Goal: Use online tool/utility: Utilize a website feature to perform a specific function

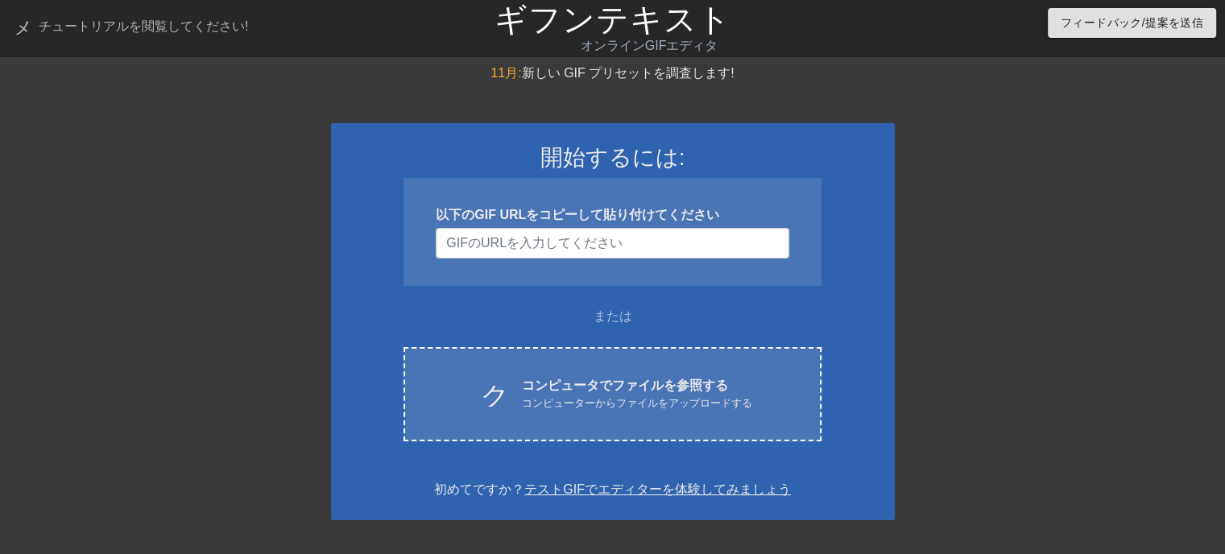
click at [1036, 123] on div at bounding box center [1035, 305] width 242 height 483
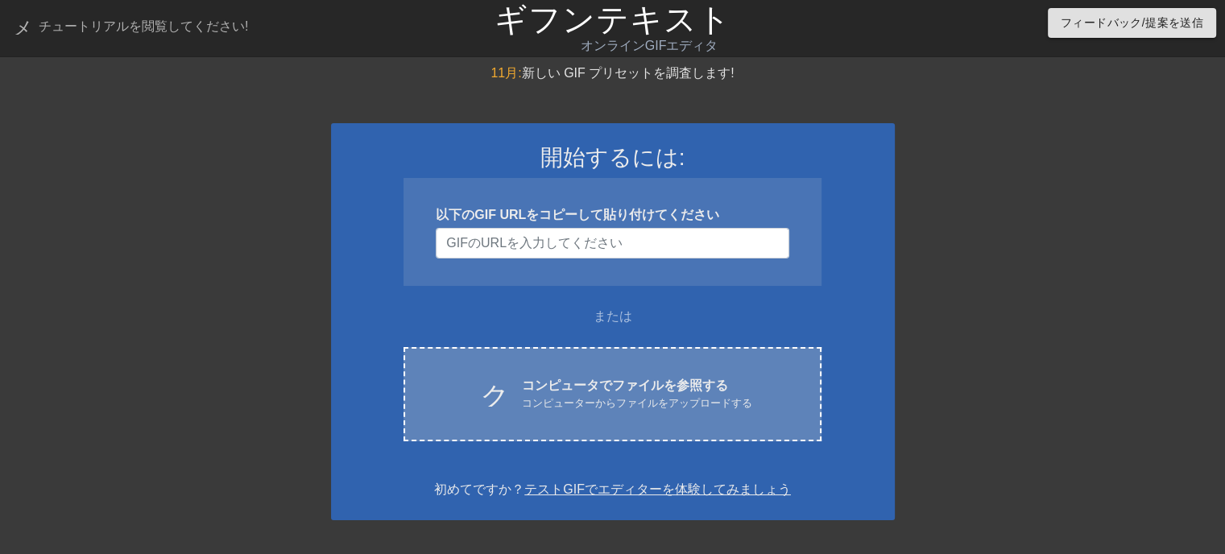
click at [623, 389] on font "コンピュータでファイルを参照する" at bounding box center [625, 386] width 206 height 14
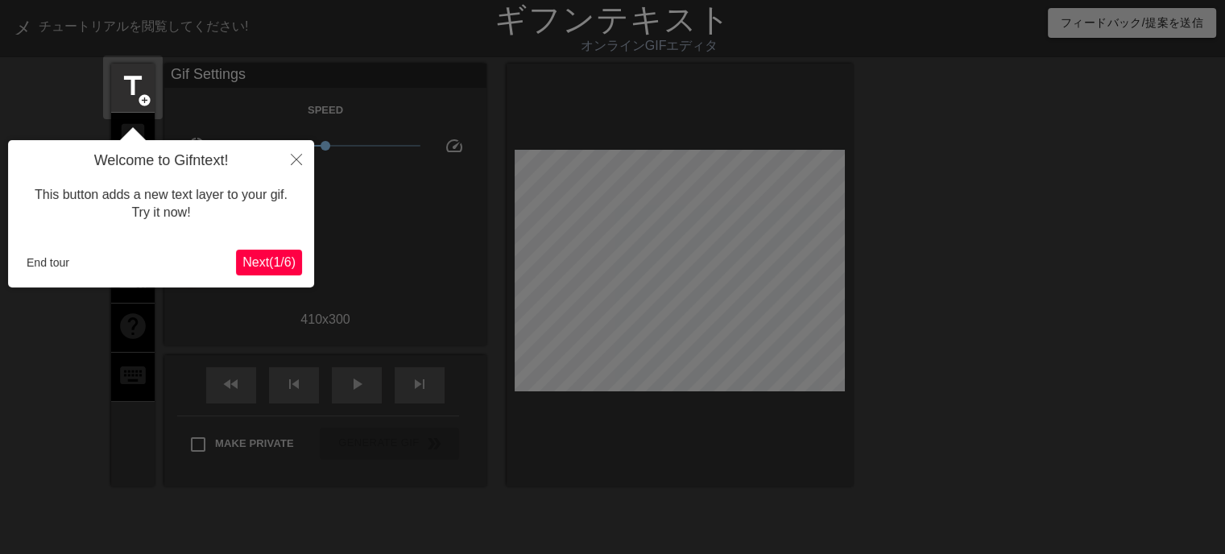
scroll to position [39, 0]
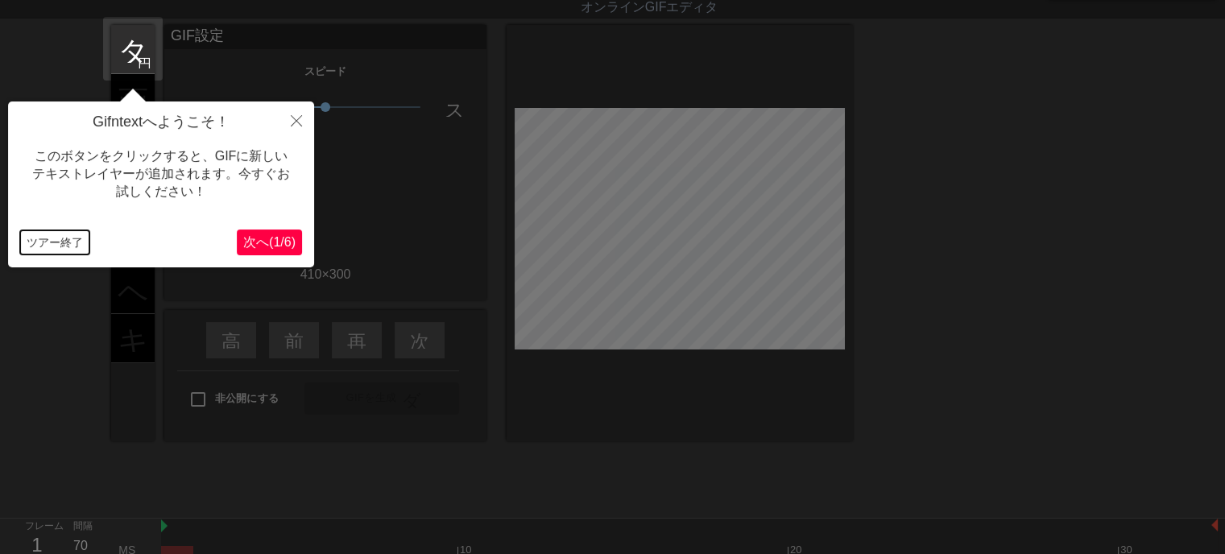
click at [32, 236] on font "ツアー終了" at bounding box center [55, 242] width 56 height 13
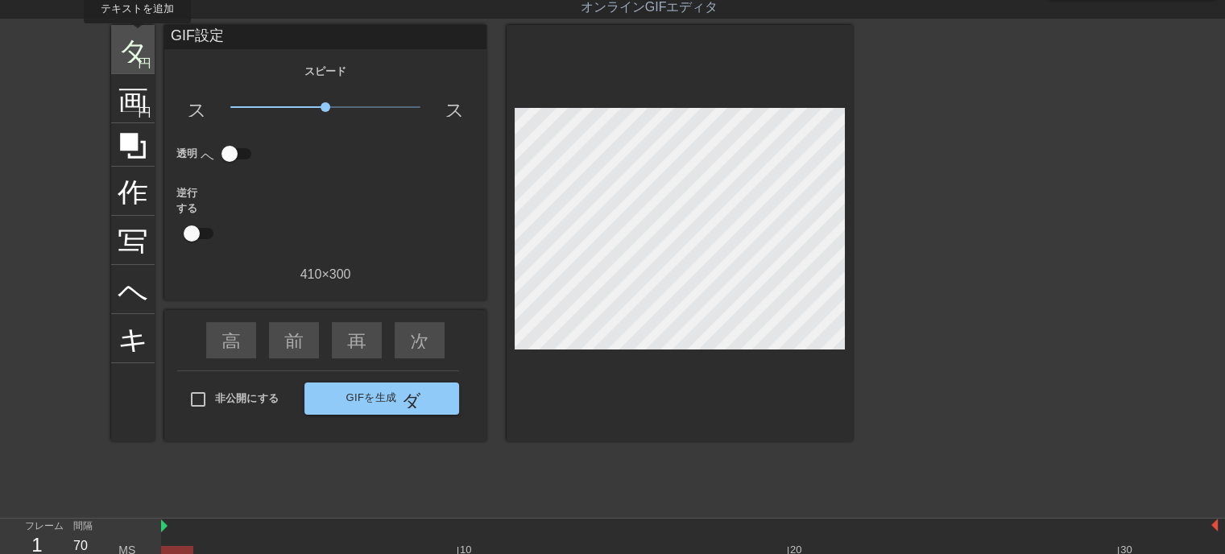
click at [137, 35] on font "タイトル" at bounding box center [181, 47] width 126 height 31
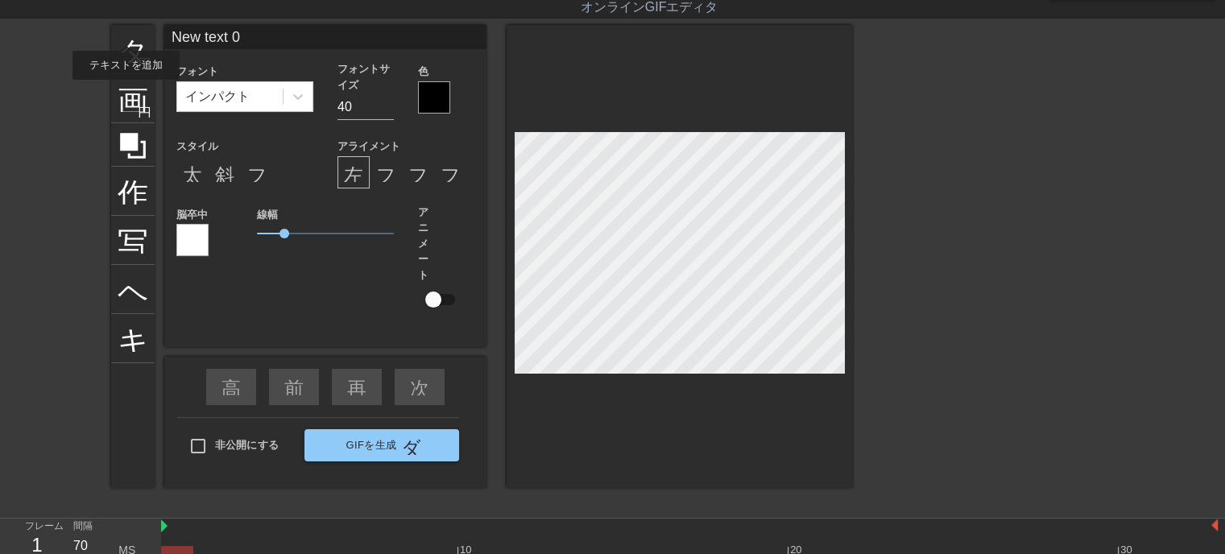
drag, startPoint x: 264, startPoint y: 31, endPoint x: 87, endPoint y: 32, distance: 177.2
click at [87, 32] on div "タイトル 円を追加 画像 円を追加 作物 写真サイズを大きく選択 ヘルプ キーボード New text 0 フォント インパクト フォントサイズ 40 色 ス…" at bounding box center [612, 266] width 1225 height 483
type input "いらっしゃいませじじくさい電気屋野ブログへ"
click at [387, 108] on input "30" at bounding box center [365, 107] width 56 height 26
click at [387, 108] on input "26" at bounding box center [365, 107] width 56 height 26
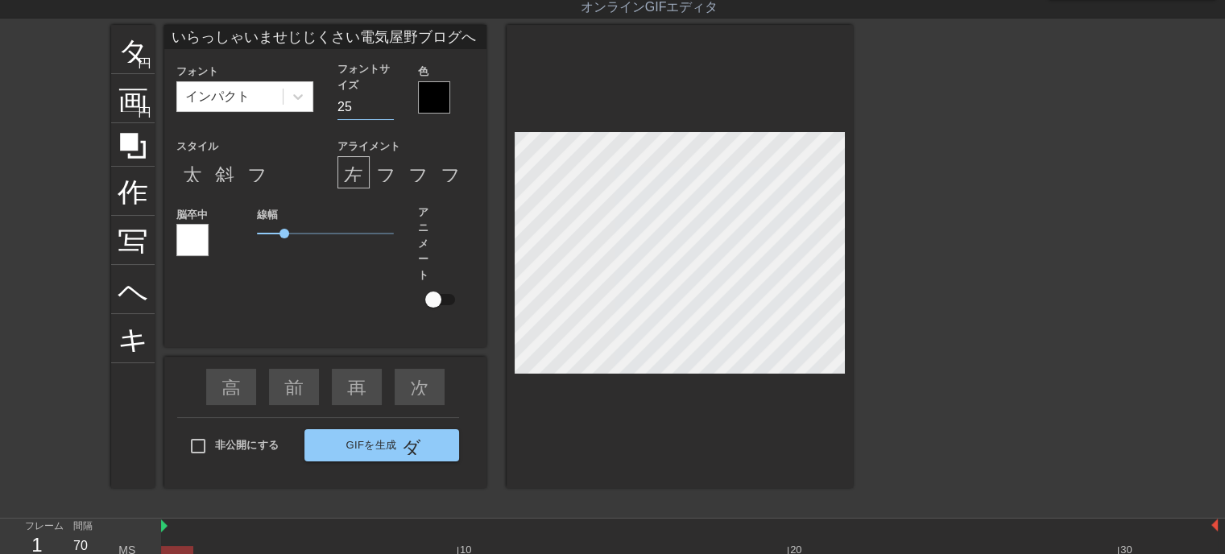
click at [386, 108] on input "25" at bounding box center [365, 107] width 56 height 26
click at [384, 108] on input "24" at bounding box center [365, 107] width 56 height 26
click at [383, 107] on input "23" at bounding box center [365, 107] width 56 height 26
click at [383, 107] on input "22" at bounding box center [365, 107] width 56 height 26
click at [383, 107] on input "21" at bounding box center [365, 107] width 56 height 26
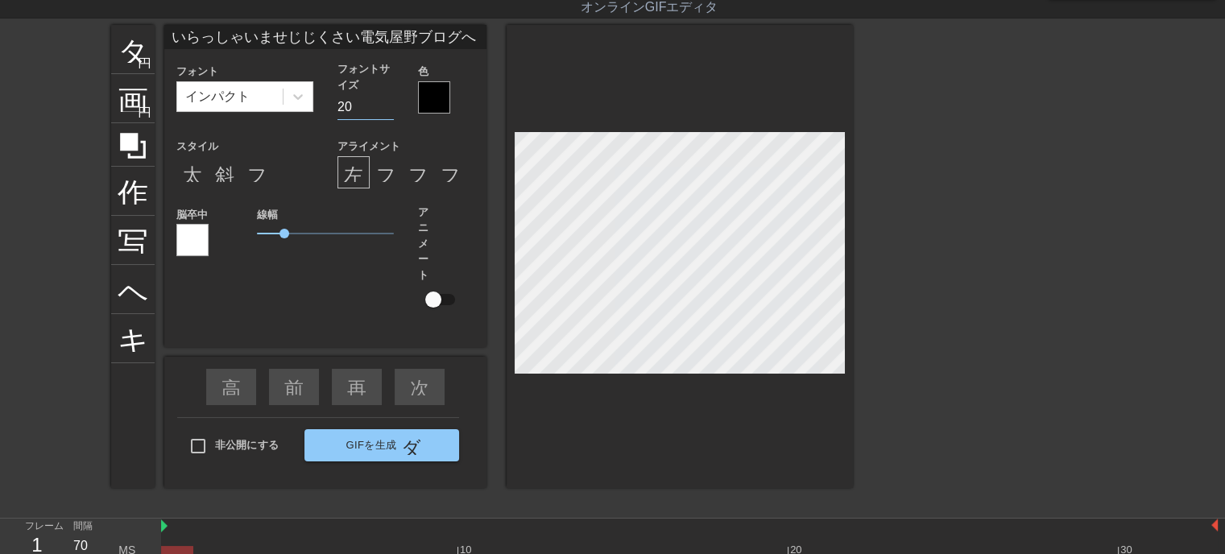
click at [382, 107] on input "20" at bounding box center [365, 107] width 56 height 26
type input "19"
click at [380, 106] on input "19" at bounding box center [365, 107] width 56 height 26
click at [379, 106] on input "19" at bounding box center [365, 107] width 56 height 26
click at [441, 105] on div at bounding box center [434, 97] width 32 height 32
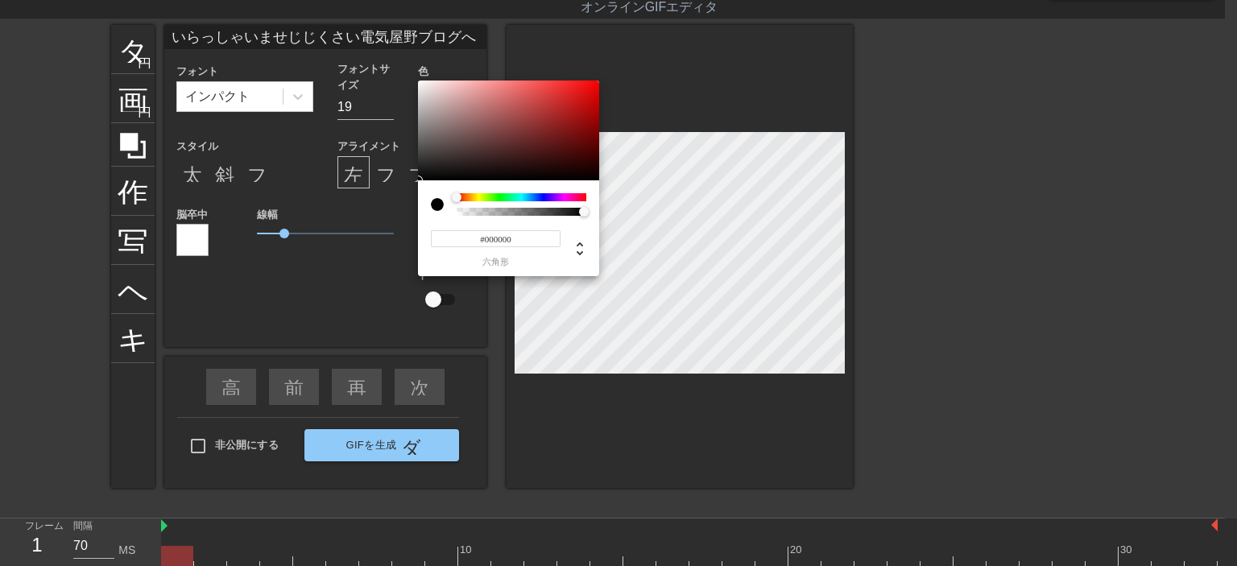
click at [535, 241] on input "#000000" at bounding box center [496, 238] width 130 height 17
type input "#ffff"
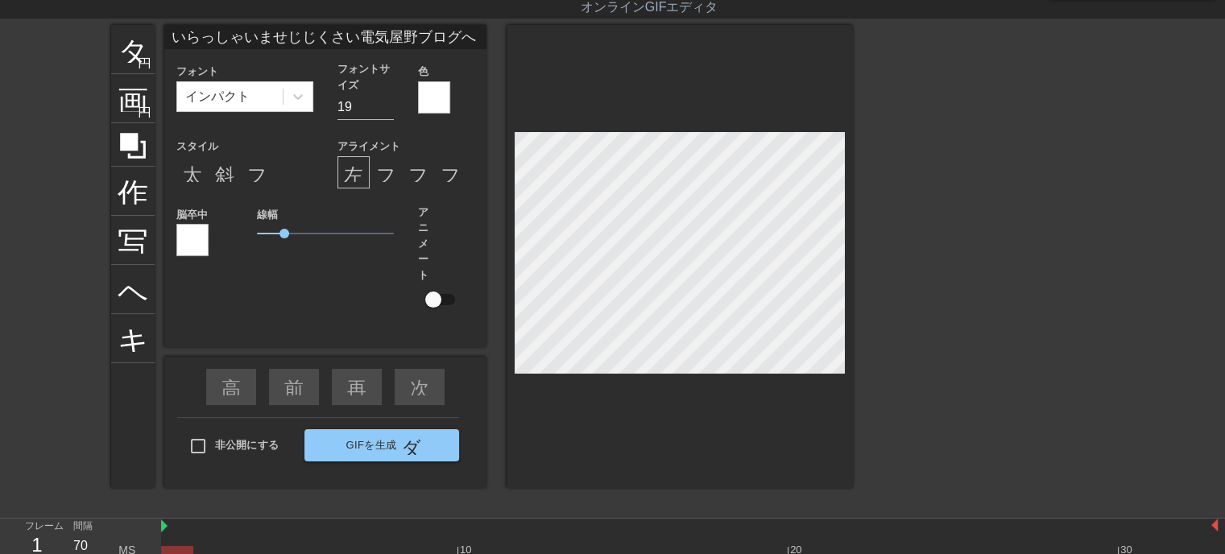
click at [183, 242] on div at bounding box center [192, 240] width 32 height 32
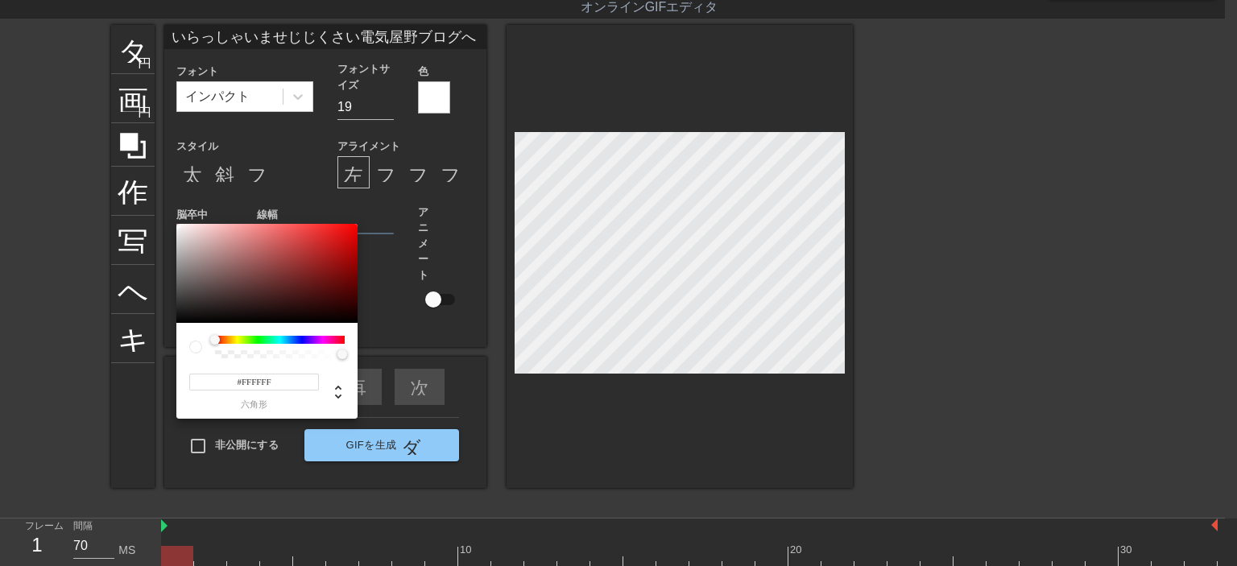
click at [292, 339] on div at bounding box center [280, 340] width 130 height 8
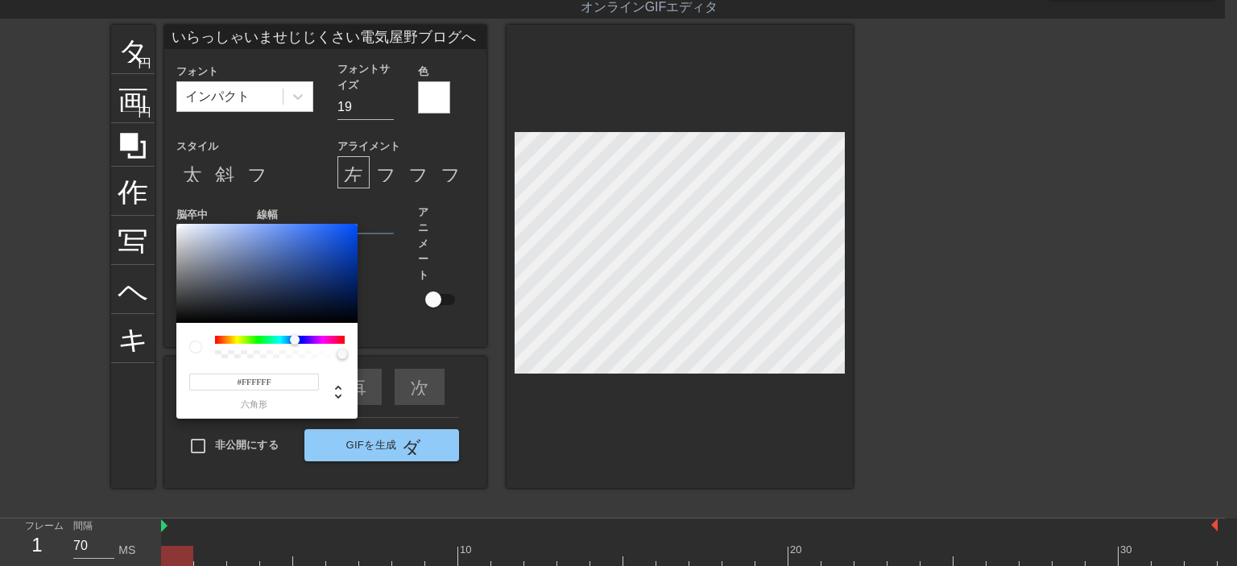
click at [295, 339] on div at bounding box center [280, 340] width 130 height 8
type input "#477EFA"
click at [306, 225] on div at bounding box center [266, 274] width 181 height 100
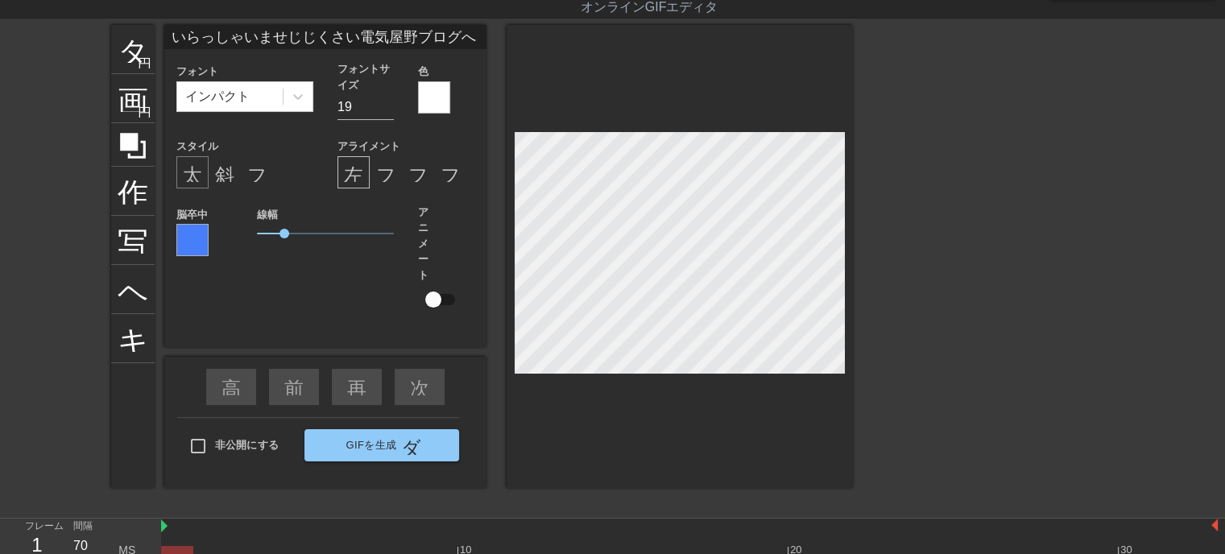
click at [195, 169] on font "太字形式" at bounding box center [221, 172] width 77 height 19
click at [681, 434] on div at bounding box center [680, 256] width 346 height 463
click at [188, 238] on div at bounding box center [192, 240] width 32 height 32
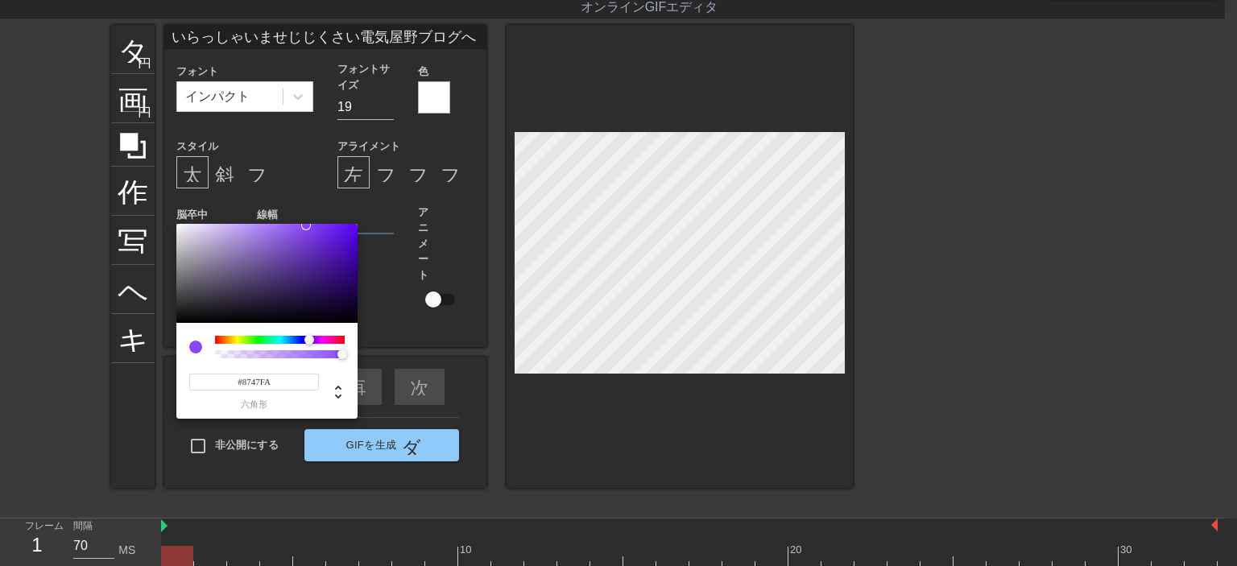
drag, startPoint x: 295, startPoint y: 339, endPoint x: 309, endPoint y: 341, distance: 14.6
click at [309, 341] on div at bounding box center [309, 340] width 10 height 10
type input "#A981F3"
click at [262, 228] on div at bounding box center [266, 274] width 181 height 100
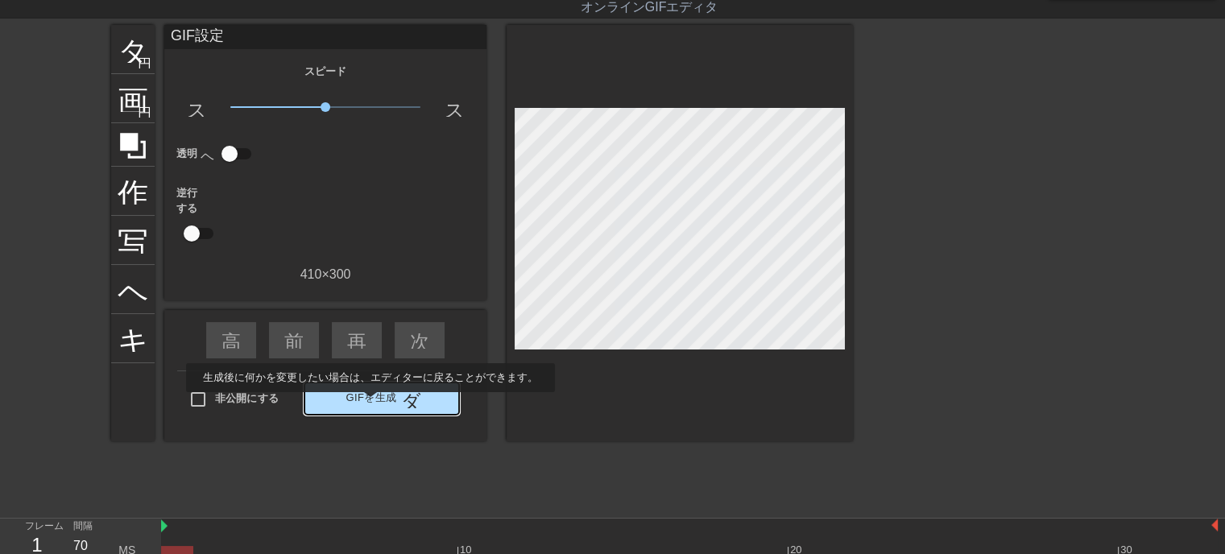
click at [369, 403] on font "GIFを生成" at bounding box center [370, 398] width 51 height 19
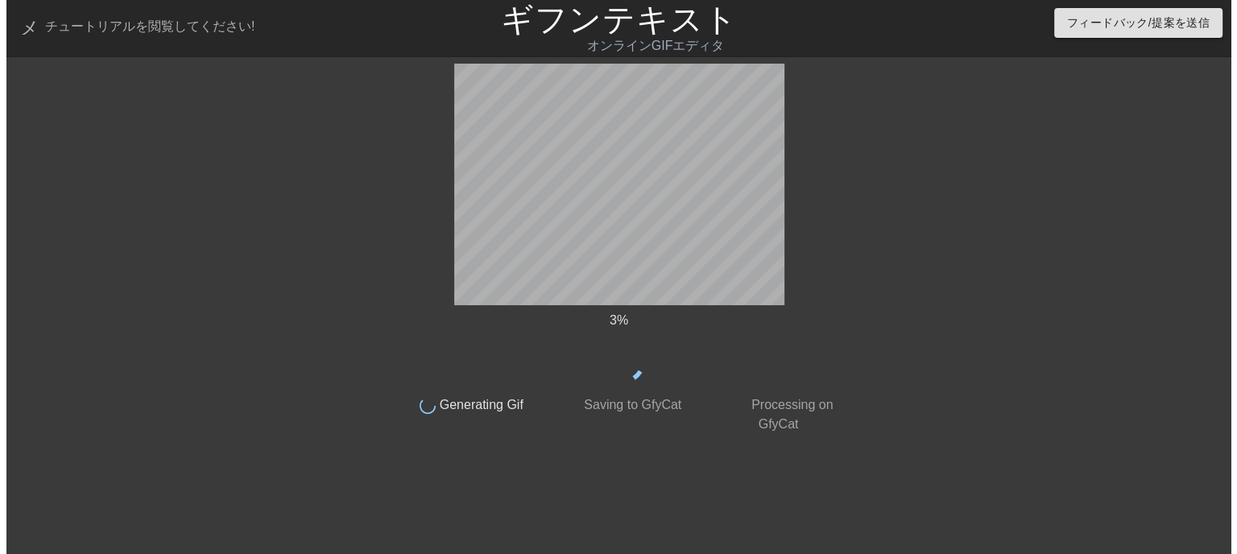
scroll to position [0, 0]
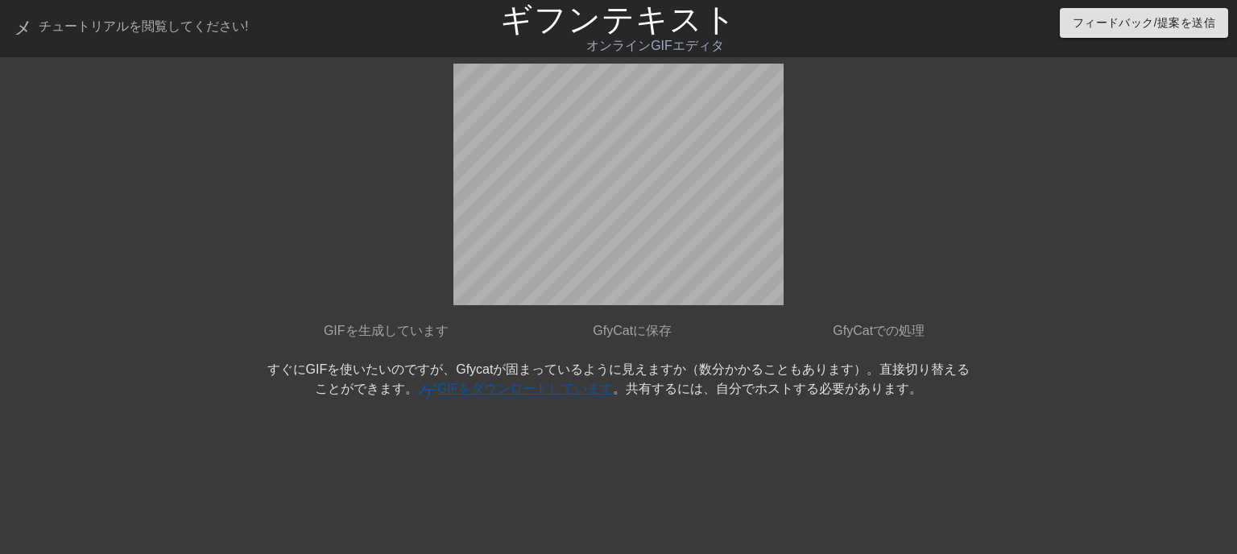
click at [516, 382] on font "GIFをダウンロードしています" at bounding box center [525, 389] width 176 height 14
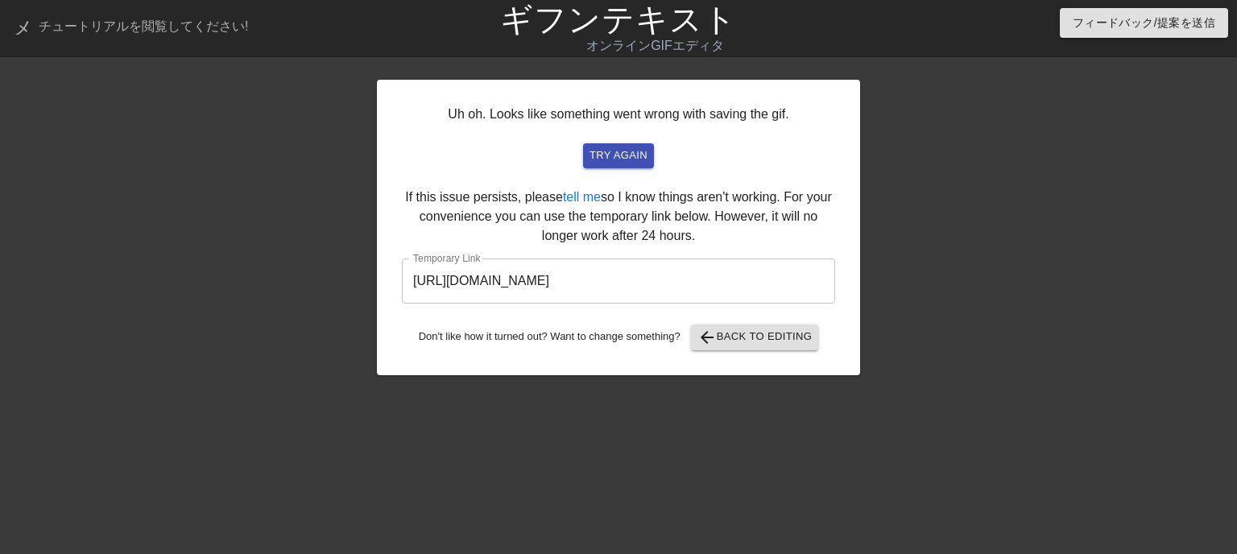
click at [516, 379] on div "Uh oh. Looks like something went wrong with saving the gif. try again If this i…" at bounding box center [618, 305] width 483 height 483
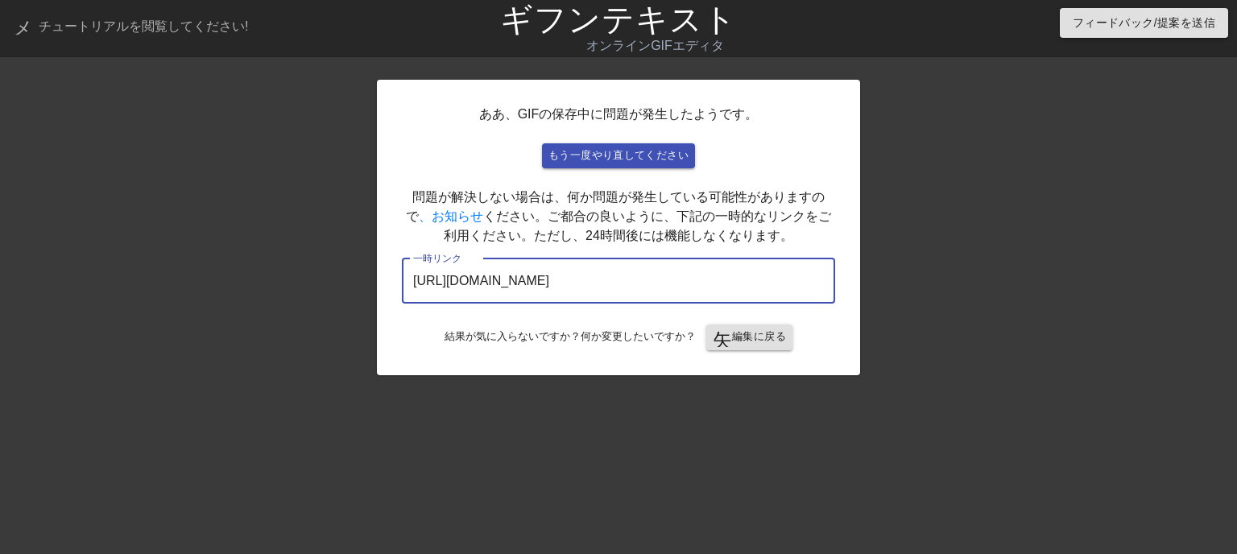
drag, startPoint x: 760, startPoint y: 279, endPoint x: 254, endPoint y: 322, distance: 508.3
click at [254, 322] on div "ああ、GIFの保存中に問題が発生したようです。 もう一度やり直してください 問題が解決しない場合は、何か問題が発生している可能性がありますので 、お知らせ く…" at bounding box center [618, 305] width 1237 height 483
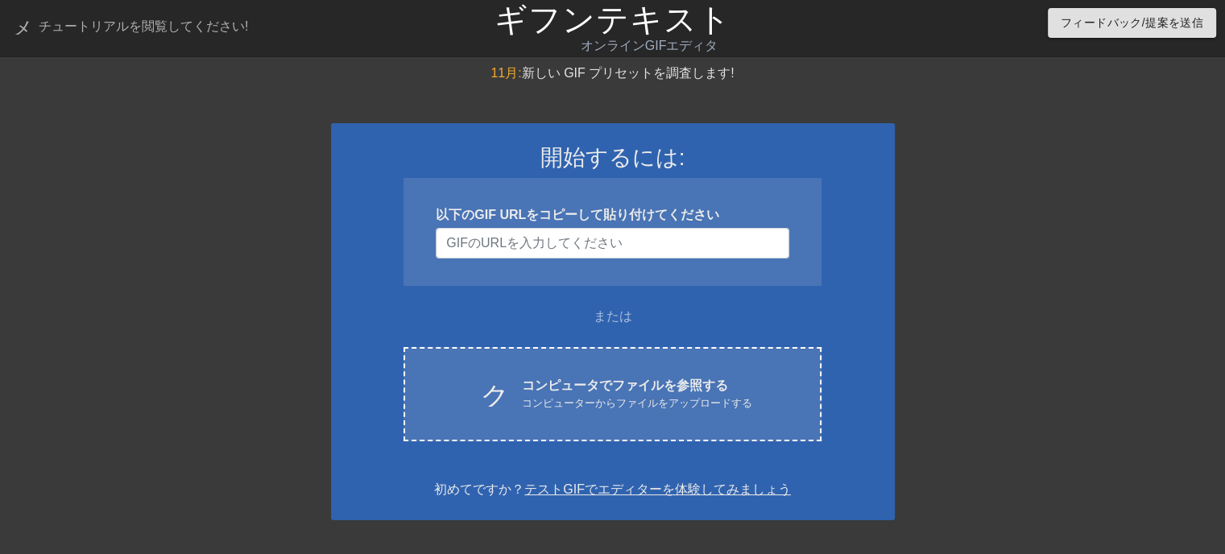
drag, startPoint x: 1091, startPoint y: 457, endPoint x: 638, endPoint y: 460, distance: 453.4
click at [1091, 457] on div at bounding box center [1035, 305] width 242 height 483
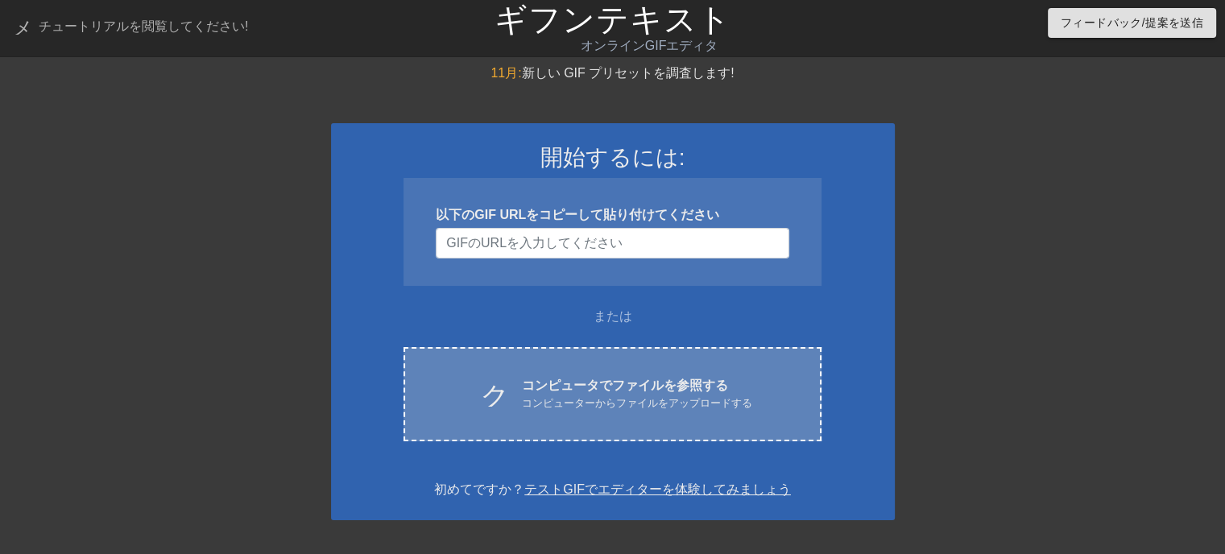
click at [594, 411] on div "クラウドアップロード コンピュータでファイルを参照する コンピューターからファイルをアップロードする Choose files" at bounding box center [611, 394] width 417 height 94
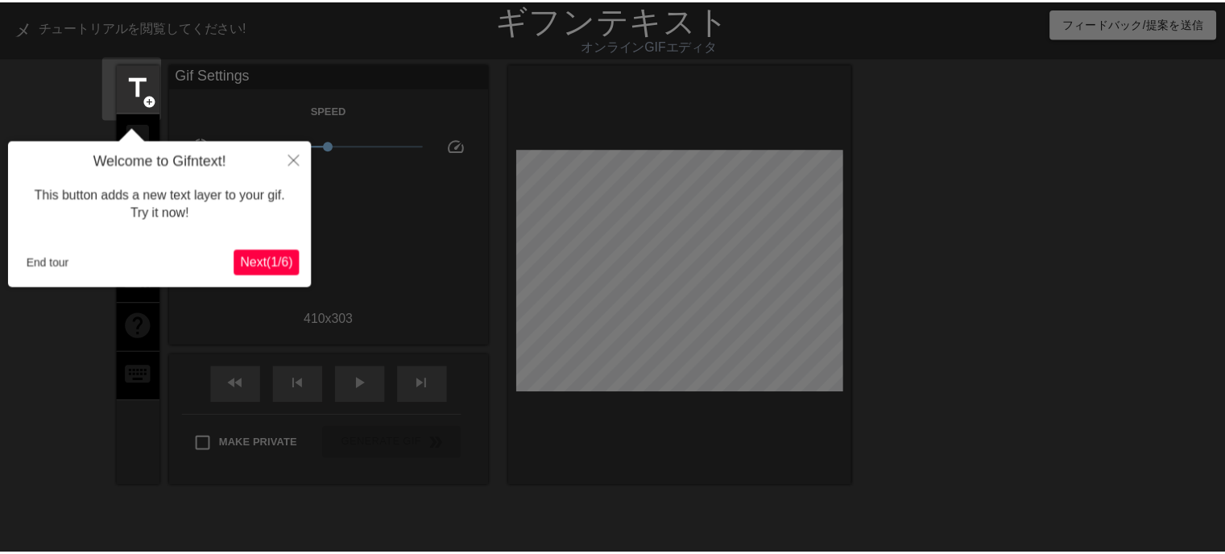
scroll to position [39, 0]
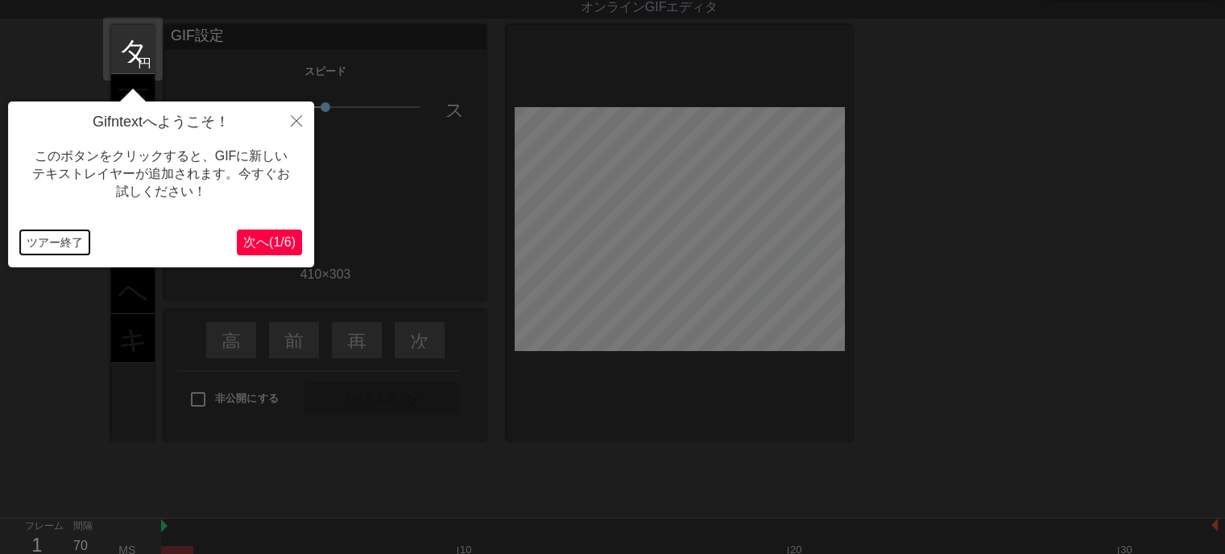
click at [30, 239] on font "ツアー終了" at bounding box center [55, 242] width 56 height 13
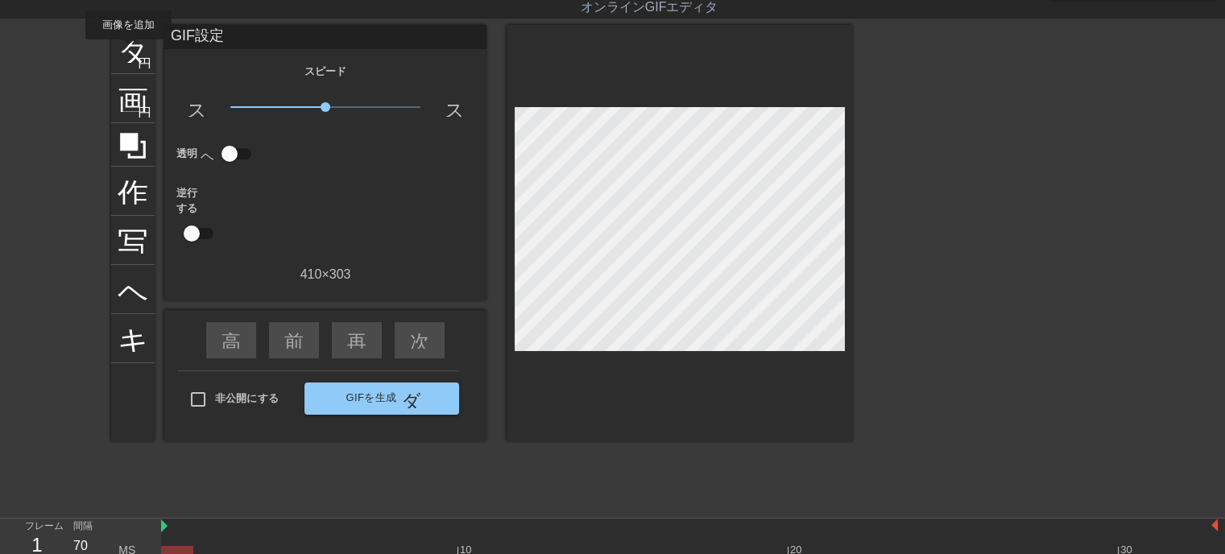
drag, startPoint x: 129, startPoint y: 51, endPoint x: 162, endPoint y: 48, distance: 33.2
click at [130, 51] on font "タイトル" at bounding box center [181, 47] width 126 height 31
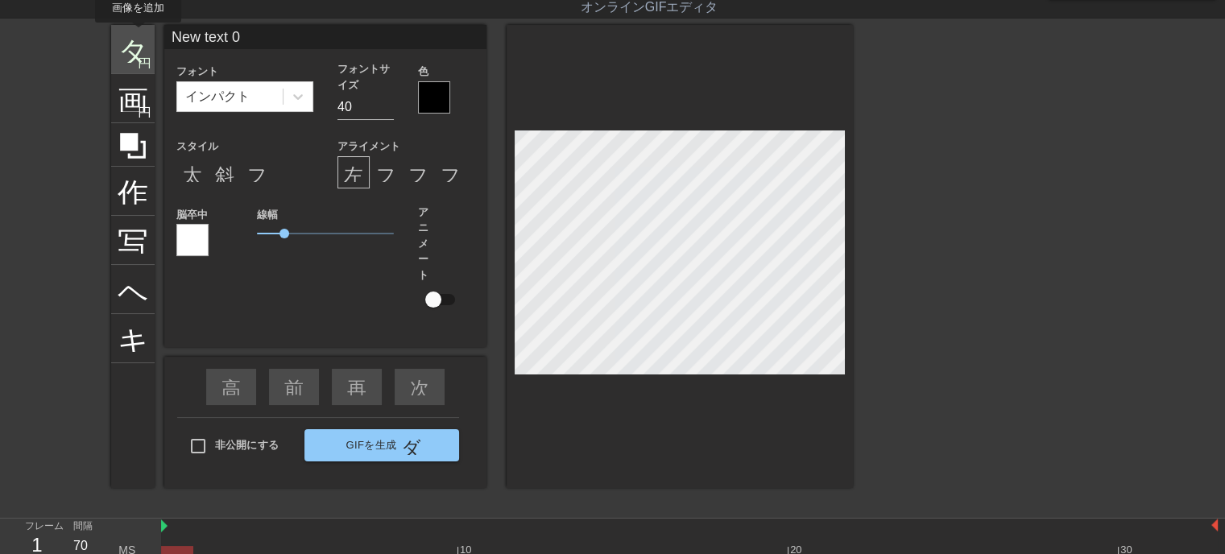
drag, startPoint x: 240, startPoint y: 35, endPoint x: 133, endPoint y: 35, distance: 107.1
click at [133, 35] on div "タイトル 円を追加 画像 円を追加 作物 写真サイズを大きく選択 ヘルプ キーボード New text 0 フォント インパクト フォントサイズ 40 色 ス…" at bounding box center [482, 256] width 742 height 463
click at [424, 35] on input "いらっしゃいませじじくさい電気屋野ブログへ" at bounding box center [325, 37] width 322 height 24
type input "いらっしゃいませじじくさい電気屋のブログへ"
click at [330, 197] on div "フォント インパクト フォントサイズ 40 色 スタイル 太字形式 斜体形式 フォーマット_下線 アライメント 左揃え フォーマット中央揃え フォーマット_a…" at bounding box center [325, 196] width 298 height 270
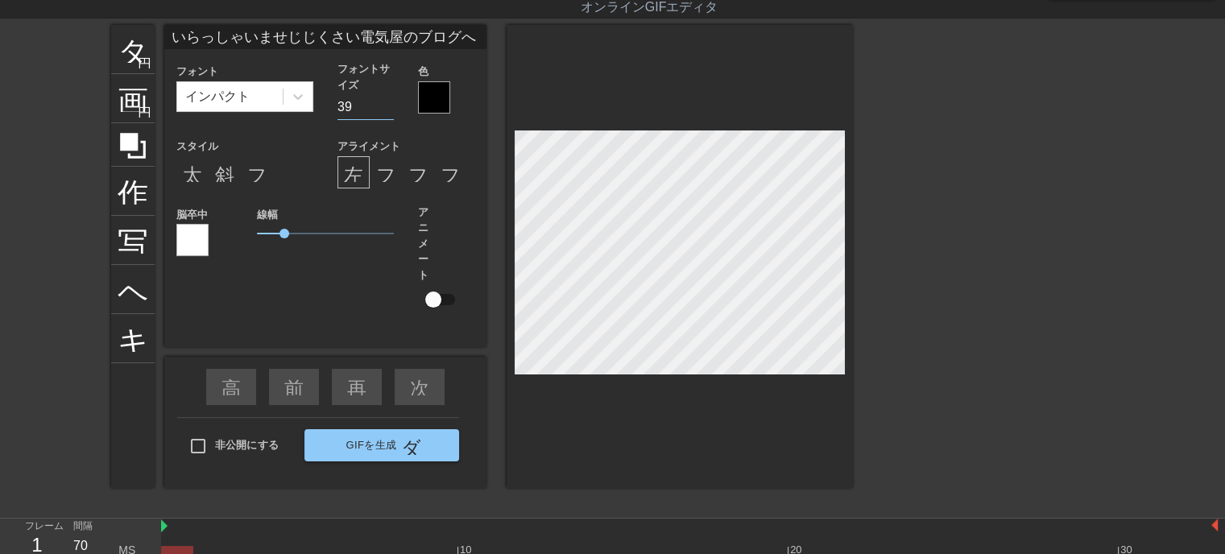
click at [386, 110] on input "39" at bounding box center [365, 107] width 56 height 26
click at [387, 110] on input "38" at bounding box center [365, 107] width 56 height 26
click at [387, 110] on input "37" at bounding box center [365, 107] width 56 height 26
click at [387, 110] on input "36" at bounding box center [365, 107] width 56 height 26
drag, startPoint x: 386, startPoint y: 110, endPoint x: 398, endPoint y: 102, distance: 14.5
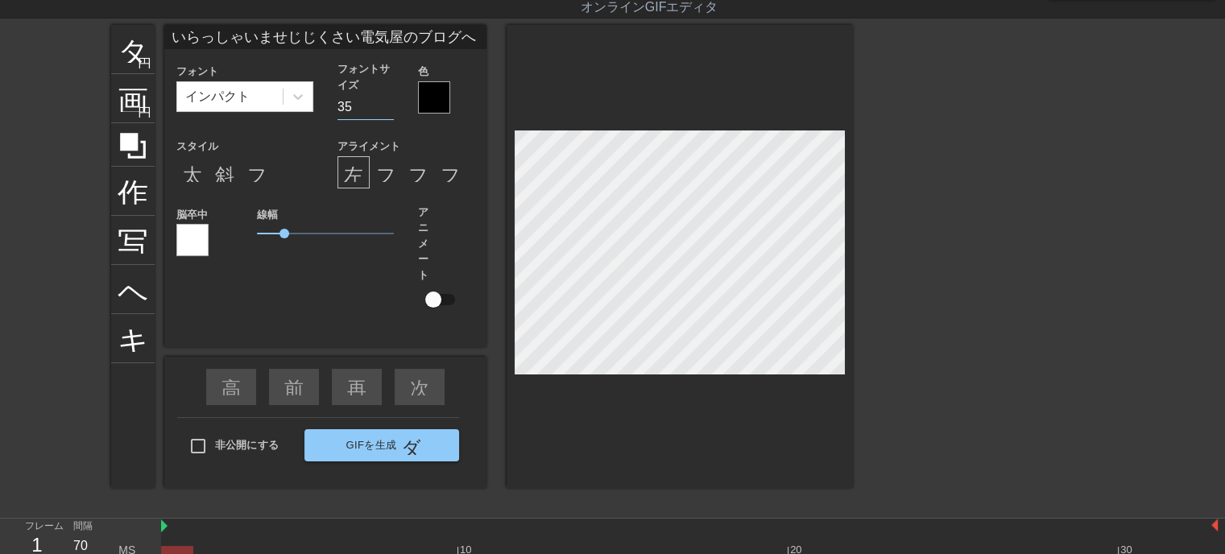
click at [393, 105] on input "35" at bounding box center [365, 107] width 56 height 26
click at [398, 102] on div "フォントサイズ 35" at bounding box center [365, 90] width 81 height 59
click at [387, 112] on input "32" at bounding box center [365, 107] width 56 height 26
click at [384, 109] on input "24" at bounding box center [365, 107] width 56 height 26
click at [384, 109] on input "23" at bounding box center [365, 107] width 56 height 26
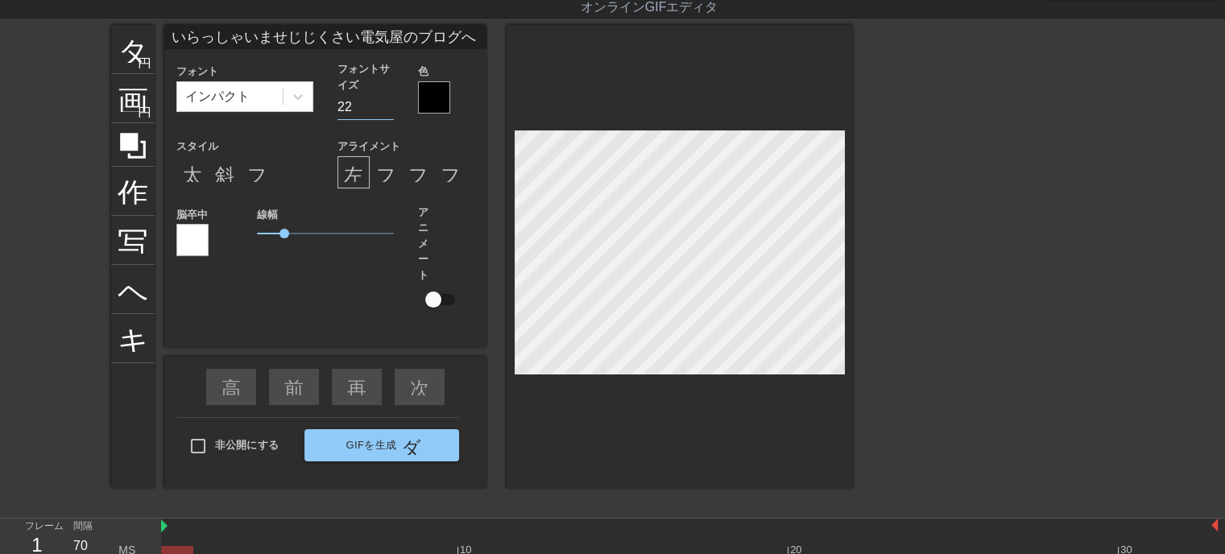
click at [386, 109] on input "22" at bounding box center [365, 107] width 56 height 26
click at [386, 109] on input "21" at bounding box center [365, 107] width 56 height 26
click at [387, 109] on input "20" at bounding box center [365, 107] width 56 height 26
type input "19"
click at [387, 109] on input "19" at bounding box center [365, 107] width 56 height 26
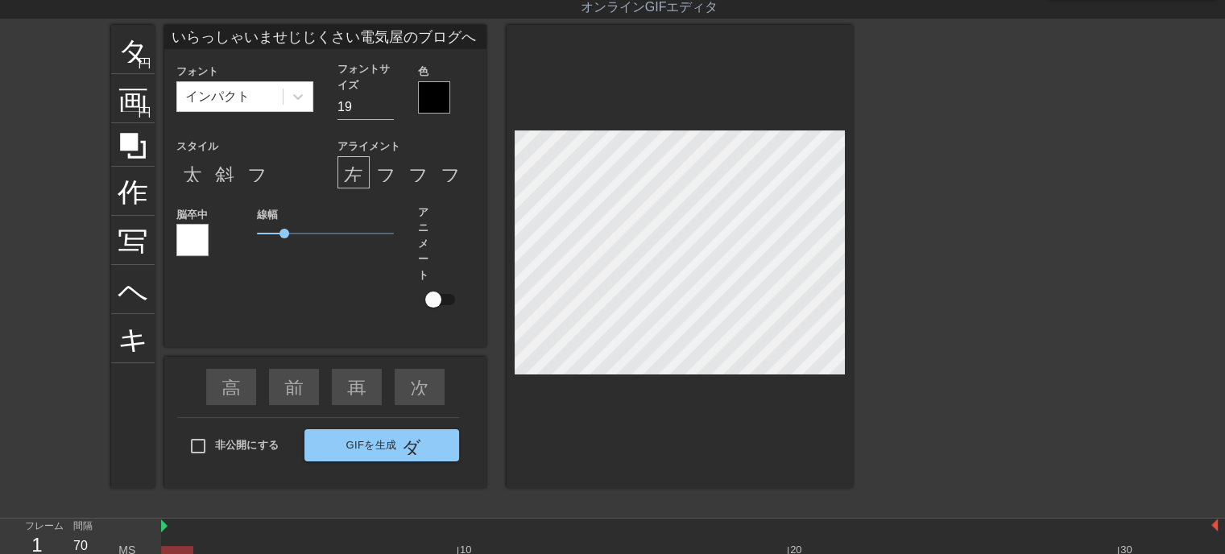
click at [430, 100] on div at bounding box center [434, 97] width 32 height 32
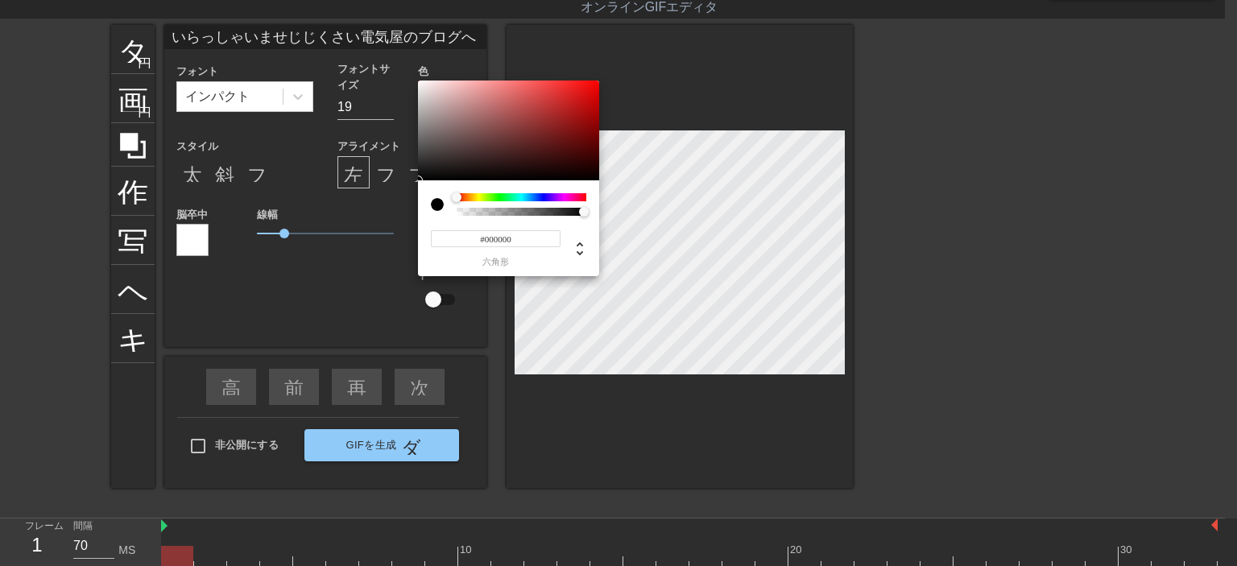
click at [519, 243] on input "#000000" at bounding box center [496, 238] width 130 height 17
type input "#ffff"
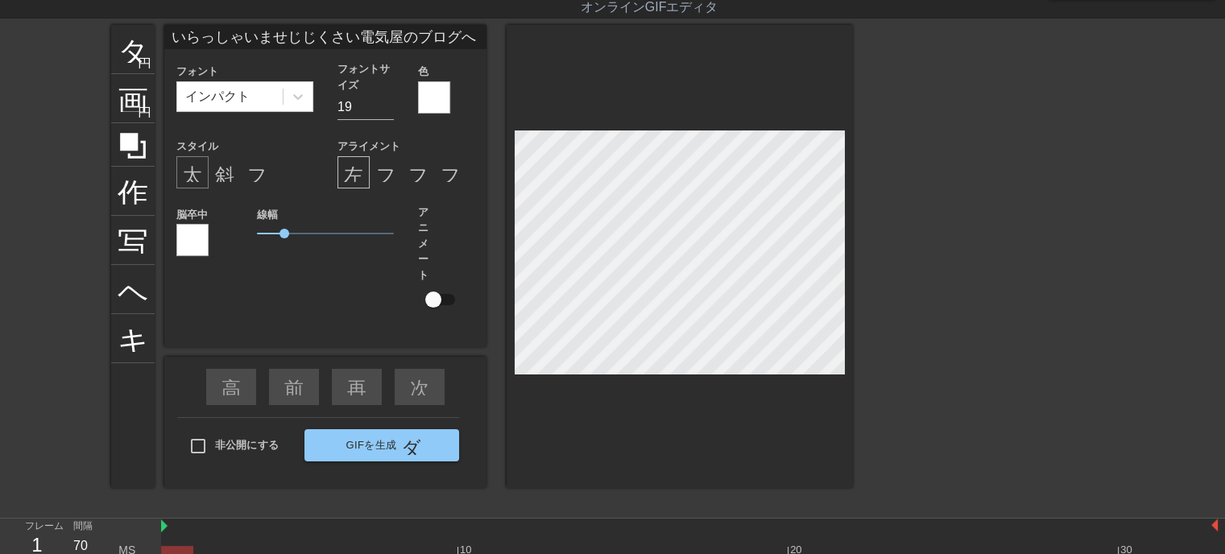
click at [196, 168] on font "太字形式" at bounding box center [221, 172] width 77 height 19
click at [221, 163] on font "斜体形式" at bounding box center [253, 172] width 77 height 19
click at [196, 241] on div at bounding box center [192, 240] width 32 height 32
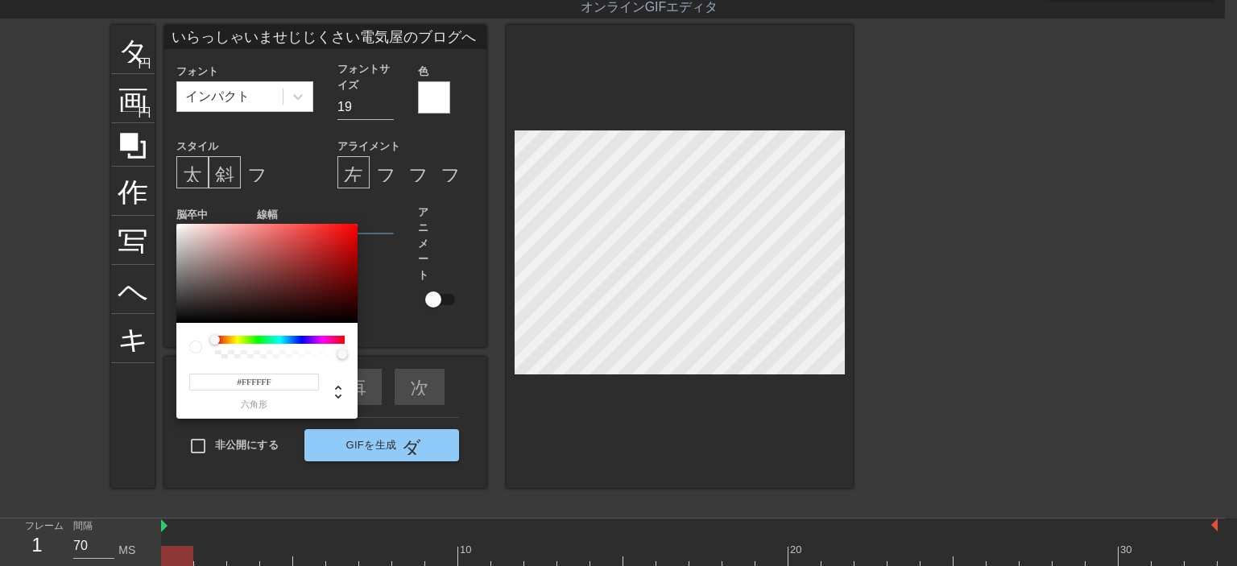
click at [264, 341] on div at bounding box center [280, 340] width 130 height 8
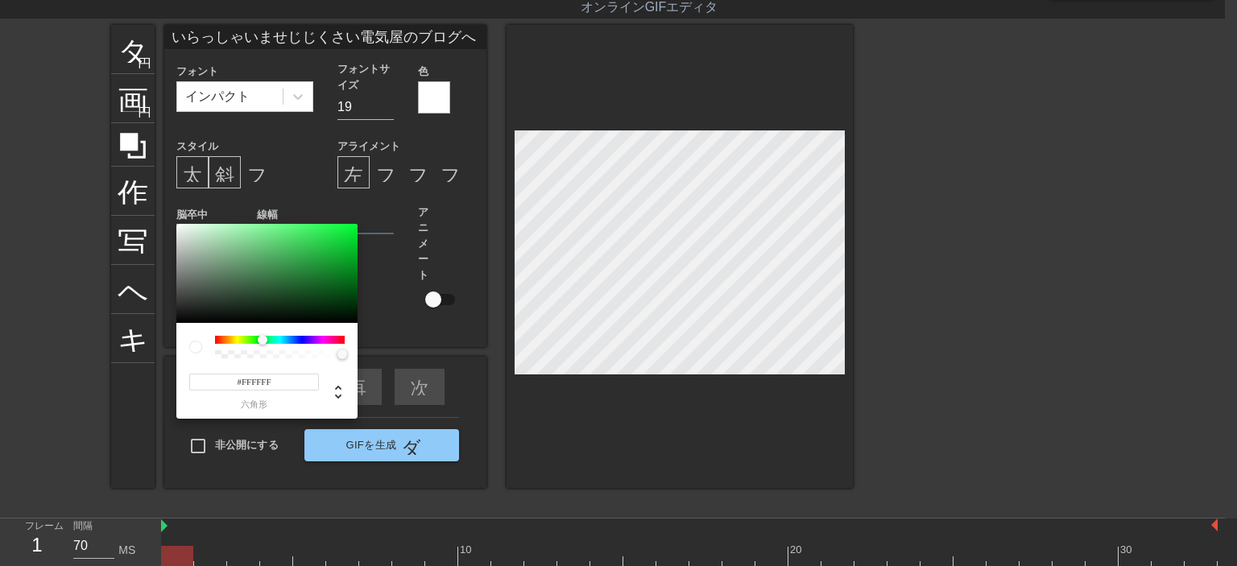
click at [263, 341] on div at bounding box center [280, 340] width 130 height 8
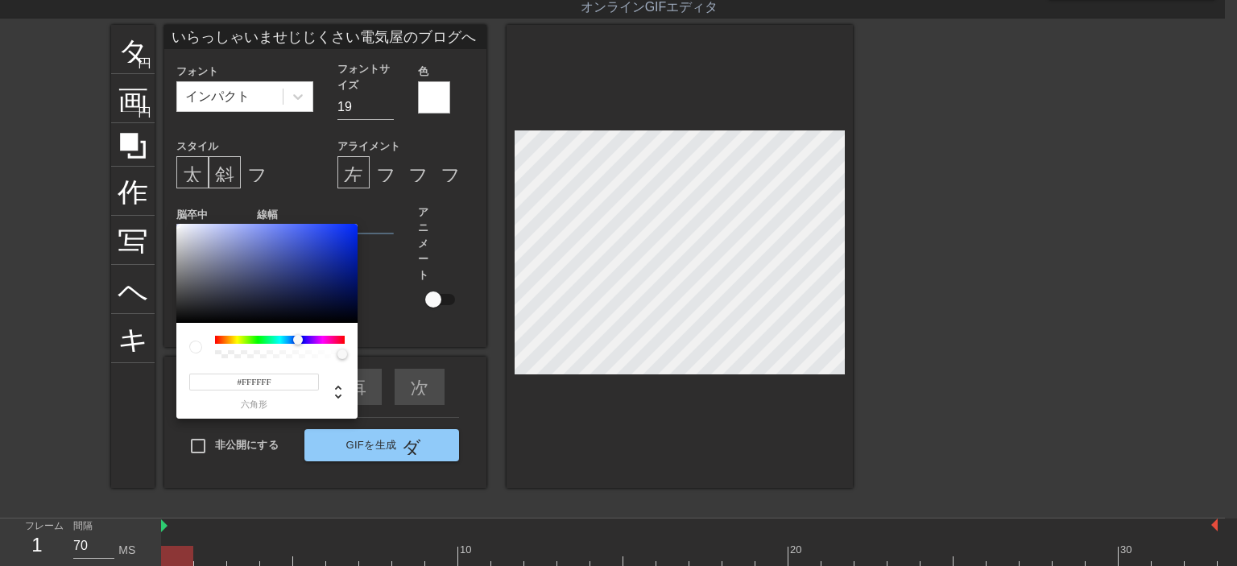
drag, startPoint x: 263, startPoint y: 340, endPoint x: 298, endPoint y: 339, distance: 35.4
click at [298, 339] on div at bounding box center [298, 340] width 10 height 10
click at [319, 227] on div at bounding box center [266, 274] width 181 height 100
click at [283, 229] on div at bounding box center [266, 274] width 181 height 100
type input "#8194F8"
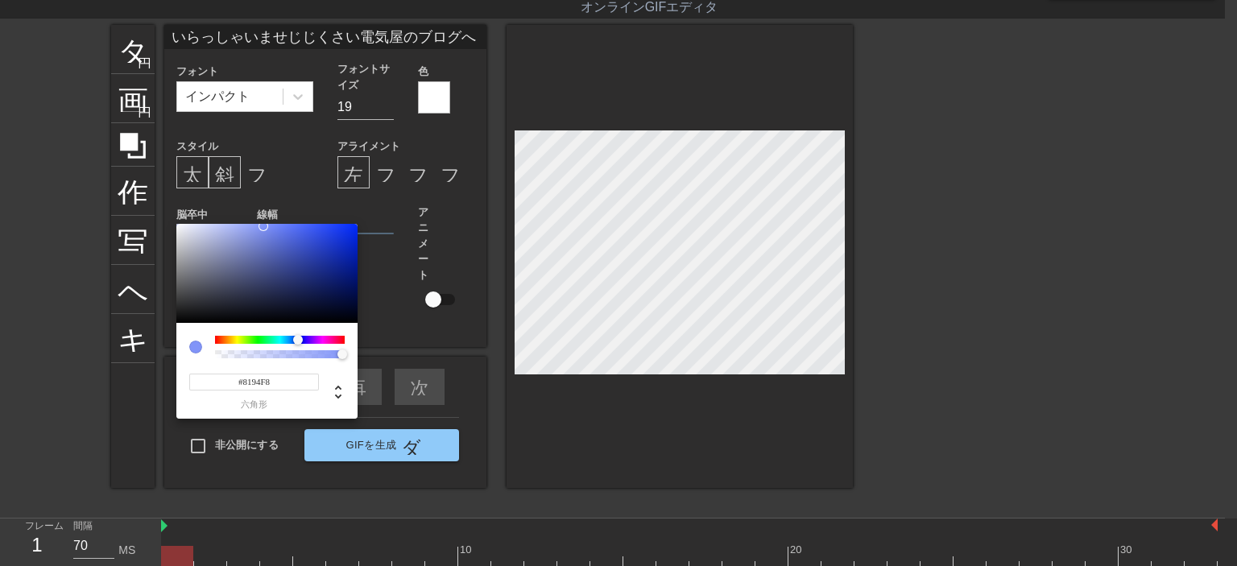
click at [263, 226] on div at bounding box center [266, 274] width 181 height 100
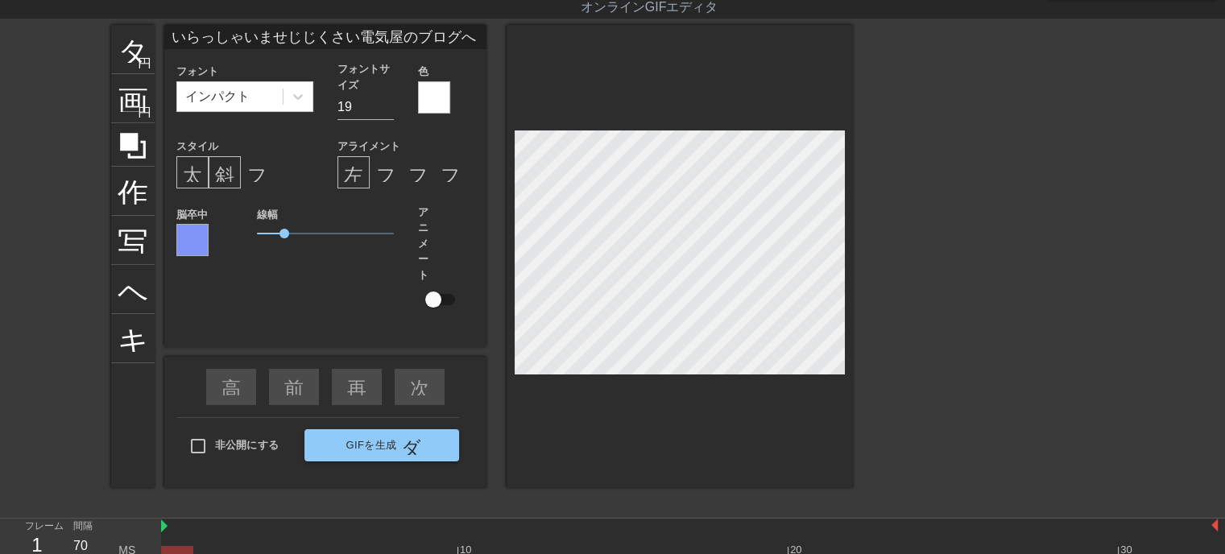
click at [647, 453] on div "タイトル 円を追加 画像 円を追加 作物 写真サイズを大きく選択 ヘルプ キーボード いらっしゃいませじじくさい電気屋のブログへ フォント インパクト フォン…" at bounding box center [482, 266] width 742 height 483
click at [657, 416] on div at bounding box center [680, 256] width 346 height 463
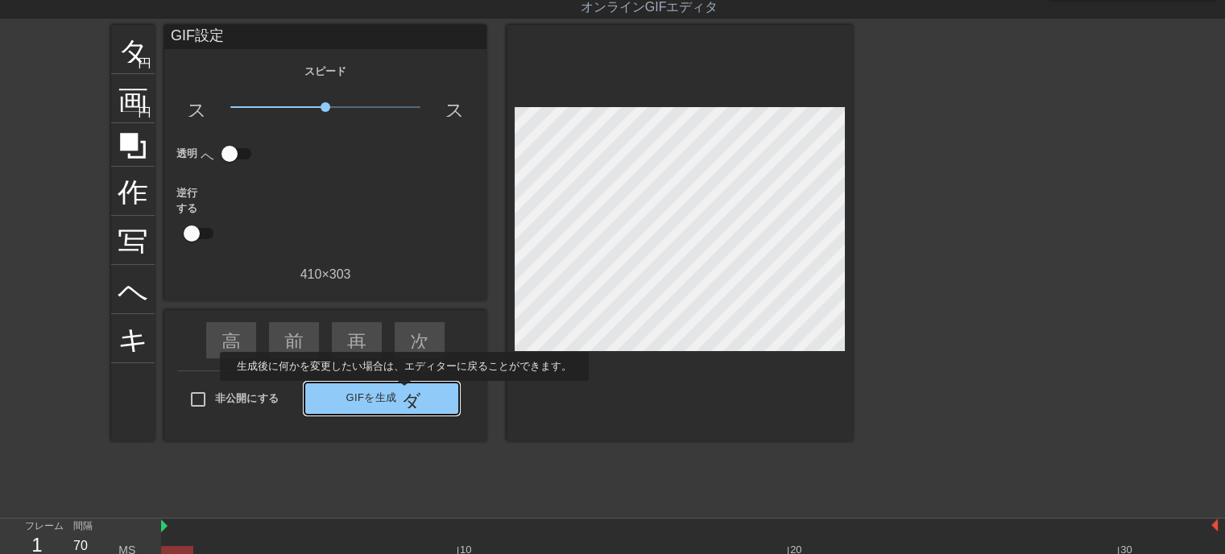
click at [403, 392] on font "ダブルアロー" at bounding box center [461, 398] width 120 height 19
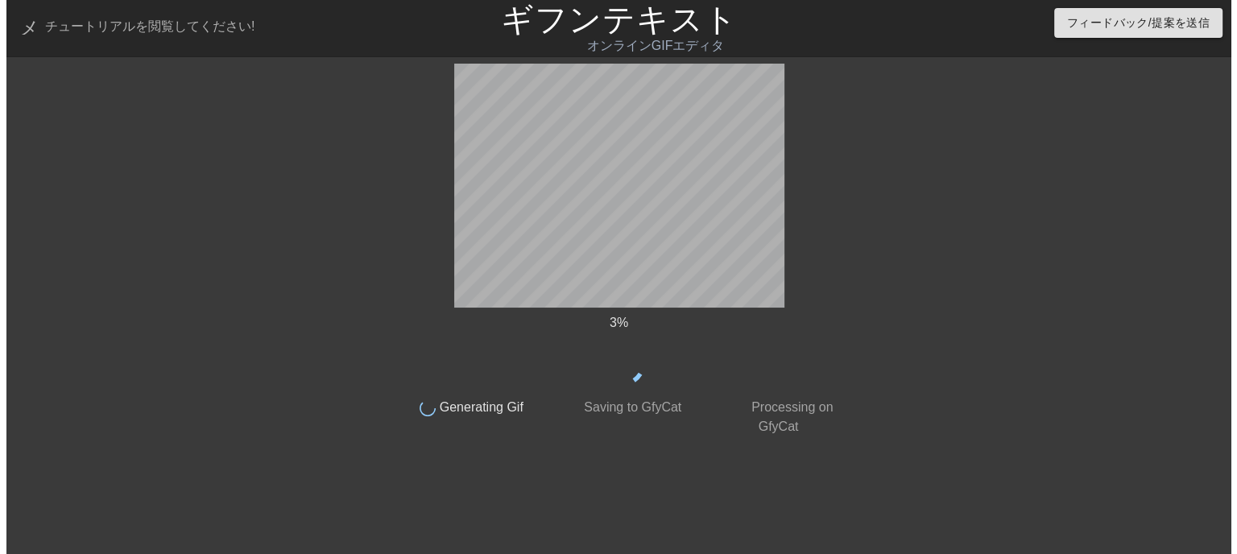
scroll to position [0, 0]
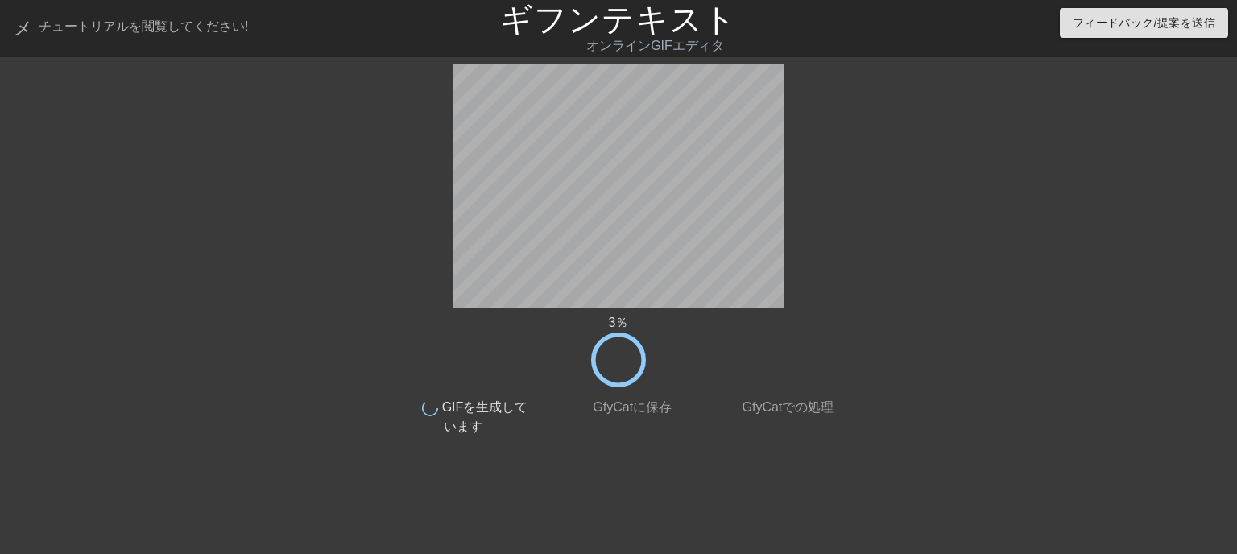
click at [528, 381] on div "3 ％" at bounding box center [618, 350] width 443 height 74
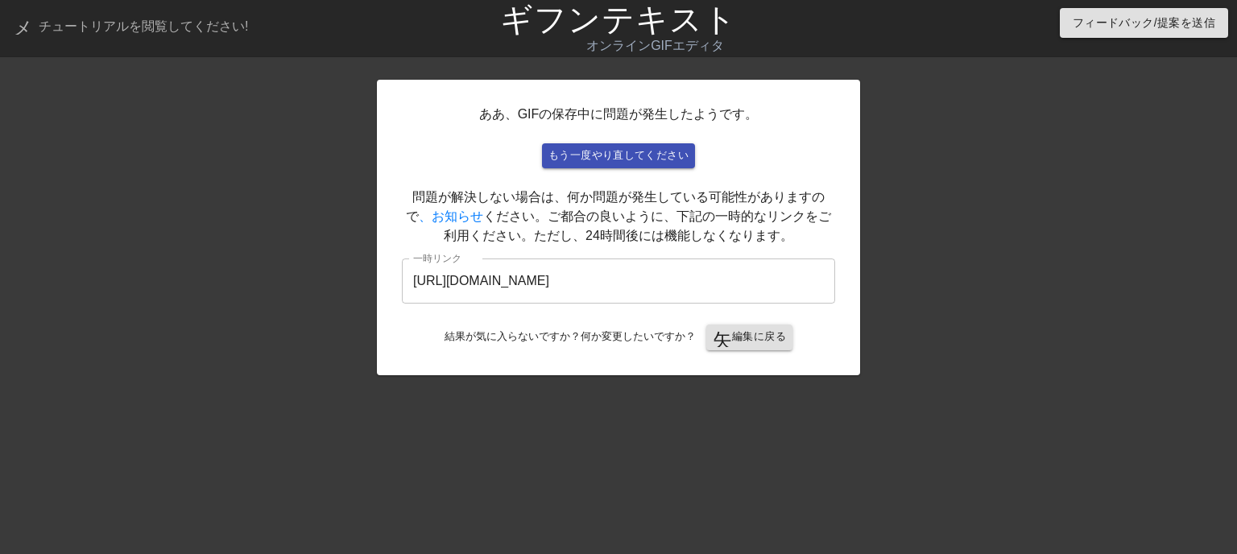
click at [528, 381] on div "ああ、GIFの保存中に問題が発生したようです。 もう一度やり直してください 問題が解決しない場合は、何か問題が発生している可能性がありますので 、お知らせ く…" at bounding box center [618, 305] width 483 height 483
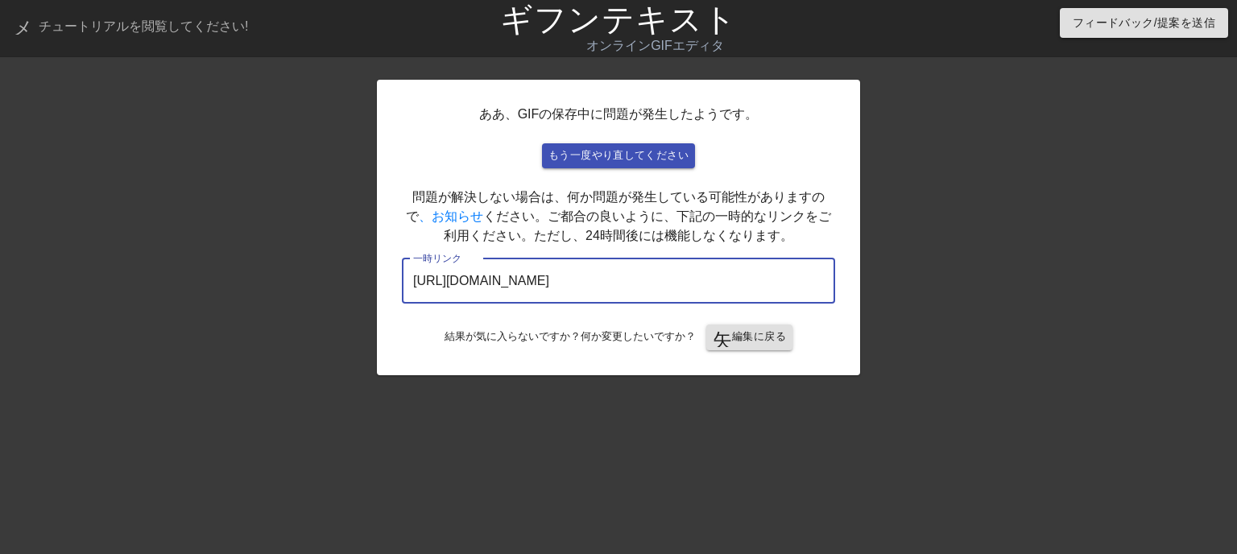
drag, startPoint x: 748, startPoint y: 289, endPoint x: 232, endPoint y: 281, distance: 516.3
click at [250, 286] on div "ああ、GIFの保存中に問題が発生したようです。 もう一度やり直してください 問題が解決しない場合は、何か問題が発生している可能性がありますので 、お知らせ く…" at bounding box center [618, 305] width 1237 height 483
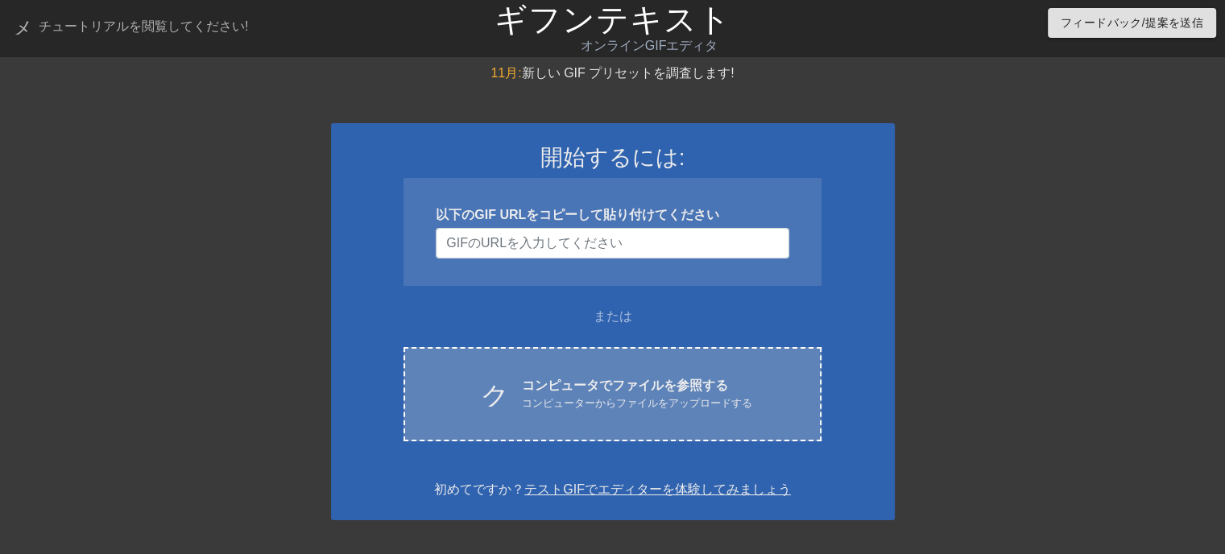
click at [593, 399] on font "コンピューターからファイルをアップロードする" at bounding box center [637, 403] width 230 height 12
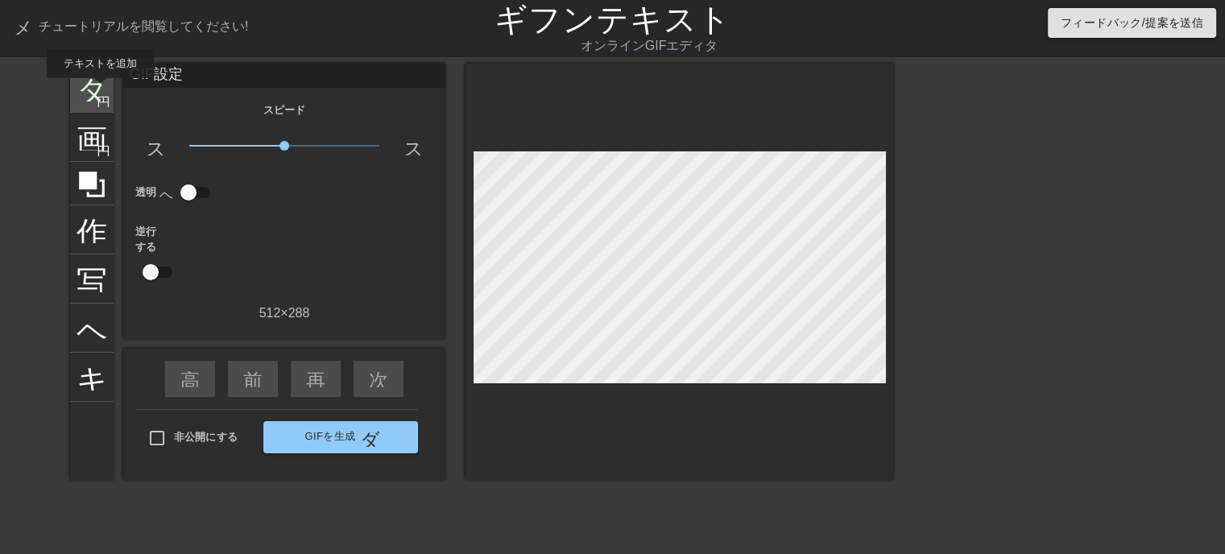
click at [91, 86] on font "タイトル" at bounding box center [140, 86] width 126 height 31
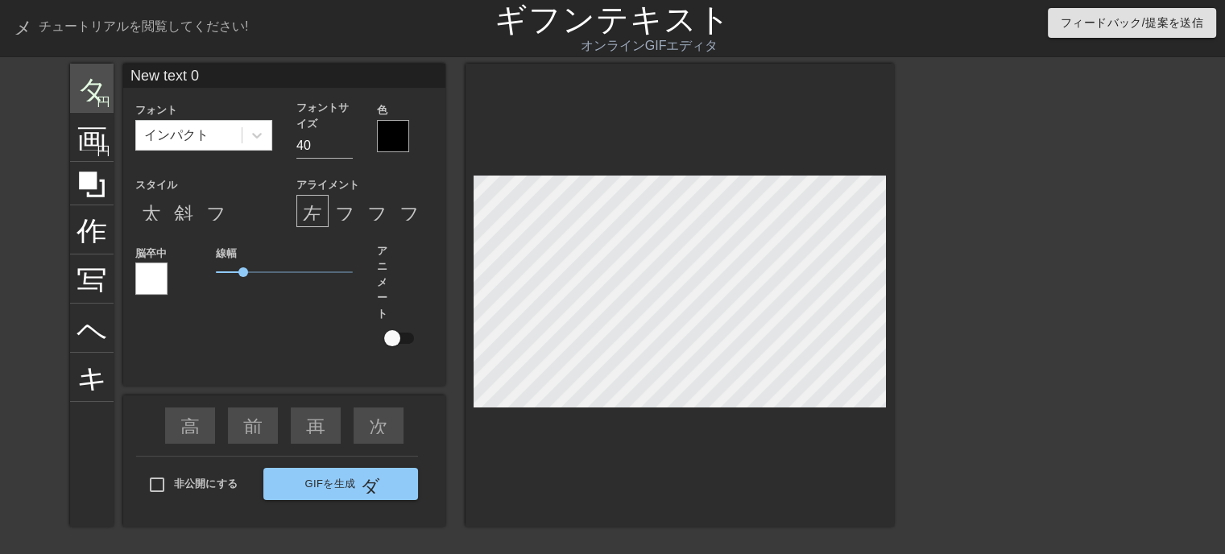
drag, startPoint x: 226, startPoint y: 73, endPoint x: 113, endPoint y: 73, distance: 113.6
click at [113, 72] on div "タイトル 円を追加 画像 円を追加 作物 写真サイズを大きく選択 ヘルプ キーボード New text 0 フォント インパクト フォントサイズ 40 色 ス…" at bounding box center [482, 295] width 824 height 463
type input "いらっしゃいませじじくさい電気屋のブログへ"
click at [343, 151] on input "30" at bounding box center [324, 146] width 56 height 26
click at [343, 151] on input "22" at bounding box center [324, 146] width 56 height 26
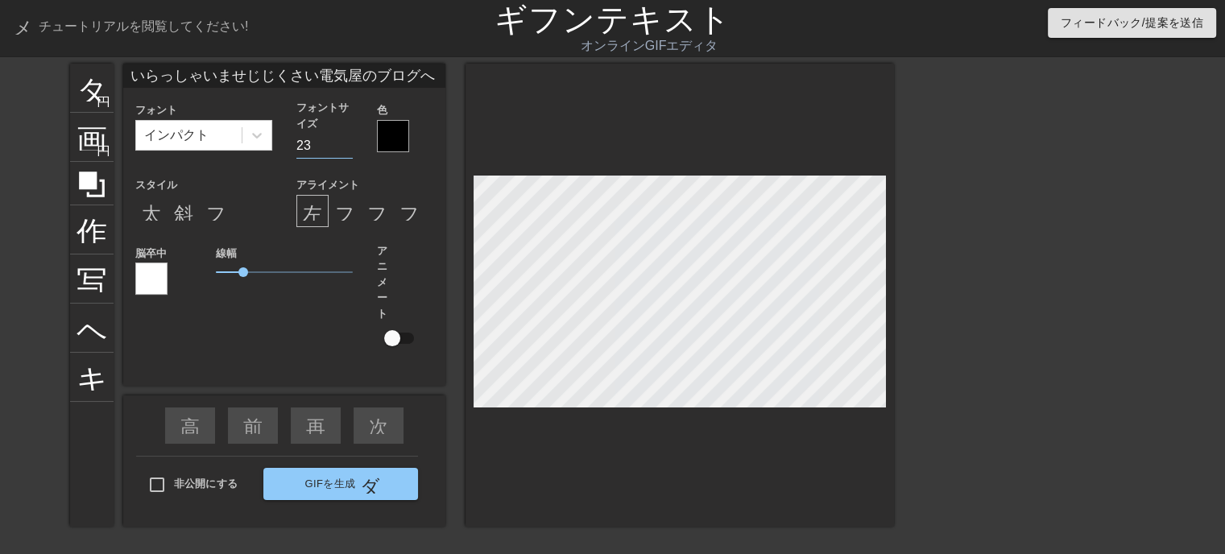
click at [345, 139] on input "23" at bounding box center [324, 146] width 56 height 26
type input "24"
click at [345, 139] on input "24" at bounding box center [324, 146] width 56 height 26
click at [193, 207] on div "斜体形式" at bounding box center [184, 211] width 32 height 32
click at [152, 218] on font "太字形式" at bounding box center [180, 210] width 77 height 19
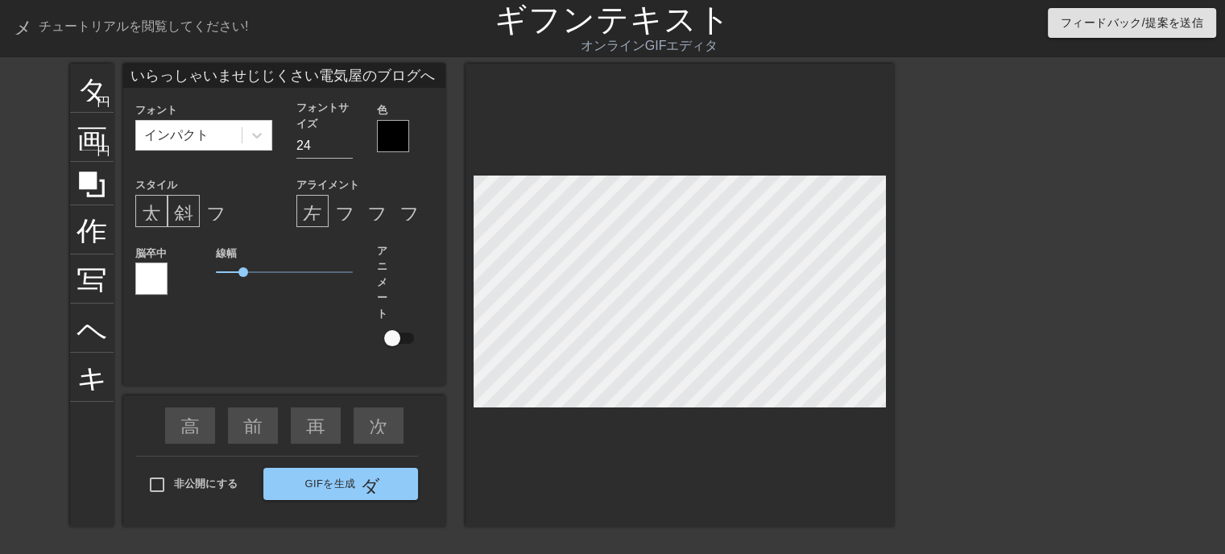
click at [400, 140] on div at bounding box center [393, 136] width 32 height 32
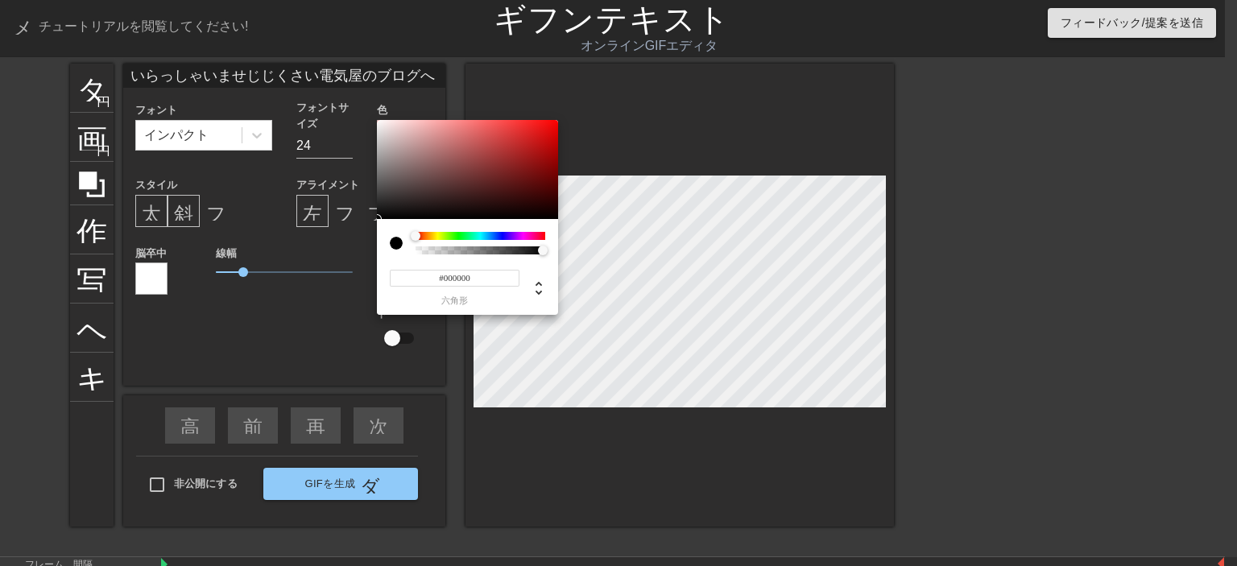
click at [501, 234] on div at bounding box center [481, 236] width 130 height 8
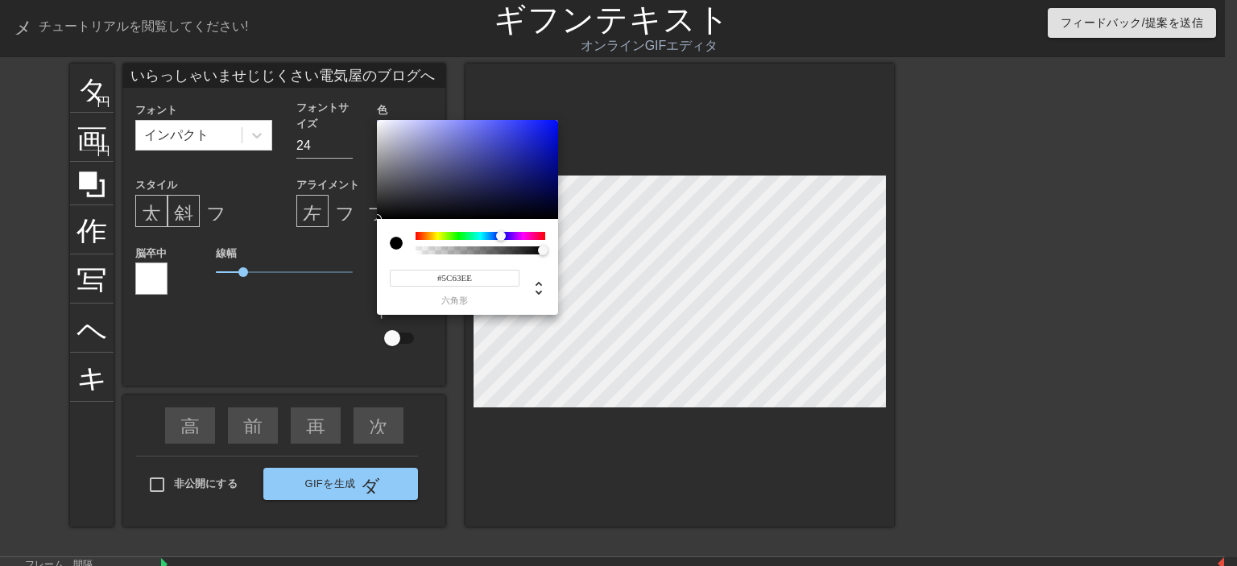
click at [488, 126] on div at bounding box center [467, 170] width 181 height 100
type input "#6E74F2"
click at [476, 125] on div at bounding box center [467, 170] width 181 height 100
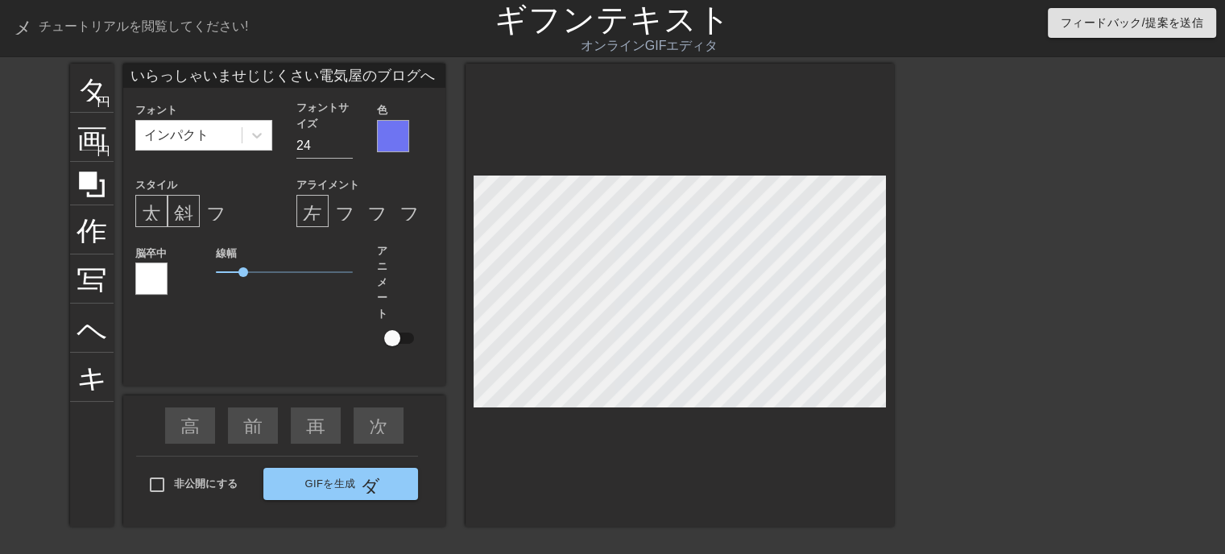
click at [689, 445] on div at bounding box center [679, 295] width 428 height 463
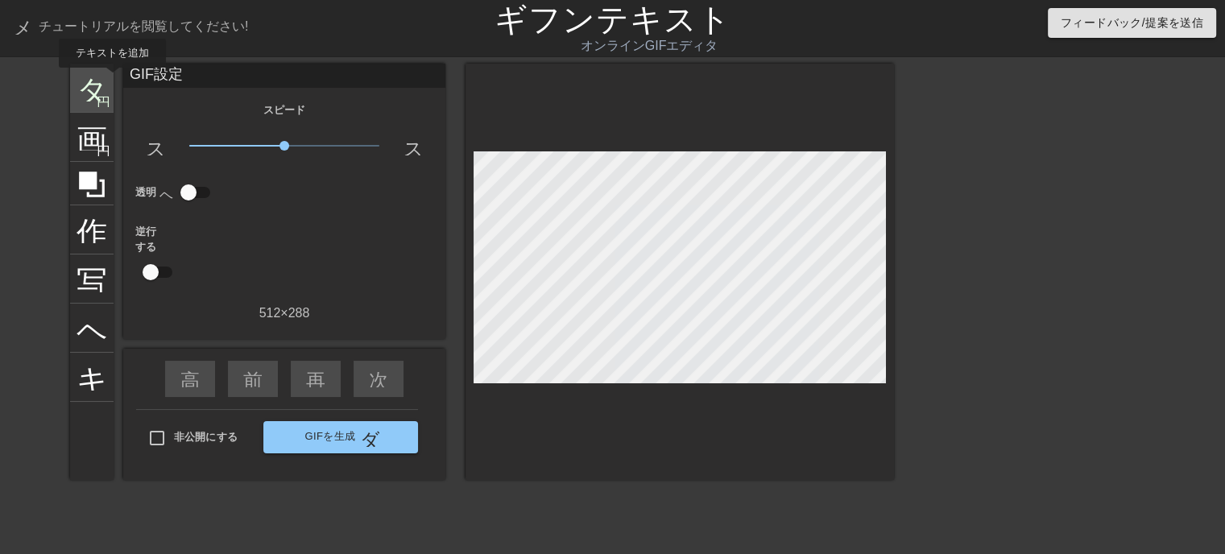
click at [95, 80] on font "タイトル" at bounding box center [140, 86] width 126 height 31
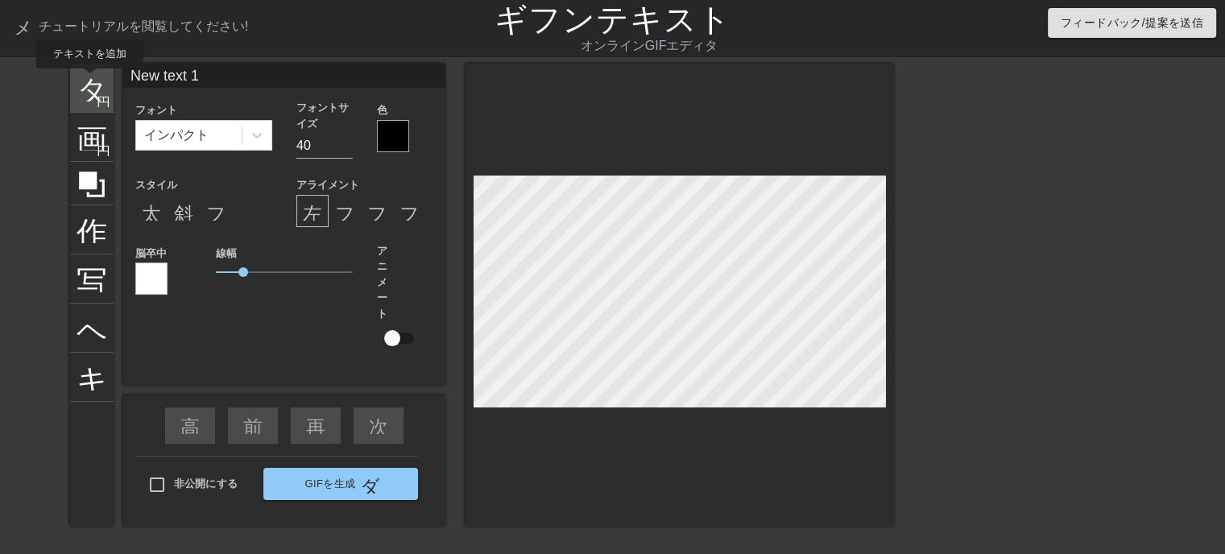
drag, startPoint x: 221, startPoint y: 70, endPoint x: 88, endPoint y: 81, distance: 134.2
click at [89, 81] on div "タイトル 円を追加 画像 円を追加 作物 写真サイズを大きく選択 ヘルプ キーボード New text 1 フォント インパクト フォントサイズ 40 色 ス…" at bounding box center [482, 295] width 824 height 463
type input "k"
type input "釜滝"
click at [390, 132] on div at bounding box center [393, 136] width 32 height 32
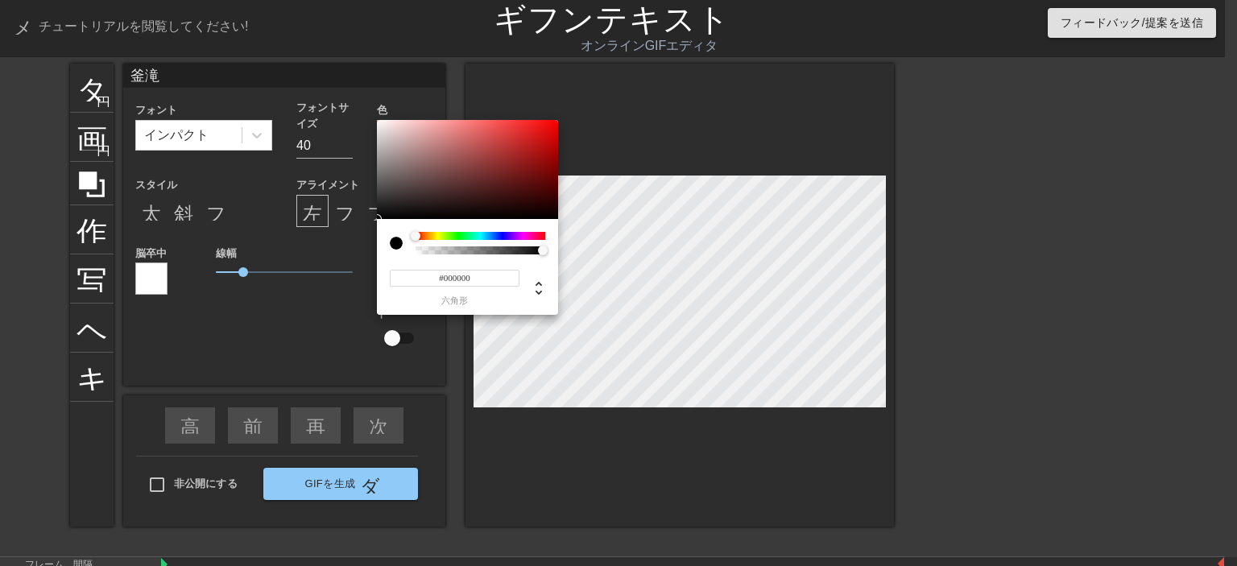
click at [482, 277] on input "#000000" at bounding box center [455, 278] width 130 height 17
type input "#ffff"
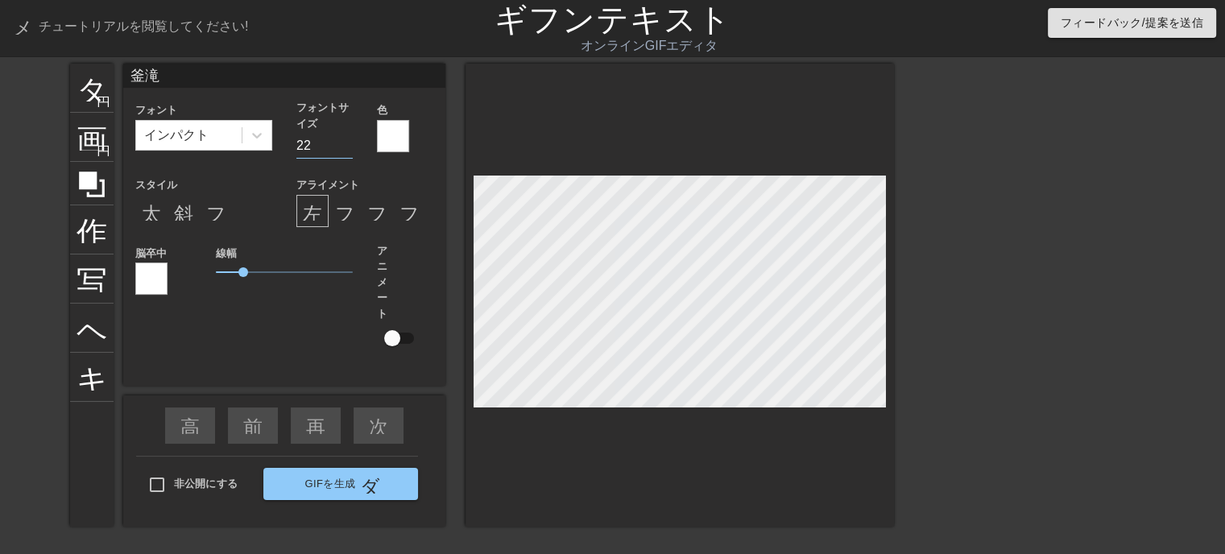
click at [346, 145] on input "22" at bounding box center [324, 146] width 56 height 26
click at [346, 147] on input "21" at bounding box center [324, 146] width 56 height 26
click at [346, 147] on input "20" at bounding box center [324, 146] width 56 height 26
click at [345, 143] on input "21" at bounding box center [324, 146] width 56 height 26
type input "22"
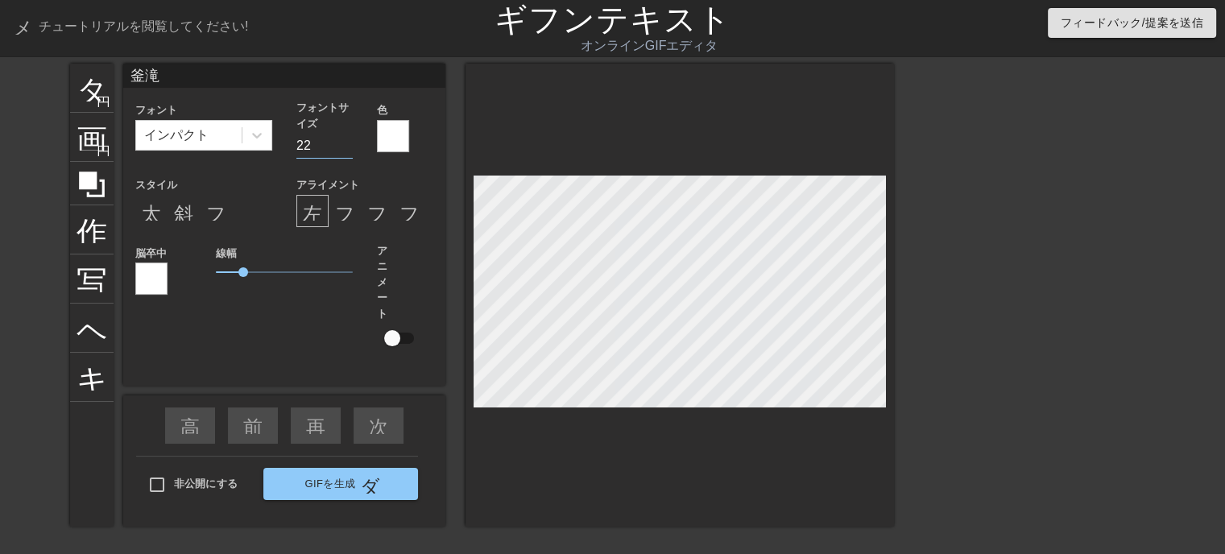
click at [345, 143] on input "22" at bounding box center [324, 146] width 56 height 26
click at [256, 189] on div "スタイル 太字形式 斜体形式 フォーマット_下線" at bounding box center [203, 201] width 161 height 52
click at [680, 457] on div at bounding box center [679, 295] width 428 height 463
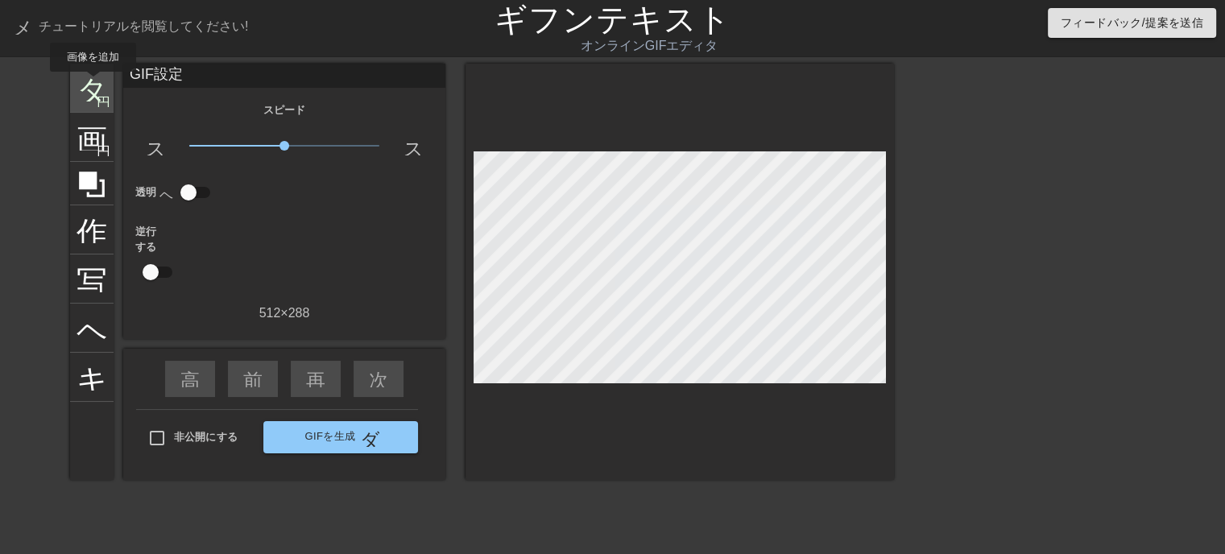
click at [93, 83] on font "タイトル" at bounding box center [140, 86] width 126 height 31
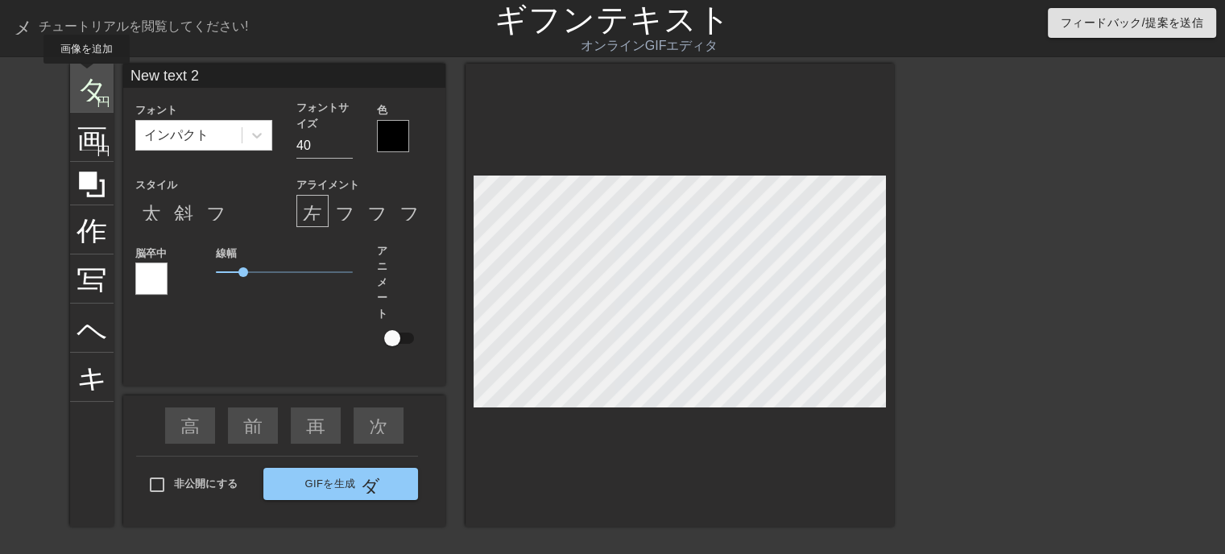
drag, startPoint x: 242, startPoint y: 72, endPoint x: 86, endPoint y: 75, distance: 155.4
click at [86, 75] on div "タイトル 円を追加 画像 円を追加 作物 写真サイズを大きく選択 ヘルプ キーボード New text 2 フォント インパクト フォントサイズ 40 色 ス…" at bounding box center [482, 295] width 824 height 463
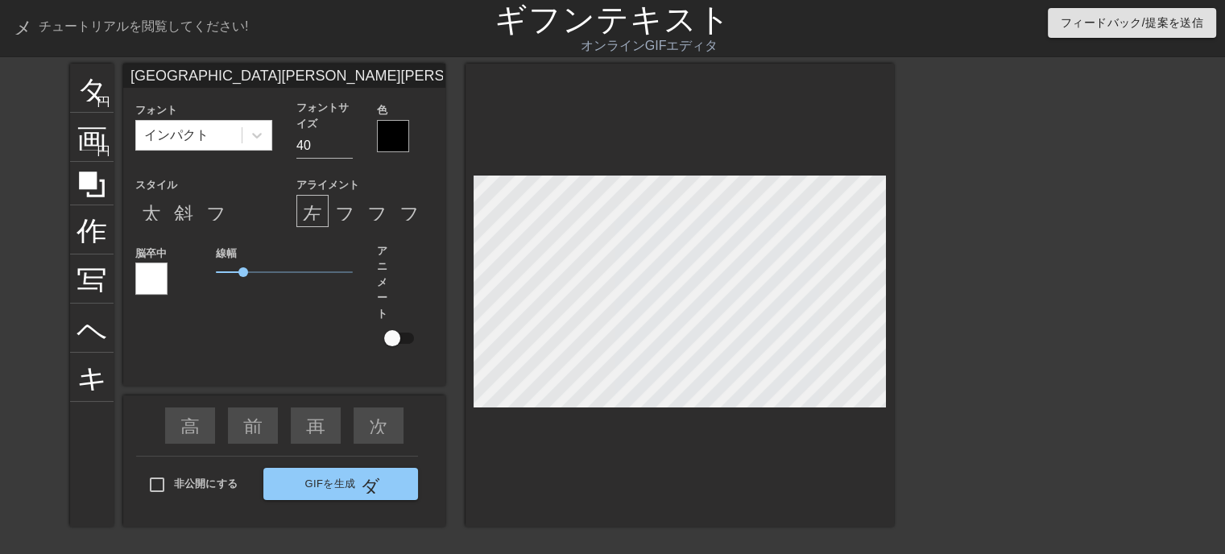
type input "大阪府河内長野市"
click at [155, 70] on input at bounding box center [284, 76] width 322 height 24
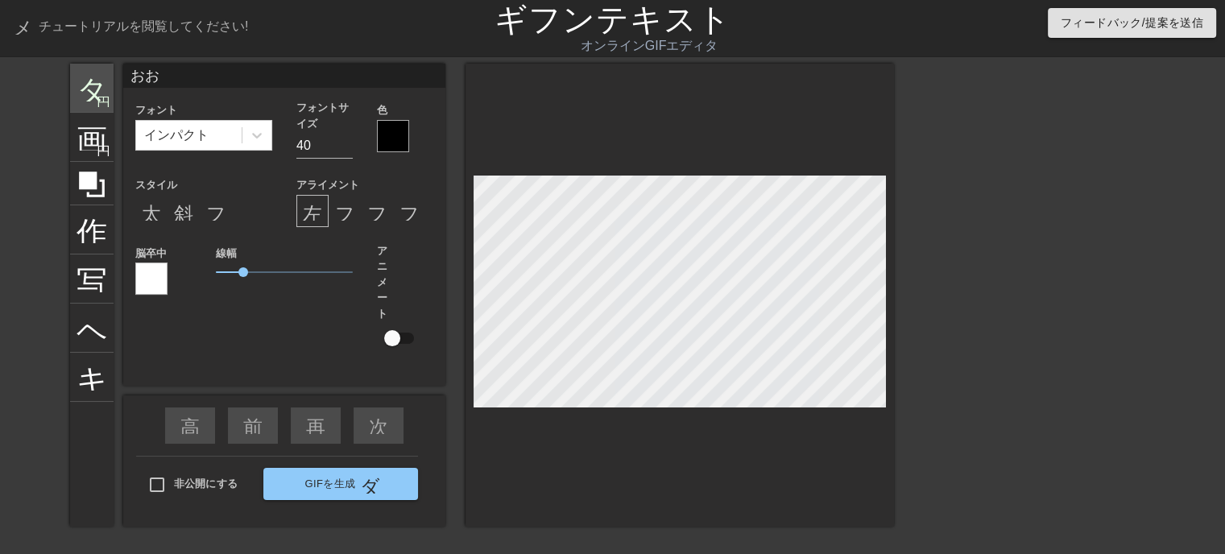
type input "大阪府河内長野市"
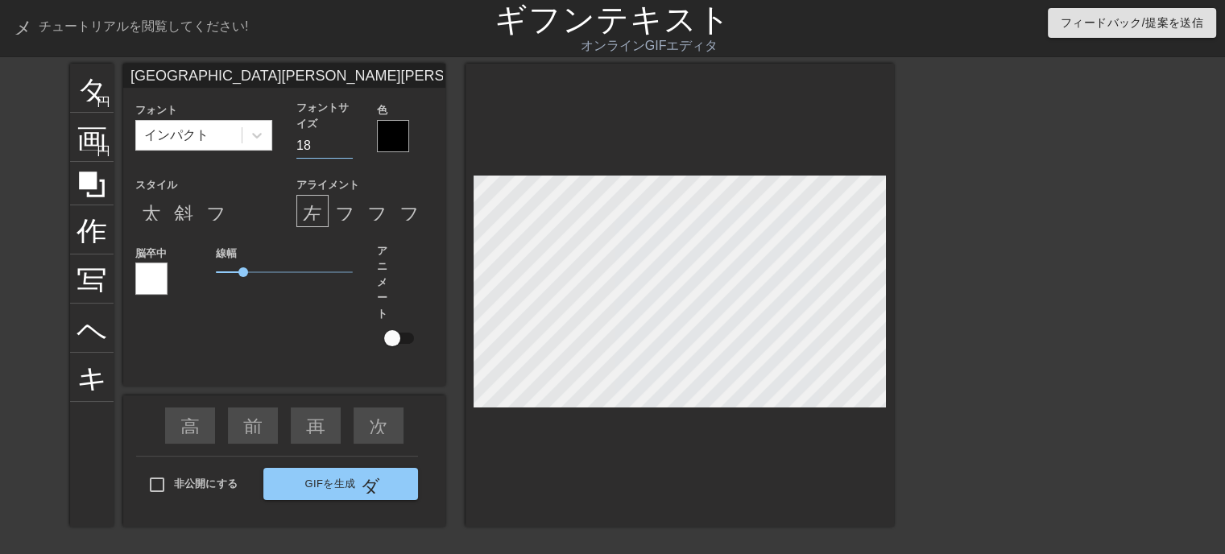
click at [349, 148] on input "18" at bounding box center [324, 146] width 56 height 26
click at [342, 139] on input "19" at bounding box center [324, 146] width 56 height 26
type input "20"
click at [342, 139] on input "20" at bounding box center [324, 146] width 56 height 26
click at [398, 141] on div at bounding box center [393, 136] width 32 height 32
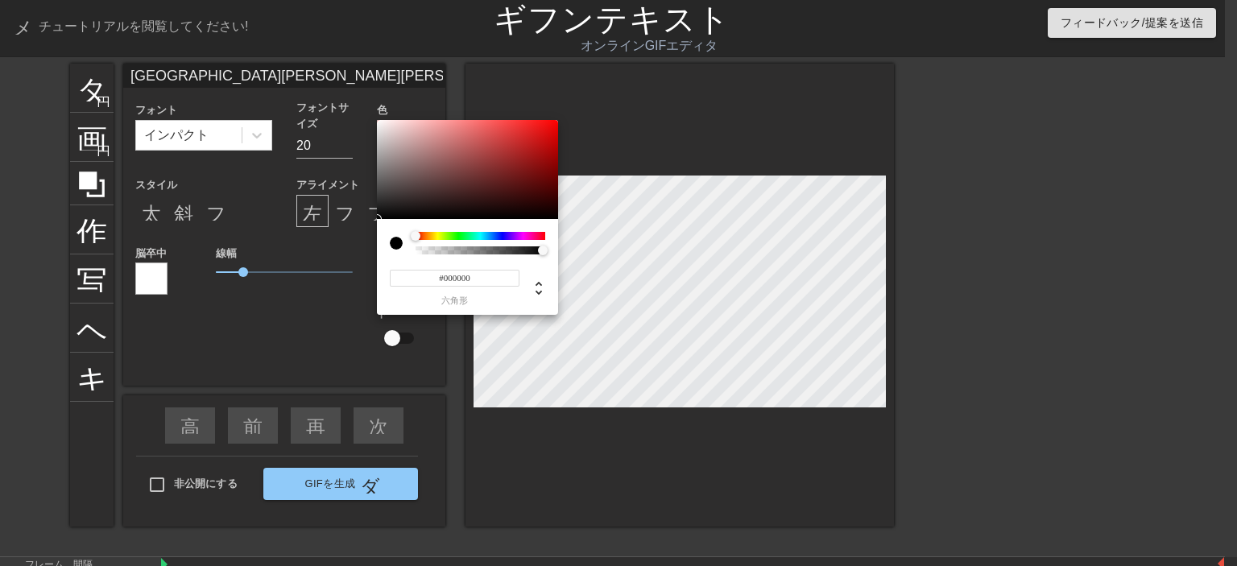
click at [486, 283] on input "#000000" at bounding box center [455, 278] width 130 height 17
type input "#"
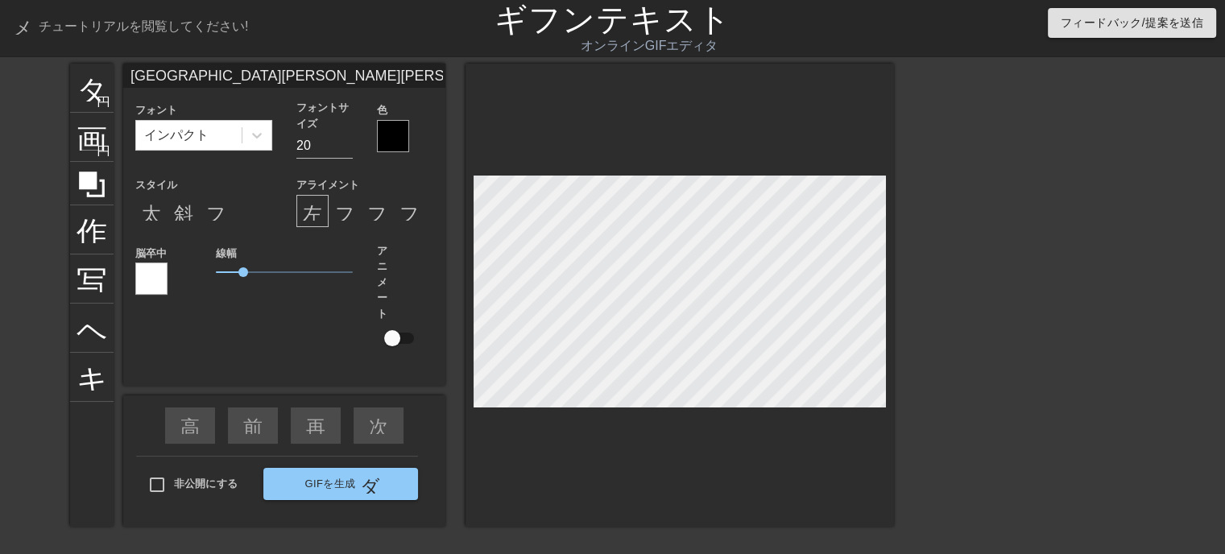
click at [390, 131] on div at bounding box center [393, 136] width 32 height 32
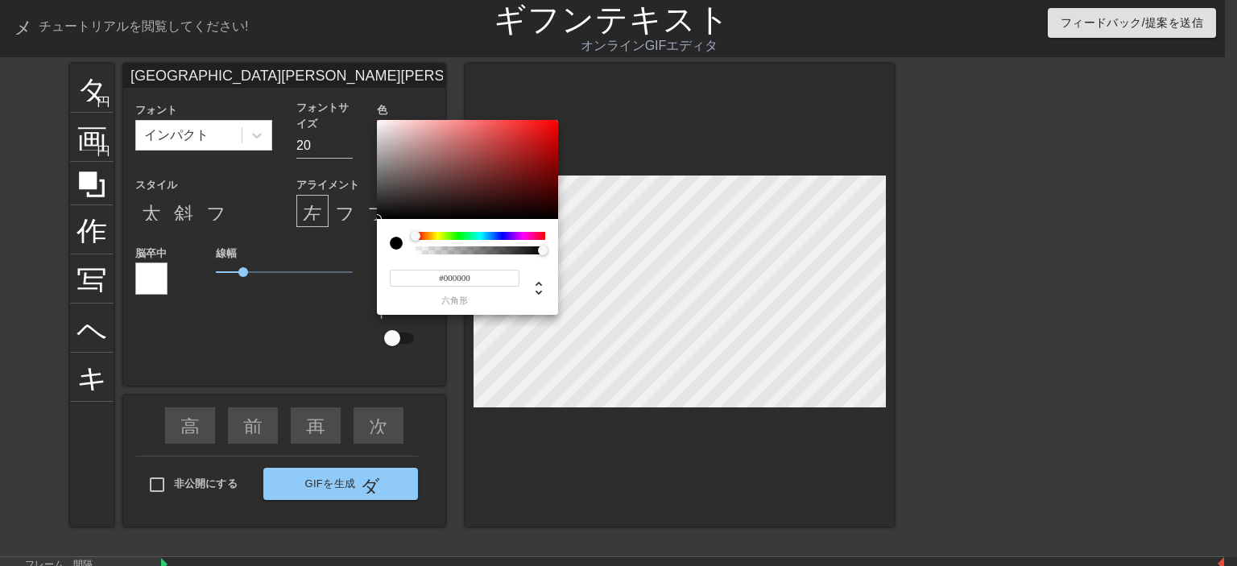
click at [482, 276] on input "#000000" at bounding box center [455, 278] width 130 height 17
type input "#ffff"
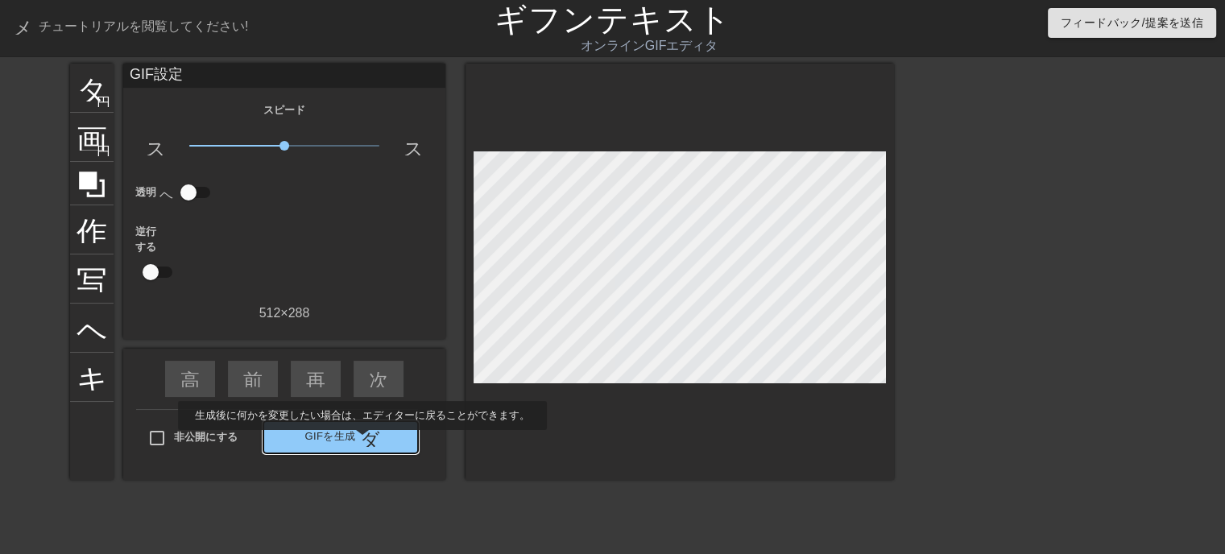
click at [362, 441] on font "ダブルアロー" at bounding box center [420, 437] width 120 height 19
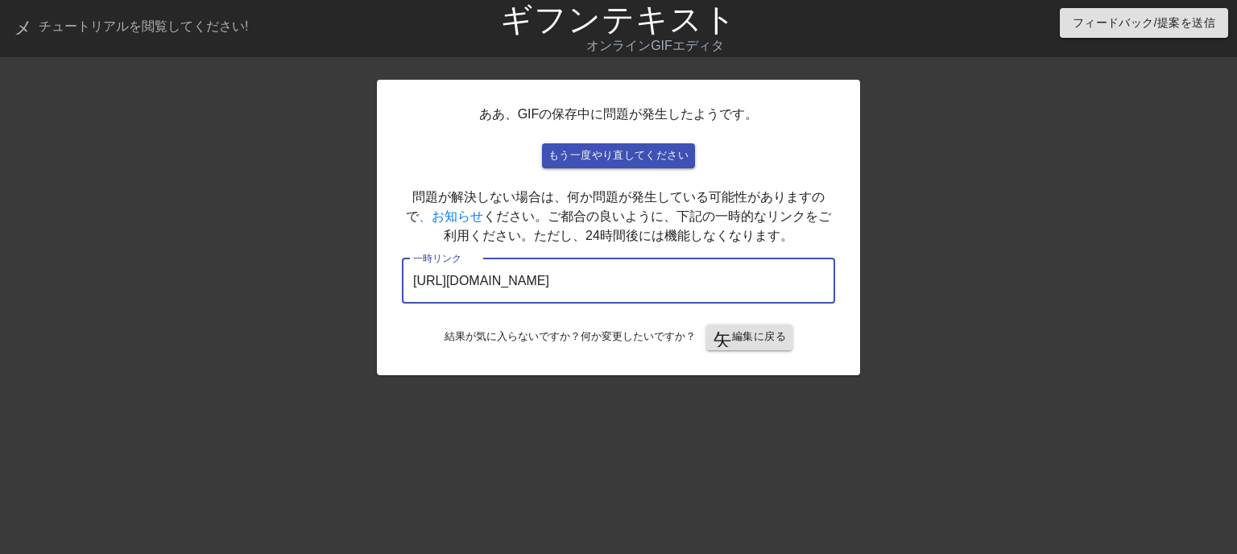
drag, startPoint x: 776, startPoint y: 275, endPoint x: 320, endPoint y: 287, distance: 456.8
click at [320, 287] on div "ああ、GIFの保存中に問題が発生したようです。 もう一度やり直してください 問題が解決しない場合は、何か問題が発生している可能性がありますので 、お知らせ く…" at bounding box center [618, 305] width 1237 height 483
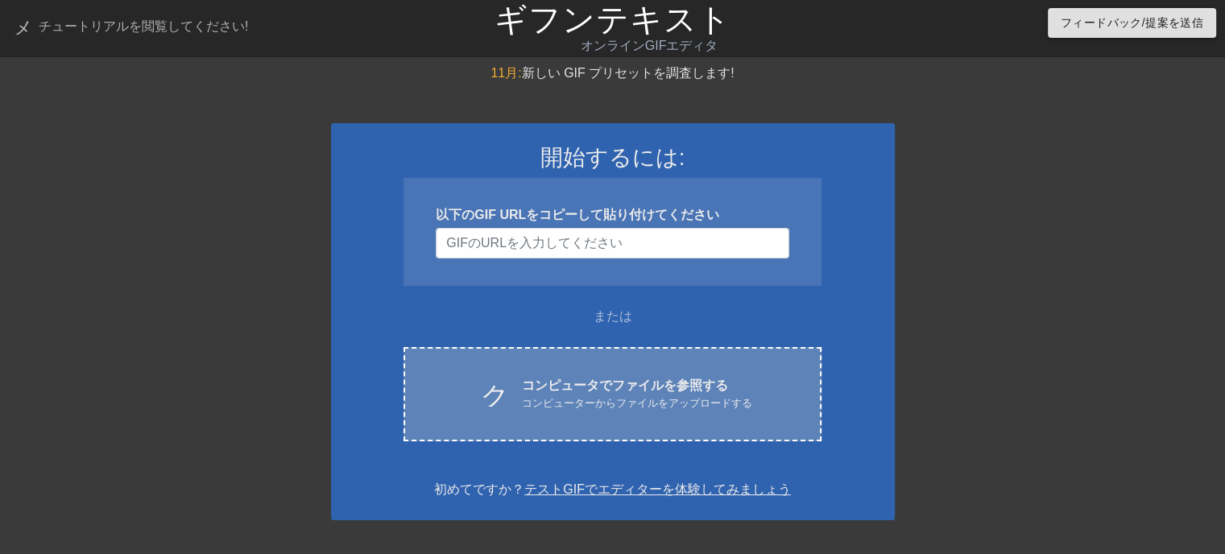
click at [557, 386] on font "コンピュータでファイルを参照する" at bounding box center [625, 386] width 206 height 14
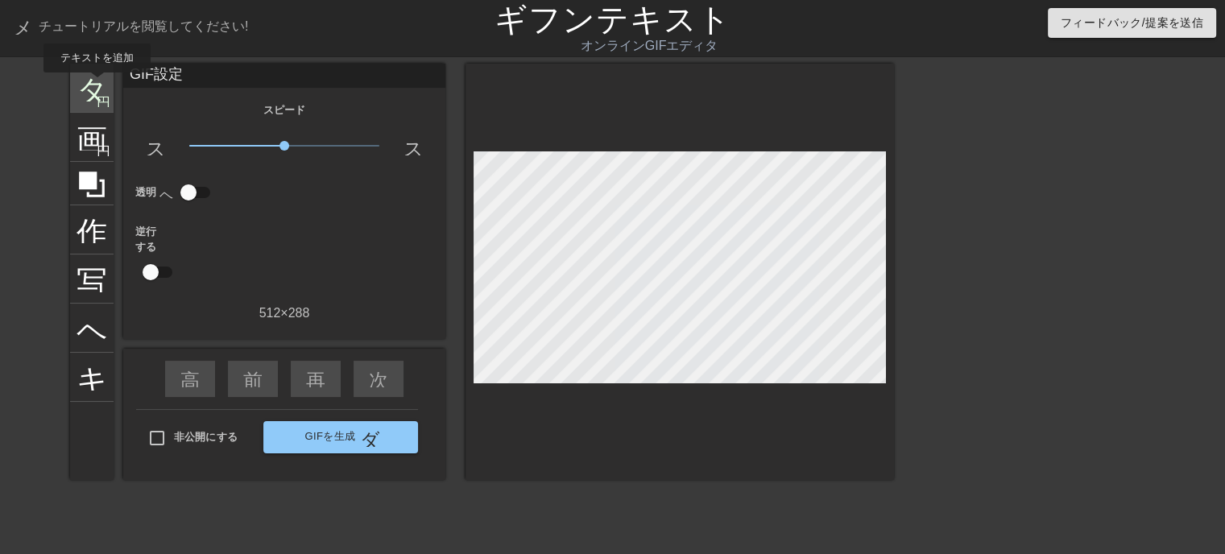
click at [96, 86] on font "タイトル" at bounding box center [140, 86] width 126 height 31
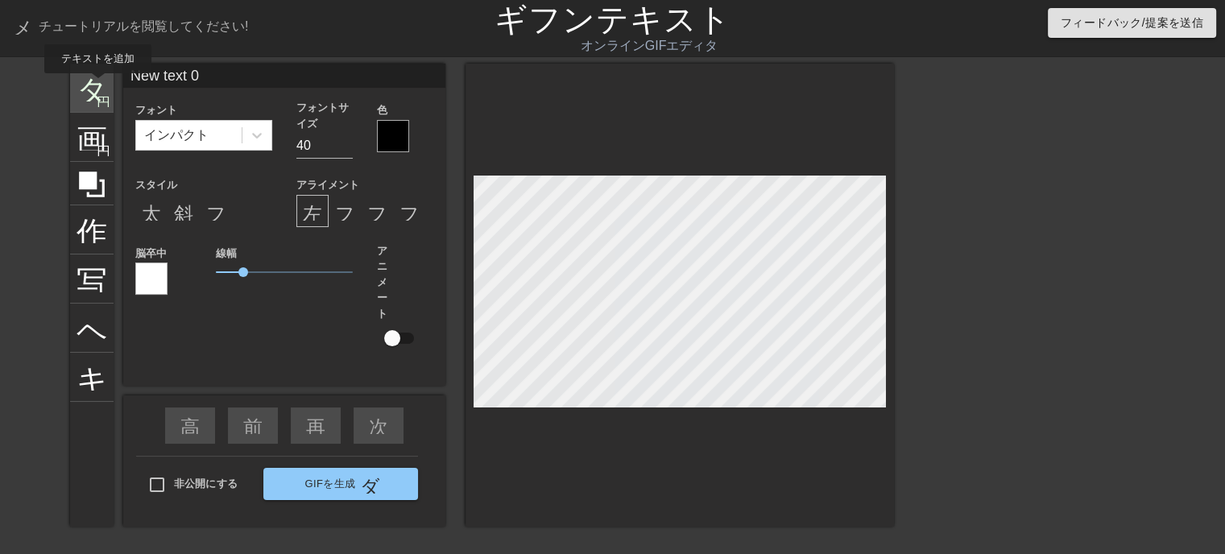
drag, startPoint x: 237, startPoint y: 71, endPoint x: 90, endPoint y: 85, distance: 147.2
click at [90, 85] on div "タイトル 円を追加 画像 円を追加 作物 写真サイズを大きく選択 ヘルプ キーボード New text 0 フォント インパクト フォントサイズ 40 色 ス…" at bounding box center [482, 295] width 824 height 463
type input "いらっしゃいませじじくさい電気屋のブログへ"
click at [347, 151] on input "27" at bounding box center [324, 146] width 56 height 26
click at [346, 151] on input "26" at bounding box center [324, 146] width 56 height 26
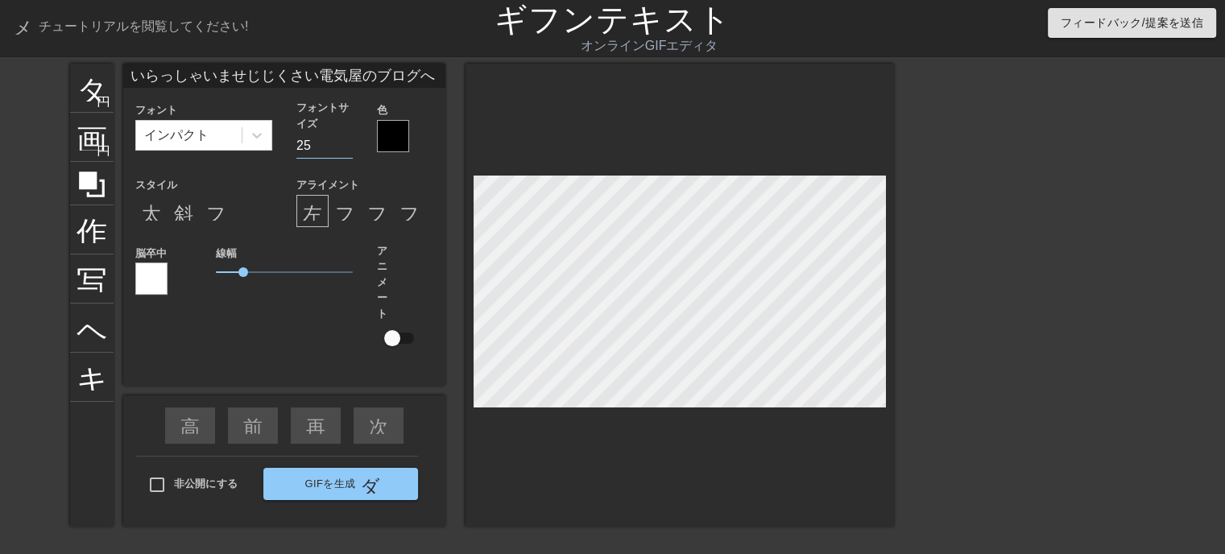
click at [346, 151] on input "25" at bounding box center [324, 146] width 56 height 26
type input "24"
click at [345, 151] on input "24" at bounding box center [324, 146] width 56 height 26
click at [396, 138] on div at bounding box center [393, 136] width 32 height 32
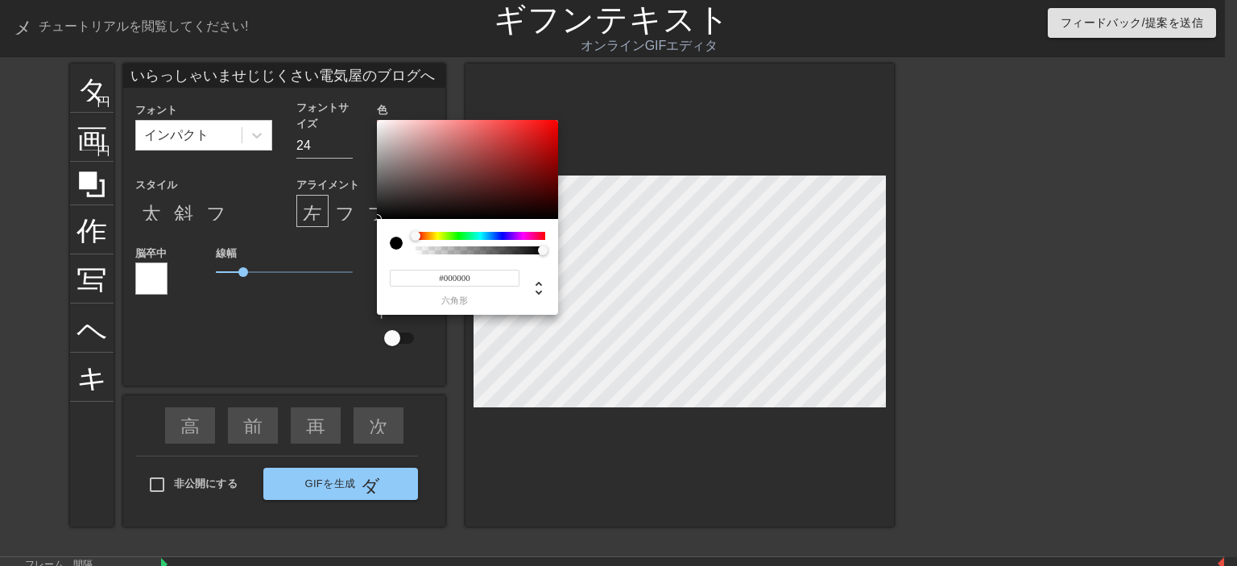
click at [490, 234] on div at bounding box center [481, 236] width 130 height 8
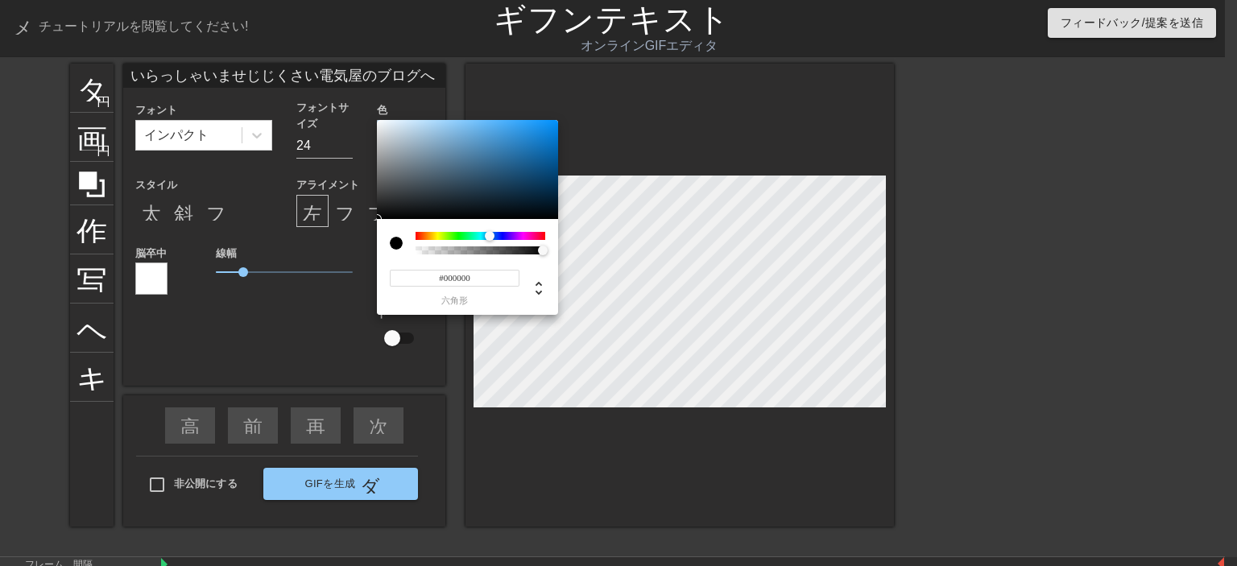
type input "#59A9E6"
click at [488, 130] on div at bounding box center [467, 170] width 181 height 100
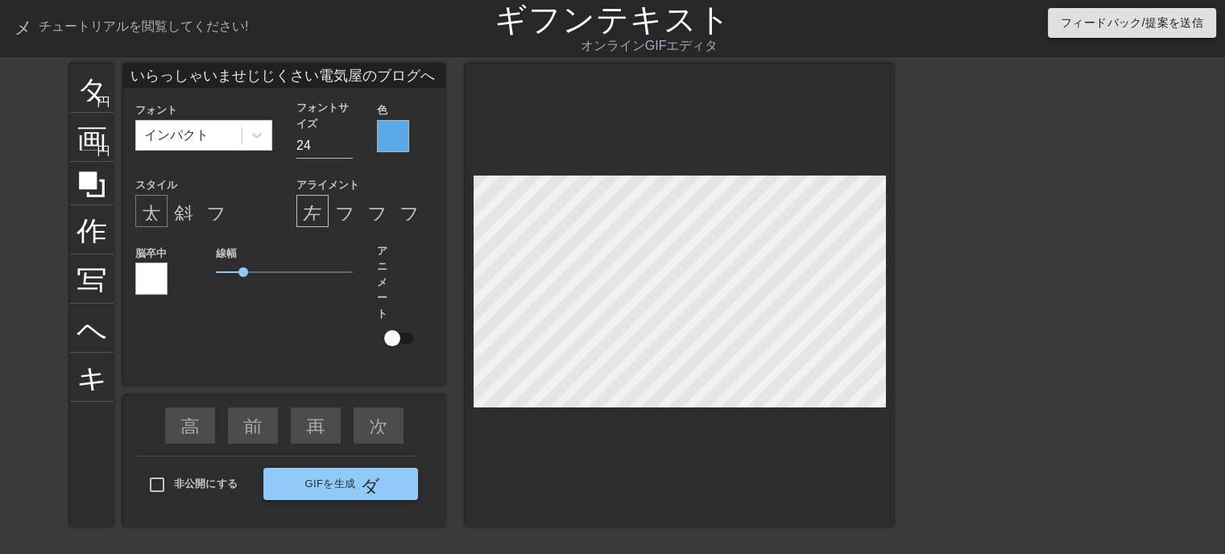
click at [142, 215] on font "太字形式" at bounding box center [180, 210] width 77 height 19
click at [182, 213] on font "斜体形式" at bounding box center [212, 210] width 77 height 19
click at [689, 464] on div at bounding box center [679, 295] width 428 height 463
click at [378, 135] on div at bounding box center [393, 136] width 32 height 32
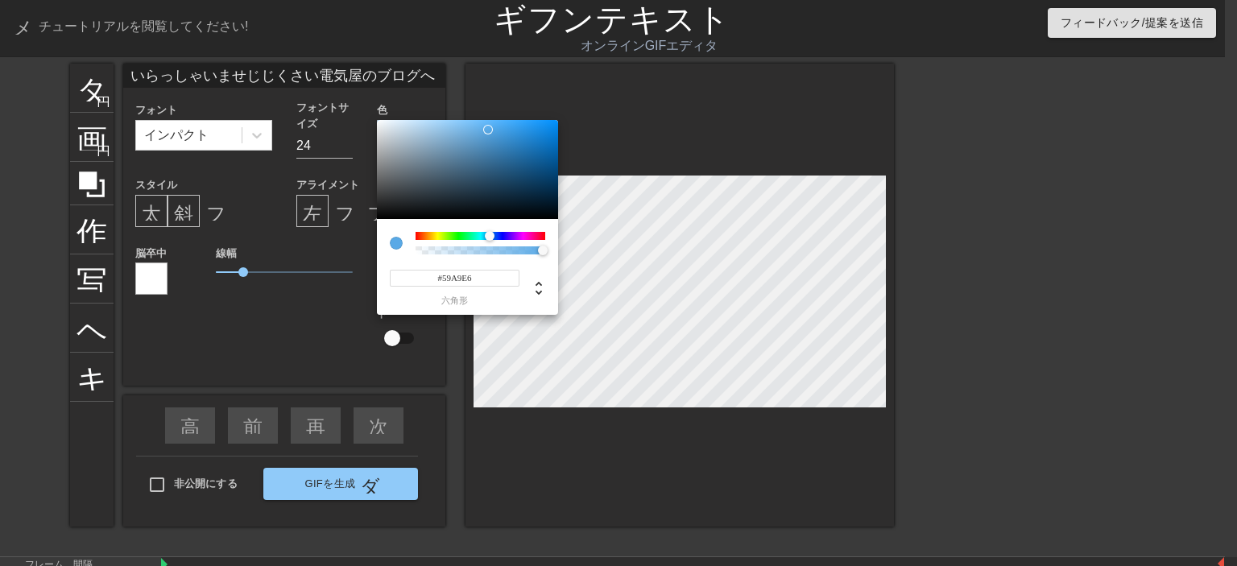
type input "#7FC1F4"
click at [464, 124] on div at bounding box center [467, 170] width 181 height 100
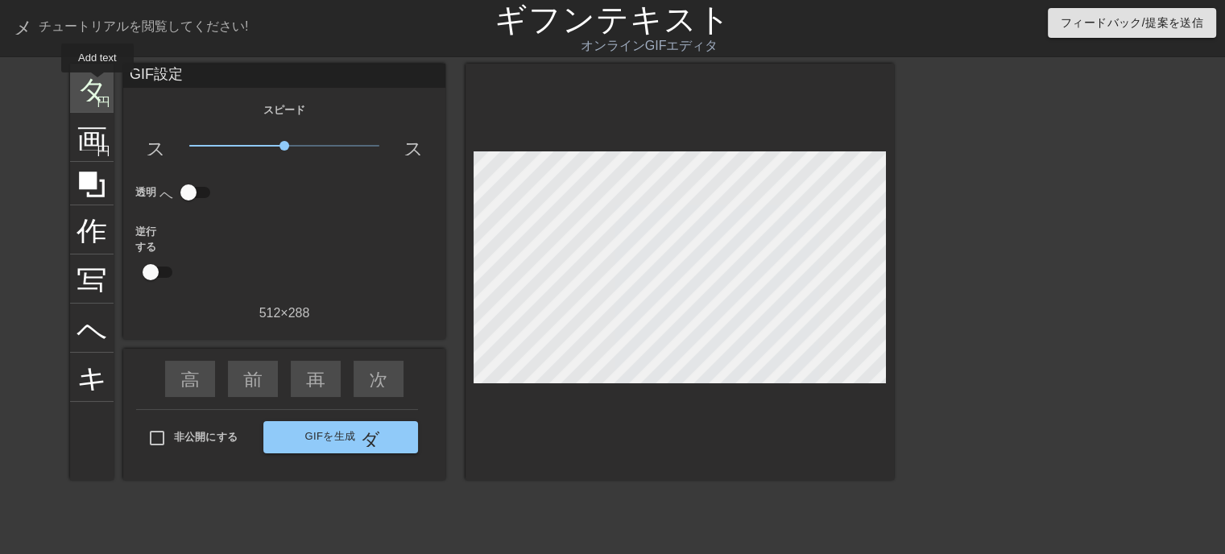
click at [99, 84] on font "タイトル" at bounding box center [140, 86] width 126 height 31
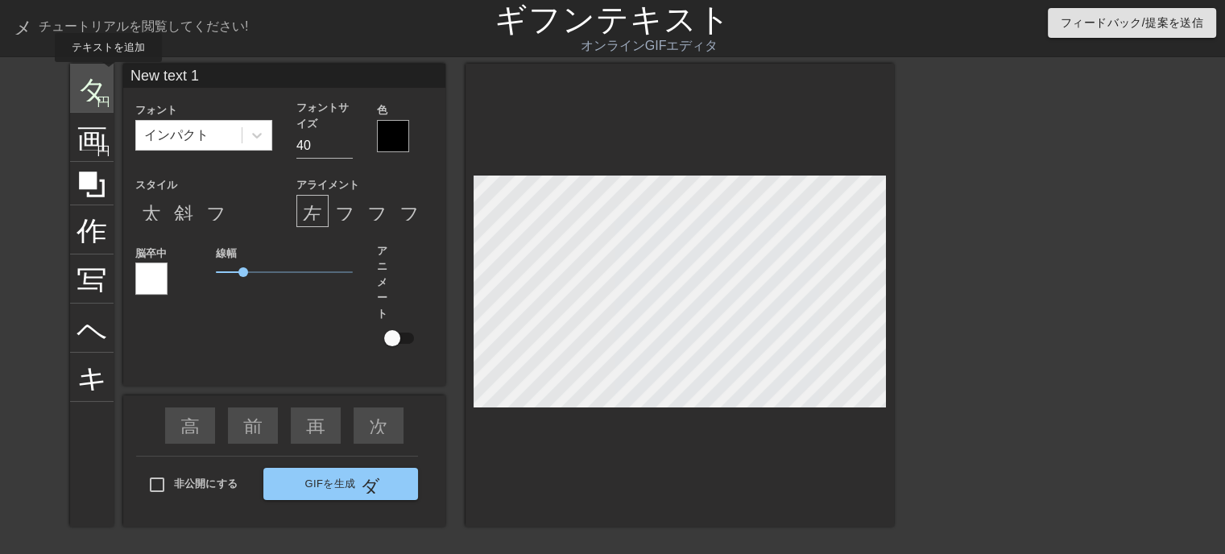
drag, startPoint x: 216, startPoint y: 70, endPoint x: 111, endPoint y: 75, distance: 104.8
click at [110, 73] on div "タイトル 円を追加 画像 円を追加 作物 写真サイズを大きく選択 ヘルプ キーボード New text 1 フォント インパクト フォントサイズ 40 色 ス…" at bounding box center [482, 295] width 824 height 463
type input "いらっしゃいませじじくさい電気屋のブログへ"
type input "24"
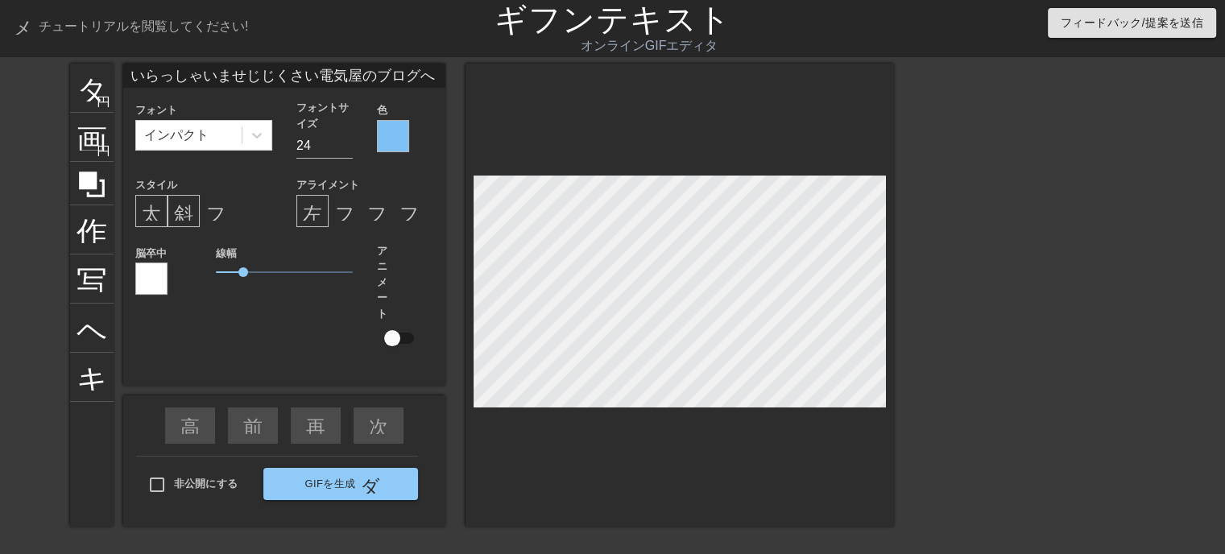
type input "New text 1"
type input "40"
click at [392, 143] on div at bounding box center [393, 136] width 32 height 32
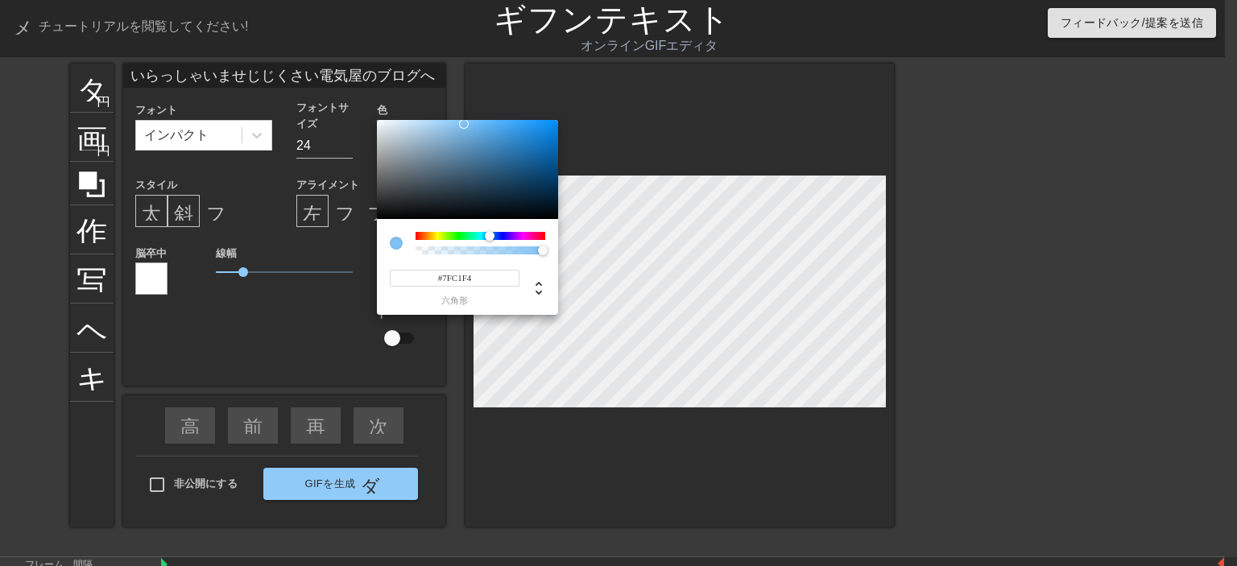
click at [493, 283] on input "#7FC1F4" at bounding box center [455, 278] width 130 height 17
type input "#ffff"
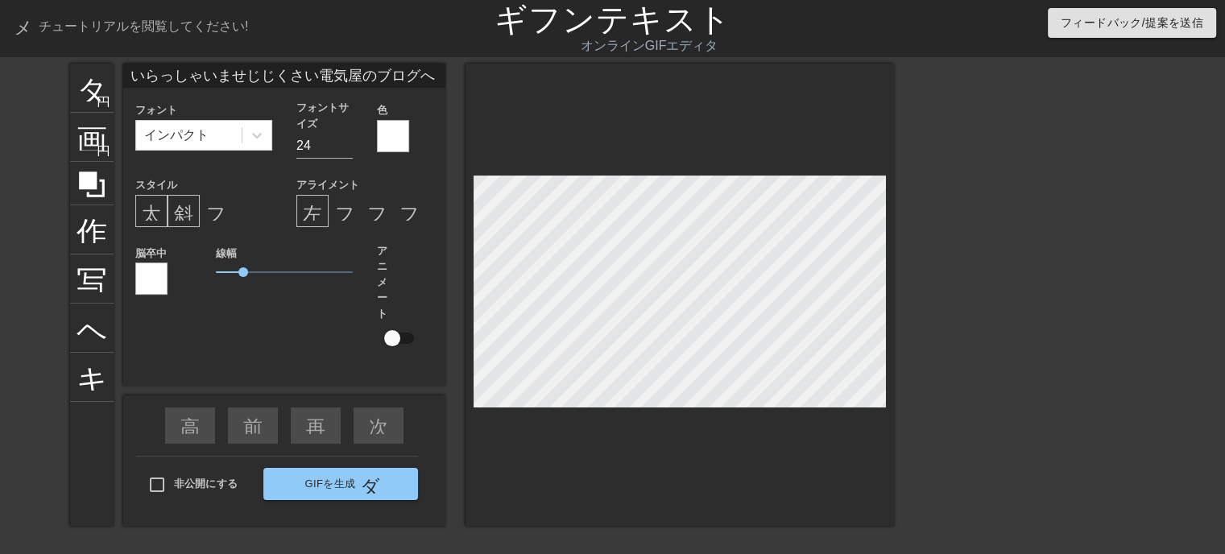
click at [141, 267] on div at bounding box center [151, 279] width 32 height 32
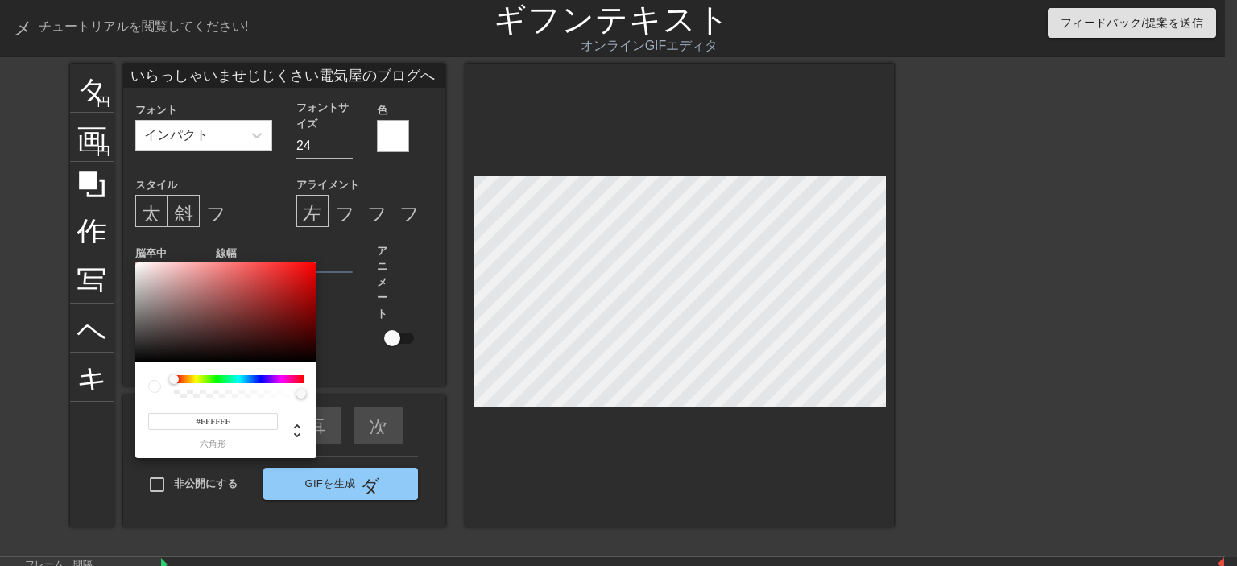
click at [267, 379] on div at bounding box center [239, 379] width 130 height 8
drag, startPoint x: 270, startPoint y: 379, endPoint x: 260, endPoint y: 378, distance: 9.7
click at [270, 378] on div at bounding box center [239, 379] width 130 height 8
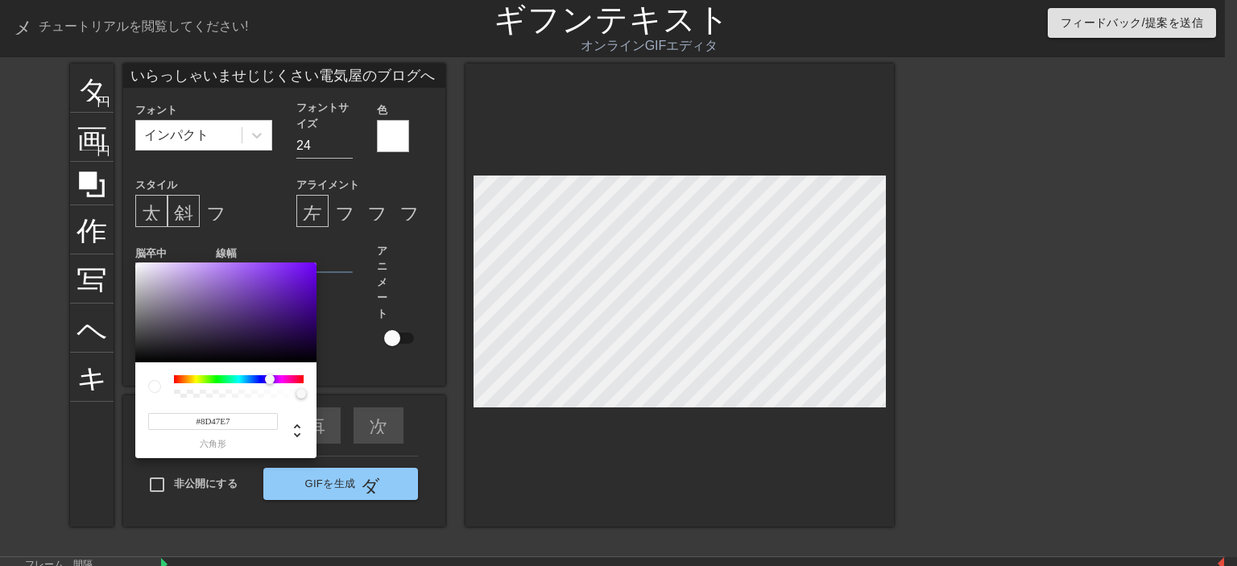
type input "#8E48E9"
click at [261, 271] on div at bounding box center [225, 313] width 181 height 100
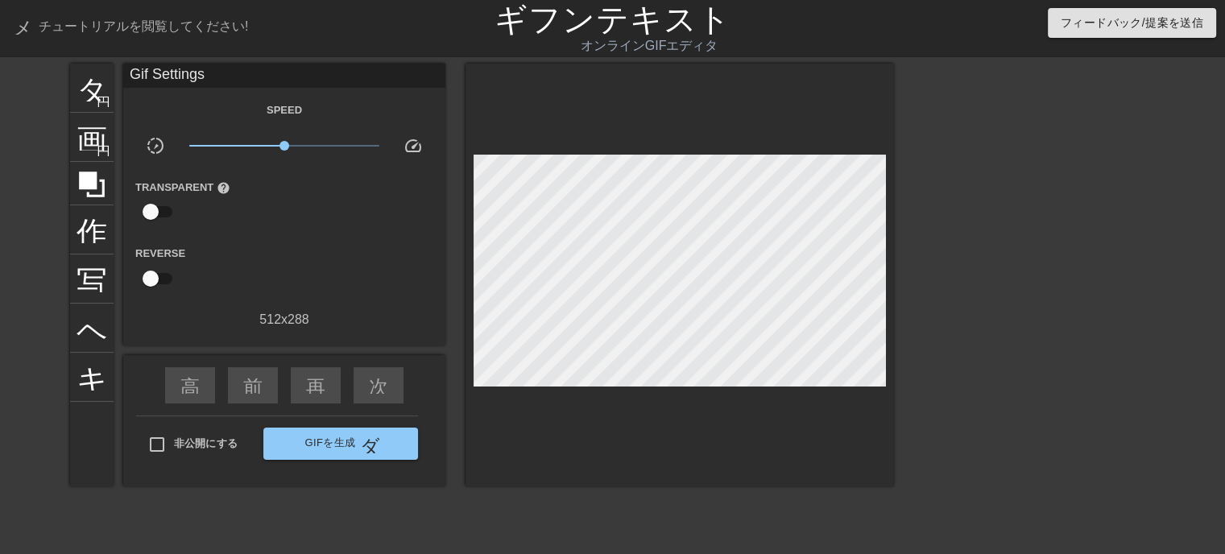
click at [727, 438] on div at bounding box center [679, 275] width 428 height 423
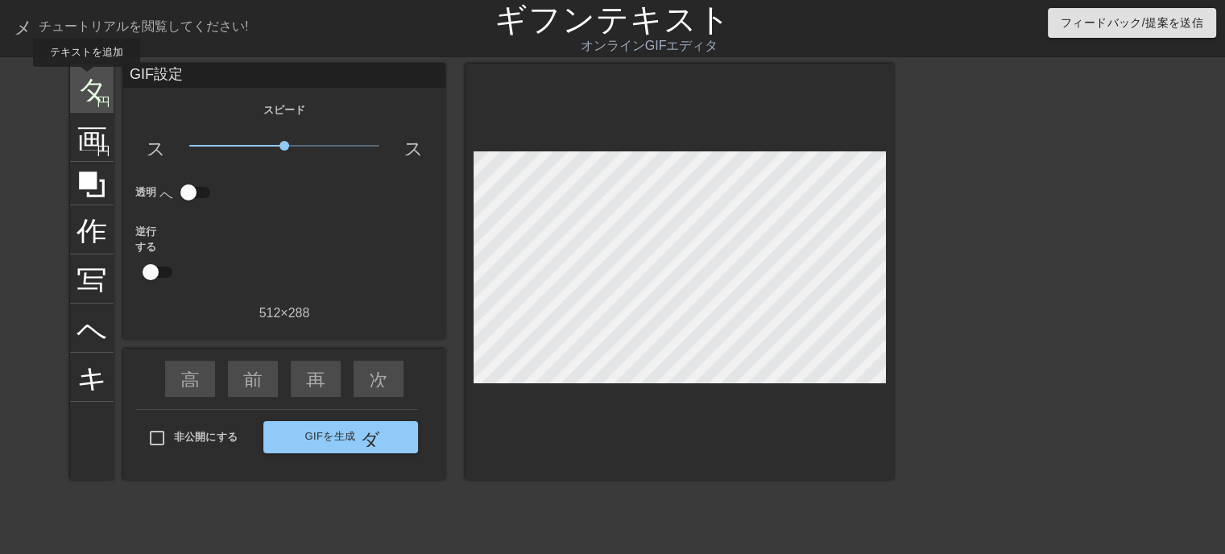
click at [86, 78] on font "タイトル" at bounding box center [140, 86] width 126 height 31
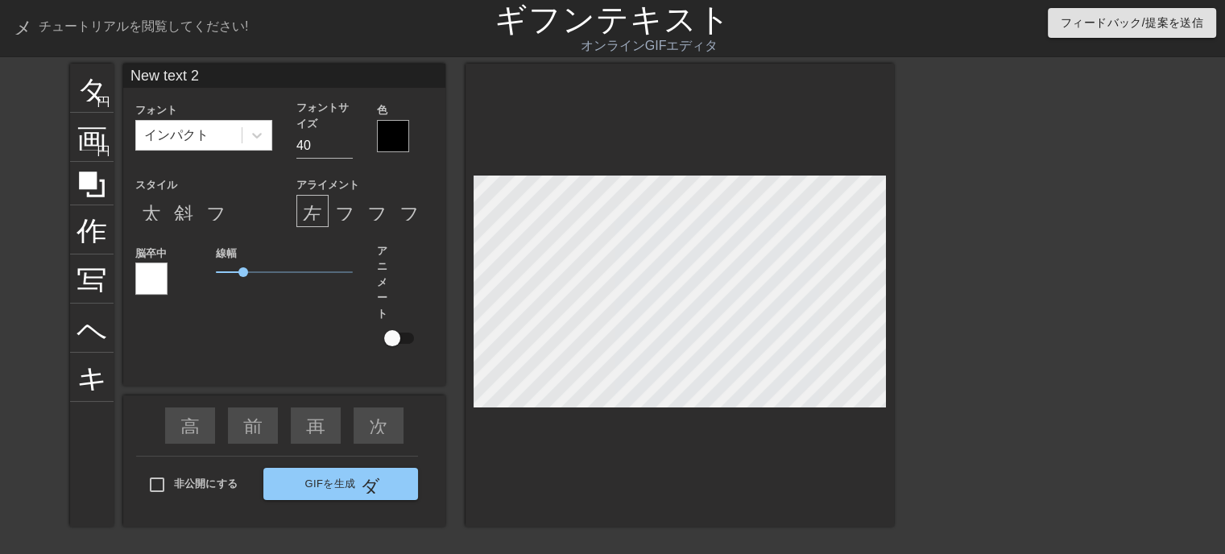
drag, startPoint x: 225, startPoint y: 73, endPoint x: 42, endPoint y: 72, distance: 183.6
click at [43, 72] on div "タイトル 円を追加 画像 円を追加 作物 写真サイズを大きく選択 ヘルプ キーボード New text 2 フォント インパクト フォントサイズ 40 色 ス…" at bounding box center [612, 305] width 1225 height 483
type input "箱滝"
click at [345, 147] on input "22" at bounding box center [324, 146] width 56 height 26
click at [345, 147] on input "21" at bounding box center [324, 146] width 56 height 26
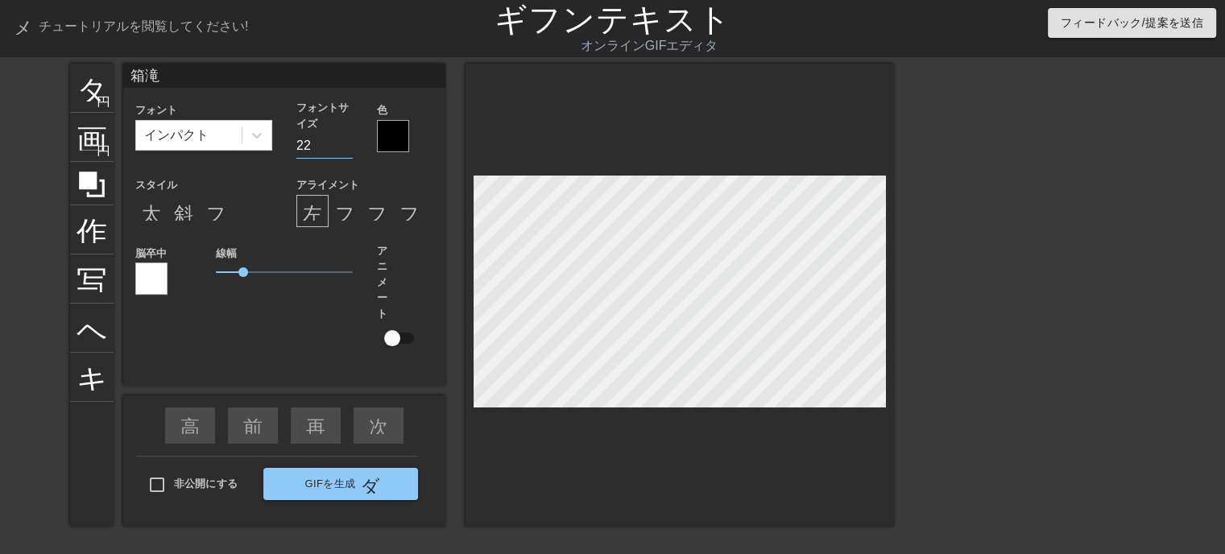
type input "22"
click at [345, 140] on input "22" at bounding box center [324, 146] width 56 height 26
click at [377, 134] on div at bounding box center [393, 136] width 32 height 32
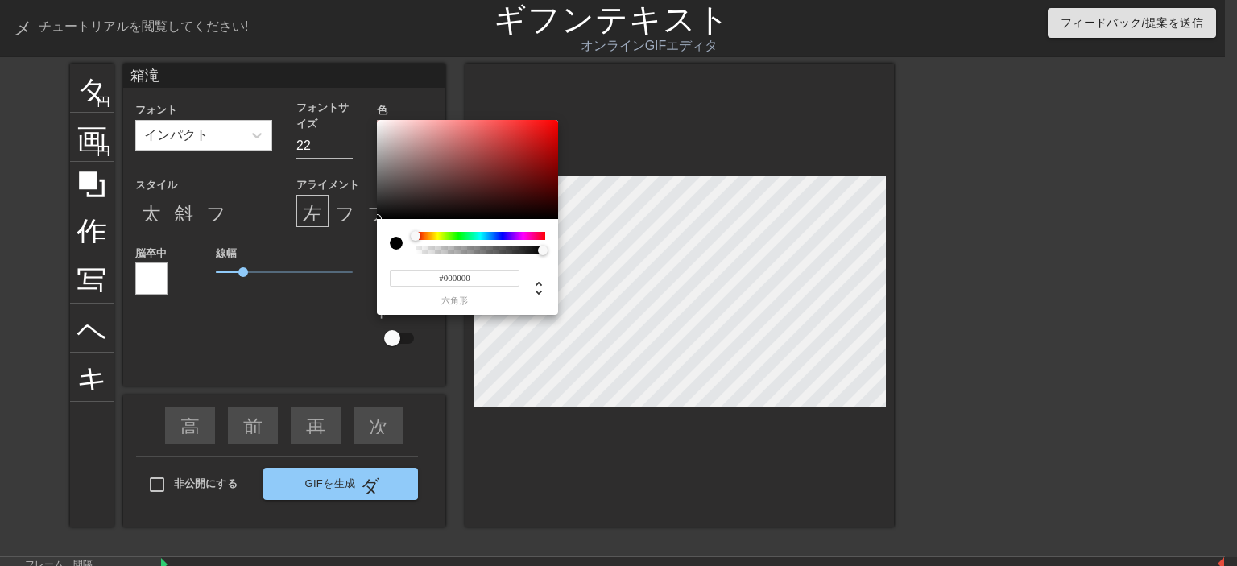
click at [474, 279] on input "#000000" at bounding box center [455, 278] width 130 height 17
type input "#ffff"
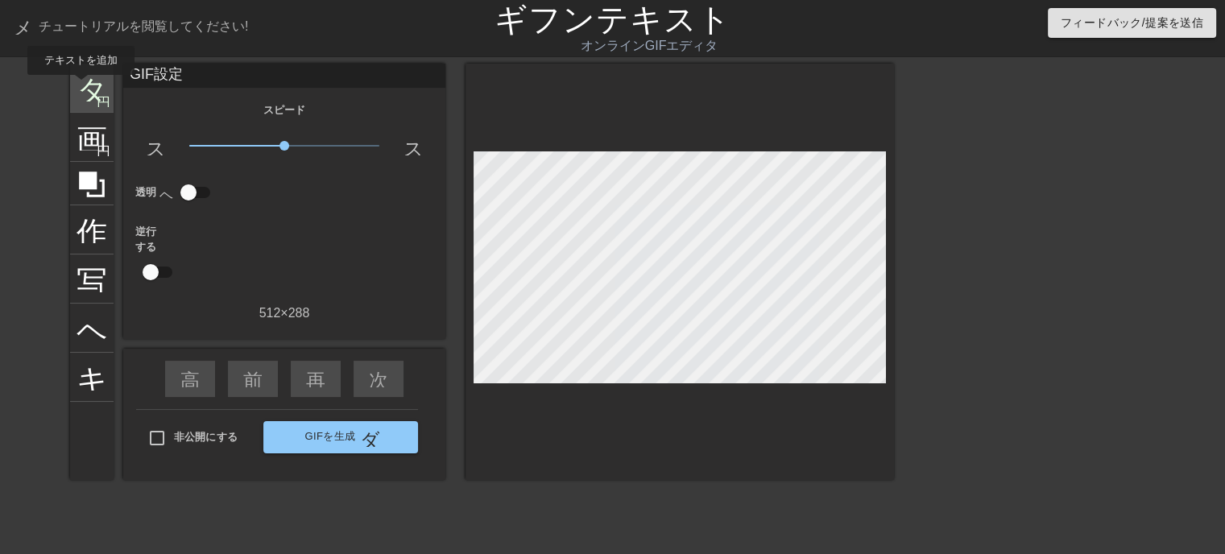
click at [81, 86] on font "タイトル" at bounding box center [140, 86] width 126 height 31
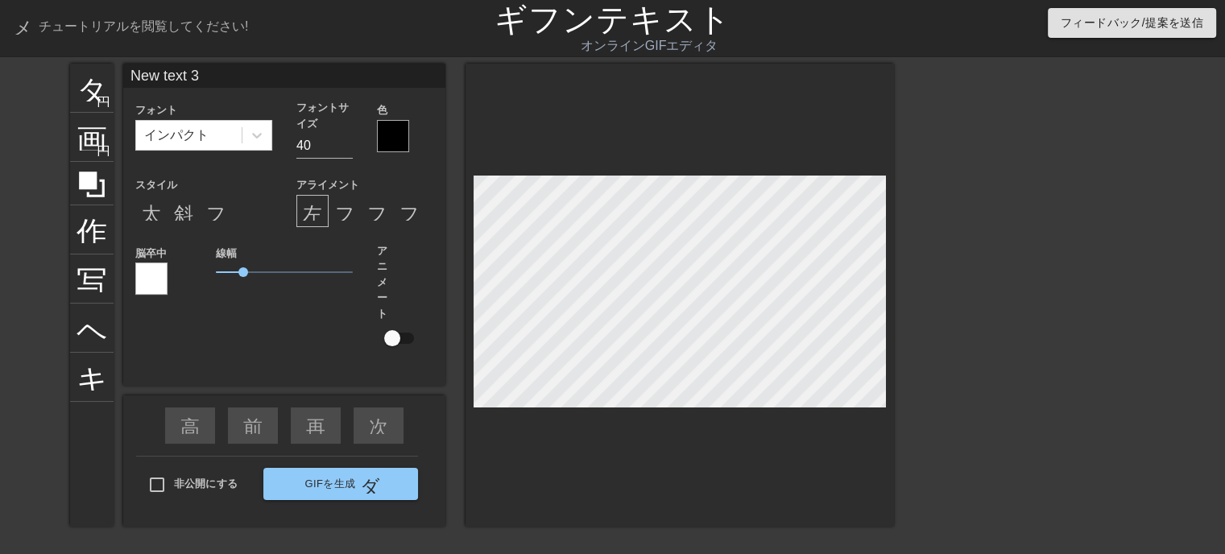
drag, startPoint x: 208, startPoint y: 70, endPoint x: 3, endPoint y: 83, distance: 205.0
click at [3, 83] on div "タイトル 円を追加 画像 円を追加 作物 写真サイズを大きく選択 ヘルプ キーボード New text 3 フォント インパクト フォントサイズ 40 色 ス…" at bounding box center [612, 305] width 1225 height 483
type input "o"
type input "大阪府河内長野市"
click at [388, 143] on div at bounding box center [393, 136] width 32 height 32
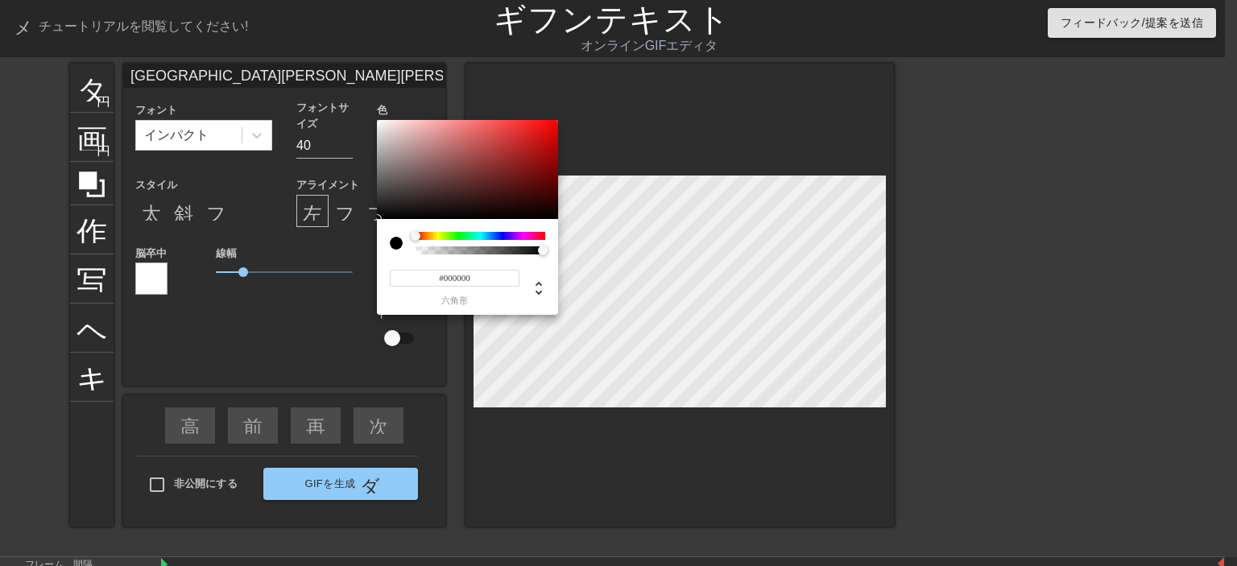
click at [481, 277] on input "#000000" at bounding box center [455, 278] width 130 height 17
type input "#ffff"
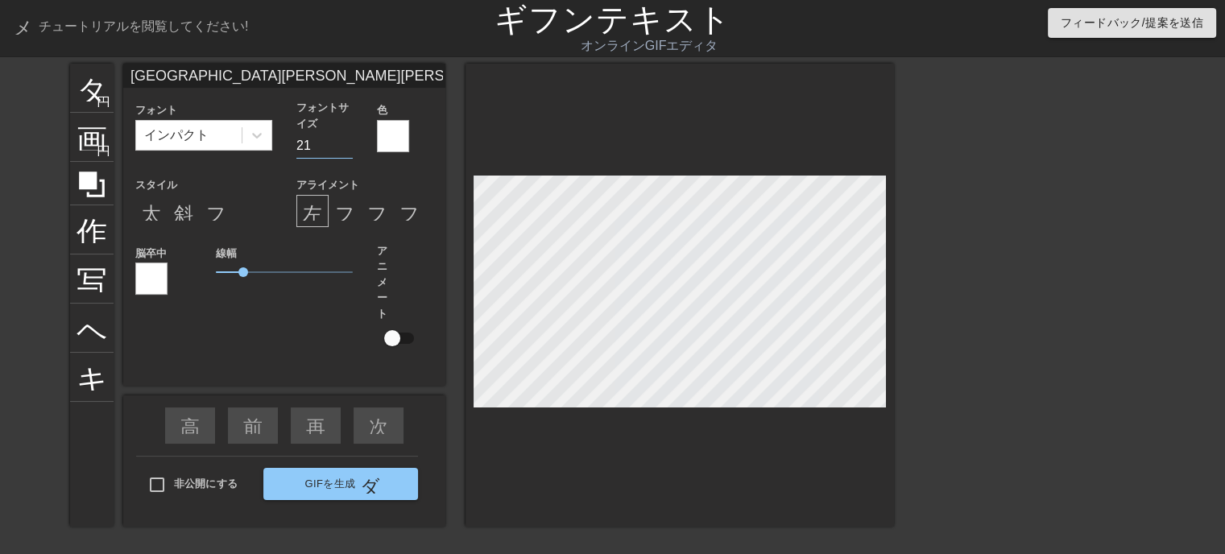
click at [345, 151] on input "21" at bounding box center [324, 146] width 56 height 26
type input "20"
click at [345, 151] on input "20" at bounding box center [324, 146] width 56 height 26
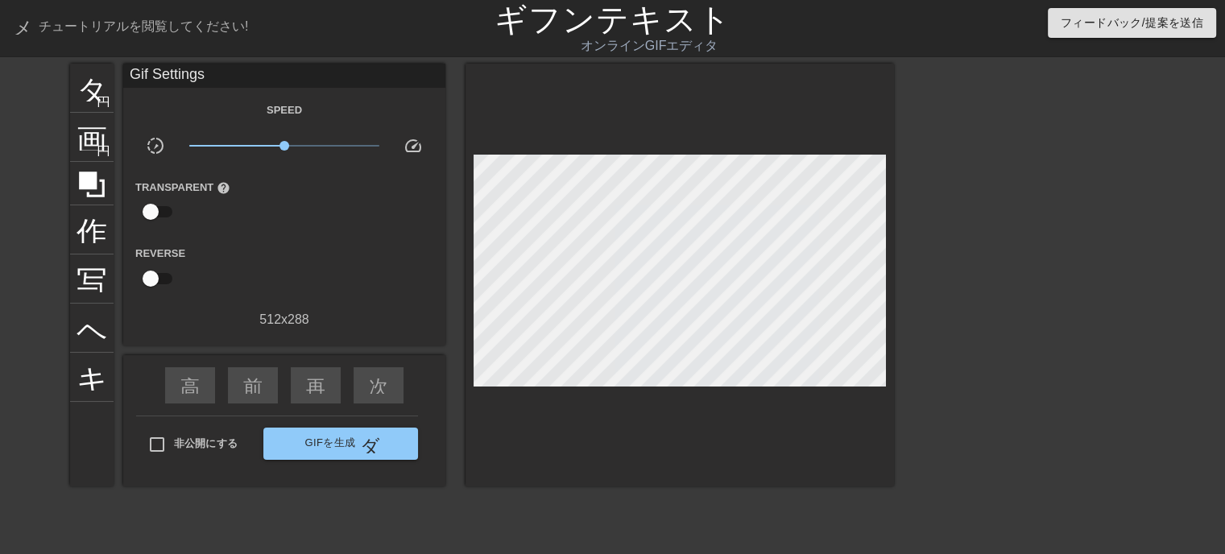
click at [647, 450] on div at bounding box center [679, 275] width 428 height 423
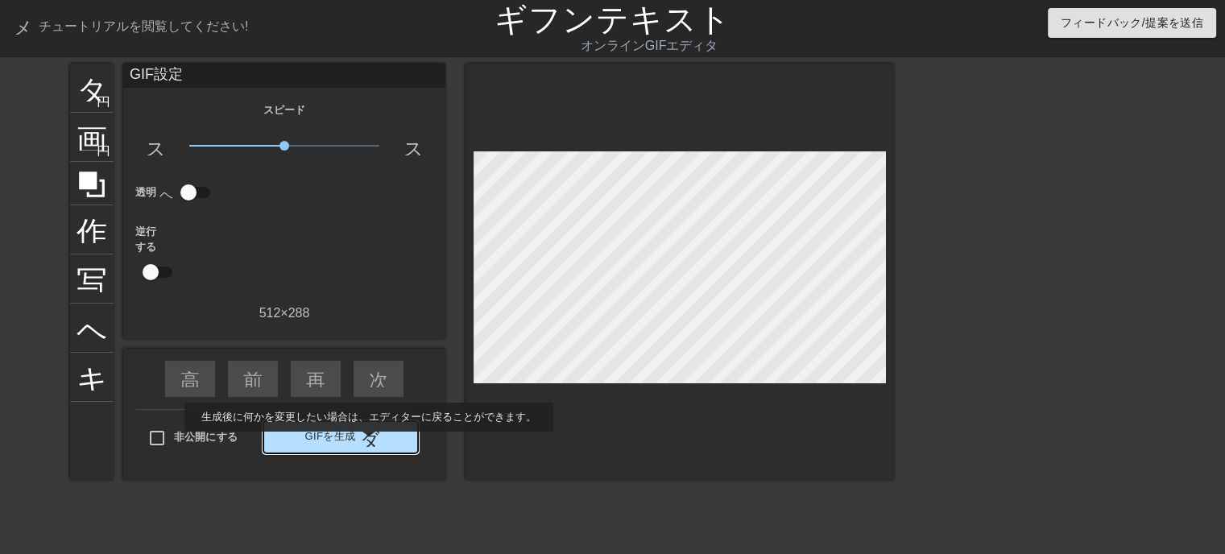
click at [368, 443] on font "ダブルアロー" at bounding box center [420, 437] width 120 height 19
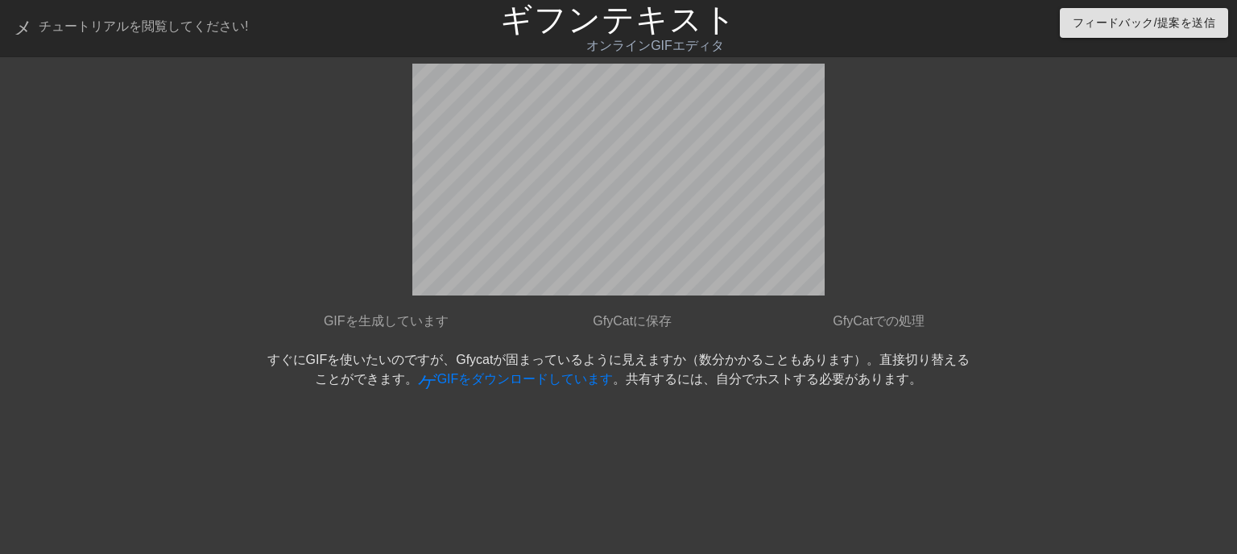
click at [518, 372] on link "ゲットアプリ GIFをダウンロードしています" at bounding box center [516, 379] width 196 height 14
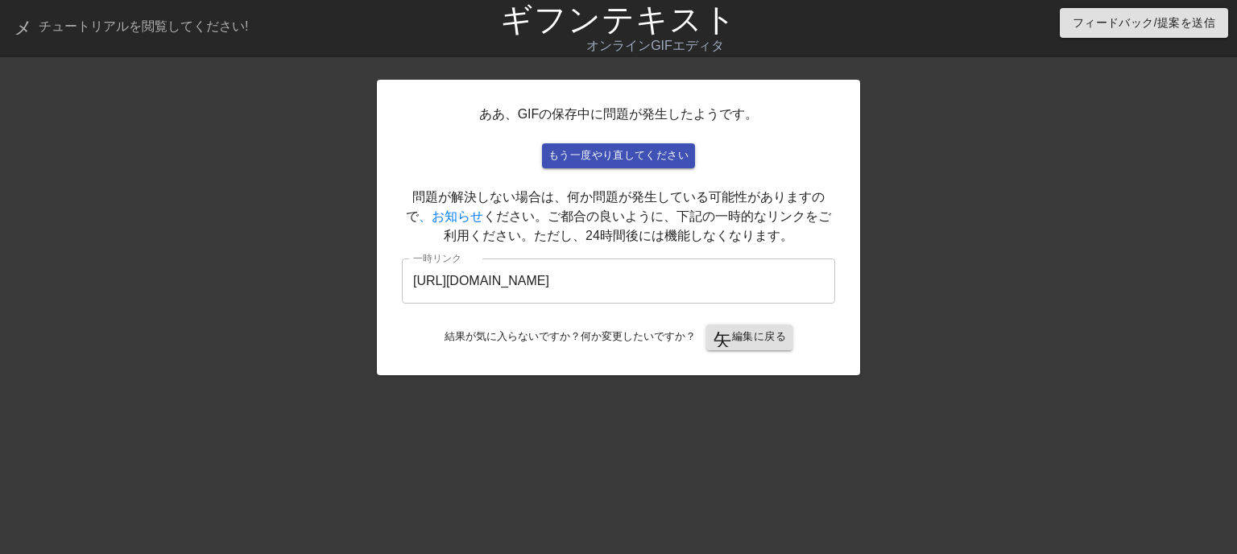
click at [518, 370] on div "ああ、GIFの保存中に問題が発生したようです。 もう一度やり直してください 問題が解決しない場合は、何か問題が発生している可能性がありますので 、お知らせ く…" at bounding box center [618, 228] width 483 height 296
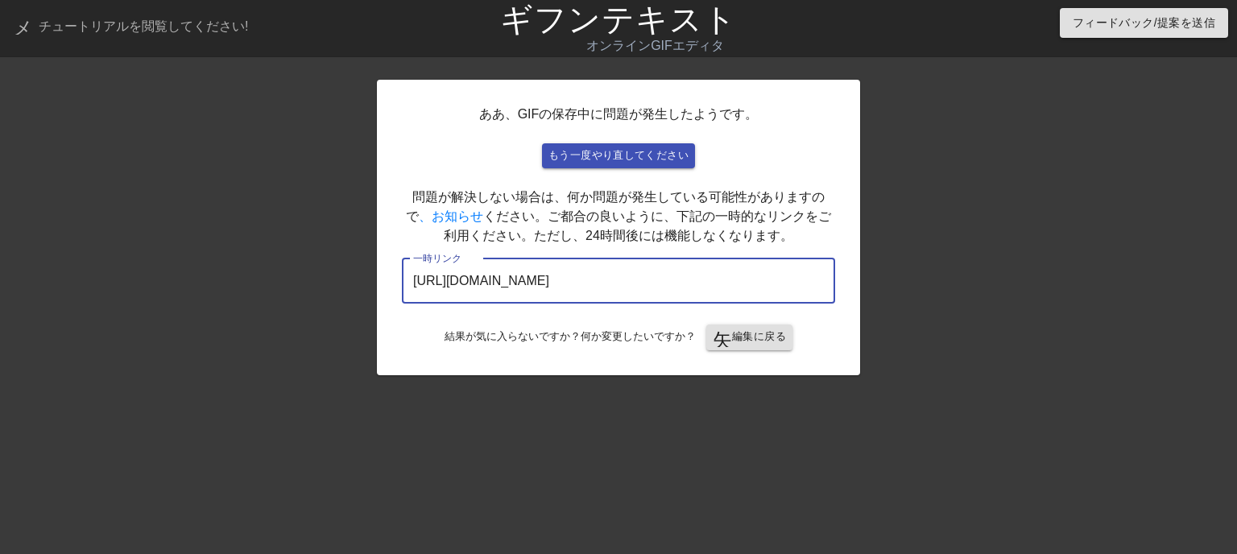
drag, startPoint x: 561, startPoint y: 284, endPoint x: 252, endPoint y: 286, distance: 308.4
click at [254, 284] on div "ああ、GIFの保存中に問題が発生したようです。 もう一度やり直してください 問題が解決しない場合は、何か問題が発生している可能性がありますので 、お知らせ く…" at bounding box center [618, 305] width 1237 height 483
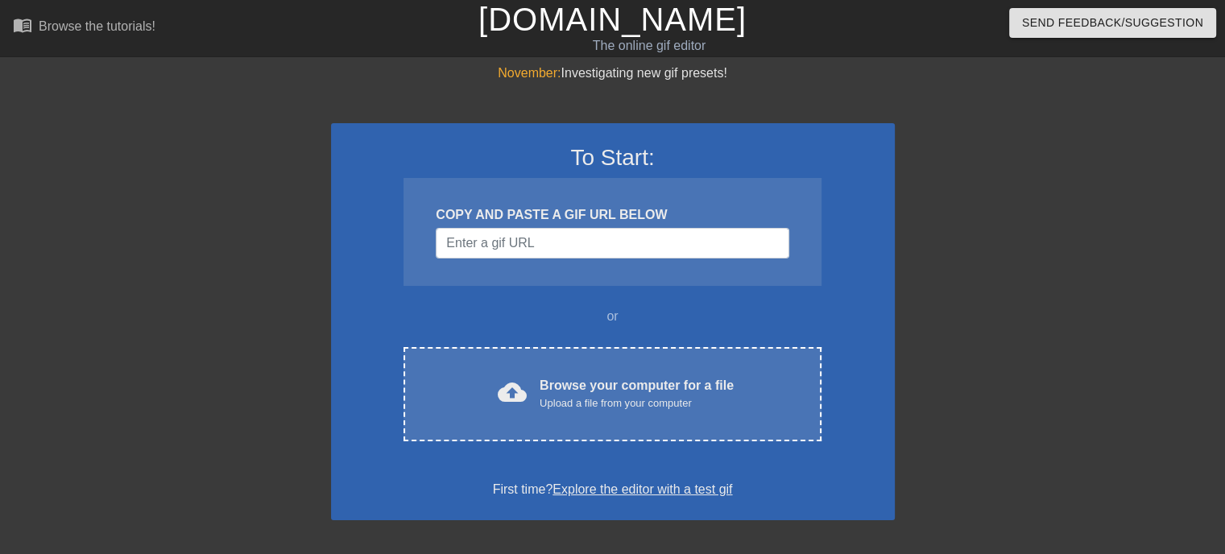
drag, startPoint x: 1056, startPoint y: 205, endPoint x: 1086, endPoint y: 19, distance: 187.6
click at [1086, 182] on div at bounding box center [1035, 305] width 242 height 483
drag, startPoint x: 1160, startPoint y: 361, endPoint x: 815, endPoint y: 259, distance: 359.3
click at [1160, 359] on div "November: Investigating new gif presets! To Start: COPY AND PASTE A GIF URL BEL…" at bounding box center [612, 458] width 1225 height 788
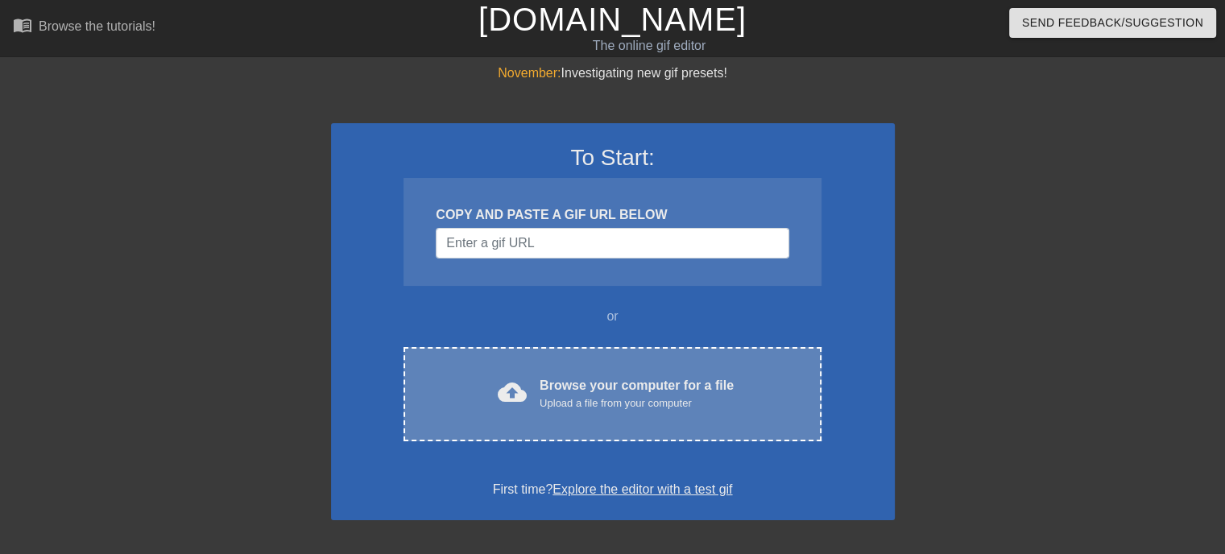
click at [689, 383] on div "Browse your computer for a file Upload a file from your computer" at bounding box center [637, 393] width 194 height 35
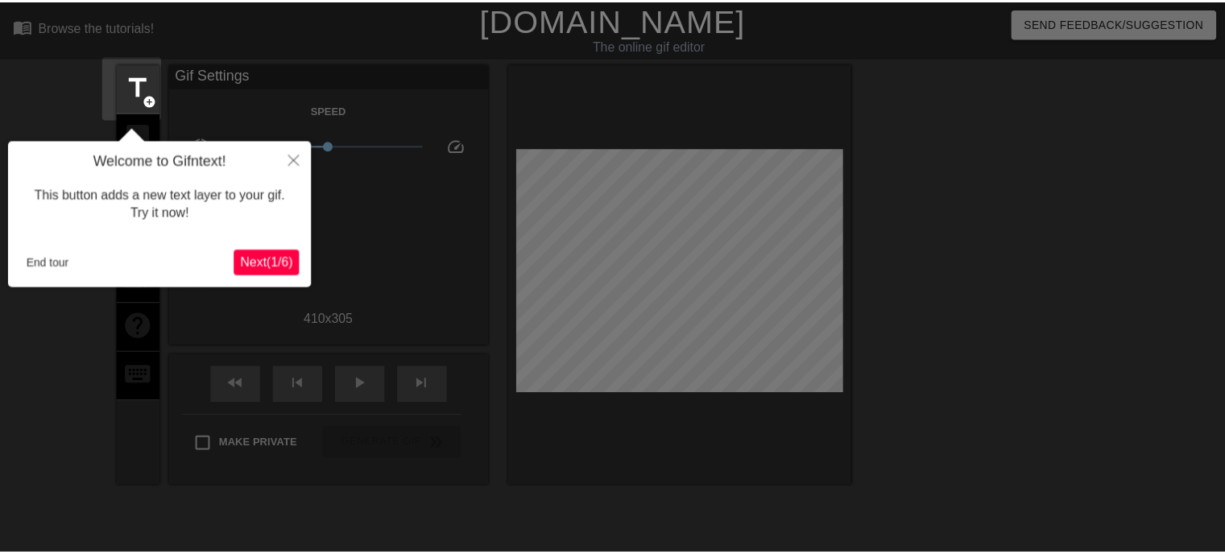
scroll to position [39, 0]
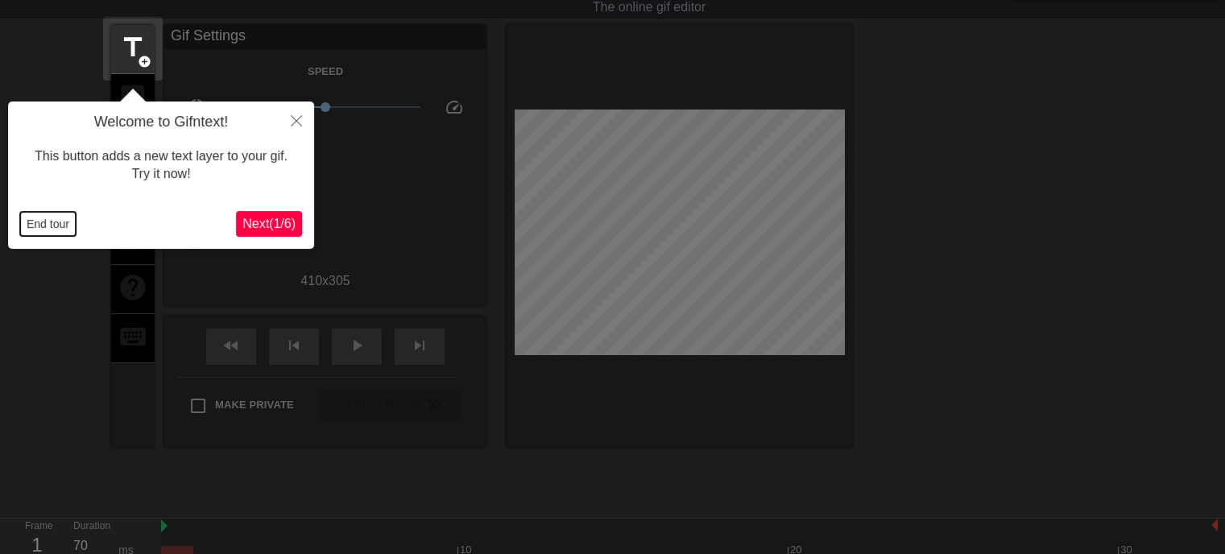
click at [42, 225] on button "End tour" at bounding box center [48, 224] width 56 height 24
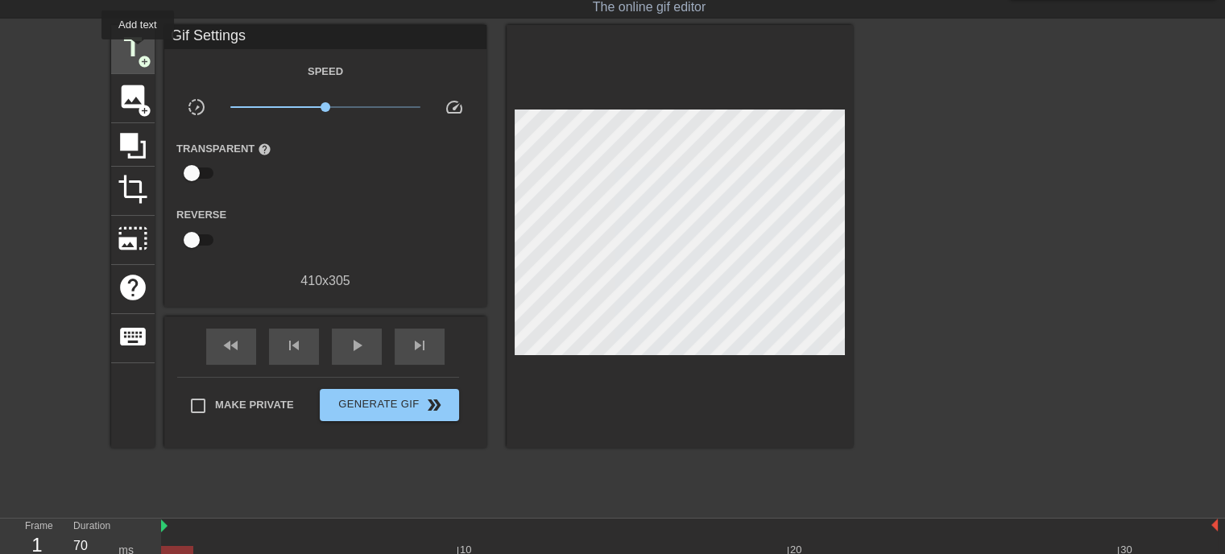
drag, startPoint x: 138, startPoint y: 51, endPoint x: 147, endPoint y: 51, distance: 8.9
click at [147, 51] on span "title" at bounding box center [133, 47] width 31 height 31
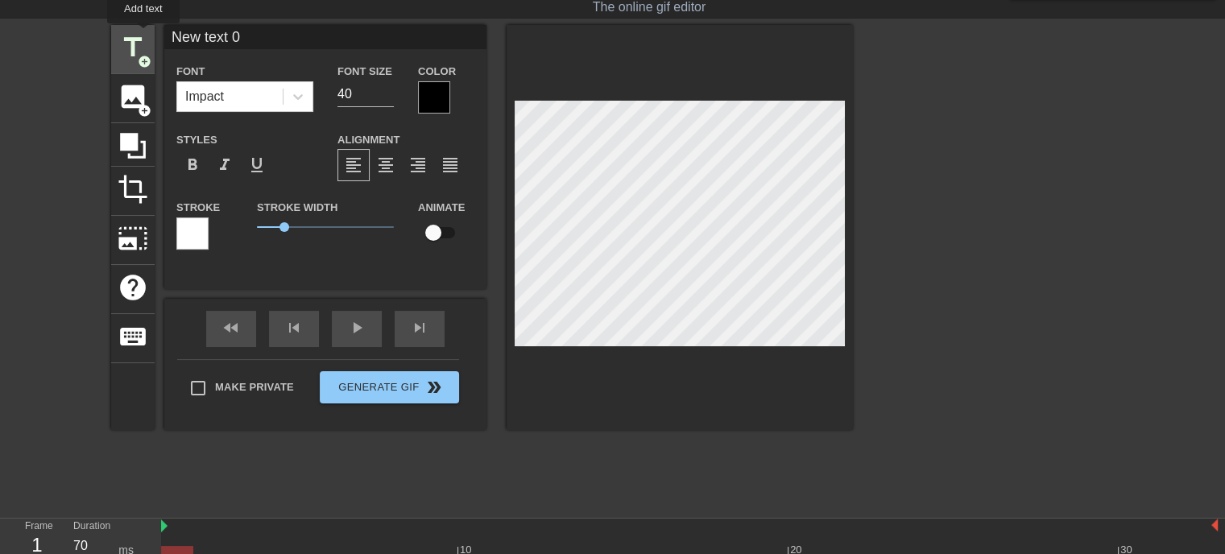
drag, startPoint x: 290, startPoint y: 35, endPoint x: 140, endPoint y: 35, distance: 149.8
click at [140, 35] on div "title add_circle image add_circle crop photo_size_select_large help keyboard Ne…" at bounding box center [482, 227] width 742 height 405
type input "いらっしゃいませじじくさい電気屋のブログへ"
click at [387, 96] on input "25" at bounding box center [365, 94] width 56 height 26
click at [387, 96] on input "24" at bounding box center [365, 94] width 56 height 26
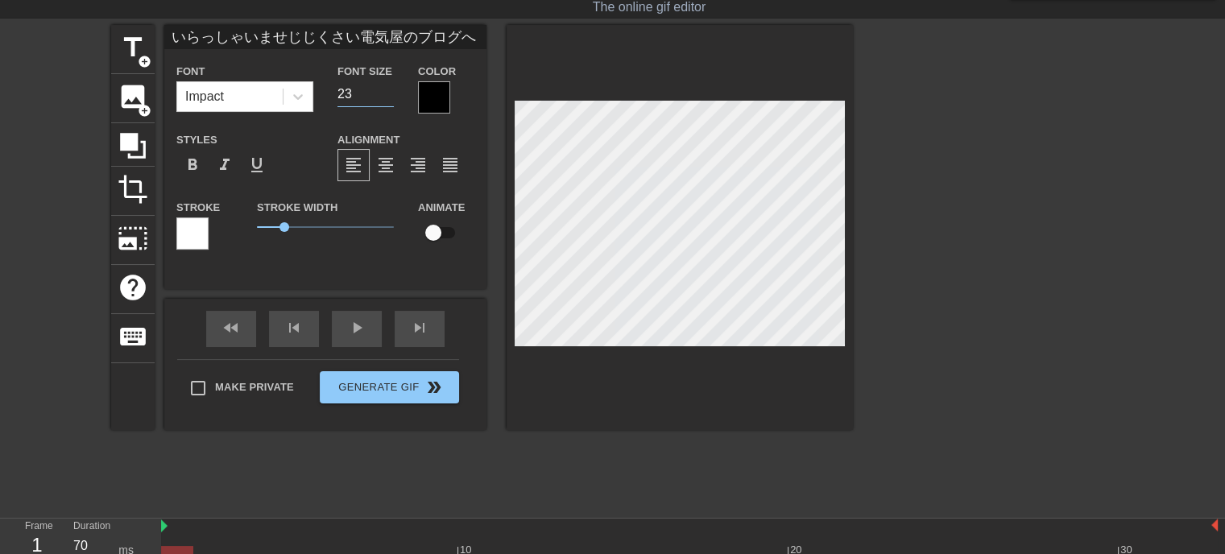
click at [387, 96] on input "23" at bounding box center [365, 94] width 56 height 26
click at [387, 96] on input "22" at bounding box center [365, 94] width 56 height 26
click at [387, 96] on input "21" at bounding box center [365, 94] width 56 height 26
click at [387, 96] on input "20" at bounding box center [365, 94] width 56 height 26
click at [387, 96] on input "19" at bounding box center [365, 94] width 56 height 26
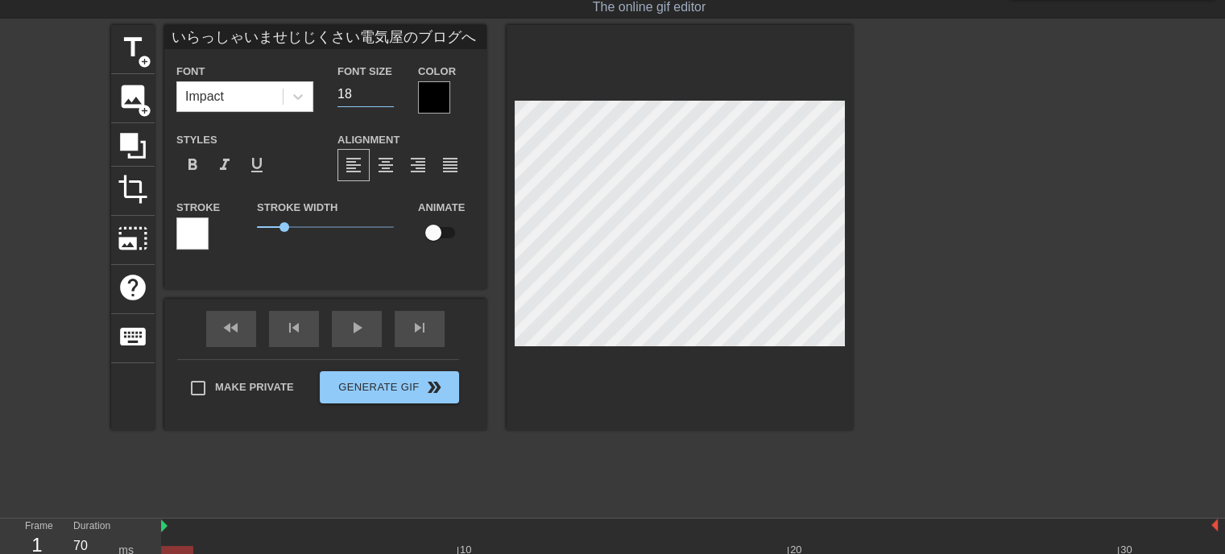
click at [387, 97] on input "18" at bounding box center [365, 94] width 56 height 26
click at [387, 97] on input "17" at bounding box center [365, 94] width 56 height 26
click at [390, 88] on input "18" at bounding box center [365, 94] width 56 height 26
click at [389, 88] on input "19" at bounding box center [365, 94] width 56 height 26
click at [388, 88] on input "20" at bounding box center [365, 94] width 56 height 26
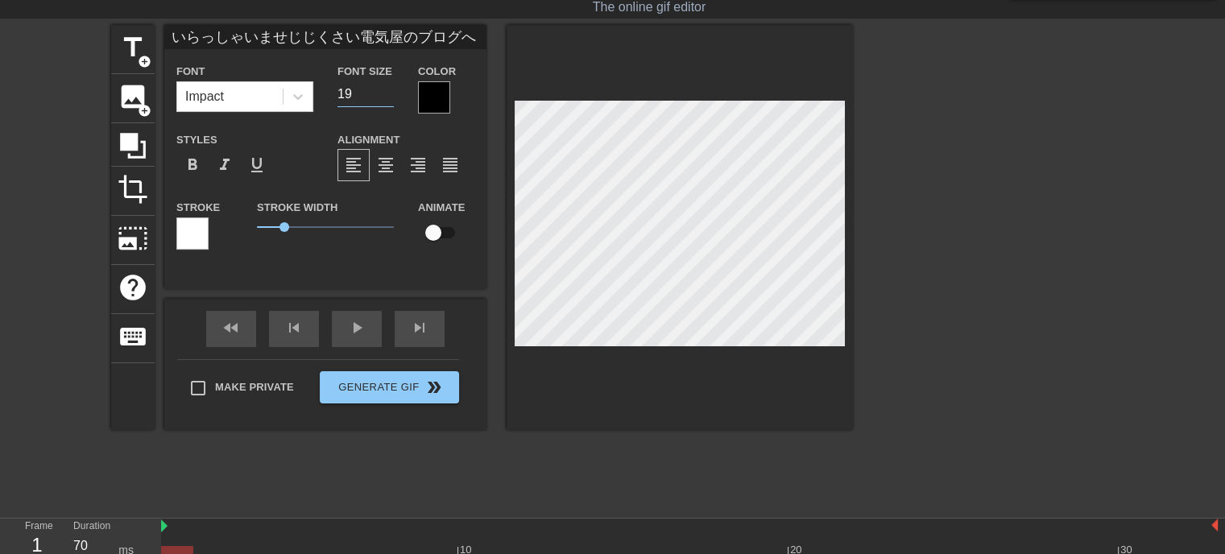
type input "19"
click at [388, 97] on input "19" at bounding box center [365, 94] width 56 height 26
click at [192, 160] on span "format_bold" at bounding box center [192, 164] width 19 height 19
click at [432, 97] on div at bounding box center [434, 97] width 32 height 32
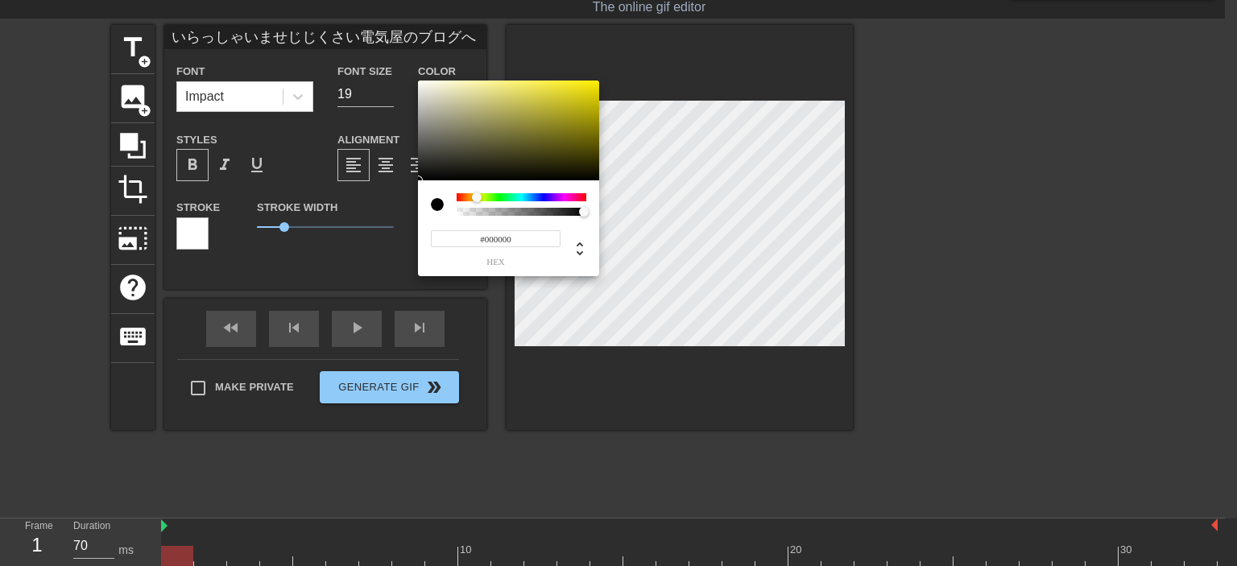
drag, startPoint x: 460, startPoint y: 196, endPoint x: 477, endPoint y: 196, distance: 16.9
click at [477, 196] on div at bounding box center [477, 197] width 10 height 10
click at [596, 84] on div at bounding box center [508, 131] width 181 height 100
click at [560, 196] on div at bounding box center [522, 197] width 130 height 8
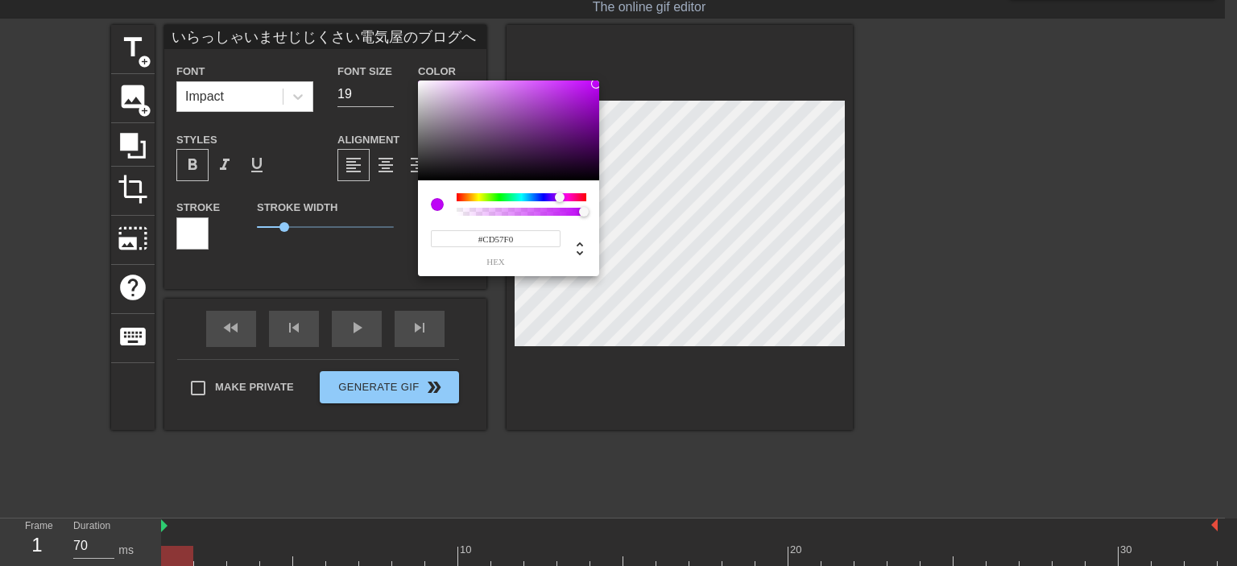
click at [533, 86] on div at bounding box center [508, 131] width 181 height 100
click at [596, 83] on div at bounding box center [508, 131] width 181 height 100
type input "#5C04F8"
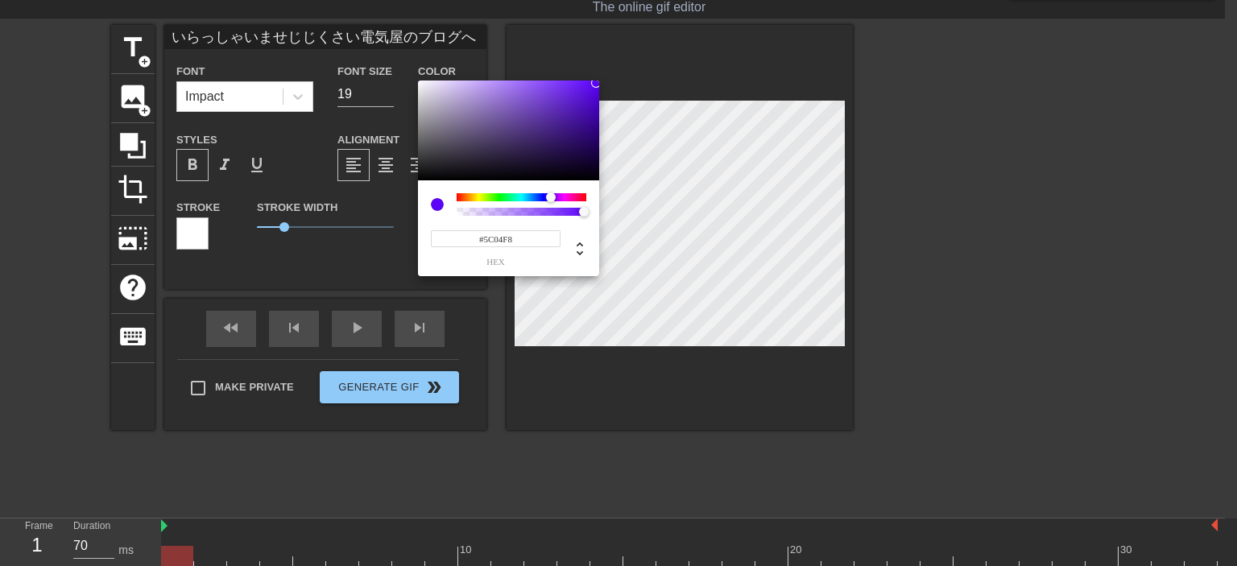
click at [551, 199] on div at bounding box center [551, 197] width 10 height 10
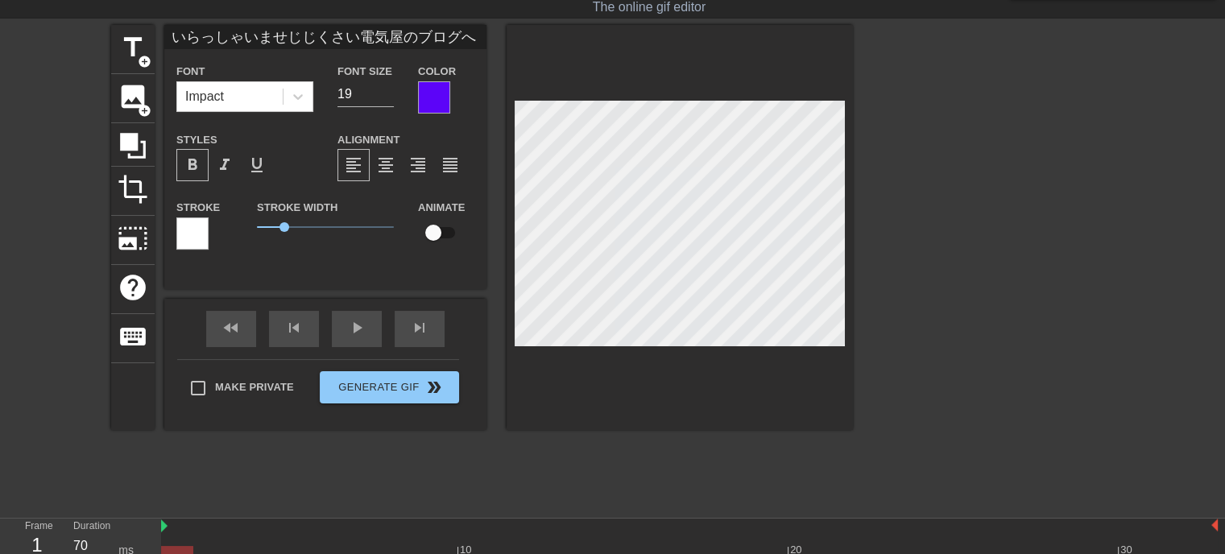
click at [590, 347] on div at bounding box center [680, 227] width 346 height 405
click at [228, 167] on span "format_italic" at bounding box center [224, 164] width 19 height 19
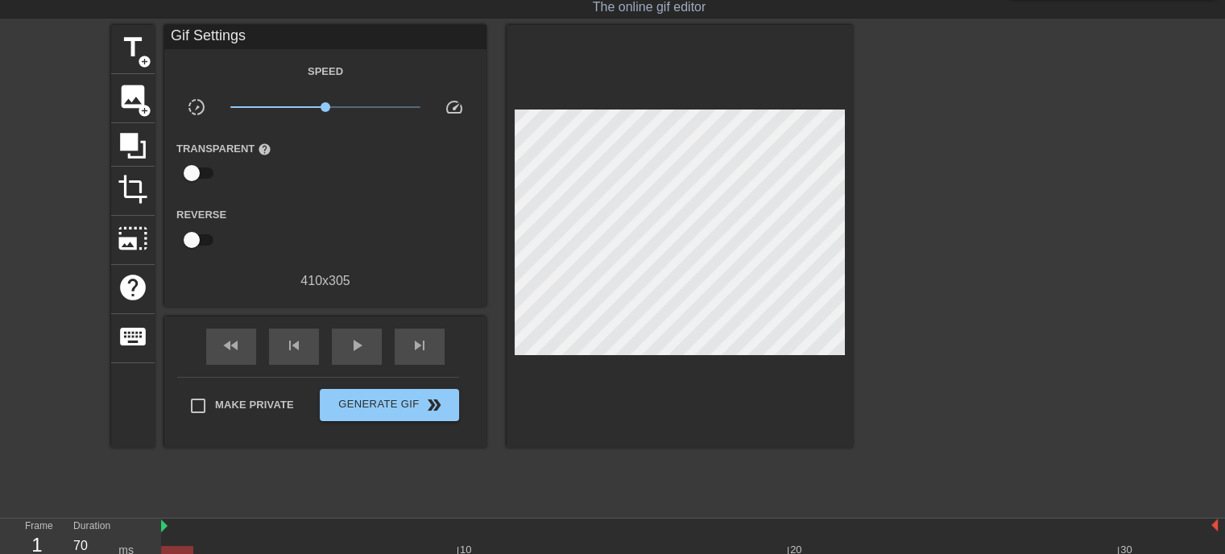
click at [684, 390] on div at bounding box center [680, 236] width 346 height 423
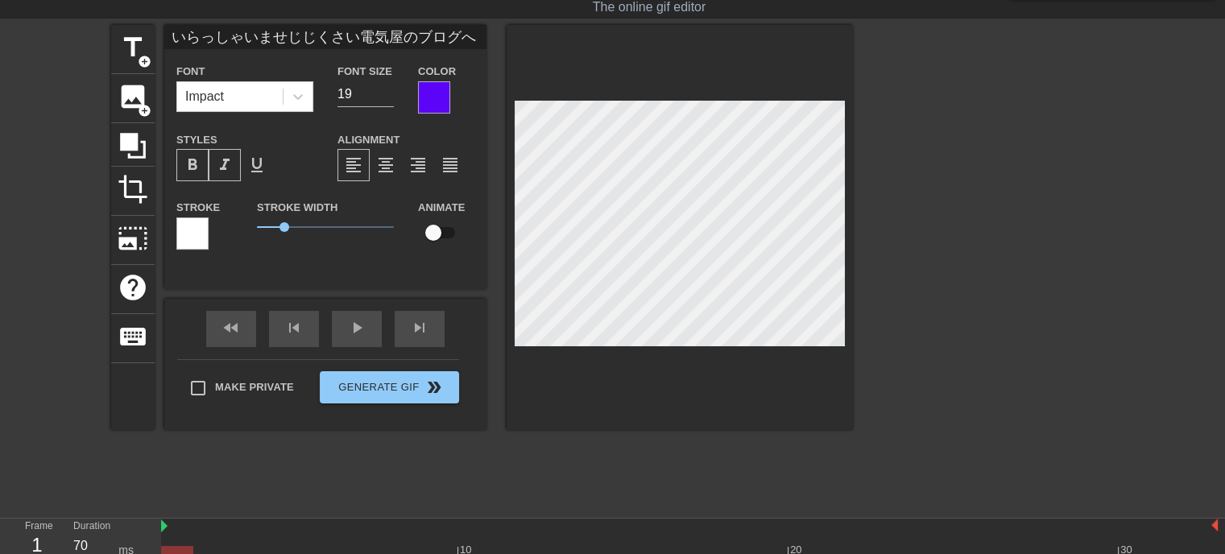
click at [199, 225] on div at bounding box center [192, 233] width 32 height 32
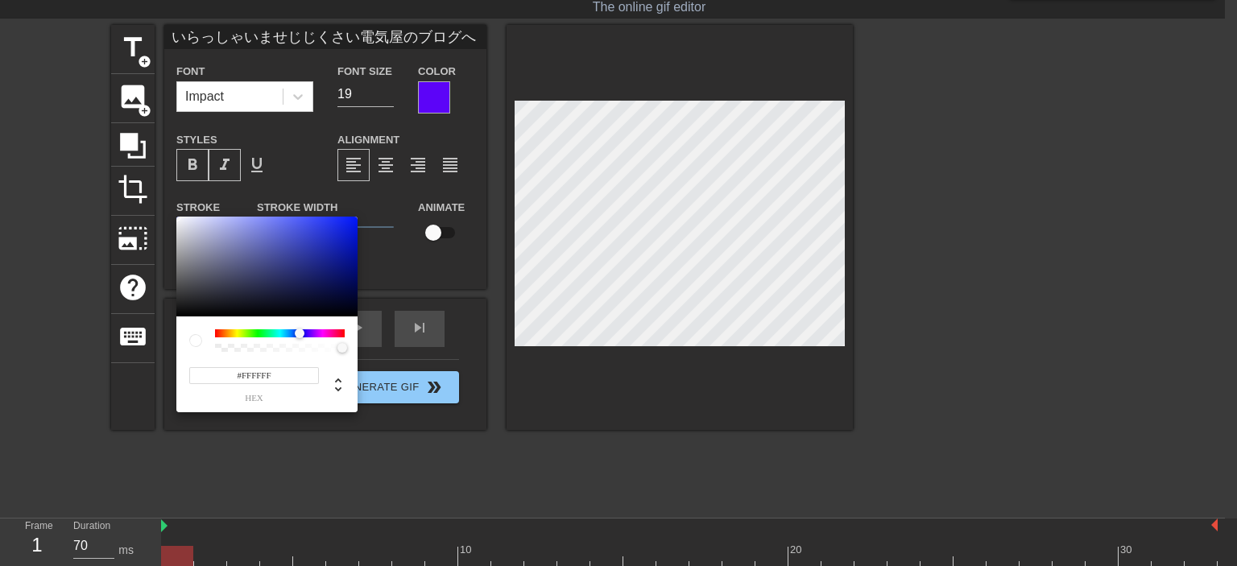
click at [300, 333] on div at bounding box center [280, 333] width 130 height 8
type input "#0F23F5"
click at [346, 221] on div at bounding box center [266, 267] width 181 height 100
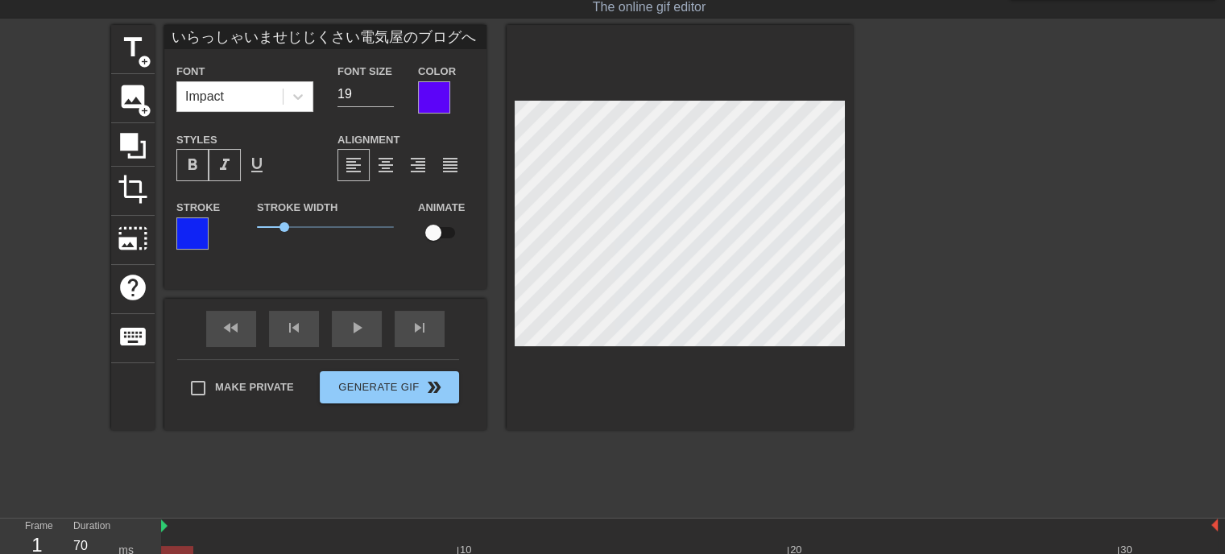
click at [424, 99] on div at bounding box center [434, 97] width 32 height 32
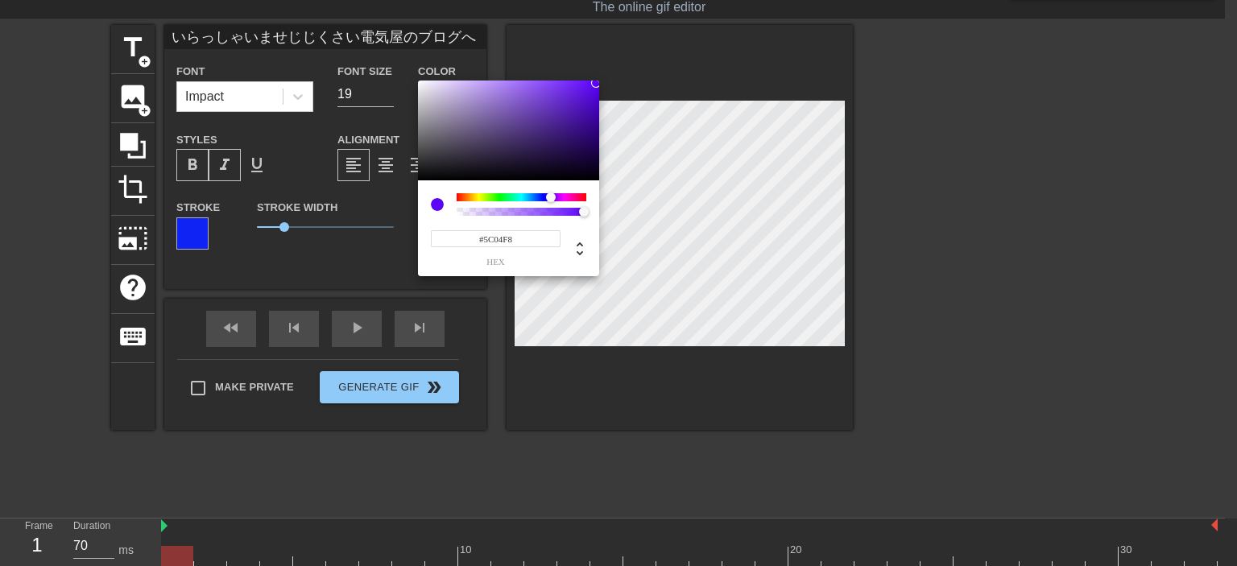
click at [524, 242] on input "#5C04F8" at bounding box center [496, 238] width 130 height 17
type input "#ffff"
drag, startPoint x: 605, startPoint y: 381, endPoint x: 591, endPoint y: 388, distance: 15.5
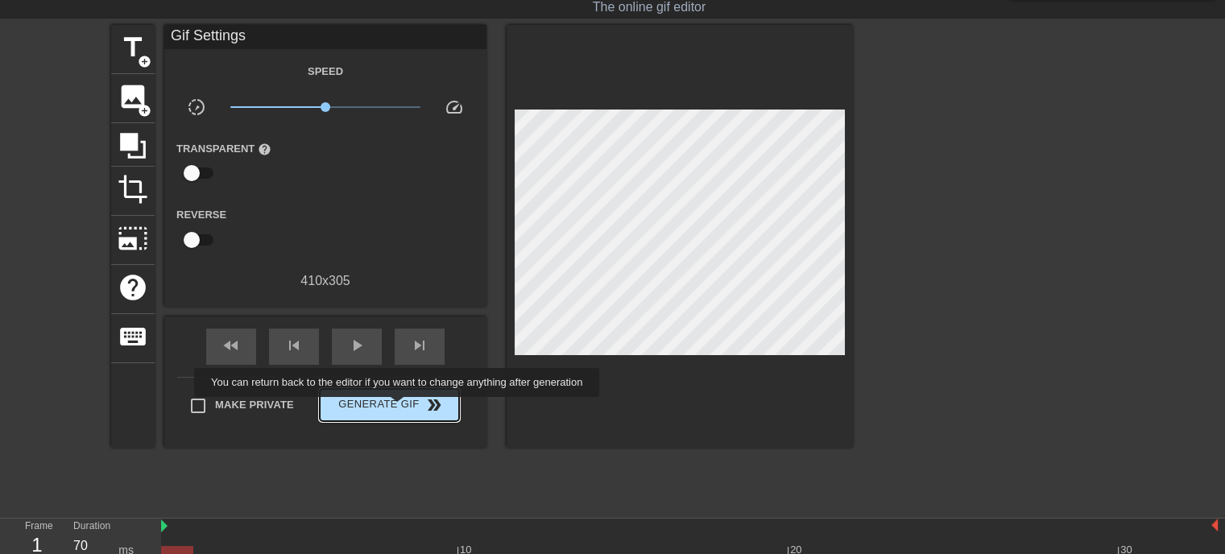
click at [399, 405] on span "Generate Gif double_arrow" at bounding box center [389, 404] width 126 height 19
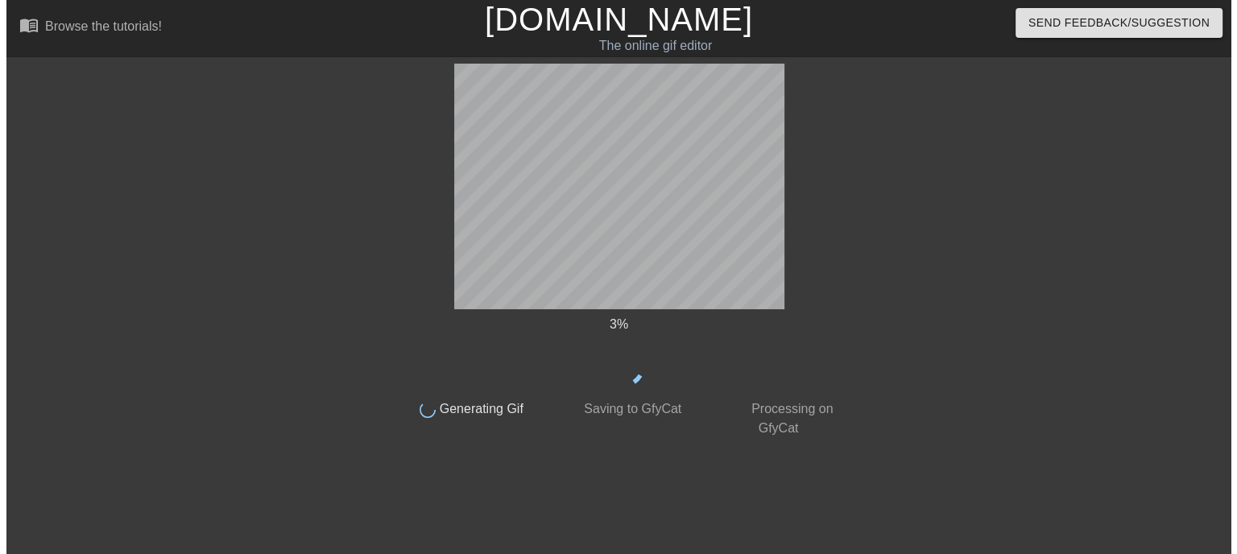
scroll to position [0, 0]
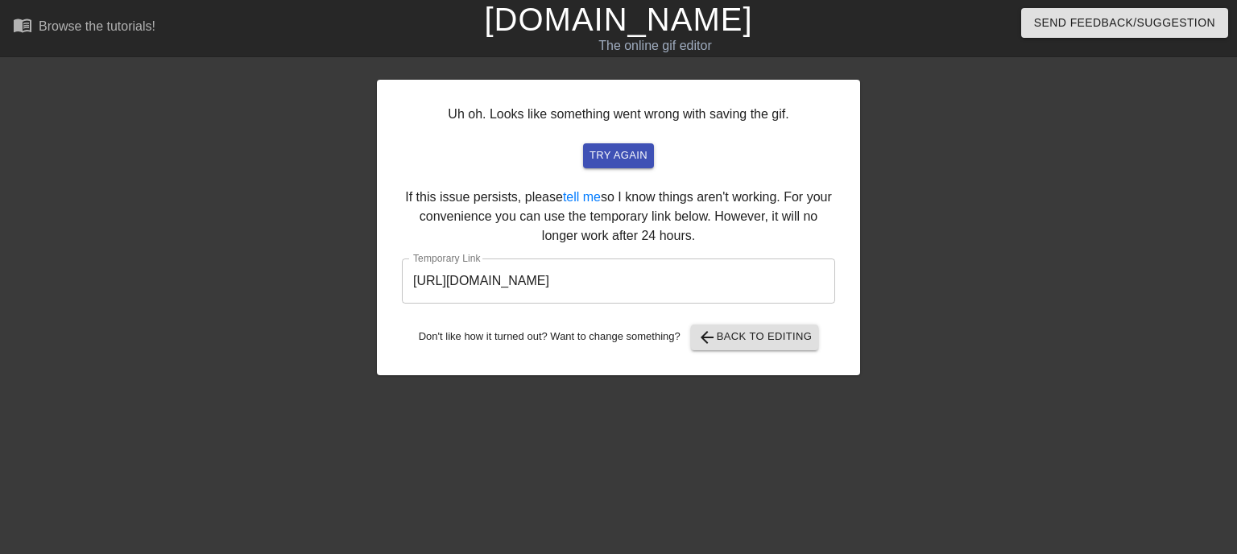
drag, startPoint x: 486, startPoint y: 389, endPoint x: 533, endPoint y: 390, distance: 46.7
click at [496, 391] on div "Uh oh. Looks like something went wrong with saving the gif. try again If this i…" at bounding box center [618, 305] width 483 height 483
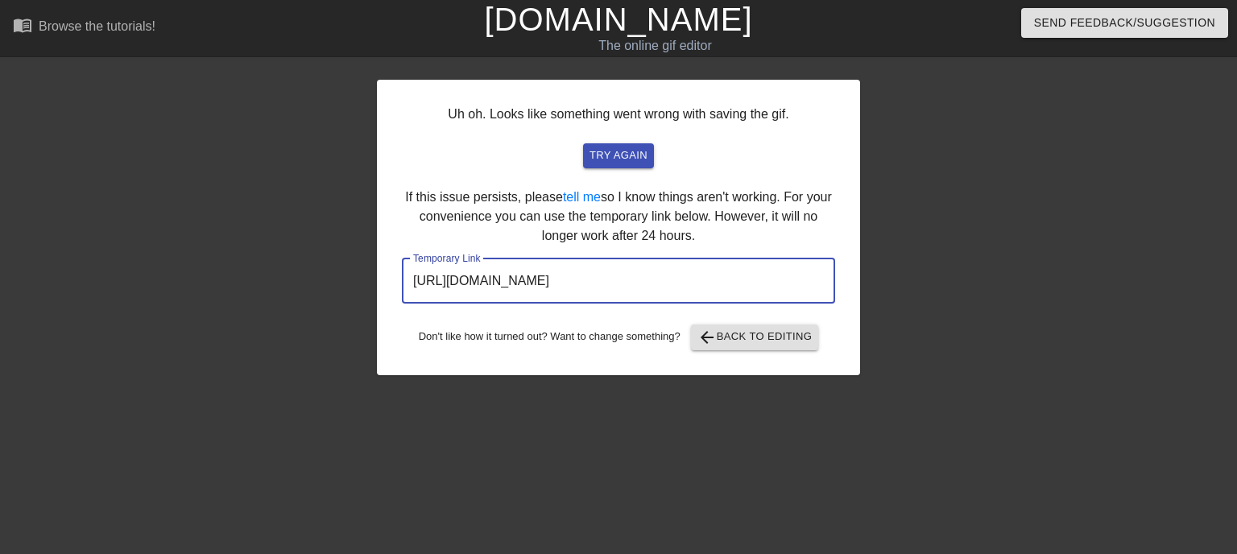
drag, startPoint x: 629, startPoint y: 285, endPoint x: 265, endPoint y: 287, distance: 364.0
click at [274, 287] on div "Uh oh. Looks like something went wrong with saving the gif. try again If this i…" at bounding box center [618, 305] width 1237 height 483
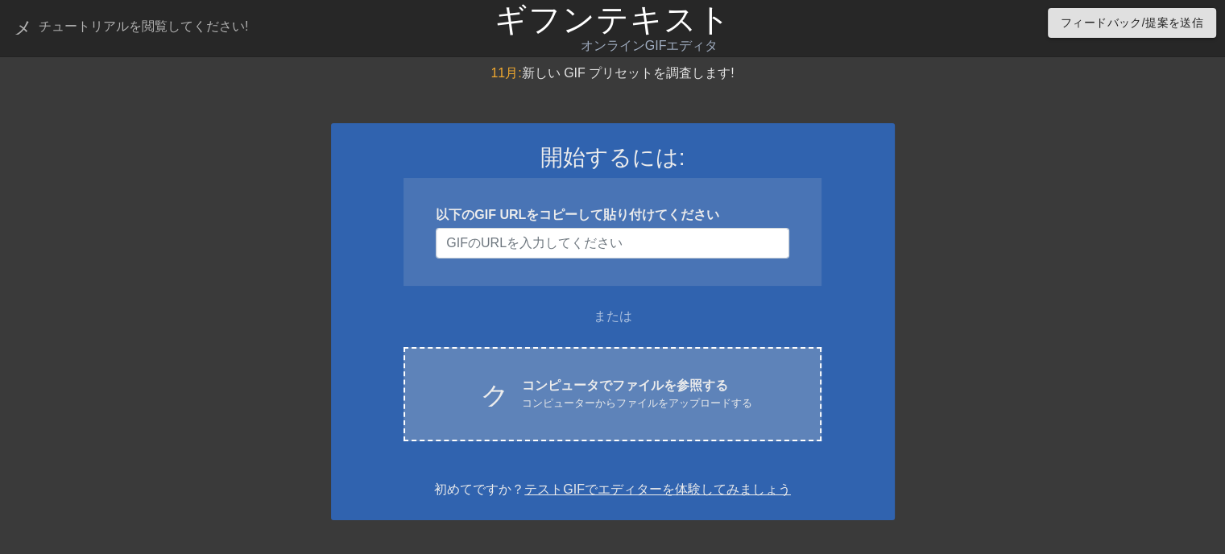
click at [670, 385] on font "コンピュータでファイルを参照する" at bounding box center [625, 386] width 206 height 14
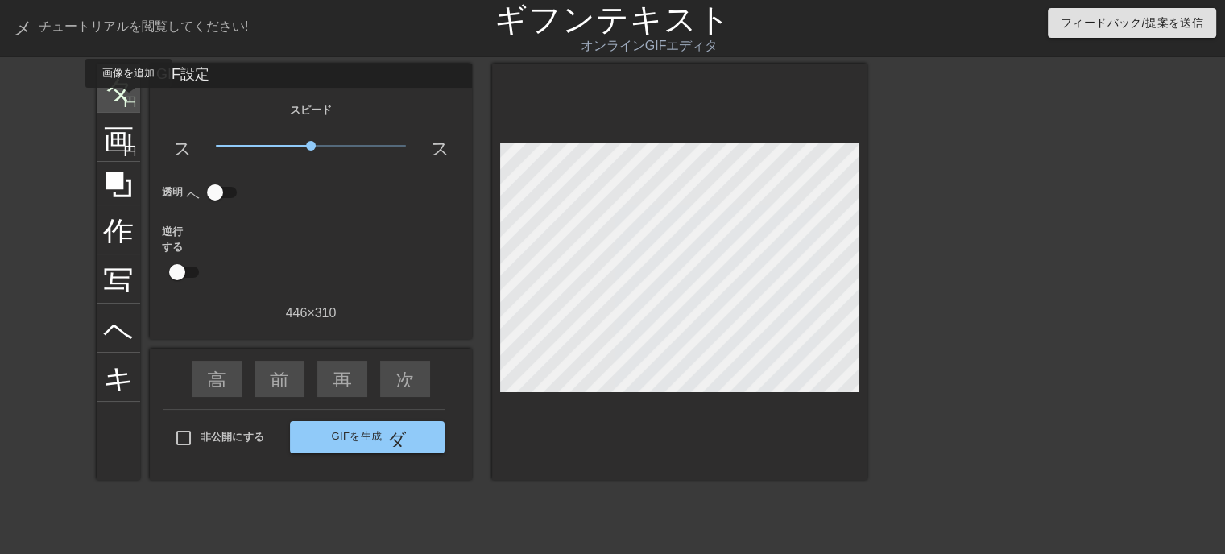
click at [129, 98] on font "円を追加" at bounding box center [150, 100] width 55 height 14
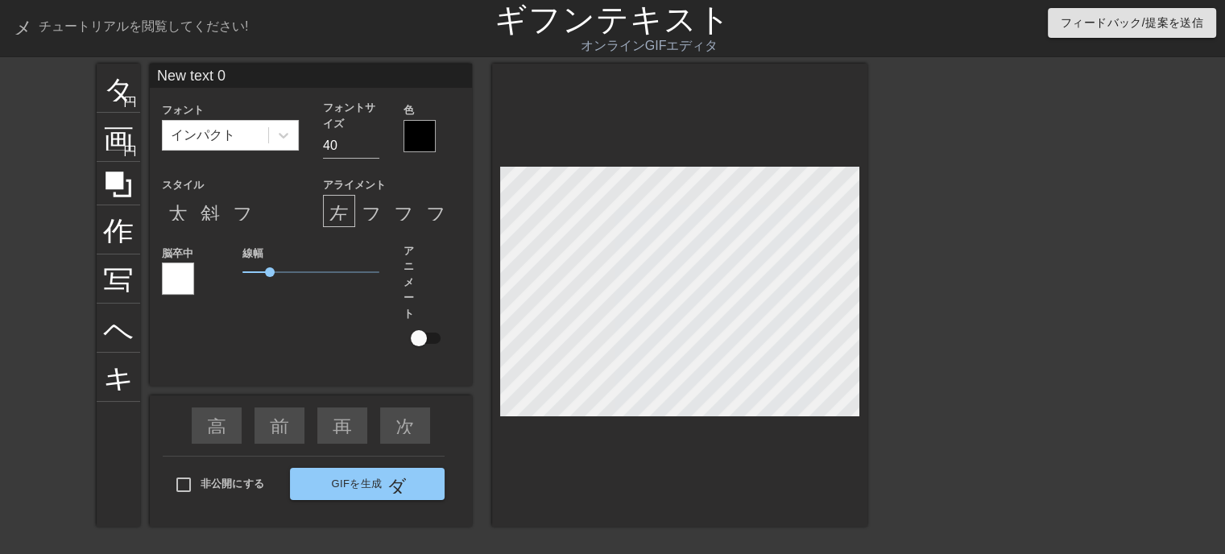
drag, startPoint x: 245, startPoint y: 77, endPoint x: 141, endPoint y: 76, distance: 103.9
click at [142, 77] on div "タイトル 円を追加 画像 円を追加 作物 写真サイズを大きく選択 ヘルプ キーボード New text 0 フォント インパクト フォントサイズ 40 色 ス…" at bounding box center [482, 295] width 771 height 463
type input "いらっしゃいませじじくさい電気屋のブログへ"
click at [374, 150] on input "25" at bounding box center [351, 146] width 56 height 26
click at [374, 150] on input "24" at bounding box center [351, 146] width 56 height 26
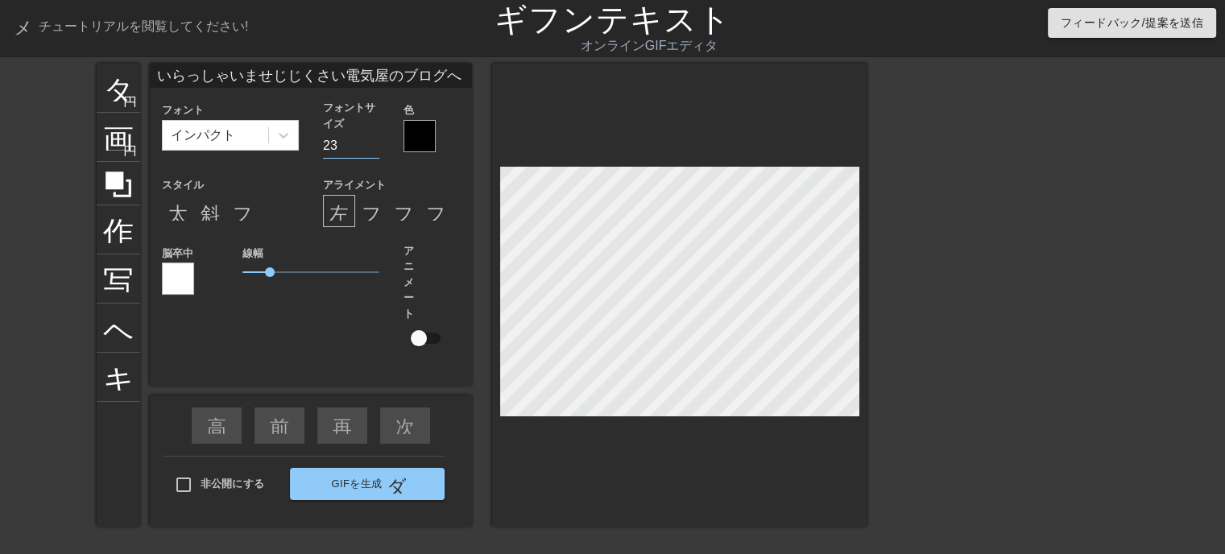
click at [374, 150] on input "23" at bounding box center [351, 146] width 56 height 26
click at [373, 151] on input "22" at bounding box center [351, 146] width 56 height 26
type input "21"
click at [372, 151] on input "21" at bounding box center [351, 146] width 56 height 26
click at [174, 215] on font "太字形式" at bounding box center [206, 210] width 77 height 19
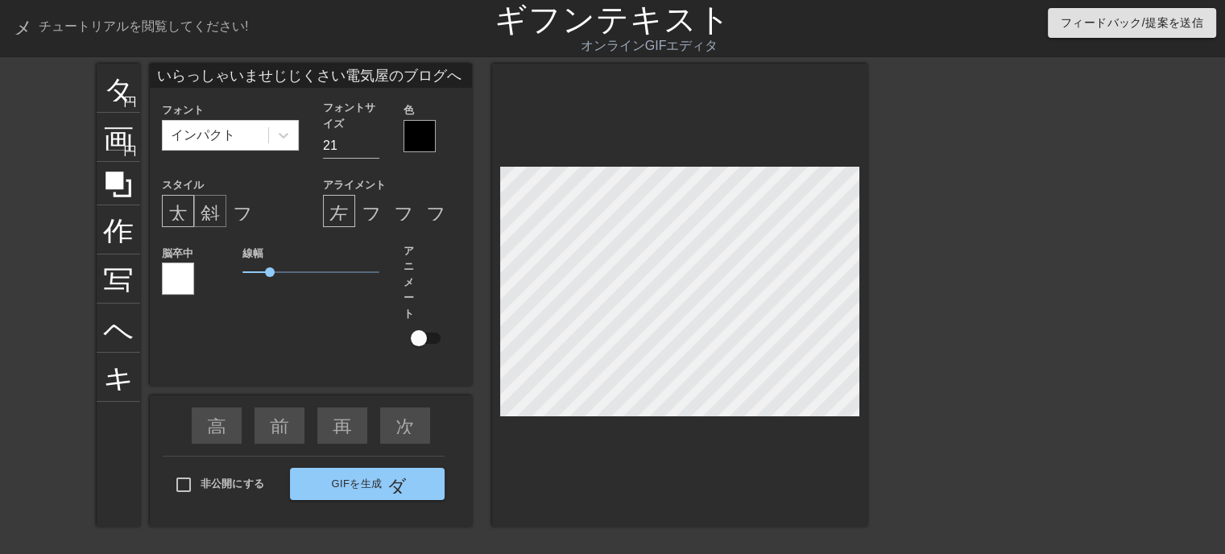
click at [203, 214] on font "斜体形式" at bounding box center [239, 210] width 77 height 19
click at [418, 140] on div at bounding box center [419, 136] width 32 height 32
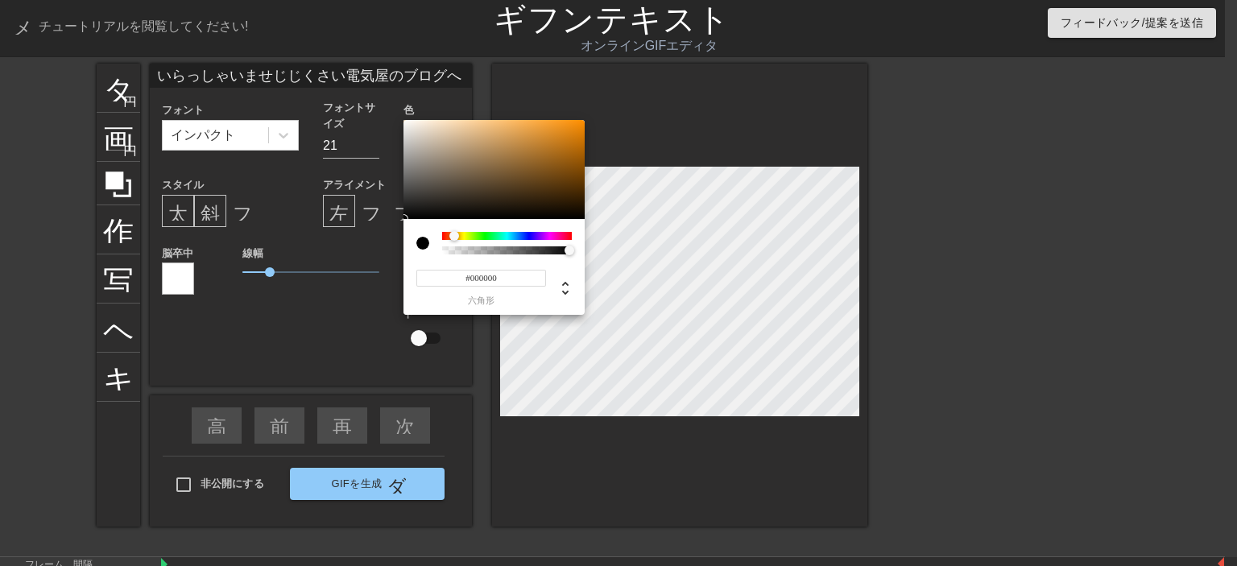
click at [454, 236] on div at bounding box center [507, 236] width 130 height 8
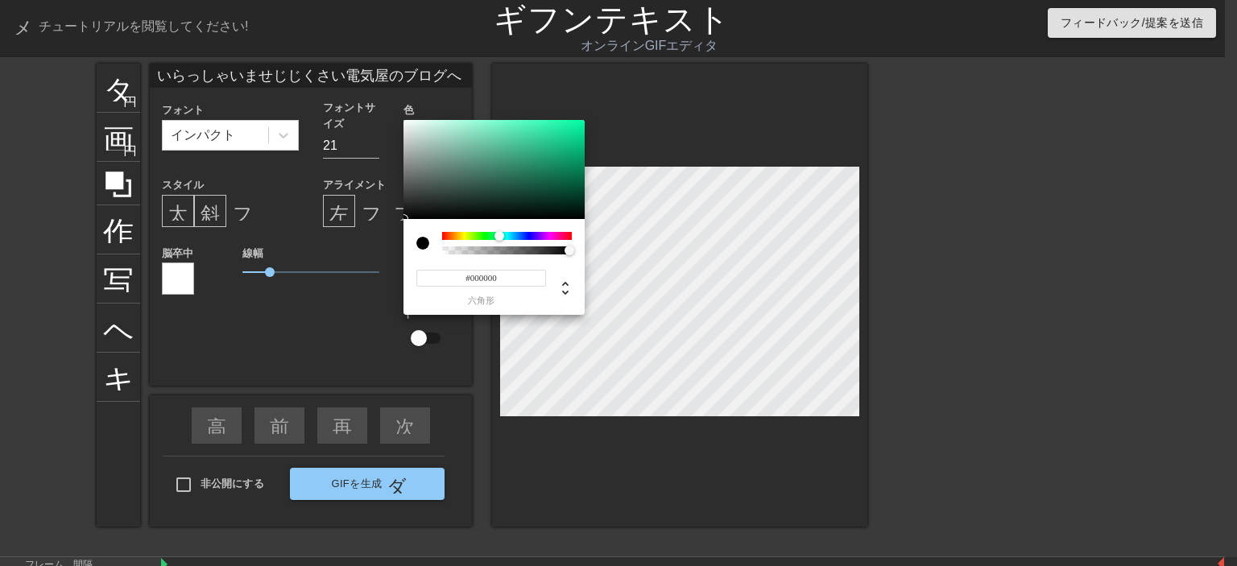
drag, startPoint x: 453, startPoint y: 235, endPoint x: 499, endPoint y: 238, distance: 46.8
click at [499, 238] on div at bounding box center [499, 236] width 10 height 10
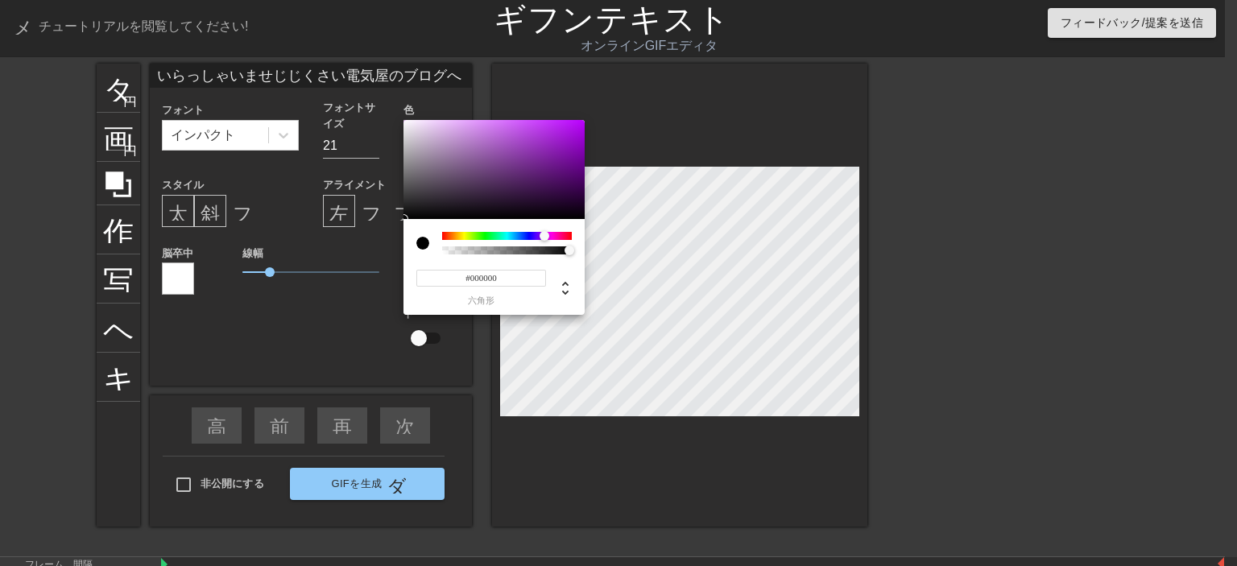
drag, startPoint x: 495, startPoint y: 239, endPoint x: 544, endPoint y: 244, distance: 49.4
click at [544, 244] on div at bounding box center [507, 243] width 130 height 23
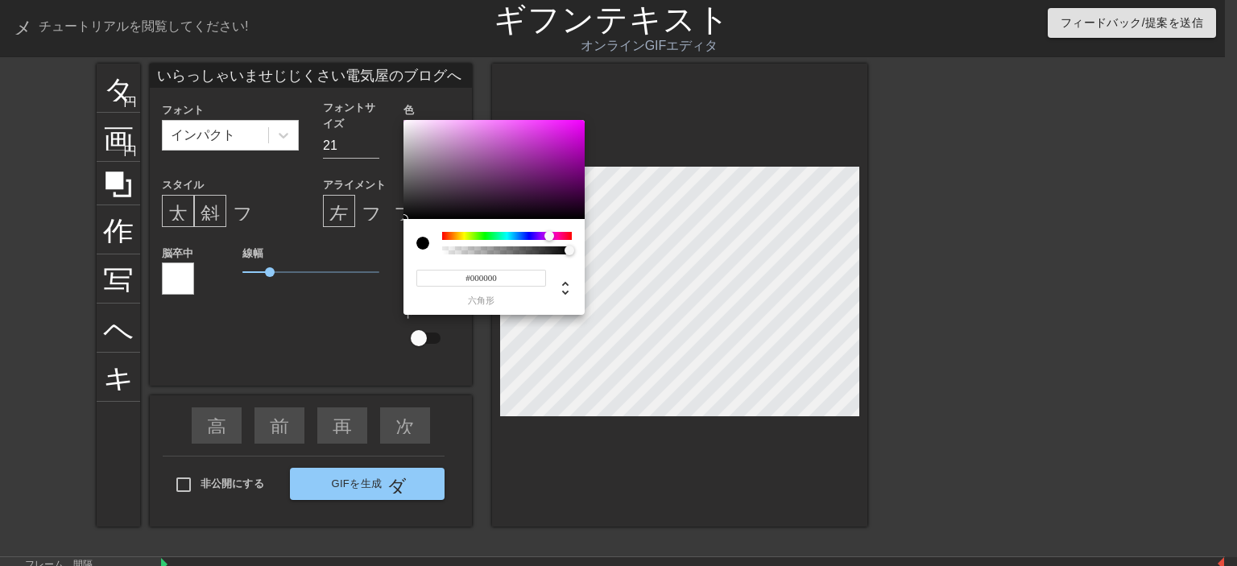
click at [549, 235] on div at bounding box center [549, 236] width 10 height 10
click at [552, 131] on div at bounding box center [493, 170] width 181 height 100
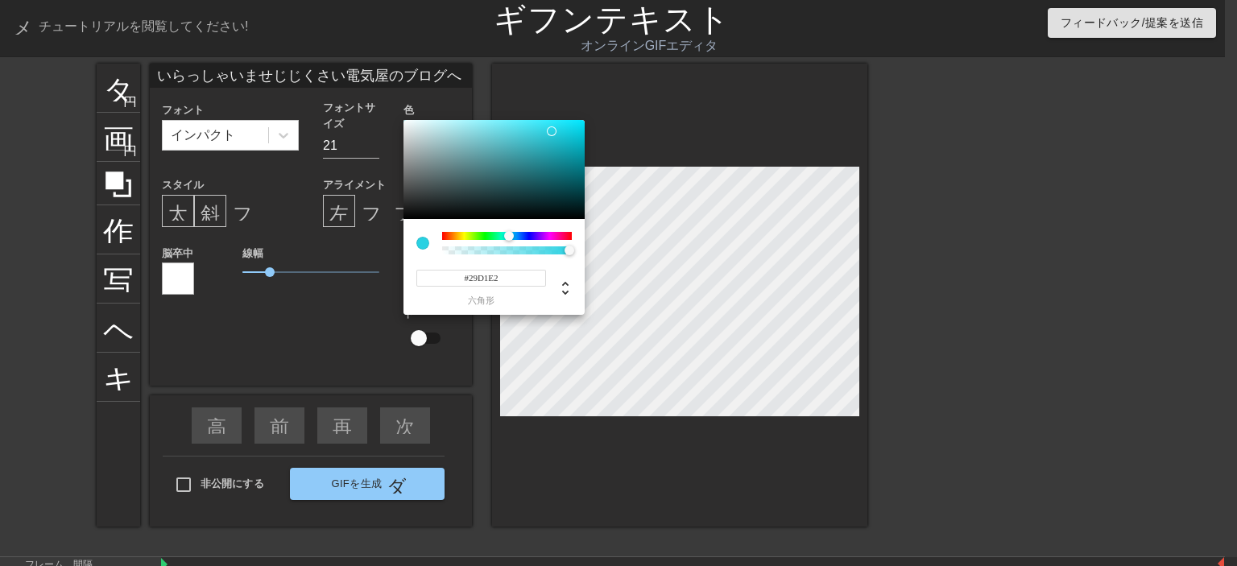
drag, startPoint x: 552, startPoint y: 234, endPoint x: 504, endPoint y: 232, distance: 47.6
click at [509, 234] on div at bounding box center [509, 236] width 10 height 10
click at [515, 127] on div at bounding box center [493, 170] width 181 height 100
click at [556, 127] on div at bounding box center [493, 170] width 181 height 100
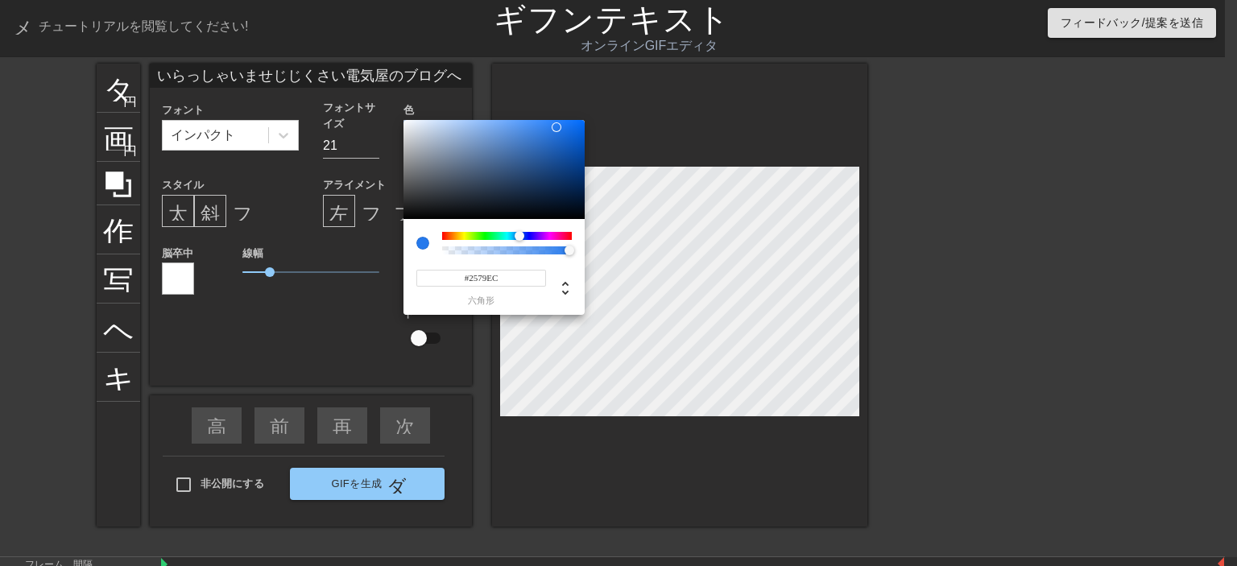
drag, startPoint x: 508, startPoint y: 233, endPoint x: 519, endPoint y: 233, distance: 11.3
click at [519, 233] on div at bounding box center [520, 236] width 10 height 10
click at [516, 126] on div at bounding box center [493, 170] width 181 height 100
type input "#0B6DF2"
click at [577, 125] on div at bounding box center [493, 170] width 181 height 100
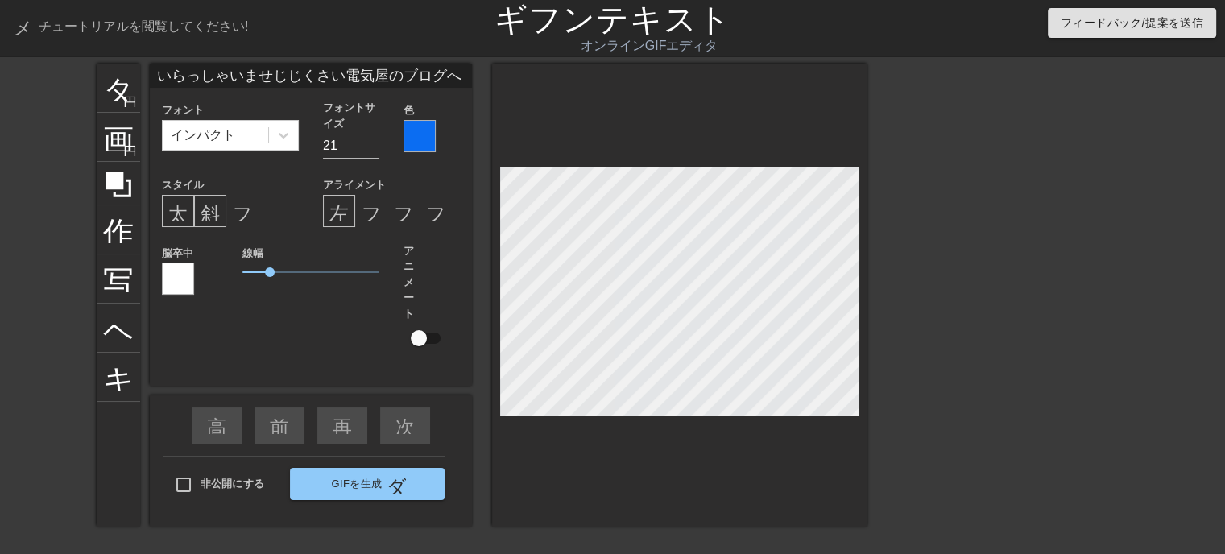
click at [415, 148] on div at bounding box center [419, 136] width 32 height 32
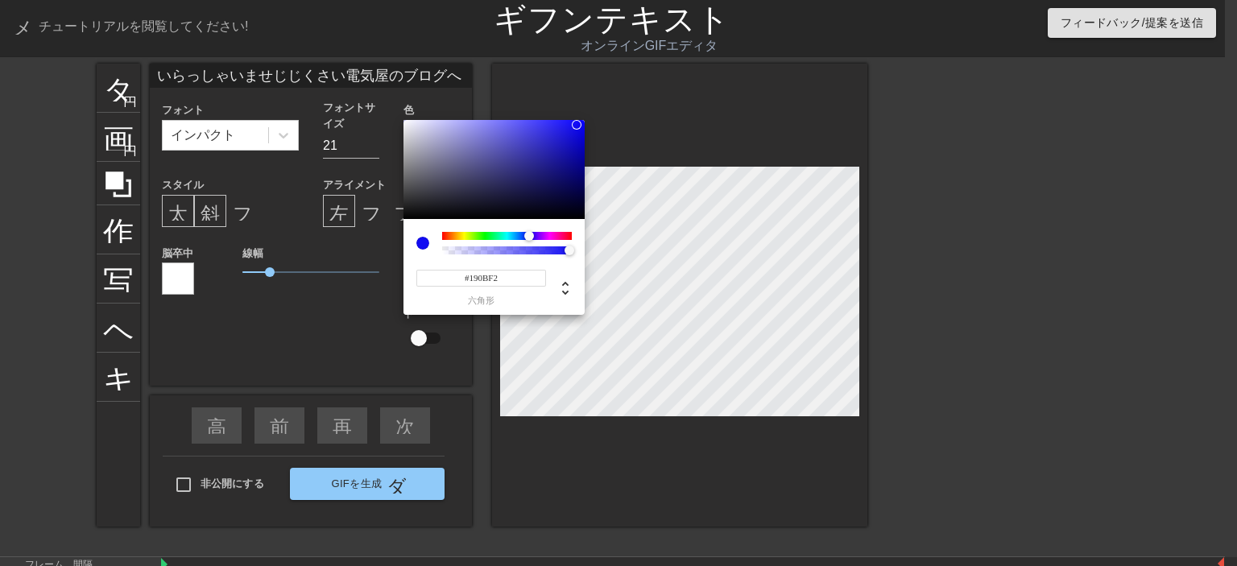
type input "#220BF2"
drag, startPoint x: 520, startPoint y: 231, endPoint x: 531, endPoint y: 233, distance: 10.6
click at [531, 233] on div at bounding box center [531, 236] width 10 height 10
click at [577, 125] on div at bounding box center [577, 125] width 10 height 10
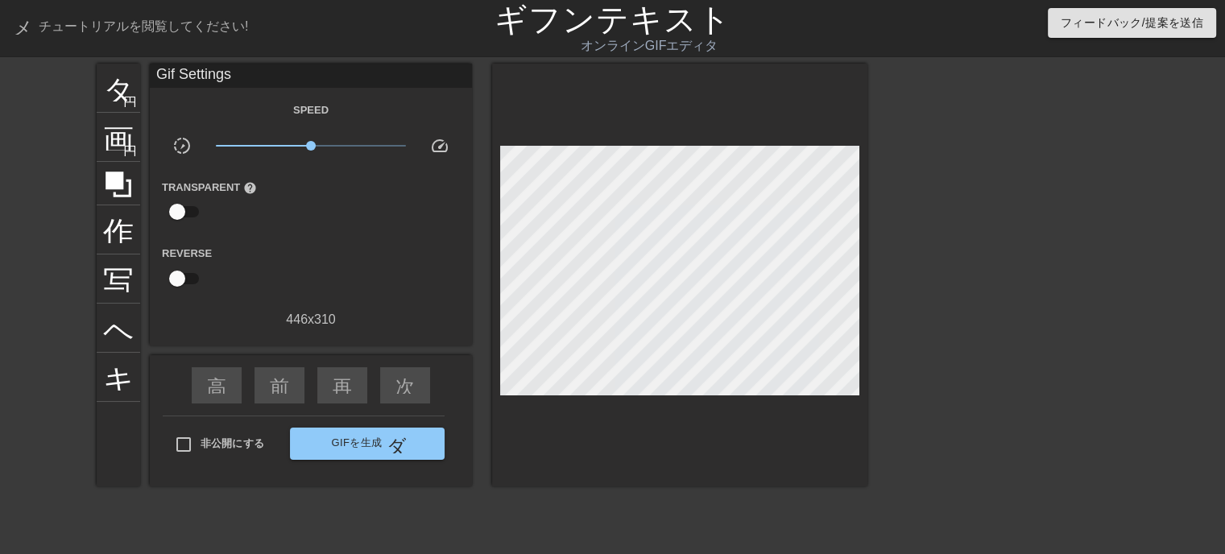
click at [387, 457] on div "非公開にする GIFを生成 ダブルアロー" at bounding box center [304, 448] width 282 height 64
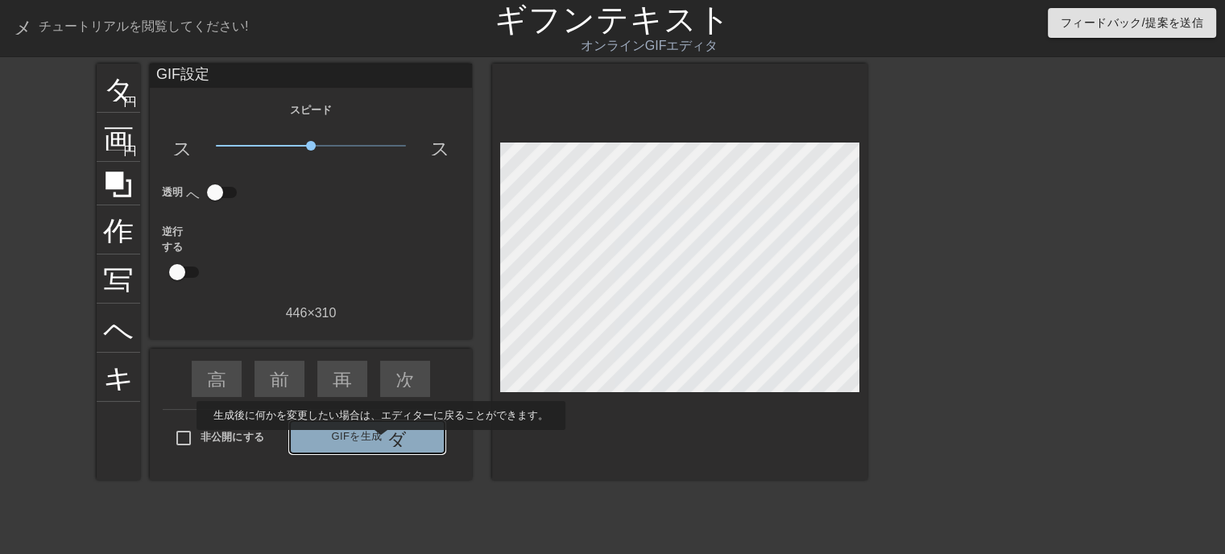
drag, startPoint x: 380, startPoint y: 441, endPoint x: 499, endPoint y: 460, distance: 120.7
click at [380, 442] on font "GIFを生成" at bounding box center [356, 437] width 51 height 19
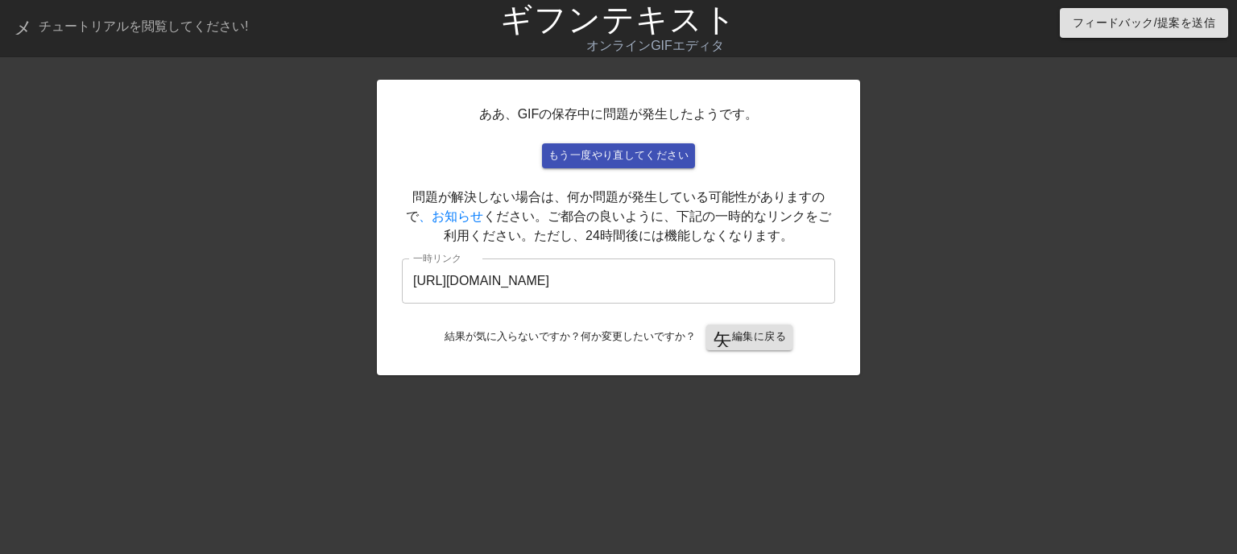
drag, startPoint x: 462, startPoint y: 405, endPoint x: 459, endPoint y: 395, distance: 10.2
click at [461, 399] on div "ああ、GIFの保存中に問題が発生したようです。 もう一度やり直してください 問題が解決しない場合は、何か問題が発生している可能性がありますので 、お知らせ く…" at bounding box center [618, 305] width 483 height 483
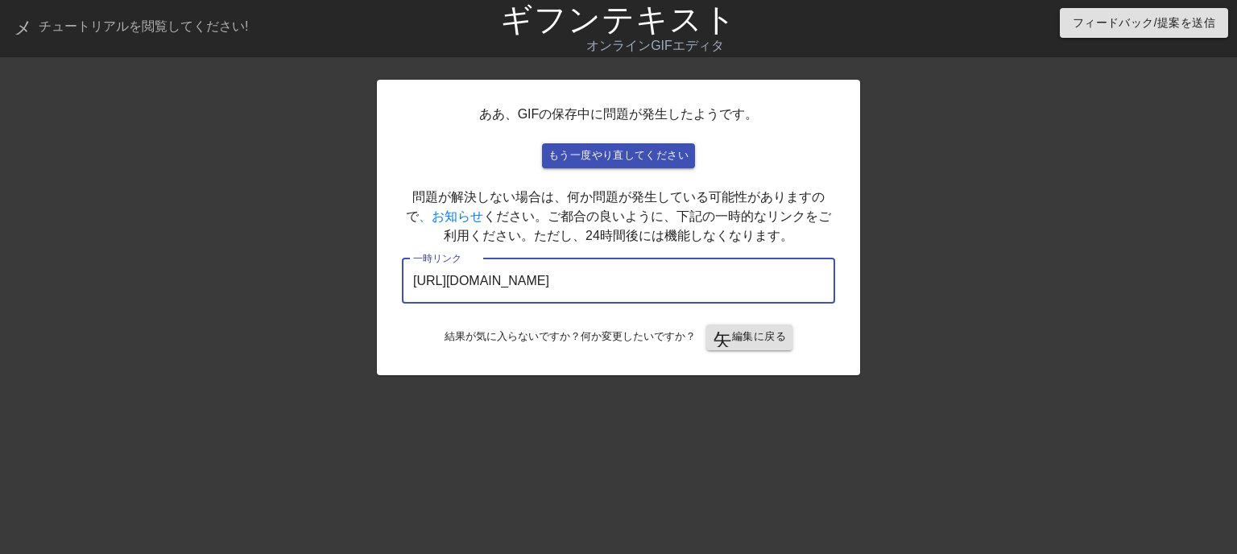
drag, startPoint x: 747, startPoint y: 273, endPoint x: 274, endPoint y: 279, distance: 472.8
click at [274, 279] on div "ああ、GIFの保存中に問題が発生したようです。 もう一度やり直してください 問題が解決しない場合は、何か問題が発生している可能性がありますので 、お知らせ く…" at bounding box center [618, 305] width 1237 height 483
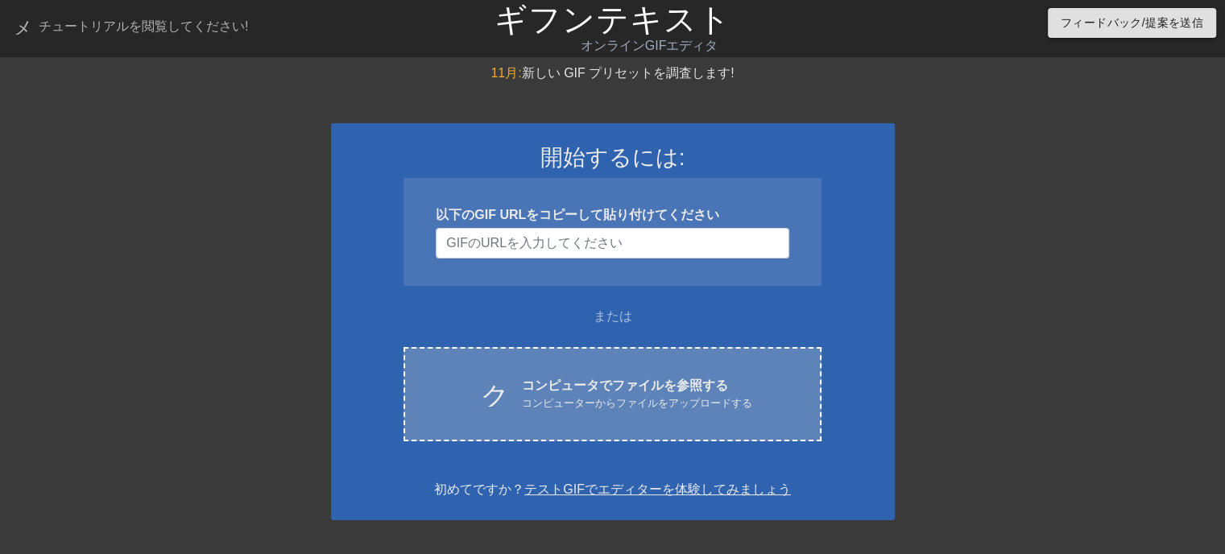
click at [599, 403] on font "コンピューターからファイルをアップロードする" at bounding box center [637, 403] width 230 height 12
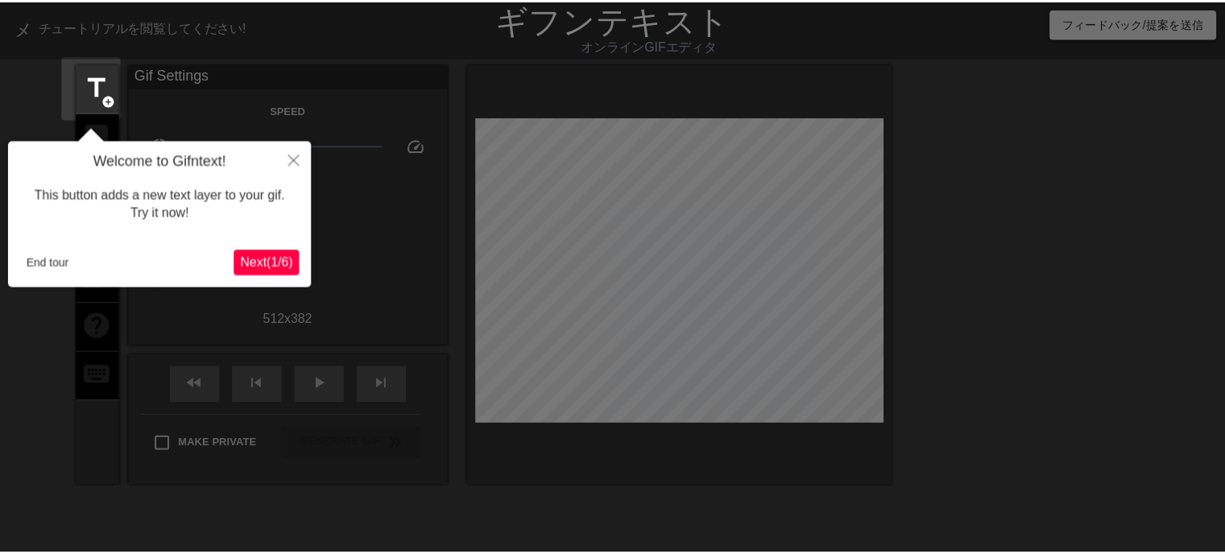
scroll to position [39, 0]
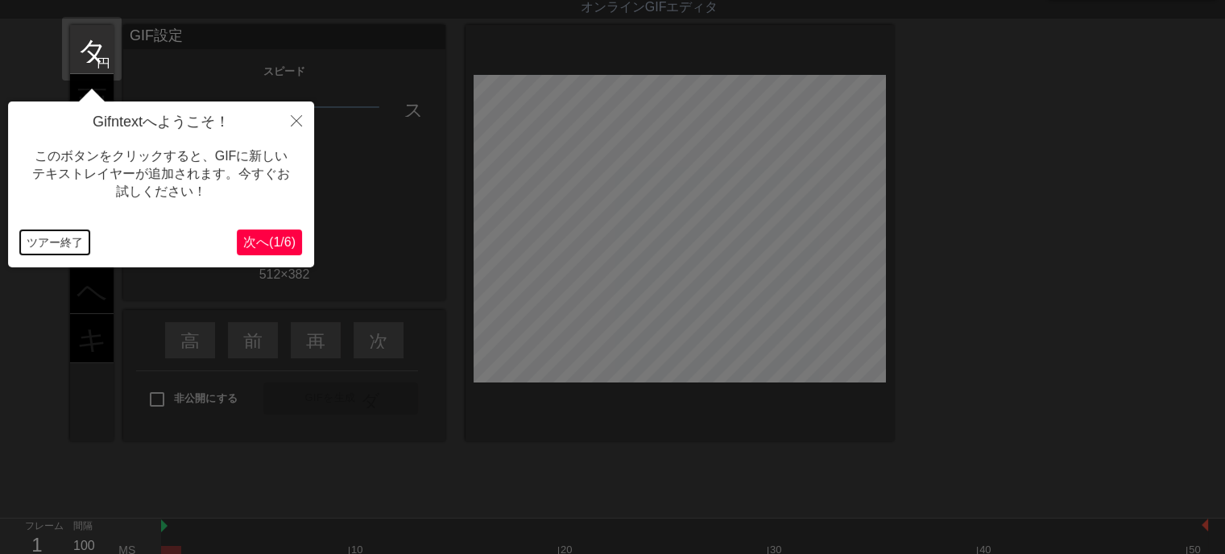
click at [65, 236] on font "ツアー終了" at bounding box center [55, 242] width 56 height 13
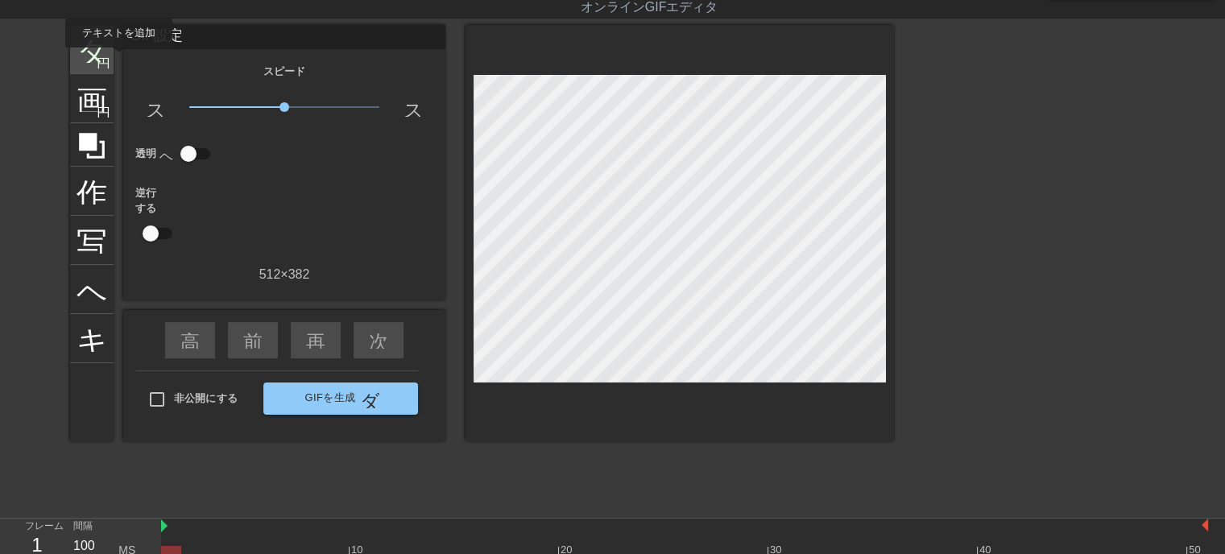
click at [101, 58] on font "円を追加" at bounding box center [124, 62] width 55 height 14
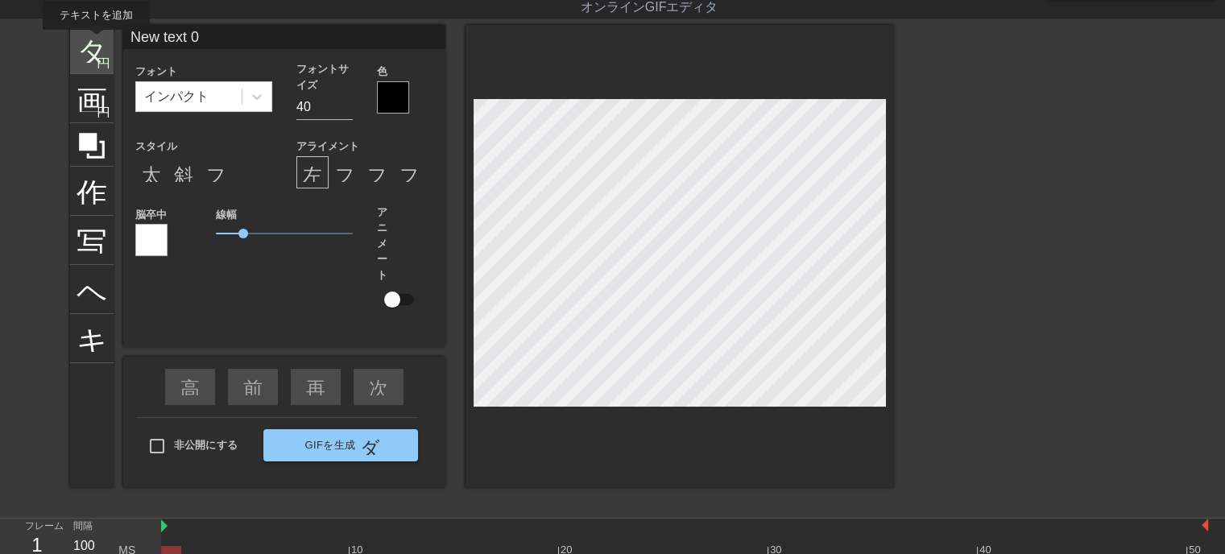
drag, startPoint x: 237, startPoint y: 40, endPoint x: 96, endPoint y: 41, distance: 140.9
click at [96, 41] on div "タイトル 円を追加 画像 円を追加 作物 写真サイズを大きく選択 ヘルプ キーボード New text 0 フォント インパクト フォントサイズ 40 色 ス…" at bounding box center [482, 256] width 824 height 463
type input "いらっしゃいませじじくさい電気屋のブログへ"
click at [345, 105] on input "28" at bounding box center [324, 107] width 56 height 26
click at [345, 106] on input "27" at bounding box center [324, 107] width 56 height 26
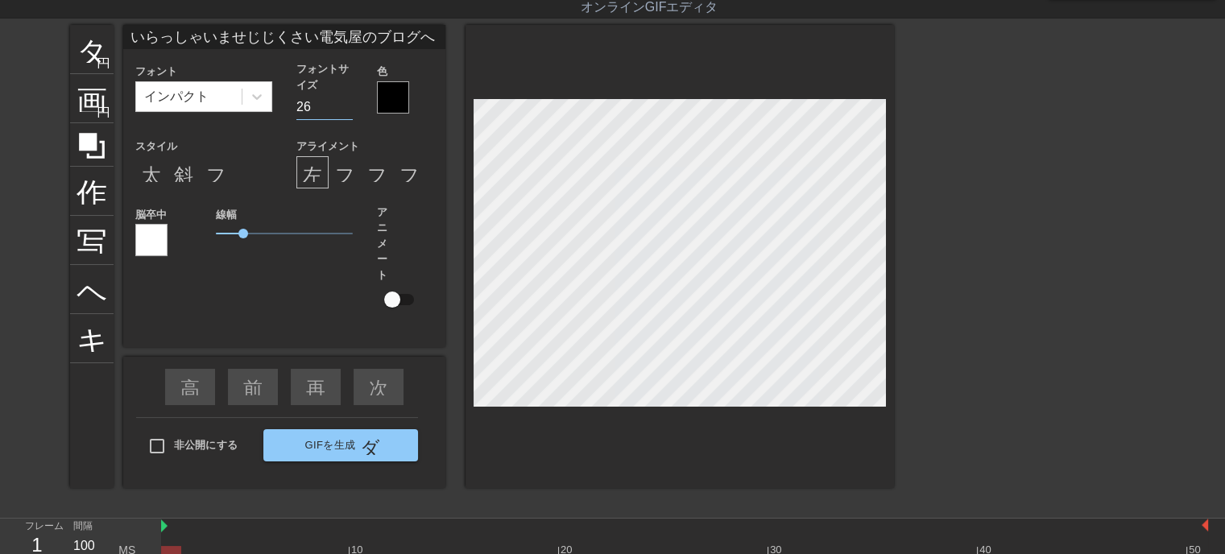
click at [345, 107] on input "25" at bounding box center [324, 107] width 56 height 26
type input "24"
click at [344, 107] on input "24" at bounding box center [324, 107] width 56 height 26
click at [145, 178] on font "太字形式" at bounding box center [180, 172] width 77 height 19
click at [177, 177] on font "斜体形式" at bounding box center [212, 172] width 77 height 19
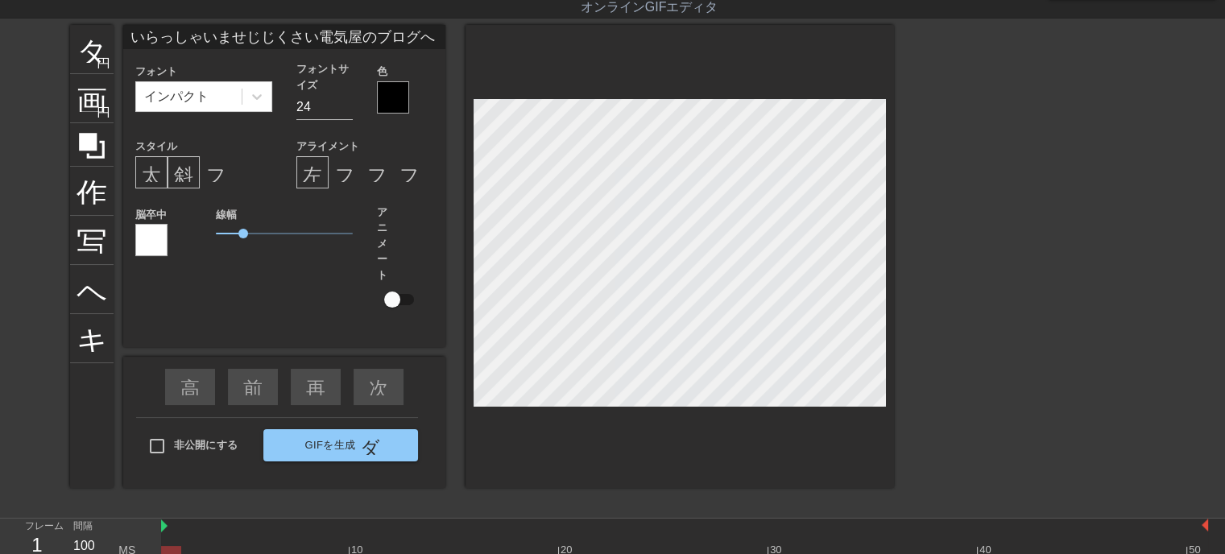
click at [391, 103] on div at bounding box center [393, 97] width 32 height 32
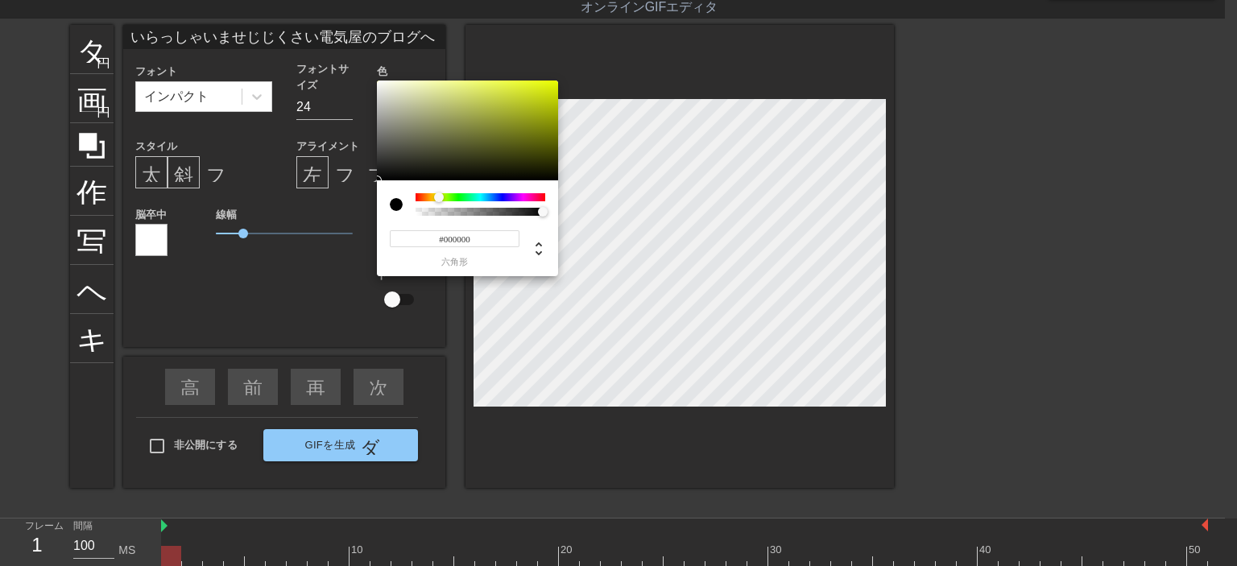
click at [439, 195] on div at bounding box center [481, 197] width 130 height 8
type input "#DEF00F"
click at [547, 86] on div at bounding box center [467, 131] width 181 height 100
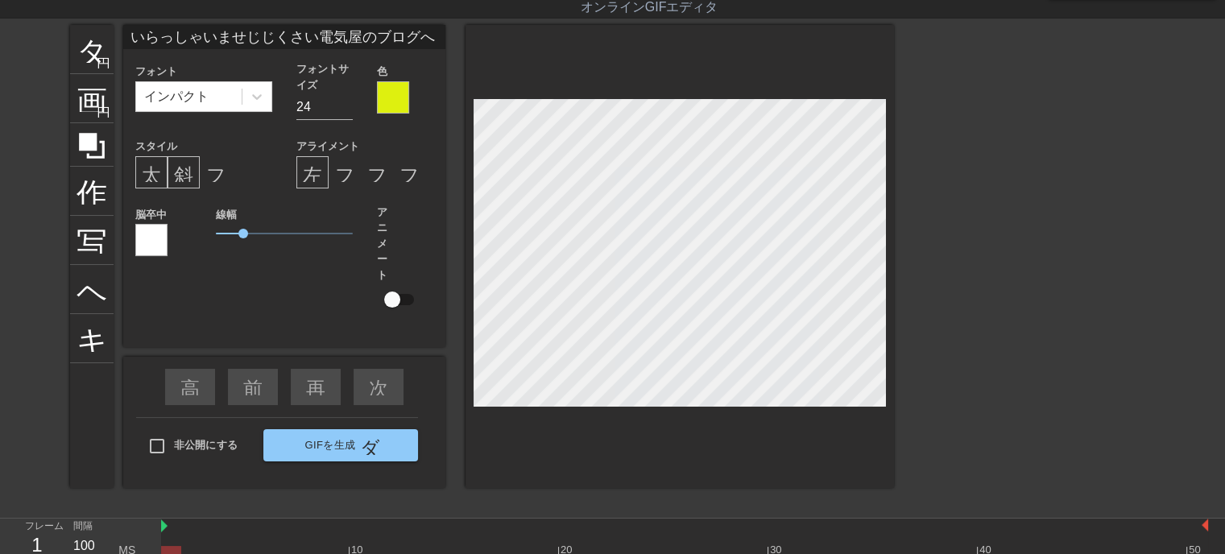
drag, startPoint x: 157, startPoint y: 238, endPoint x: 148, endPoint y: 239, distance: 8.9
click at [148, 239] on div at bounding box center [151, 240] width 32 height 32
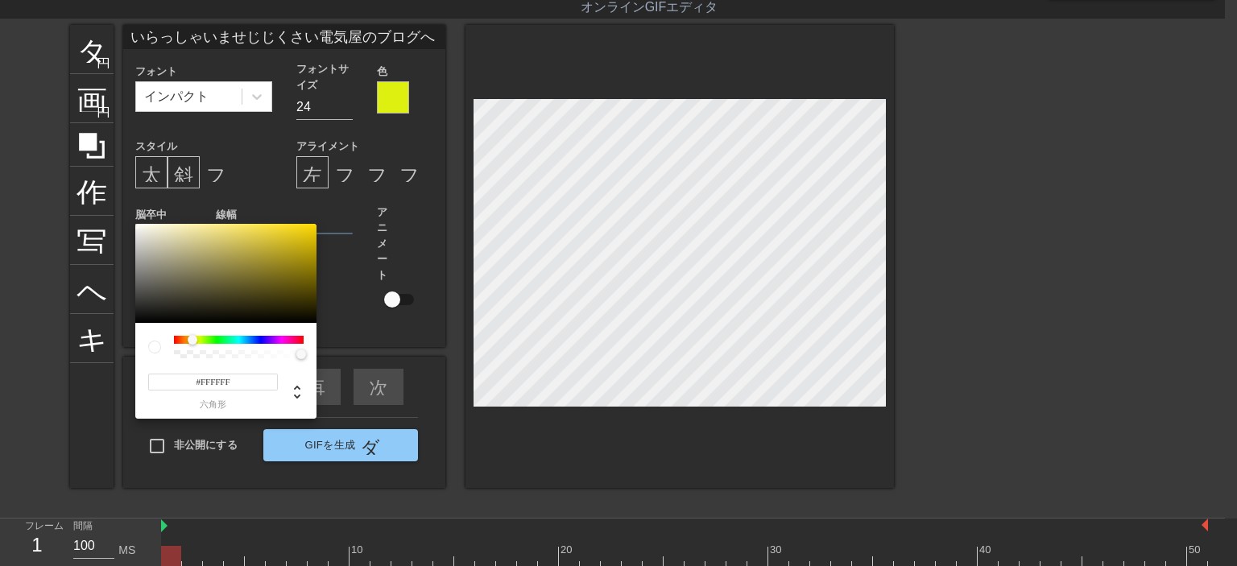
click at [192, 338] on div at bounding box center [239, 340] width 130 height 8
type input "#F1D10E"
click at [306, 229] on div at bounding box center [225, 274] width 181 height 100
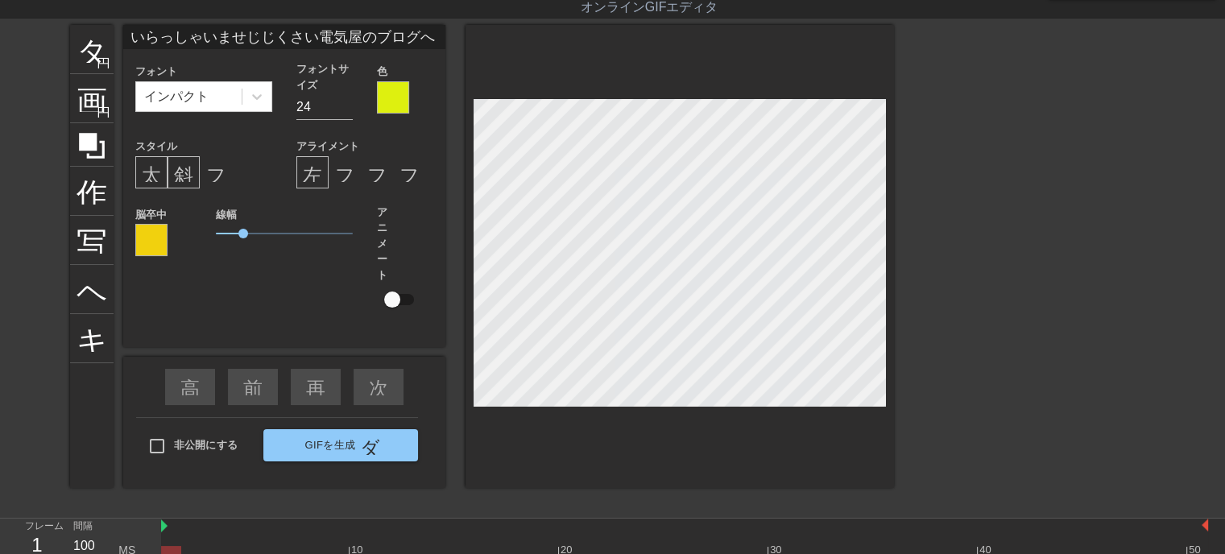
click at [386, 89] on div at bounding box center [393, 97] width 32 height 32
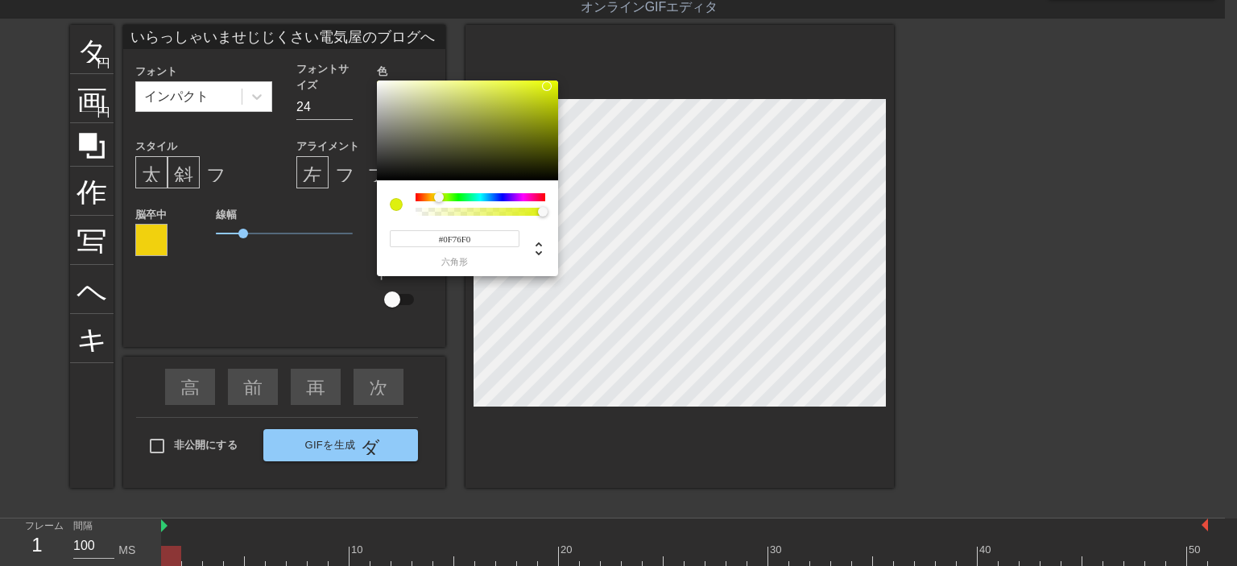
click at [492, 193] on div at bounding box center [481, 197] width 130 height 8
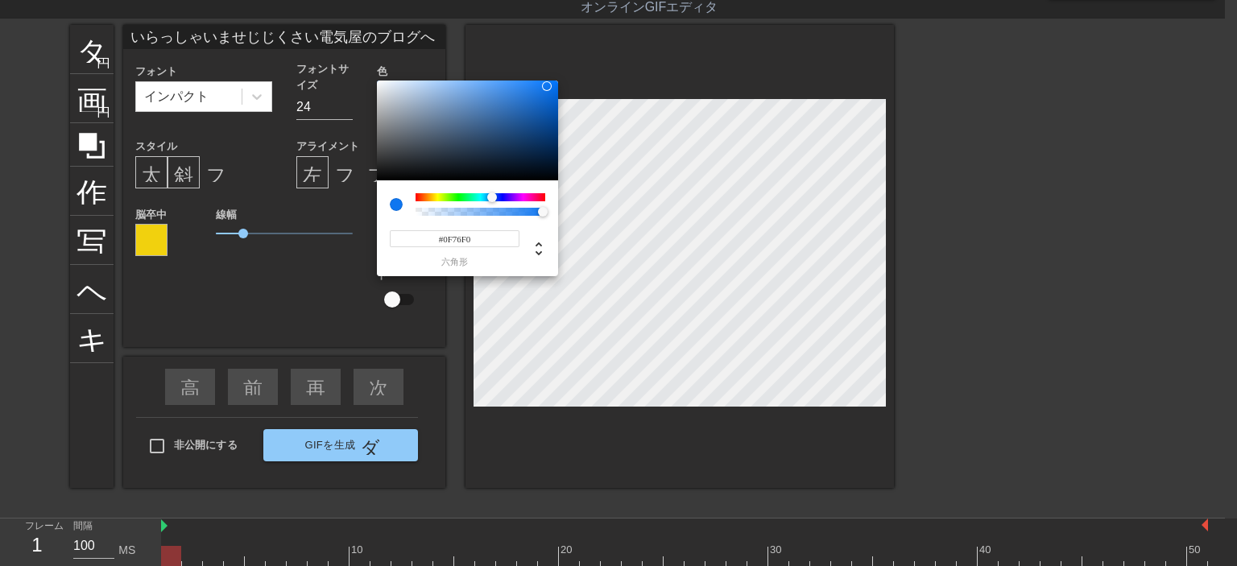
drag, startPoint x: 461, startPoint y: 193, endPoint x: 453, endPoint y: 195, distance: 9.0
click at [453, 195] on div "#0F76F0 六角形" at bounding box center [467, 228] width 181 height 96
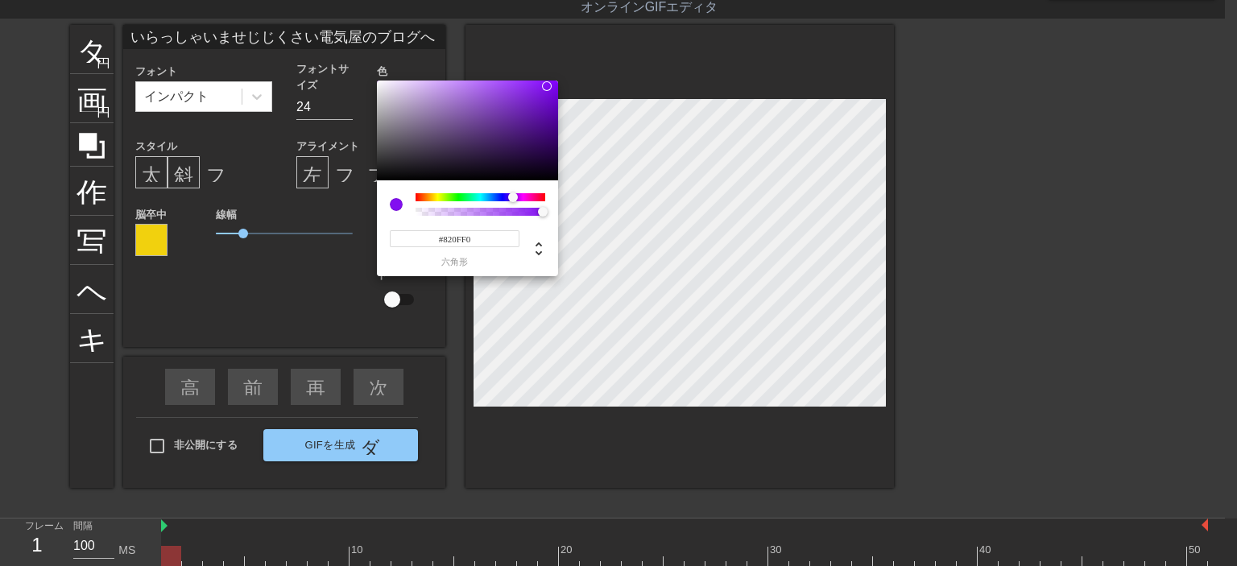
drag, startPoint x: 490, startPoint y: 194, endPoint x: 513, endPoint y: 198, distance: 22.9
click at [513, 199] on div at bounding box center [513, 197] width 10 height 10
click at [494, 87] on div at bounding box center [467, 131] width 181 height 100
type input "#850EF8"
click at [548, 83] on div at bounding box center [467, 131] width 181 height 100
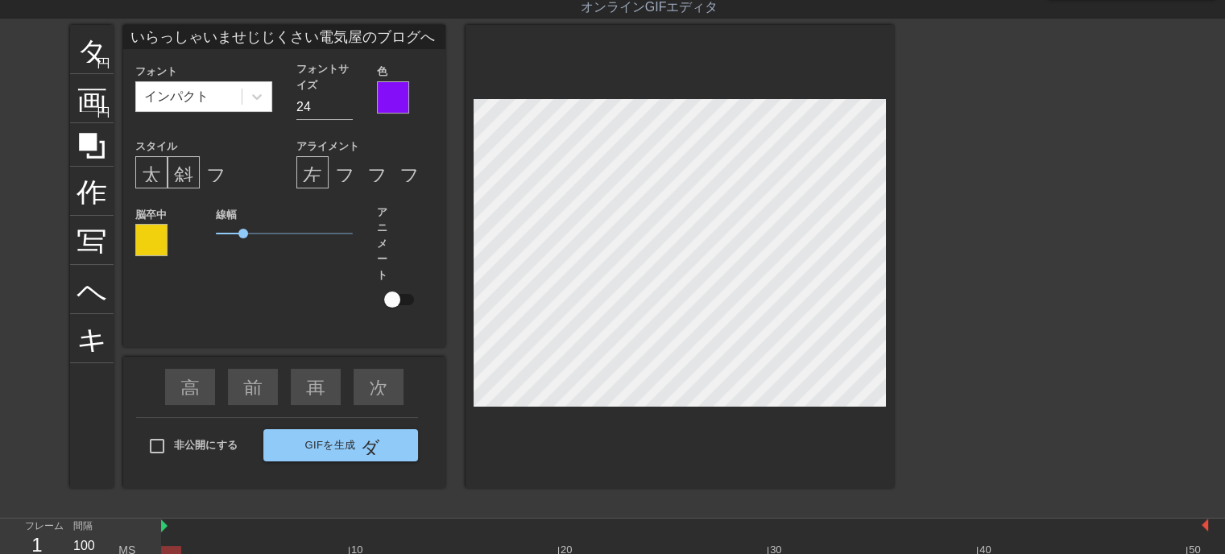
click at [379, 98] on div at bounding box center [393, 97] width 32 height 32
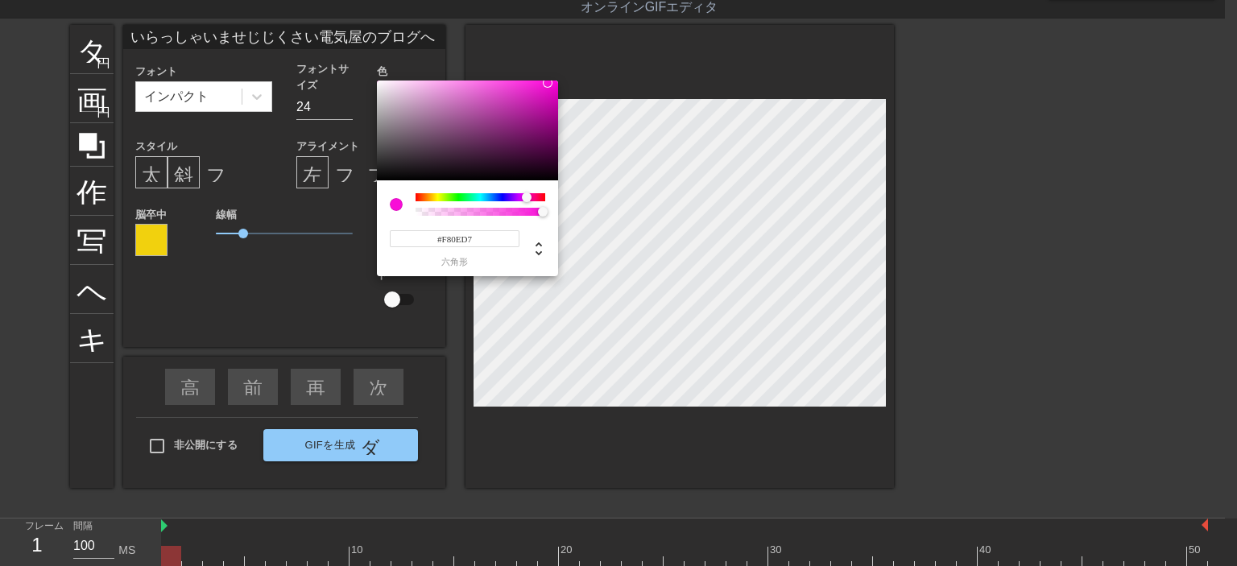
drag, startPoint x: 512, startPoint y: 193, endPoint x: 527, endPoint y: 193, distance: 14.5
click at [527, 193] on div at bounding box center [527, 197] width 10 height 10
click at [503, 87] on div at bounding box center [467, 131] width 181 height 100
click at [525, 196] on div at bounding box center [525, 197] width 10 height 10
click at [475, 86] on div at bounding box center [467, 131] width 181 height 100
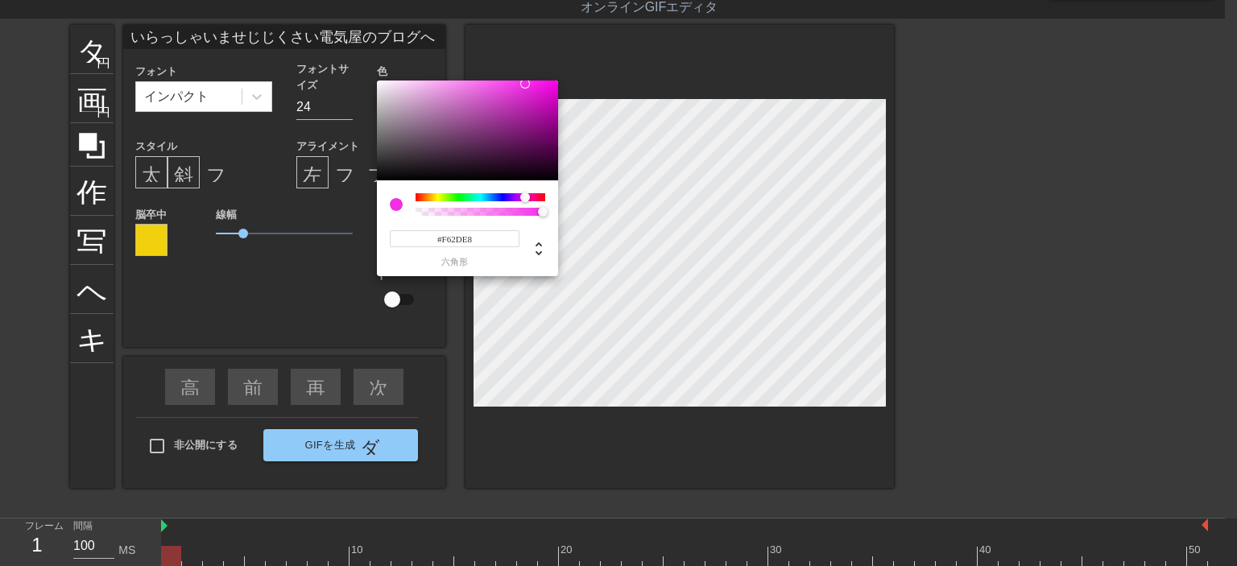
click at [525, 84] on div at bounding box center [467, 131] width 181 height 100
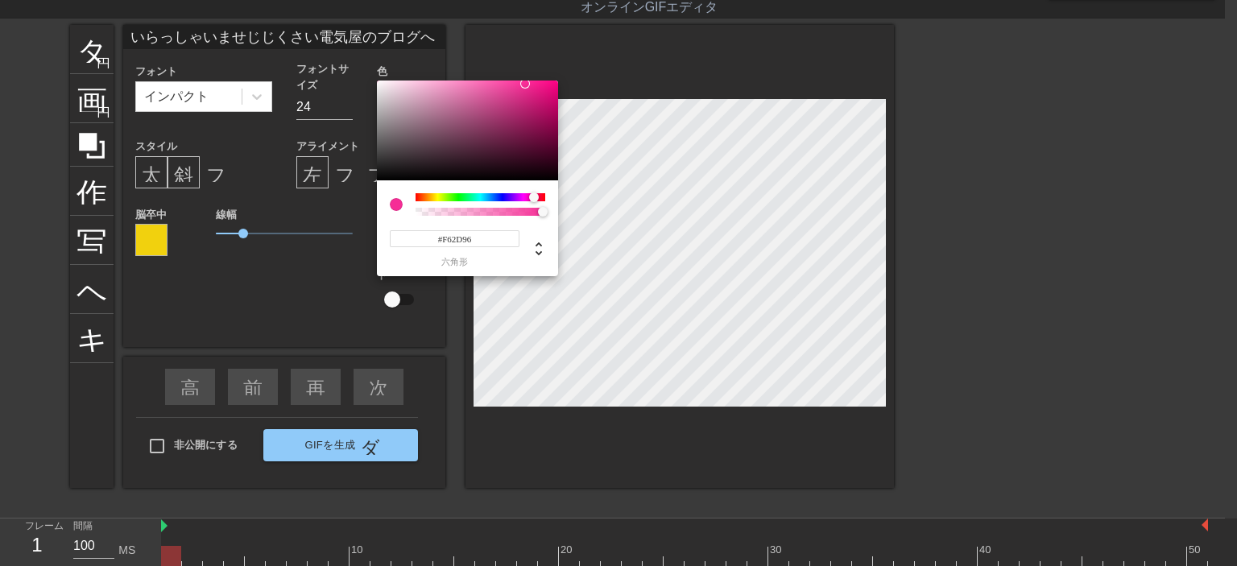
drag, startPoint x: 525, startPoint y: 196, endPoint x: 534, endPoint y: 196, distance: 8.9
click at [534, 196] on div at bounding box center [534, 197] width 10 height 10
click at [499, 97] on div at bounding box center [467, 131] width 181 height 100
click at [529, 141] on div at bounding box center [467, 131] width 181 height 100
click at [490, 85] on div at bounding box center [467, 131] width 181 height 100
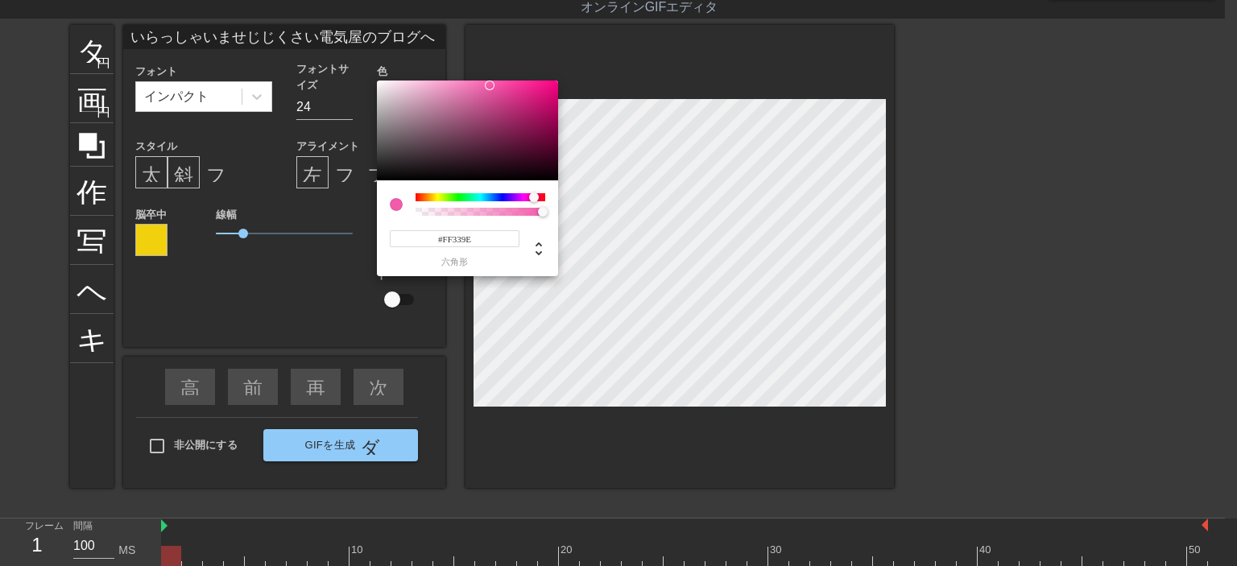
click at [522, 81] on div at bounding box center [467, 131] width 181 height 100
type input "#EE409B"
click at [509, 87] on div at bounding box center [467, 131] width 181 height 100
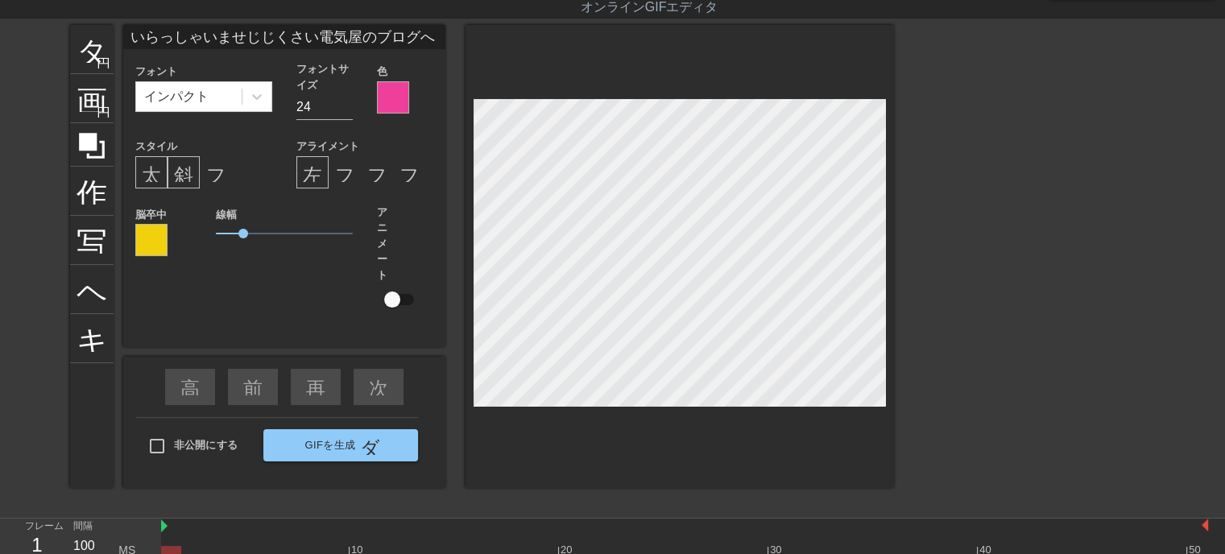
click at [660, 453] on div "タイトル 円を追加 画像 円を追加 作物 写真サイズを大きく選択 ヘルプ キーボード いらっしゃいませじじくさい電気屋のブログへ フォント インパクト フォン…" at bounding box center [482, 266] width 824 height 483
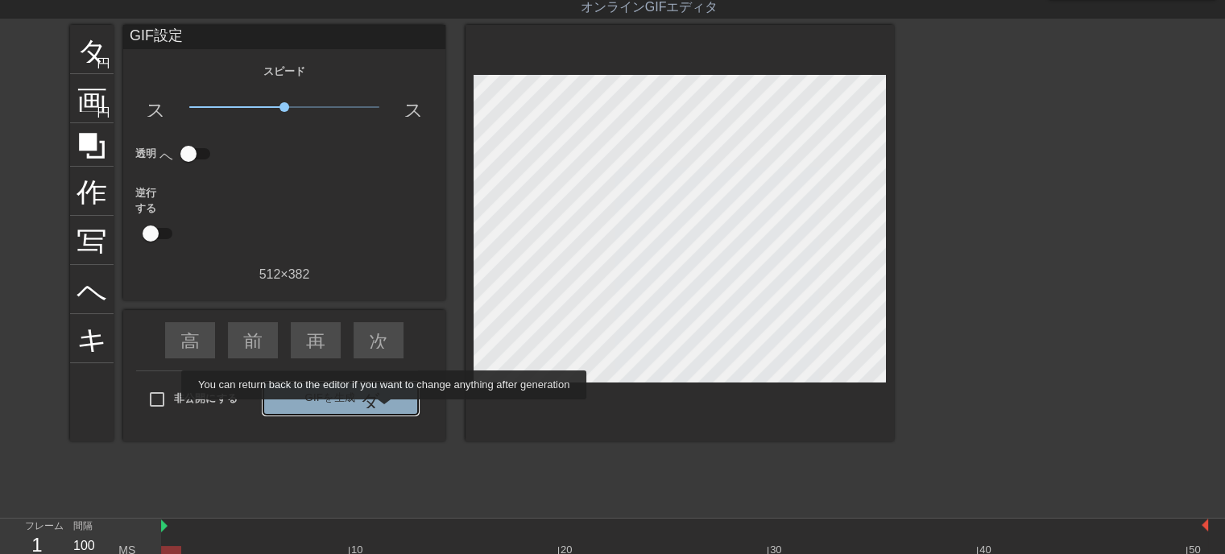
click at [386, 411] on button "GIFを生成 ダブルアロー" at bounding box center [340, 399] width 155 height 32
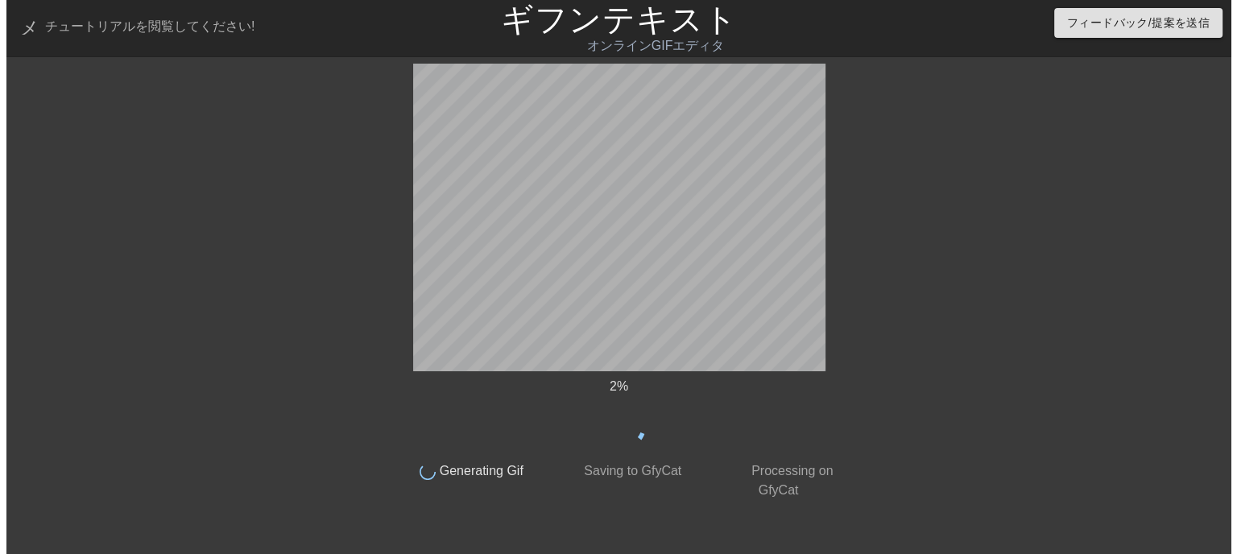
scroll to position [0, 0]
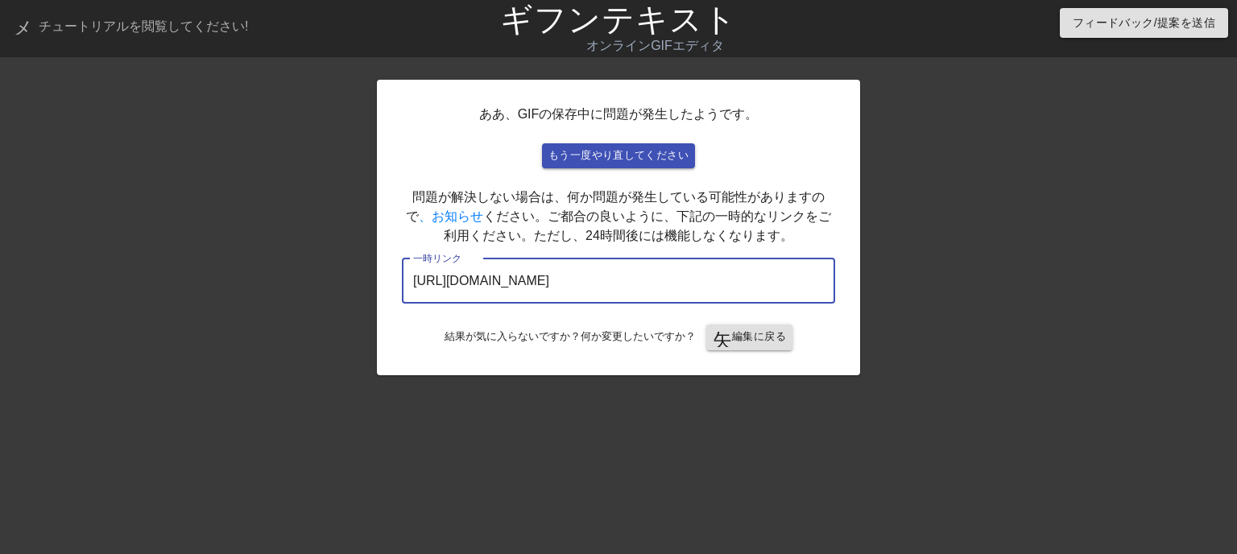
drag, startPoint x: 770, startPoint y: 283, endPoint x: 290, endPoint y: 307, distance: 480.5
click at [290, 307] on div "ああ、GIFの保存中に問題が発生したようです。 もう一度やり直してください 問題が解決しない場合は、何か問題が発生している可能性がありますので 、お知らせ く…" at bounding box center [618, 305] width 1237 height 483
click at [752, 343] on font "編集に戻る" at bounding box center [759, 337] width 54 height 19
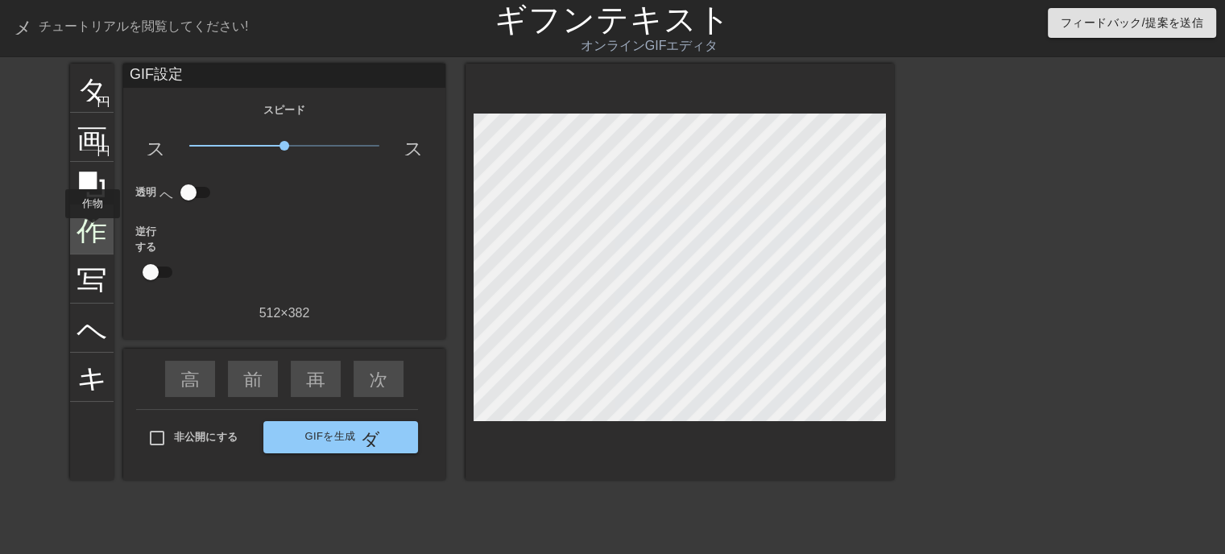
click at [93, 230] on font "作物" at bounding box center [107, 228] width 61 height 31
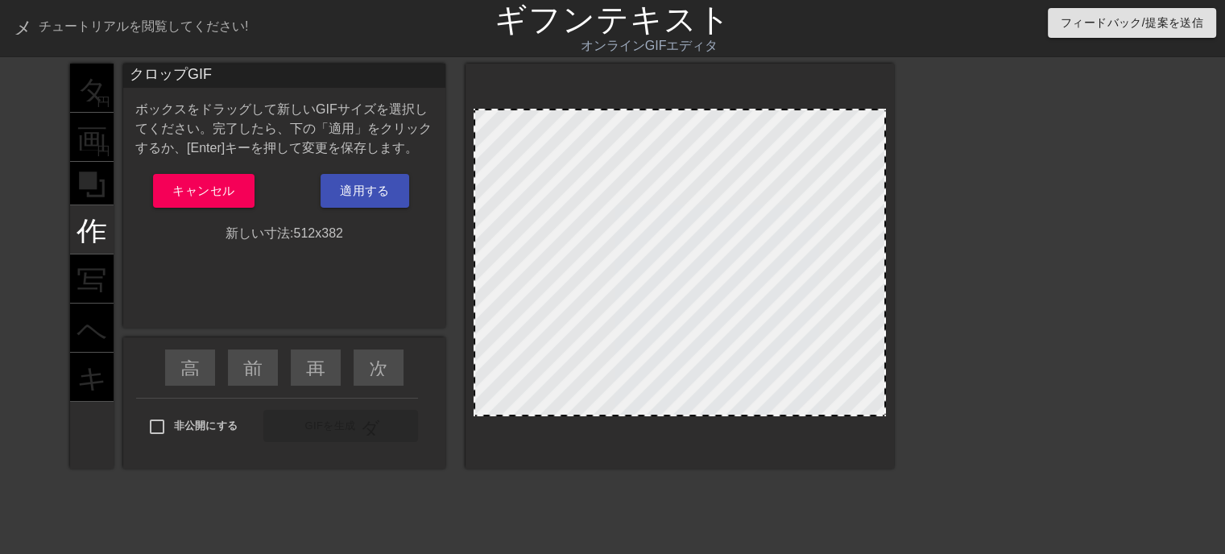
click at [90, 76] on div "タイトル 円を追加 画像 円を追加 作物 写真サイズを大きく選択 ヘルプ キーボード" at bounding box center [91, 266] width 43 height 405
drag, startPoint x: 87, startPoint y: 116, endPoint x: 87, endPoint y: 101, distance: 14.5
click at [87, 109] on div "タイトル 円を追加 画像 円を追加 作物 写真サイズを大きく選択 ヘルプ キーボード" at bounding box center [91, 266] width 43 height 405
drag, startPoint x: 87, startPoint y: 93, endPoint x: 90, endPoint y: 102, distance: 10.2
click at [89, 93] on div "タイトル 円を追加 画像 円を追加 作物 写真サイズを大きく選択 ヘルプ キーボード" at bounding box center [91, 266] width 43 height 405
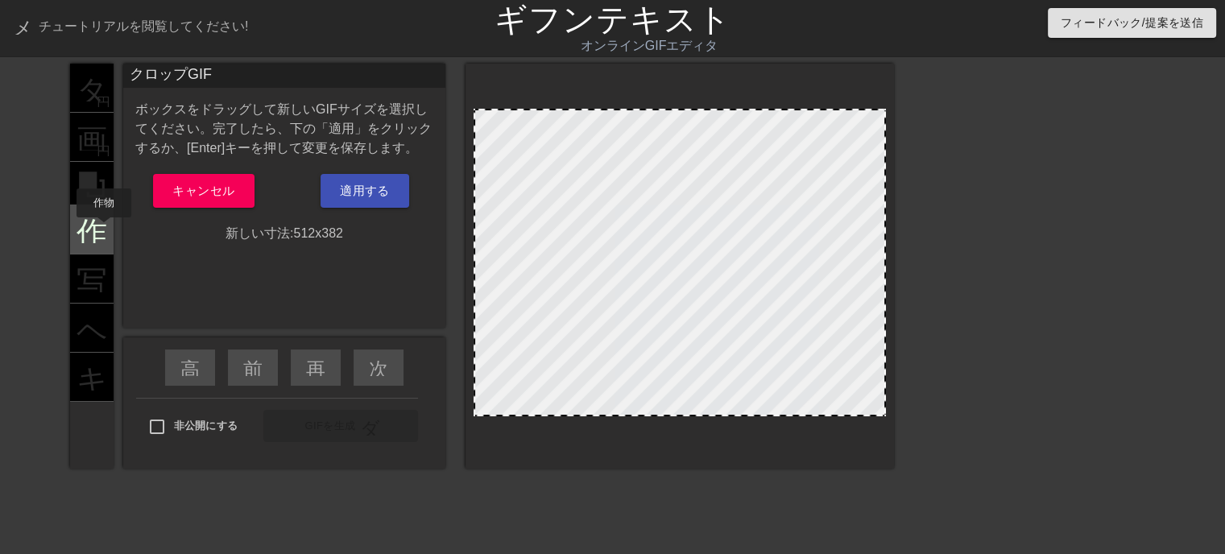
click at [106, 228] on font "作物" at bounding box center [107, 228] width 61 height 31
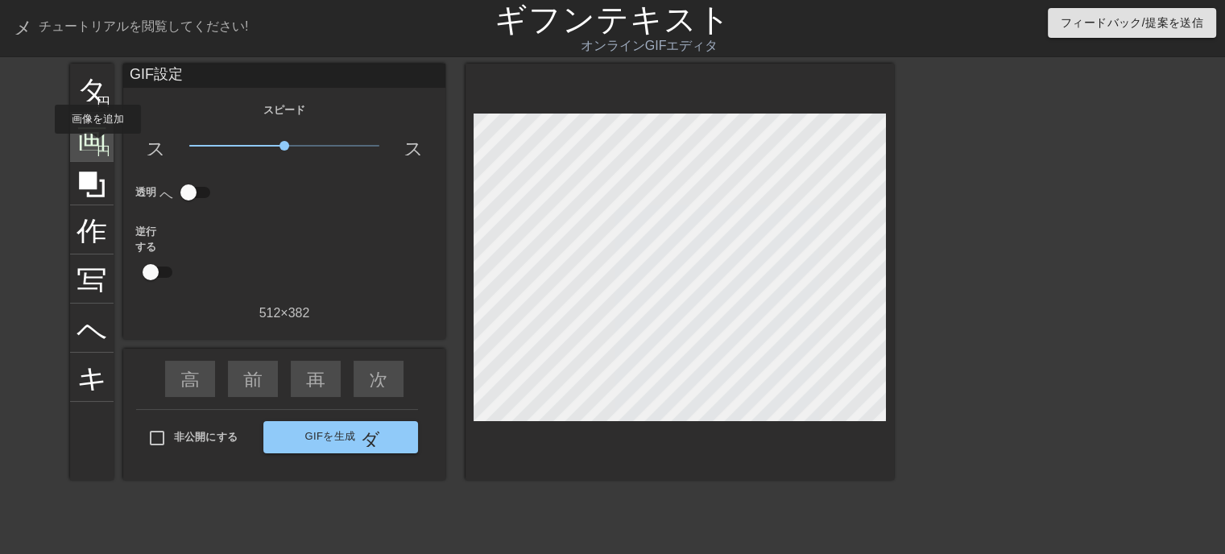
click at [97, 145] on font "円を追加" at bounding box center [124, 150] width 55 height 14
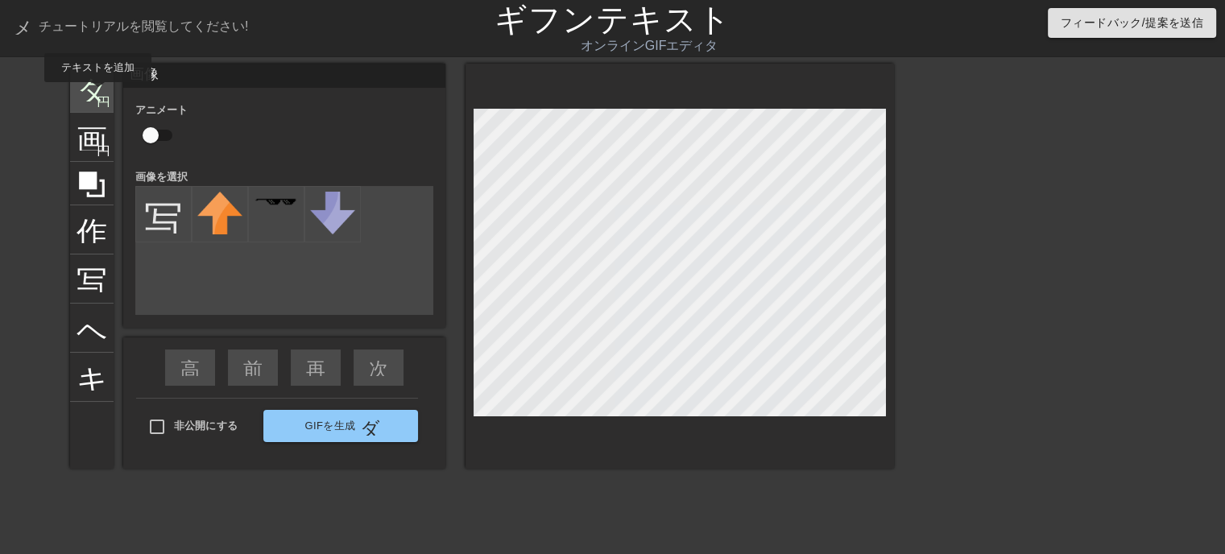
click at [97, 93] on font "円を追加" at bounding box center [124, 100] width 55 height 14
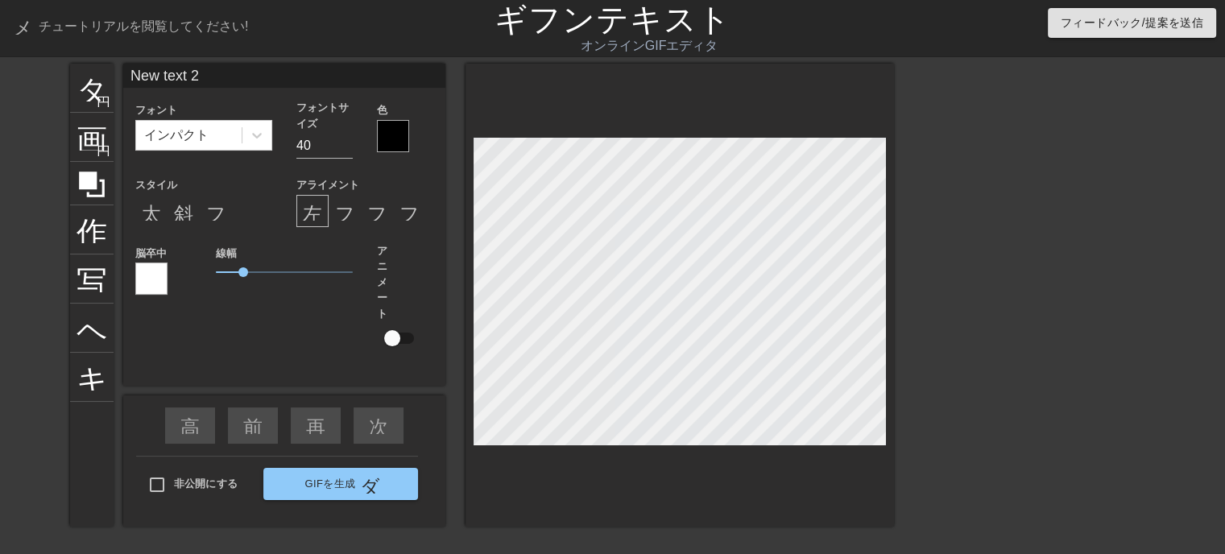
drag, startPoint x: 219, startPoint y: 73, endPoint x: 6, endPoint y: 67, distance: 213.5
click at [41, 73] on div "タイトル 円を追加 画像 円を追加 作物 写真サイズを大きく選択 ヘルプ キーボード New text 2 フォント インパクト フォントサイズ 40 色 ス…" at bounding box center [612, 305] width 1225 height 483
click at [1224, 271] on html "メニューブック チュートリアルを閲覧してください! ギフンテキスト オンラインGIFエディタ フィードバック/提案を送信 タイトル 円を追加 画像 円を追加 …" at bounding box center [612, 357] width 1225 height 714
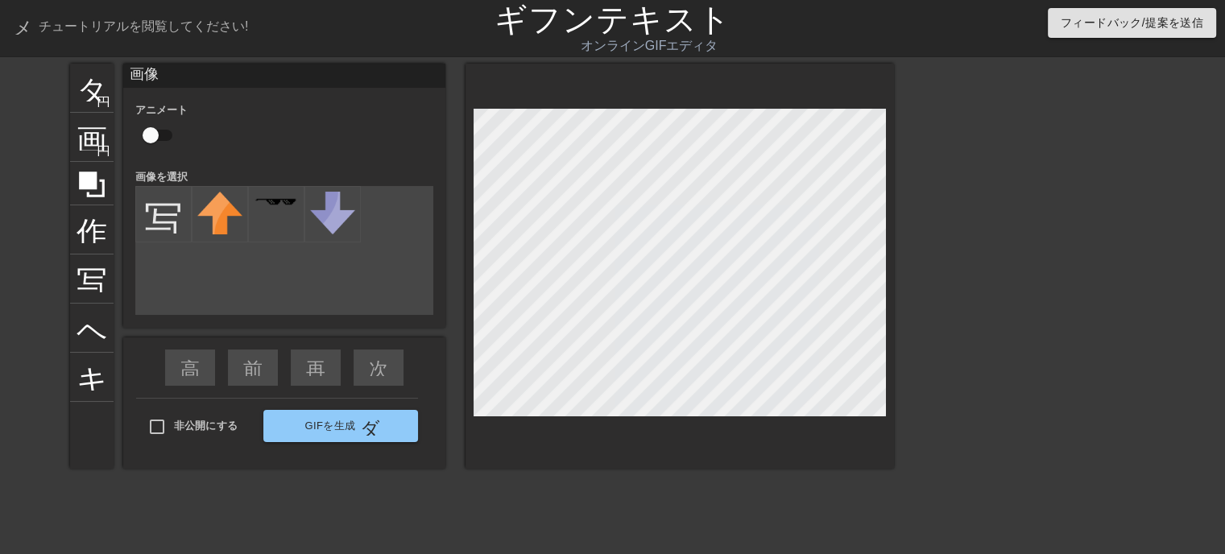
click at [1189, 273] on div "タイトル 円を追加 画像 円を追加 作物 写真サイズを大きく選択 ヘルプ キーボード 画像 アニメート 画像を選択 写真を追加 高速巻き戻し 前へスキップ 再…" at bounding box center [612, 305] width 1225 height 483
click at [93, 85] on font "タイトル" at bounding box center [140, 86] width 126 height 31
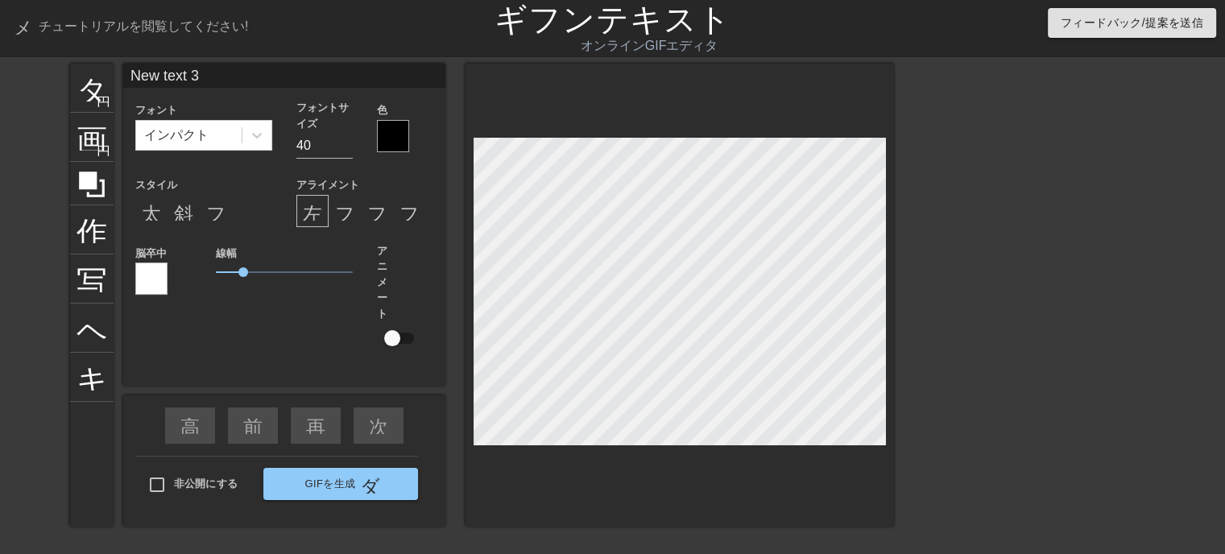
click at [1224, 296] on html "メニューブック チュートリアルを閲覧してください! ギフンテキスト オンラインGIFエディタ フィードバック/提案を送信 タイトル 円を追加 画像 円を追加 …" at bounding box center [612, 375] width 1225 height 751
click at [251, 279] on span "1.25" at bounding box center [284, 272] width 137 height 19
click at [354, 481] on div "高速巻き戻し 前へスキップ 再生矢印 次へスキップ 非公開にする GIFを生成 ダブルアロー" at bounding box center [284, 460] width 322 height 131
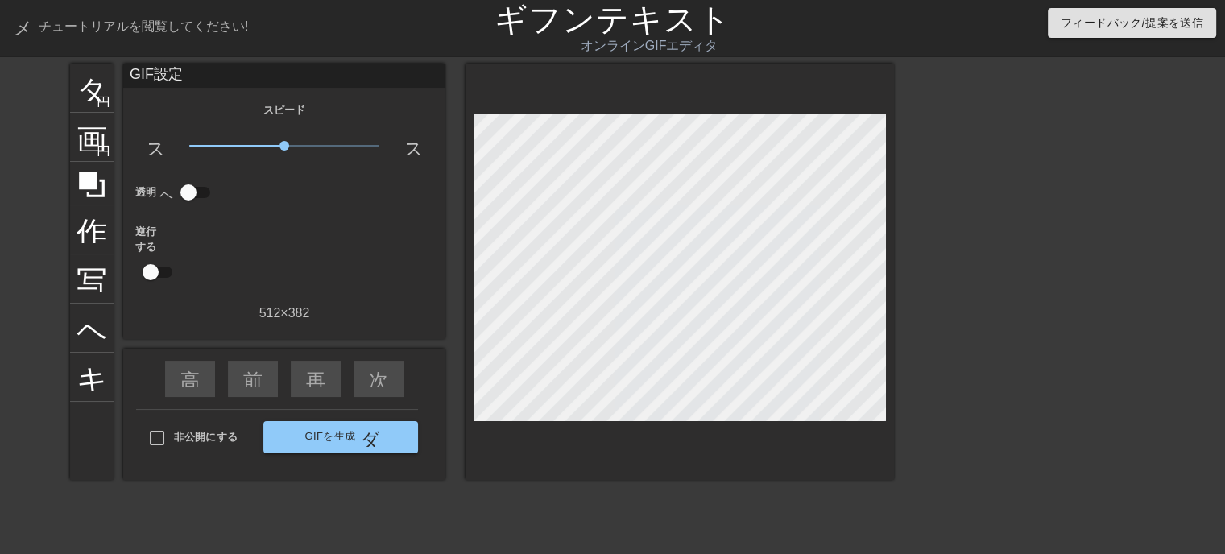
click at [325, 144] on span "1.00倍" at bounding box center [284, 145] width 191 height 19
click at [341, 441] on font "GIFを生成" at bounding box center [329, 437] width 51 height 19
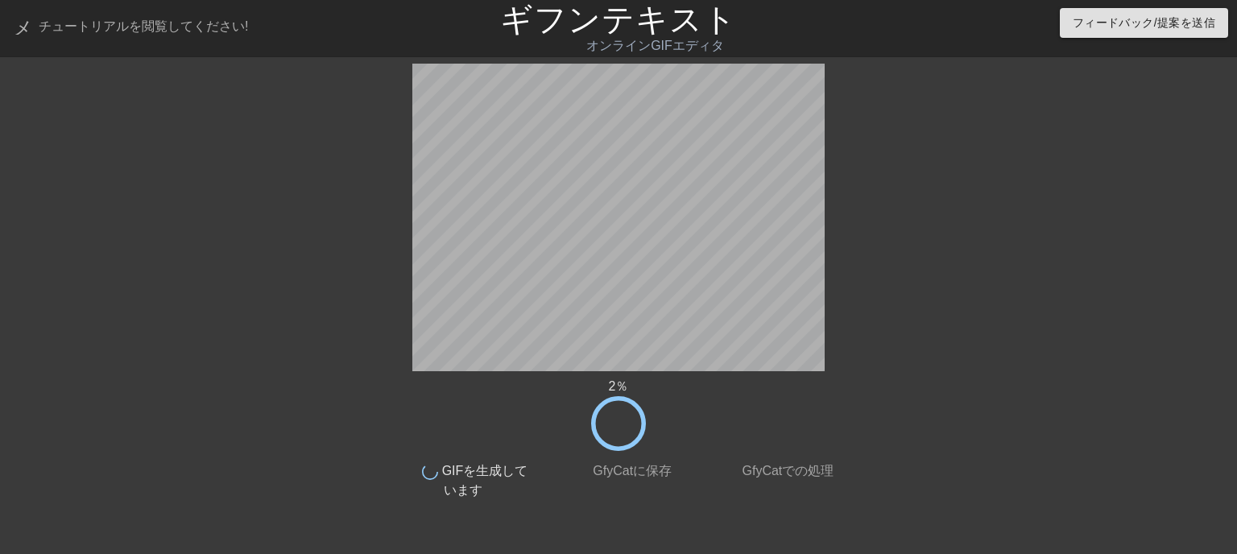
click at [467, 457] on div "終わり GIFを生成しています" at bounding box center [462, 475] width 155 height 49
click at [461, 452] on div "終わり GIFを生成しています" at bounding box center [462, 475] width 155 height 49
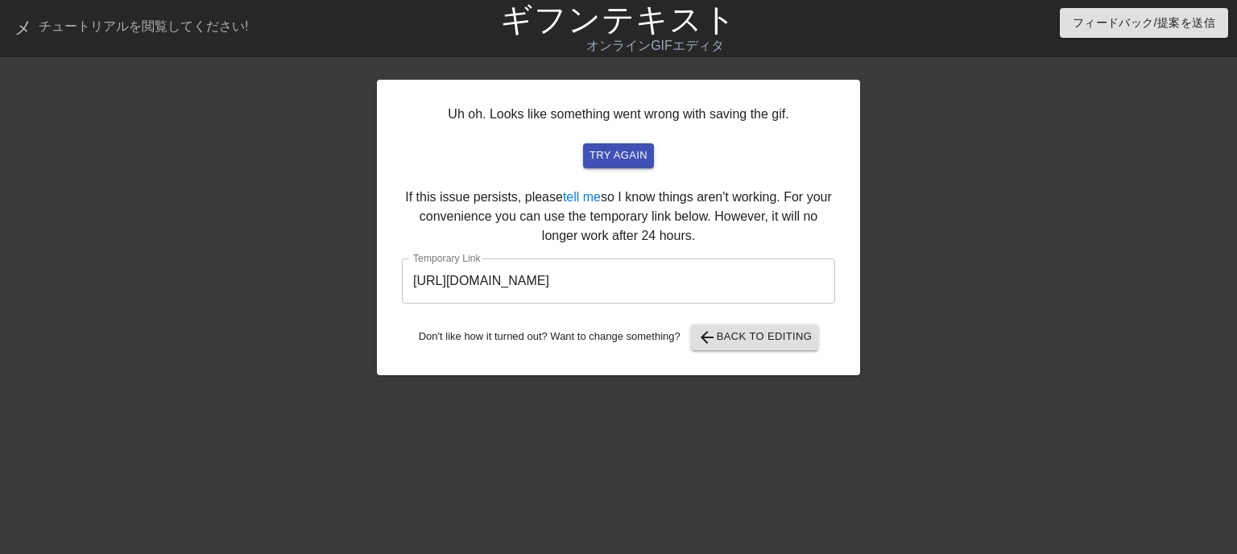
drag, startPoint x: 457, startPoint y: 455, endPoint x: 547, endPoint y: 456, distance: 89.4
click at [547, 456] on div "Uh oh. Looks like something went wrong with saving the gif. try again If this i…" at bounding box center [618, 305] width 483 height 483
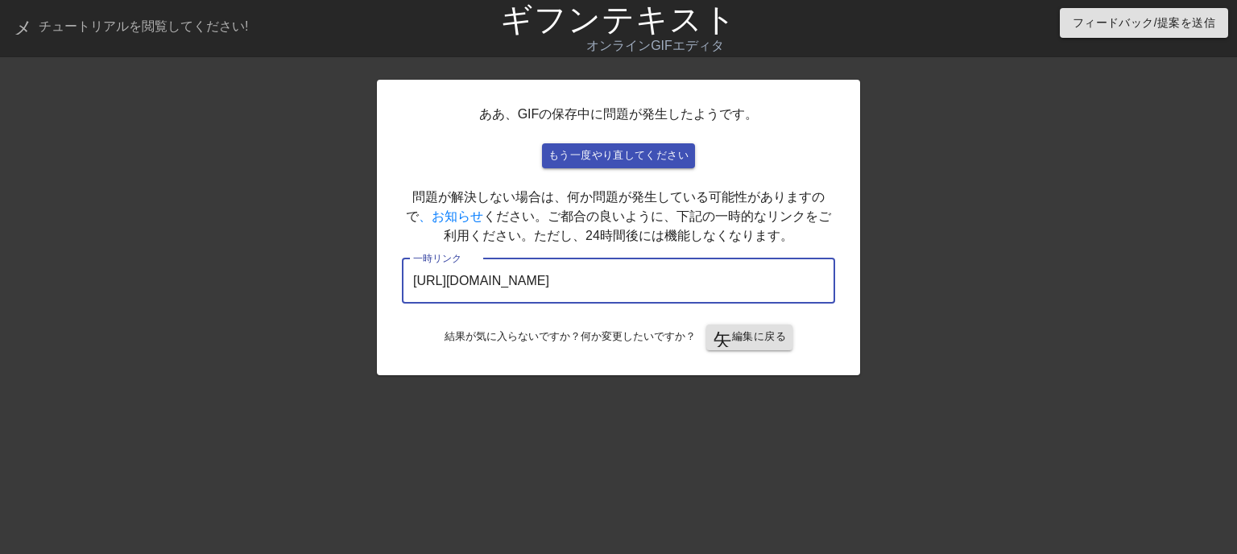
drag, startPoint x: 747, startPoint y: 275, endPoint x: 55, endPoint y: 286, distance: 692.7
click at [58, 284] on div "ああ、GIFの保存中に問題が発生したようです。 もう一度やり直してください 問題が解決しない場合は、何か問題が発生している可能性がありますので 、お知らせ く…" at bounding box center [618, 305] width 1237 height 483
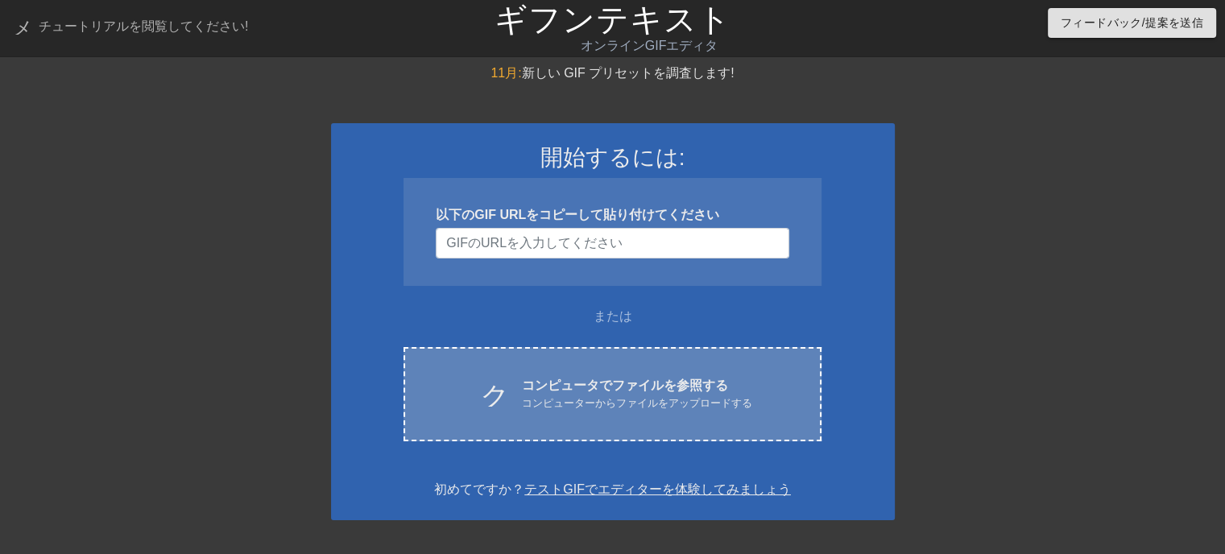
click at [623, 399] on font "コンピューターからファイルをアップロードする" at bounding box center [637, 403] width 230 height 12
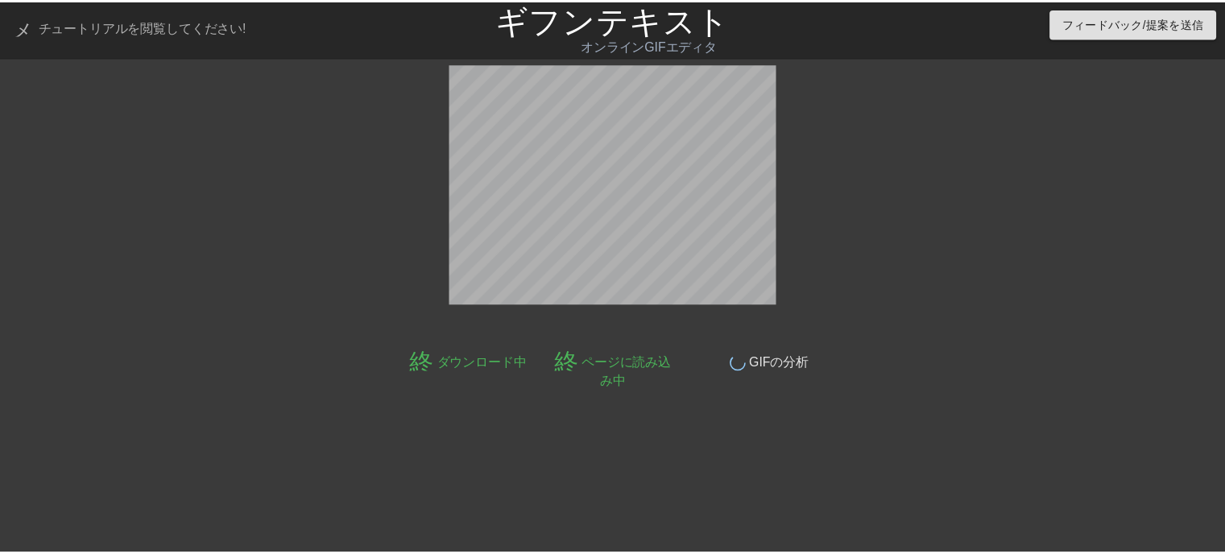
scroll to position [39, 0]
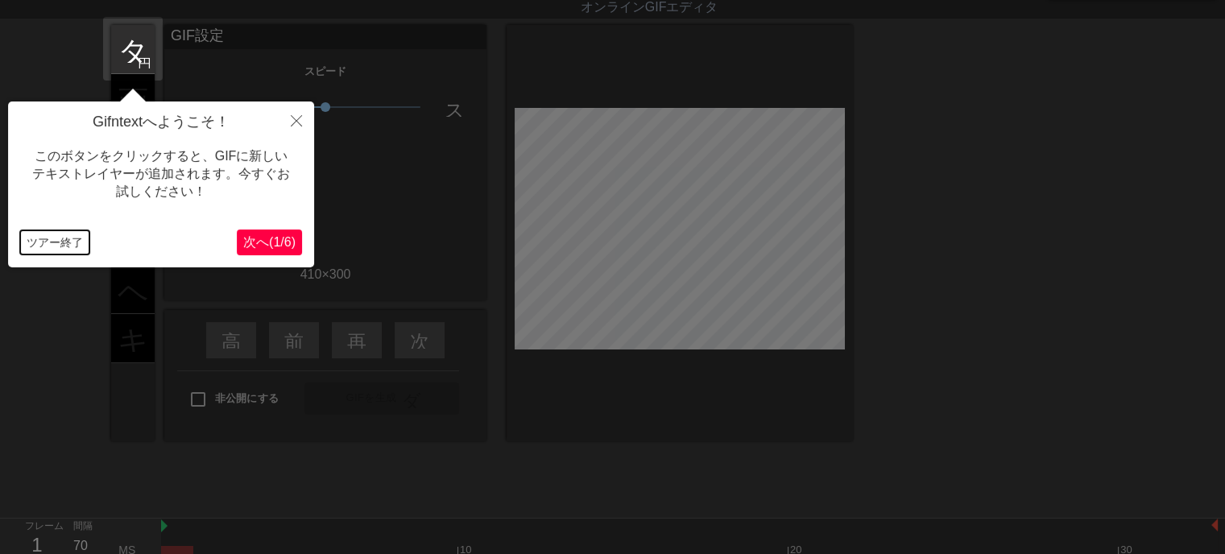
click at [30, 238] on font "ツアー終了" at bounding box center [55, 242] width 56 height 13
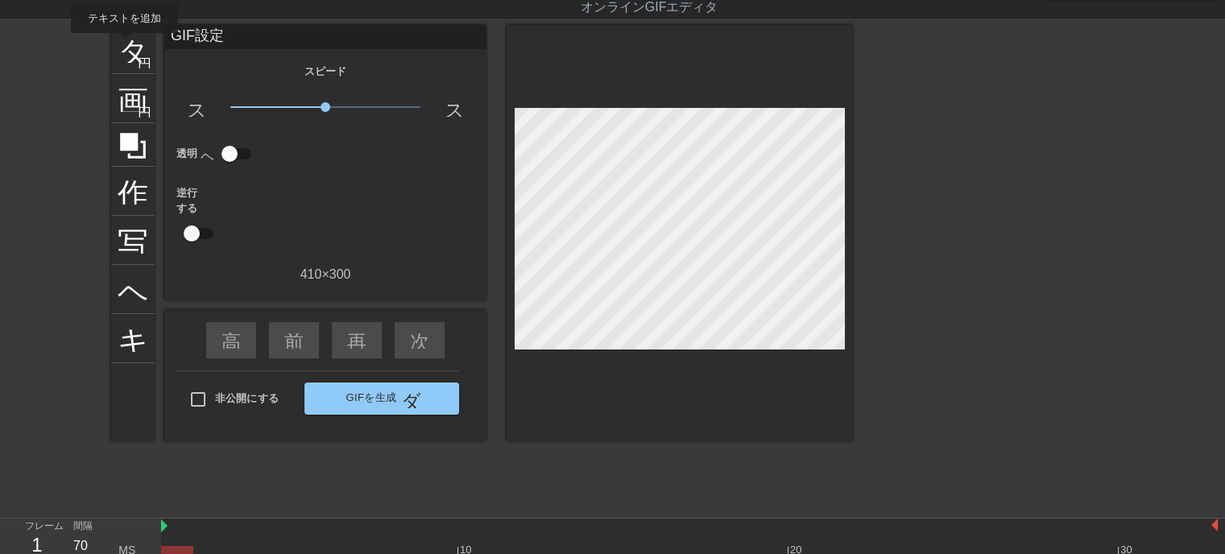
drag, startPoint x: 124, startPoint y: 44, endPoint x: 327, endPoint y: 19, distance: 204.6
click at [126, 42] on font "タイトル" at bounding box center [181, 47] width 126 height 31
drag, startPoint x: 197, startPoint y: 22, endPoint x: 113, endPoint y: 28, distance: 84.8
click at [151, 28] on div "メニューブック チュートリアルを閲覧してください! ギフンテキスト オンラインGIFエディタ フィードバック/提案を送信 タイトル 円を追加 画像 円を追加 …" at bounding box center [612, 282] width 1225 height 642
click at [229, 33] on div "GIF設定" at bounding box center [325, 37] width 322 height 24
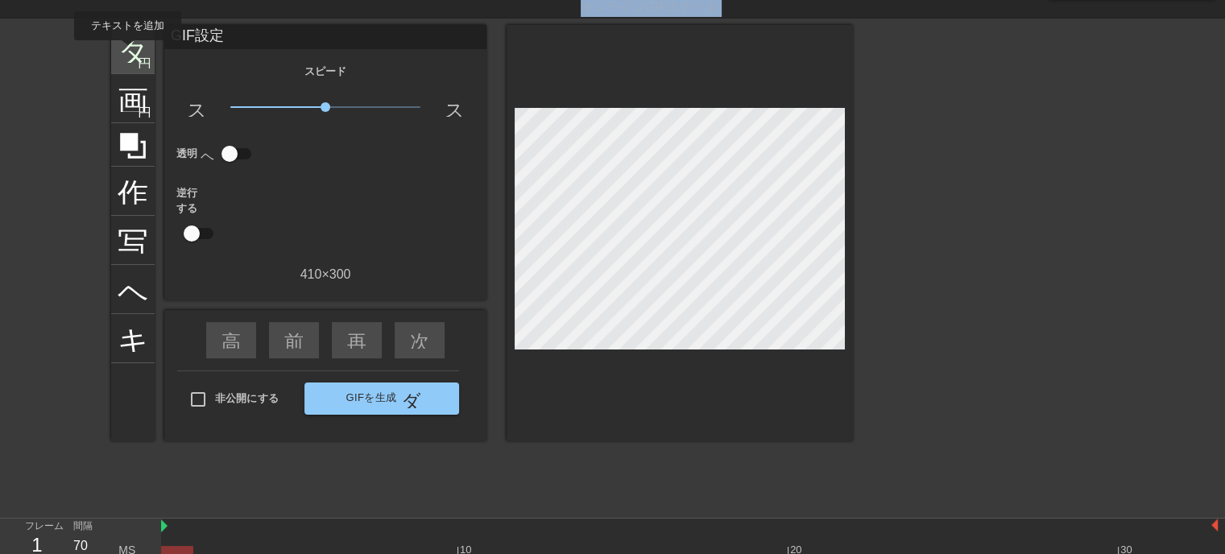
click at [127, 52] on font "タイトル" at bounding box center [181, 47] width 126 height 31
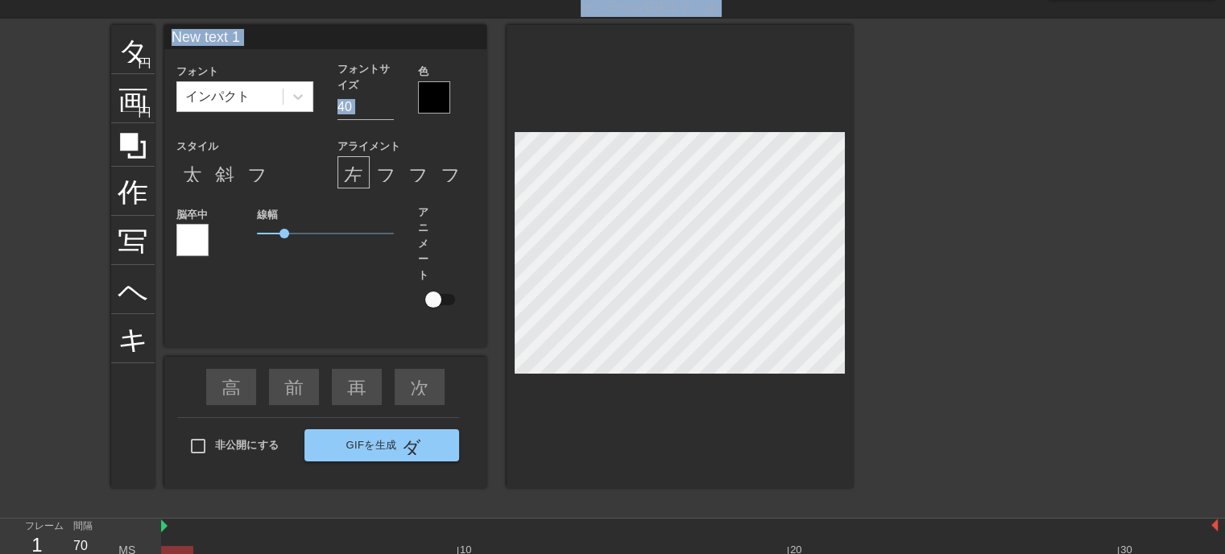
click at [290, 25] on input "New text 1" at bounding box center [325, 37] width 322 height 24
type input "N"
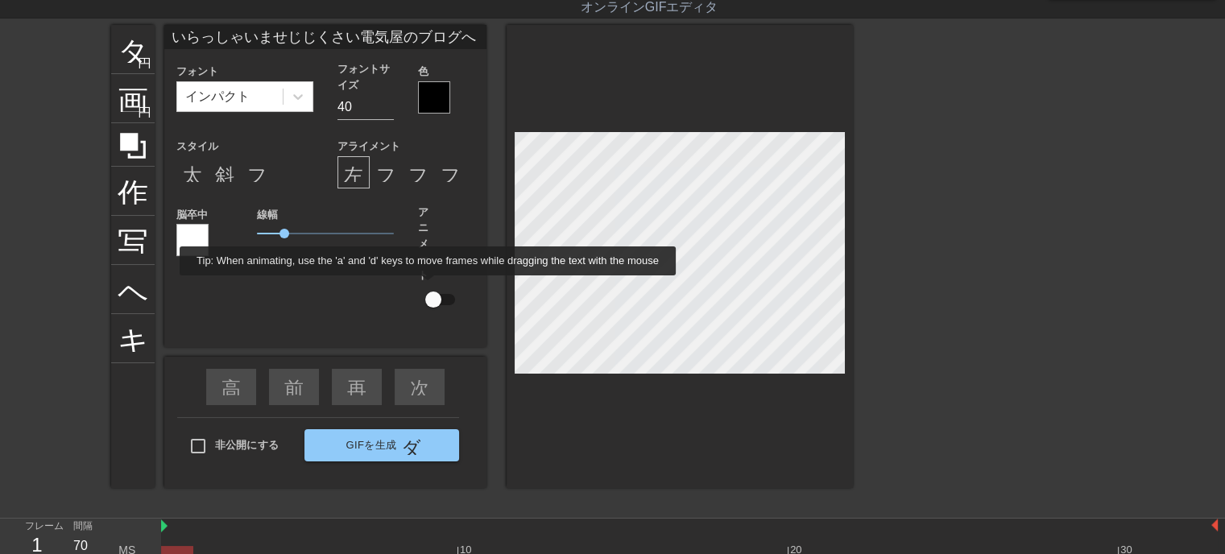
type input "いらっしゃいませじじくさい電気屋のブログへ"
click at [422, 284] on input "checkbox" at bounding box center [433, 299] width 92 height 31
checkbox input "true"
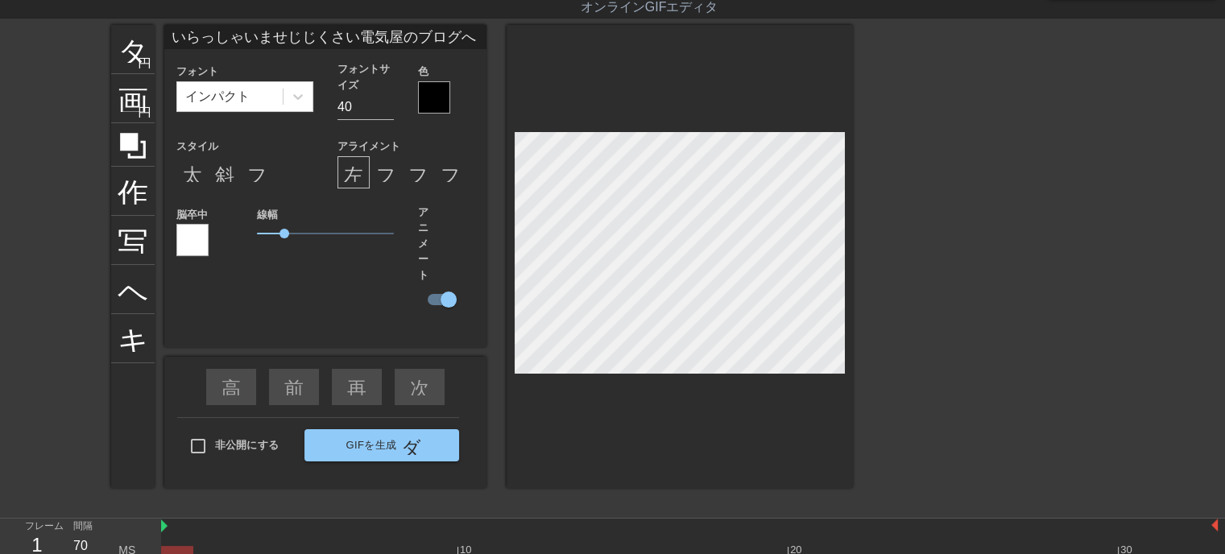
type input "New text 0"
checkbox input "false"
click at [1208, 0] on html "メニューブック チュートリアルを閲覧してください! ギフンテキスト オンラインGIFエディタ フィードバック/提案を送信 タイトル 円を追加 画像 円を追加 …" at bounding box center [612, 300] width 1225 height 678
click at [387, 108] on input "33" at bounding box center [365, 107] width 56 height 26
click at [386, 111] on input "13" at bounding box center [365, 107] width 56 height 26
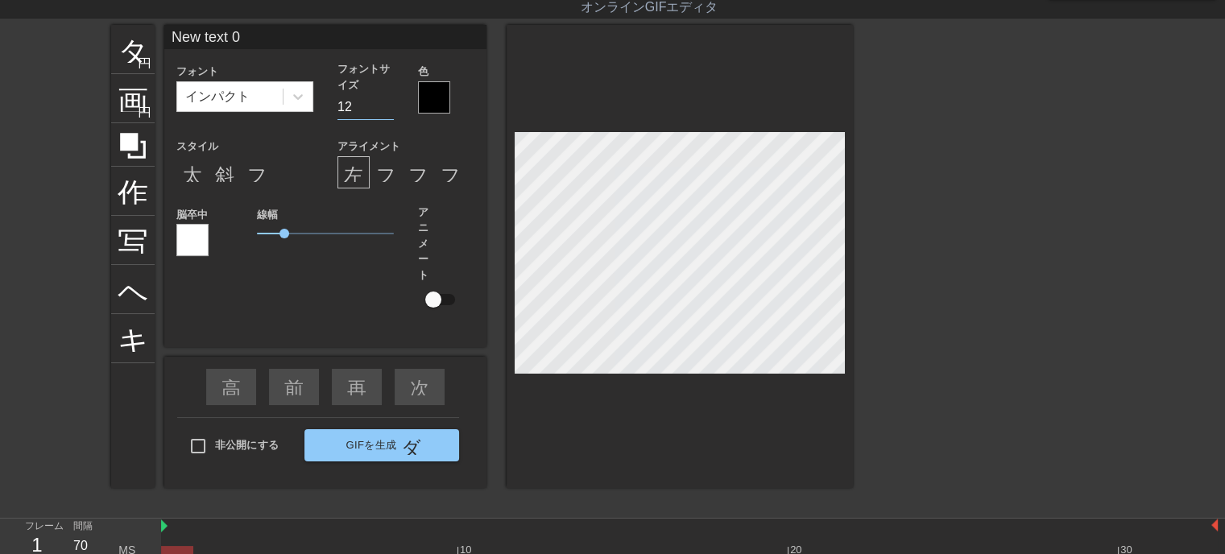
type input "12"
click at [391, 112] on input "12" at bounding box center [365, 107] width 56 height 26
type input "いらっしゃいませじじくさい電気屋のブログへ"
type input "40"
checkbox input "true"
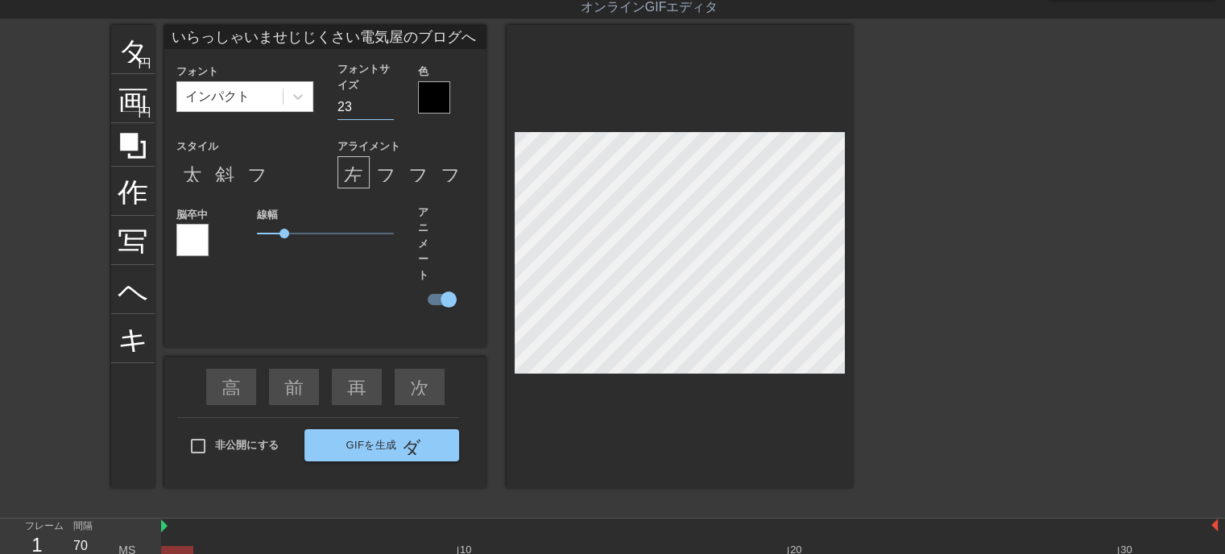
click at [387, 109] on input "23" at bounding box center [365, 107] width 56 height 26
click at [390, 110] on input "18" at bounding box center [365, 107] width 56 height 26
click at [388, 101] on input "19" at bounding box center [365, 107] width 56 height 26
click at [387, 101] on input "20" at bounding box center [365, 107] width 56 height 26
type input "19"
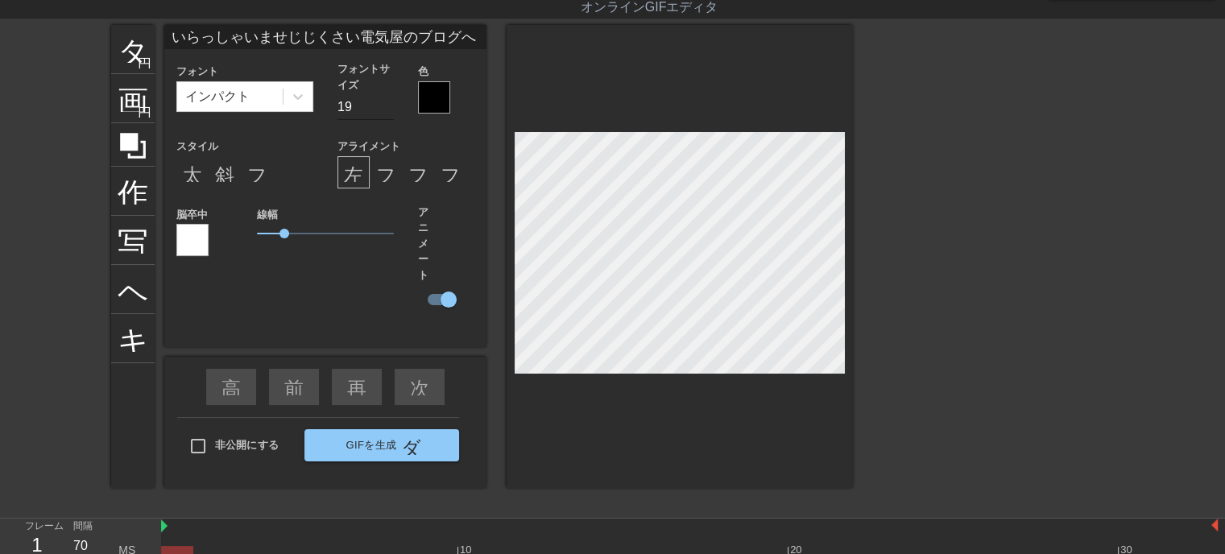
click at [387, 109] on input "19" at bounding box center [365, 107] width 56 height 26
click at [222, 168] on font "斜体形式" at bounding box center [253, 172] width 77 height 19
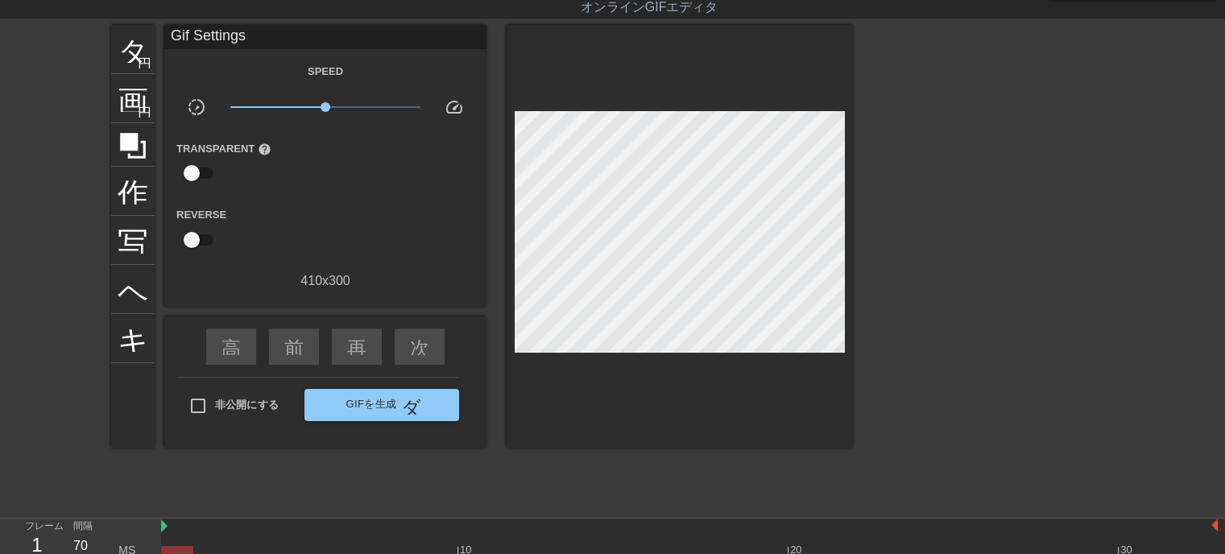
drag, startPoint x: 628, startPoint y: 386, endPoint x: 548, endPoint y: 441, distance: 96.7
click at [628, 387] on div at bounding box center [680, 236] width 346 height 423
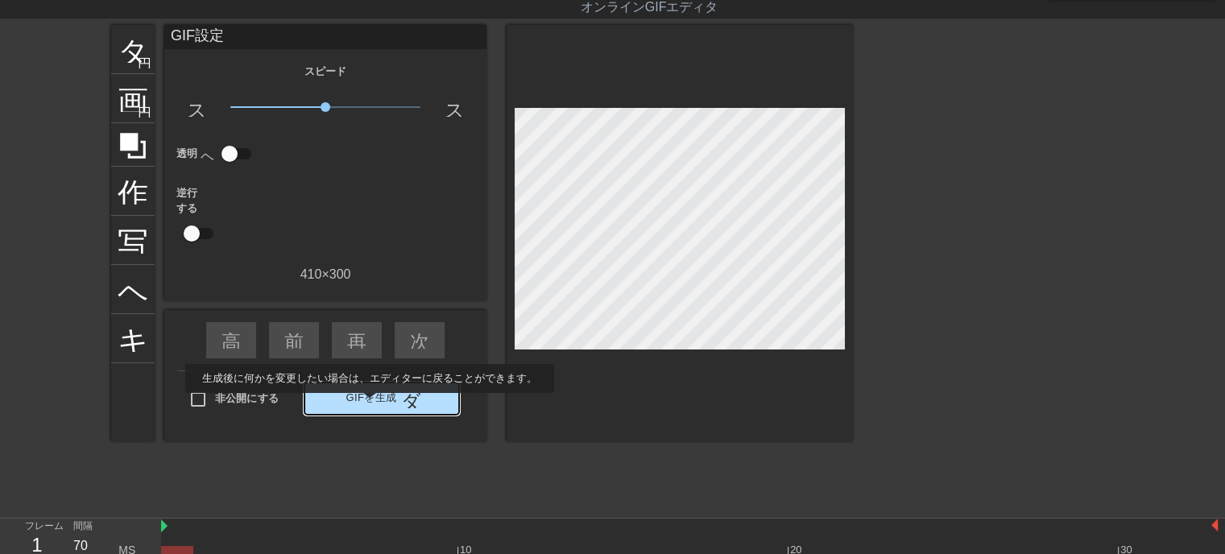
click at [389, 402] on font "GIFを生成" at bounding box center [370, 398] width 51 height 19
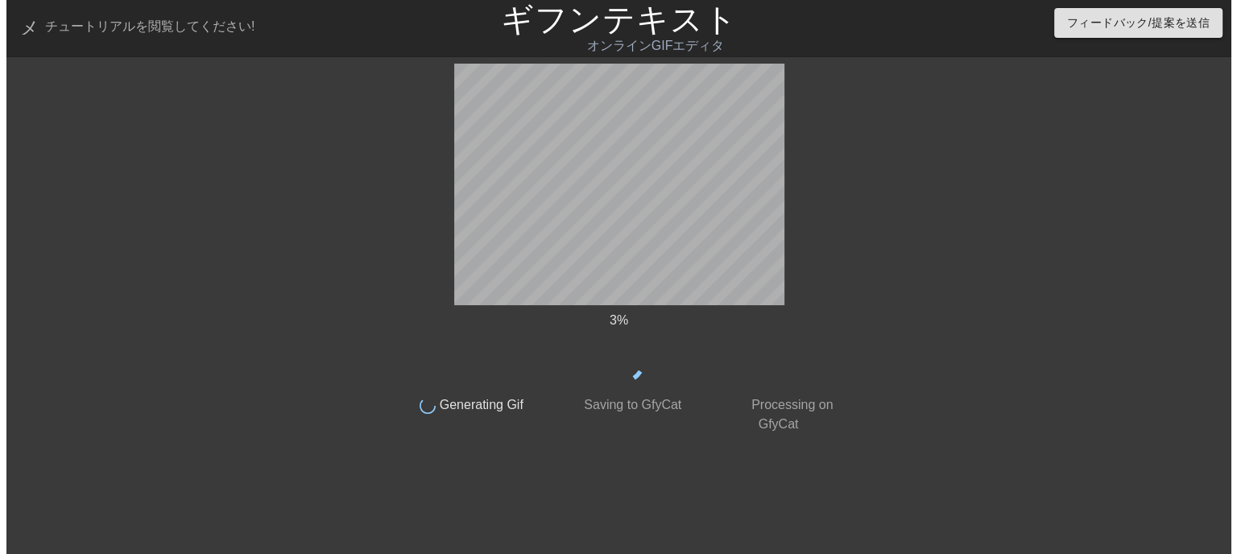
scroll to position [0, 0]
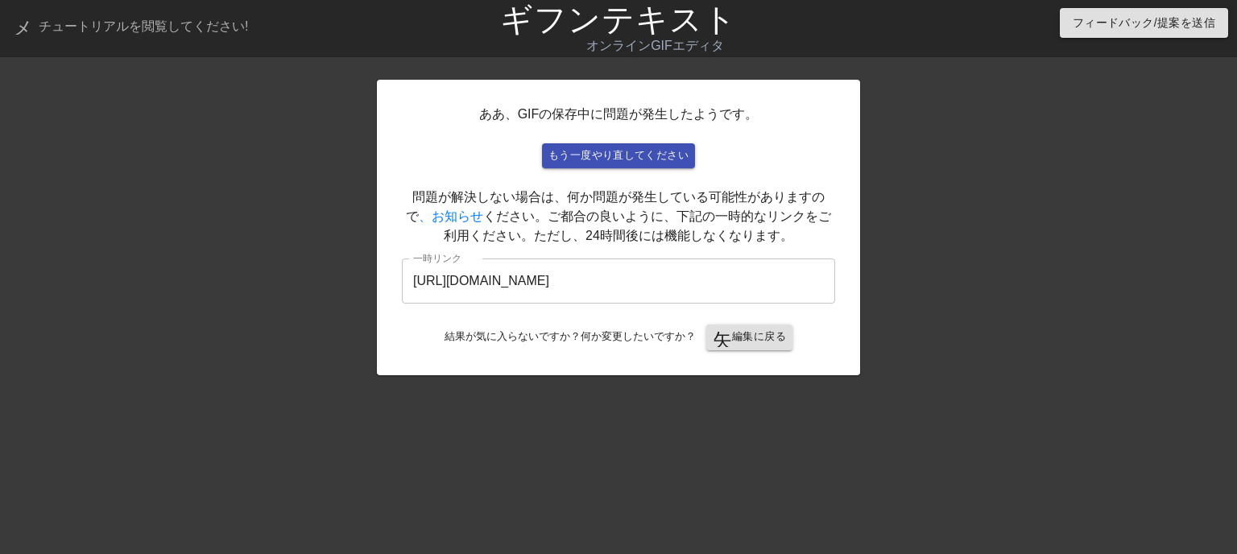
drag, startPoint x: 478, startPoint y: 399, endPoint x: 558, endPoint y: 358, distance: 89.3
click at [541, 370] on div "ああ、GIFの保存中に問題が発生したようです。 もう一度やり直してください 問題が解決しない場合は、何か問題が発生している可能性がありますので 、お知らせ く…" at bounding box center [618, 305] width 483 height 483
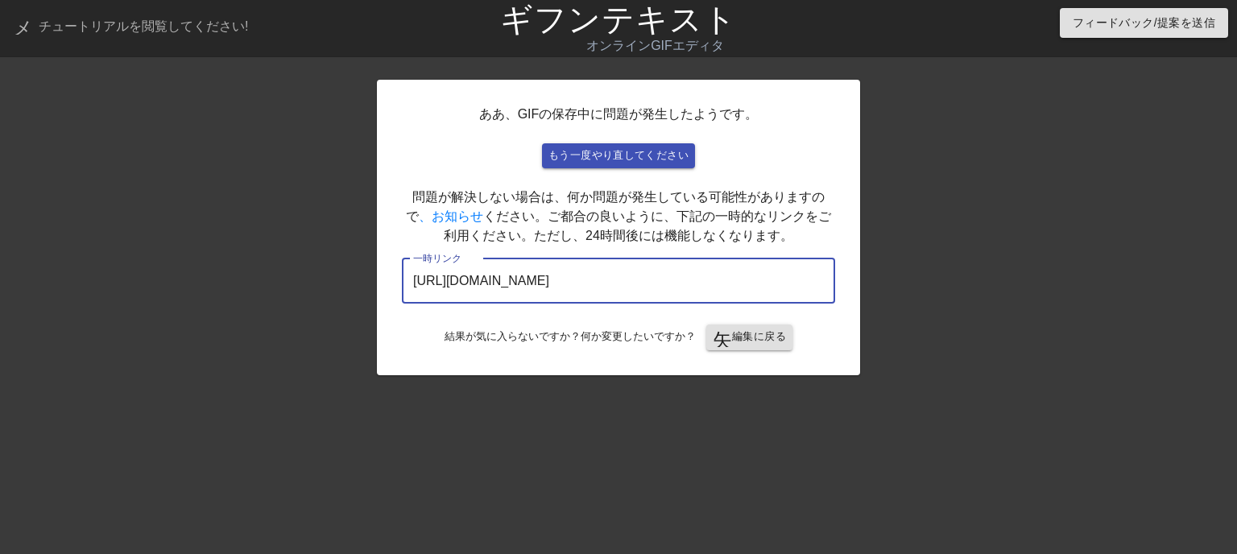
drag, startPoint x: 756, startPoint y: 282, endPoint x: 283, endPoint y: 283, distance: 473.5
click at [283, 283] on div "ああ、GIFの保存中に問題が発生したようです。 もう一度やり直してください 問題が解決しない場合は、何か問題が発生している可能性がありますので 、お知らせ く…" at bounding box center [618, 305] width 1237 height 483
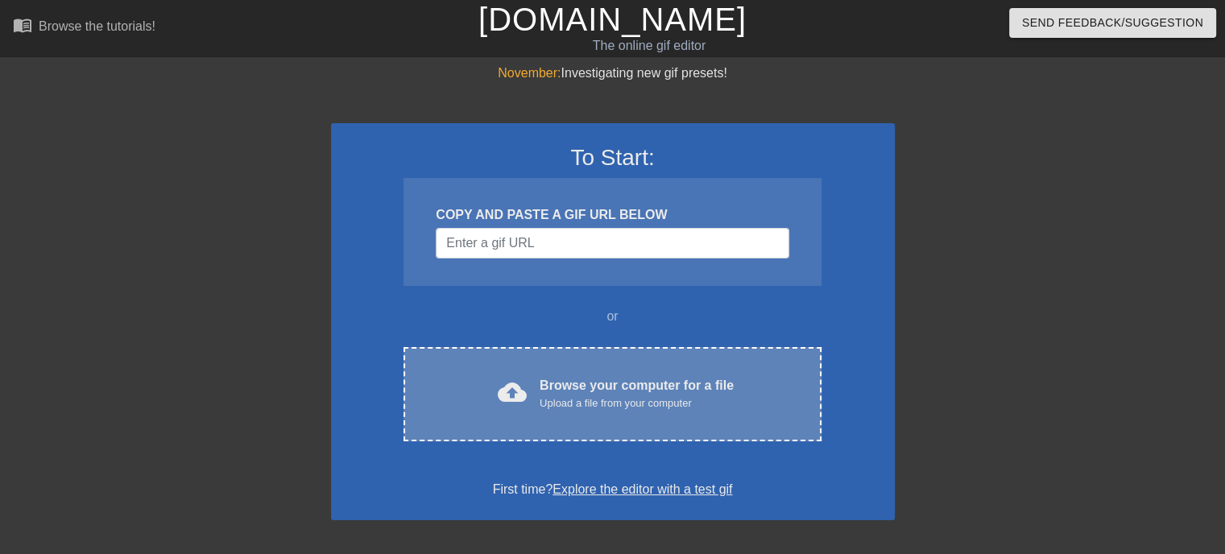
click at [576, 383] on div "Browse your computer for a file Upload a file from your computer" at bounding box center [637, 393] width 194 height 35
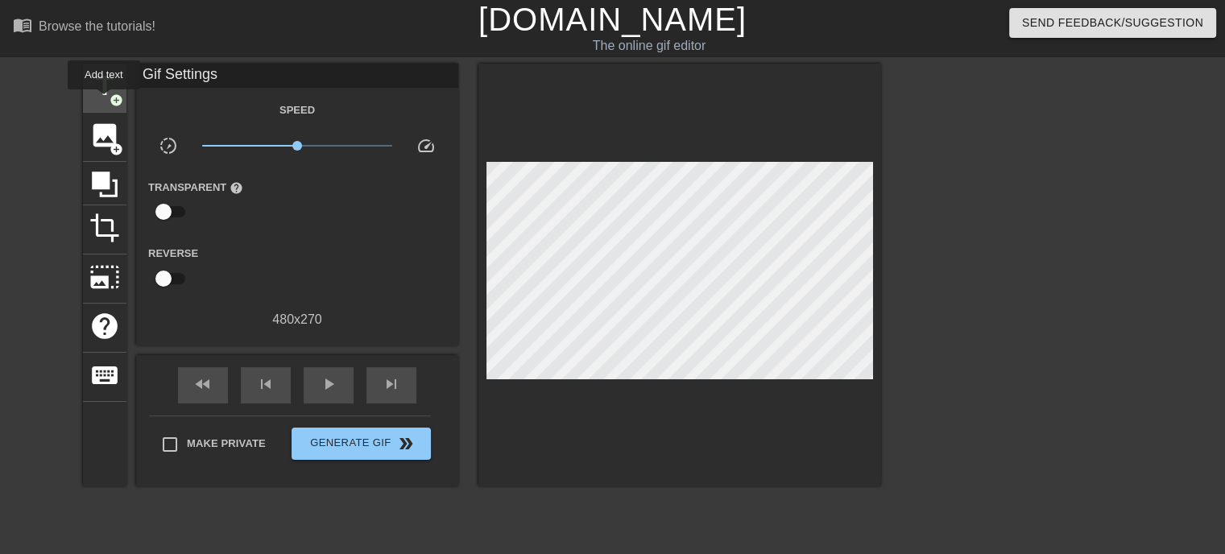
click at [104, 101] on span "title" at bounding box center [104, 86] width 31 height 31
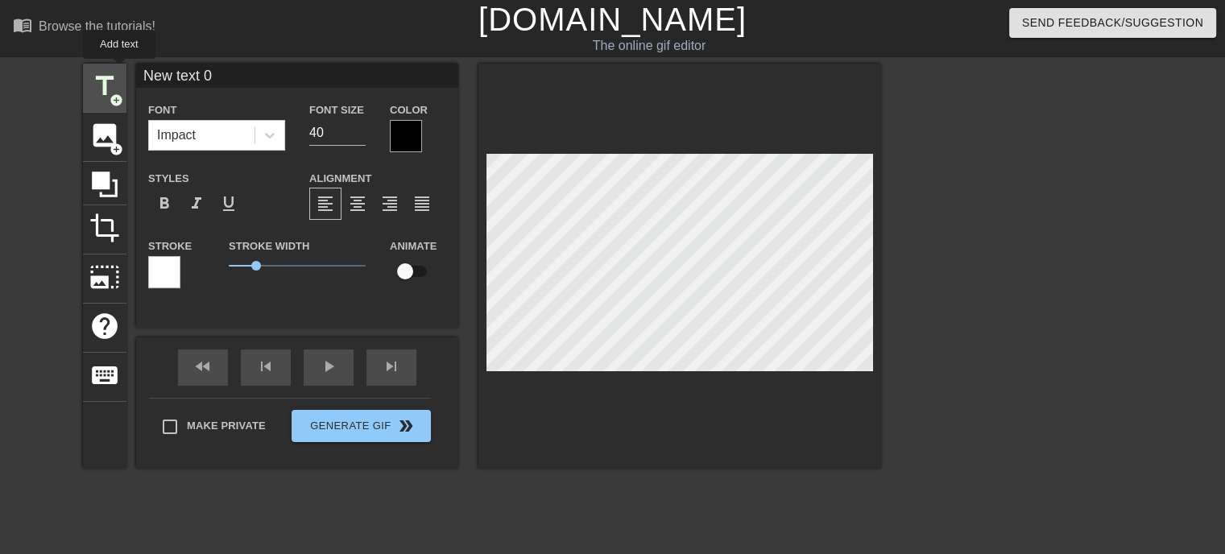
drag, startPoint x: 240, startPoint y: 77, endPoint x: 97, endPoint y: 70, distance: 142.7
click at [97, 70] on div "title add_circle image add_circle crop photo_size_select_large help keyboard Ne…" at bounding box center [482, 266] width 798 height 405
type input "何時もご訪問ありがとうございます"
click at [360, 134] on input "27" at bounding box center [337, 133] width 56 height 26
click at [358, 128] on input "28" at bounding box center [337, 133] width 56 height 26
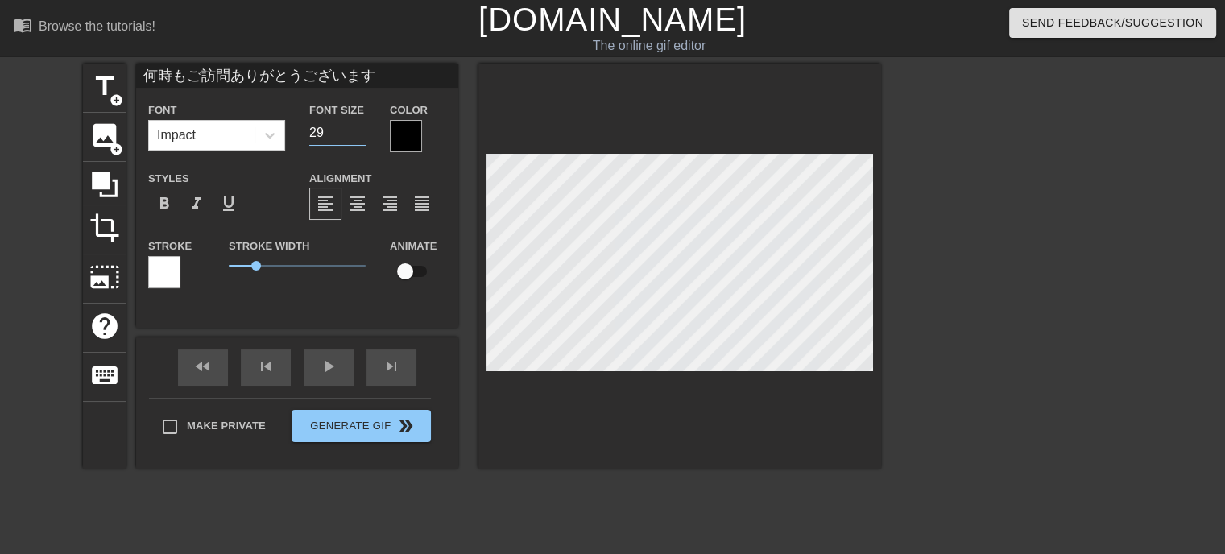
type input "29"
click at [358, 128] on input "29" at bounding box center [337, 133] width 56 height 26
click at [406, 139] on div at bounding box center [406, 136] width 32 height 32
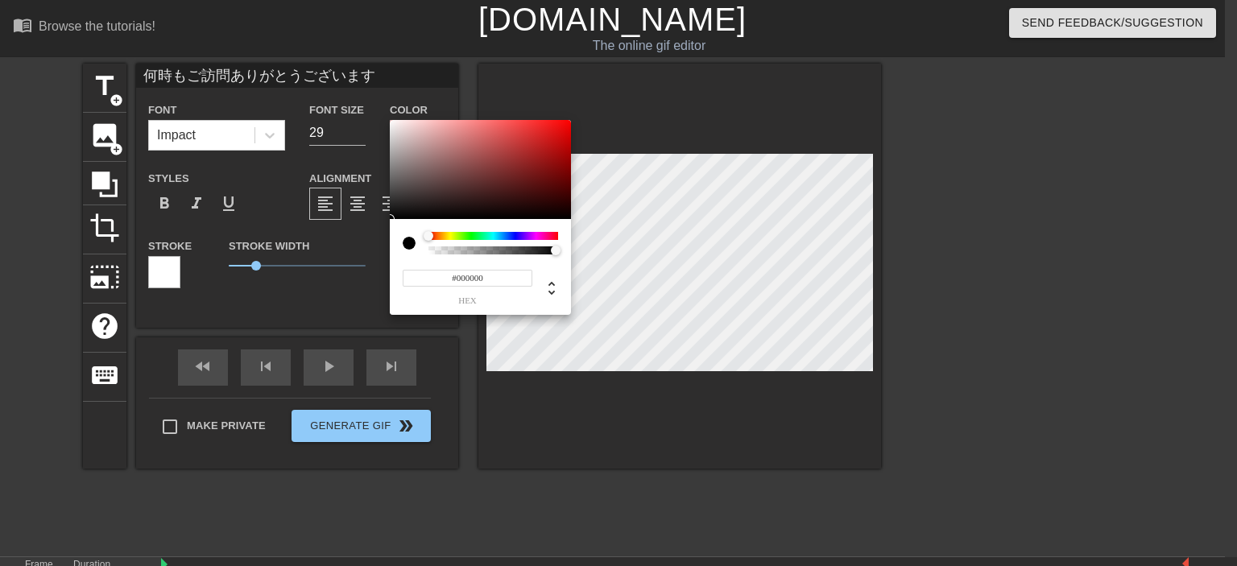
click at [496, 278] on input "#000000" at bounding box center [468, 278] width 130 height 17
type input "#ffff"
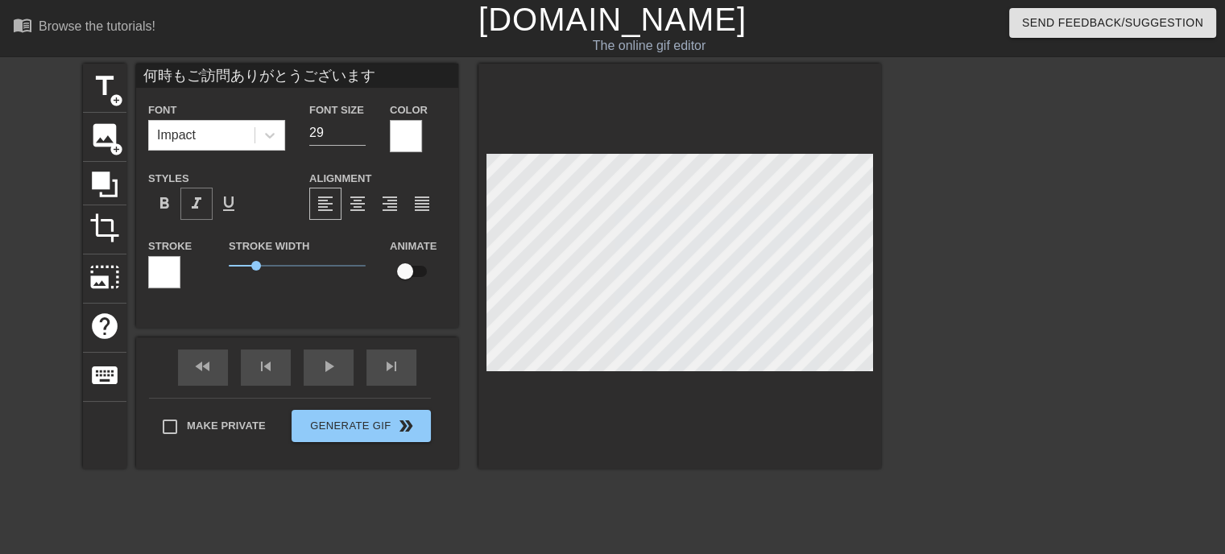
click at [195, 207] on span "format_italic" at bounding box center [196, 203] width 19 height 19
drag, startPoint x: 255, startPoint y: 267, endPoint x: 238, endPoint y: 267, distance: 17.7
click at [238, 267] on span "0.35" at bounding box center [239, 266] width 10 height 10
drag, startPoint x: 242, startPoint y: 265, endPoint x: 238, endPoint y: 272, distance: 8.3
click at [238, 272] on span "0.35" at bounding box center [297, 265] width 137 height 19
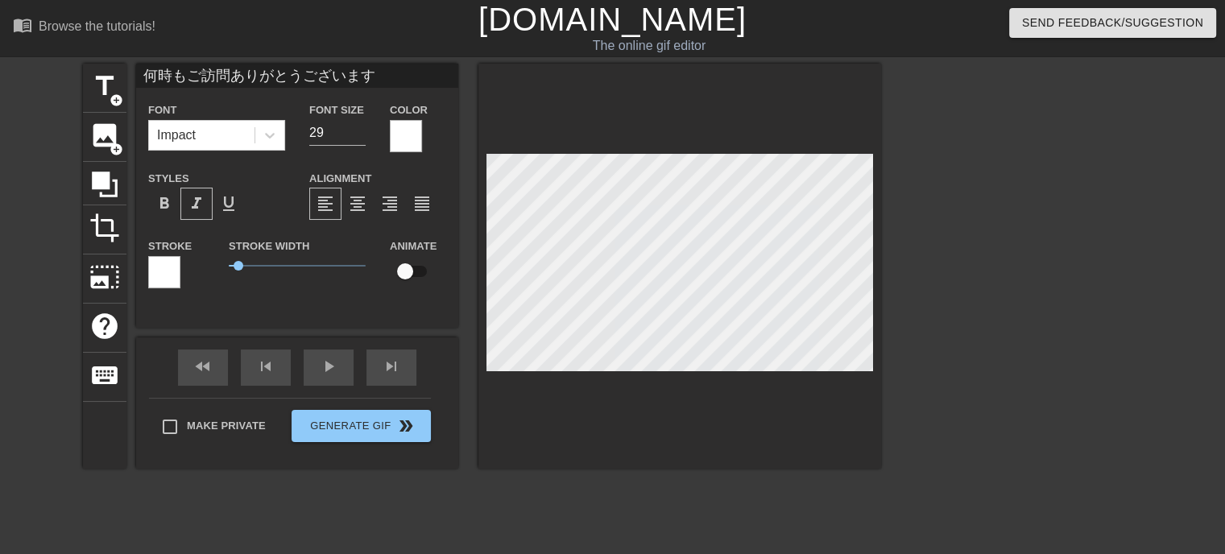
click at [566, 428] on div at bounding box center [679, 266] width 403 height 405
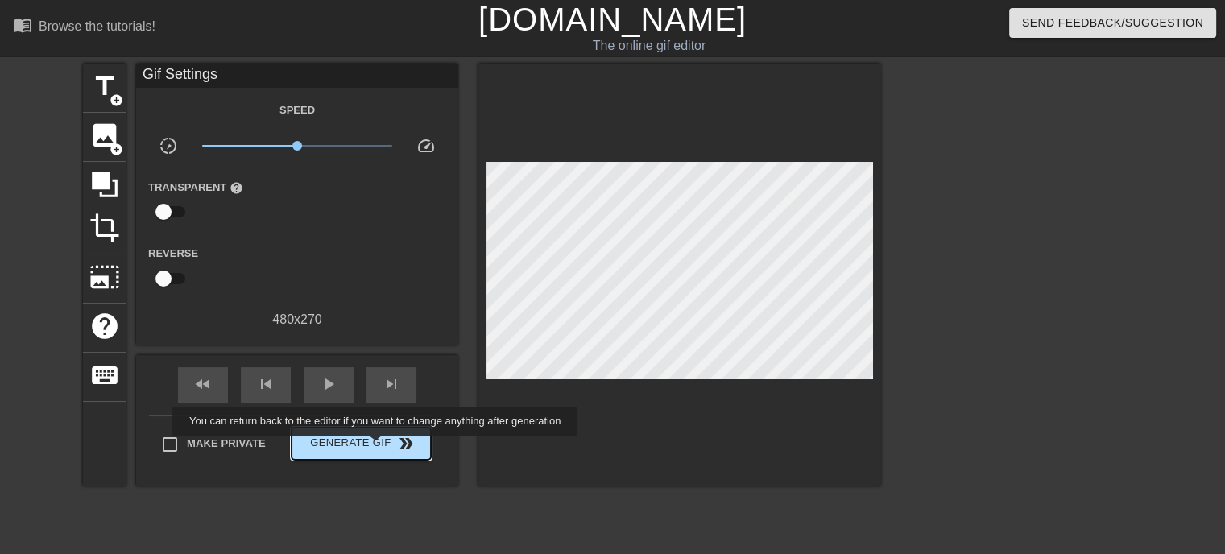
click at [377, 447] on span "Generate Gif double_arrow" at bounding box center [361, 443] width 126 height 19
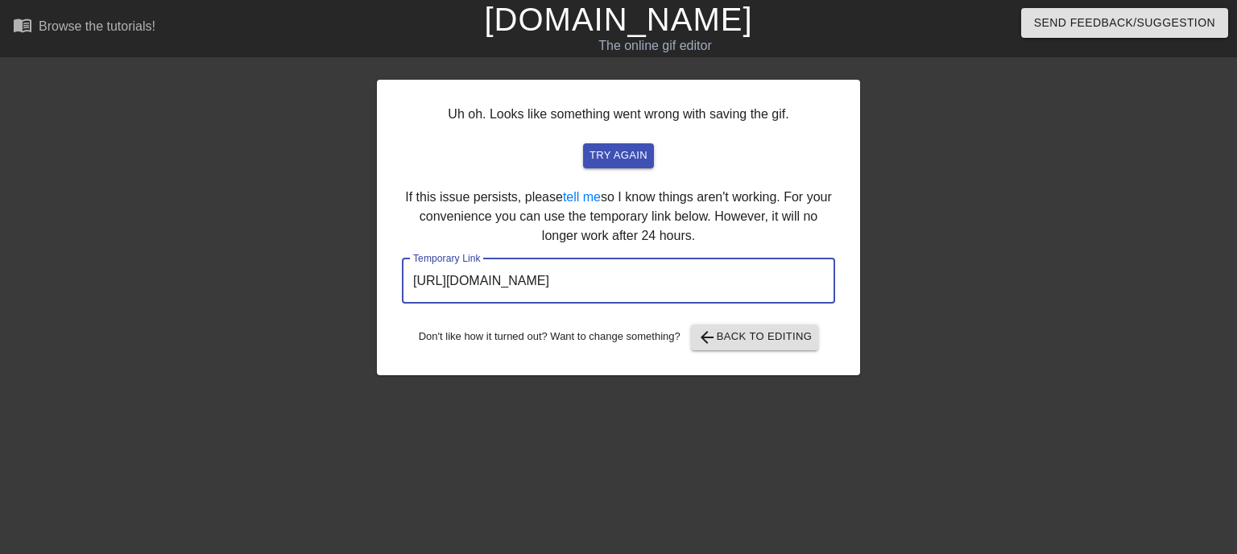
drag, startPoint x: 748, startPoint y: 271, endPoint x: 279, endPoint y: 276, distance: 468.7
click at [278, 275] on div "Uh oh. Looks like something went wrong with saving the gif. try again If this i…" at bounding box center [618, 305] width 1237 height 483
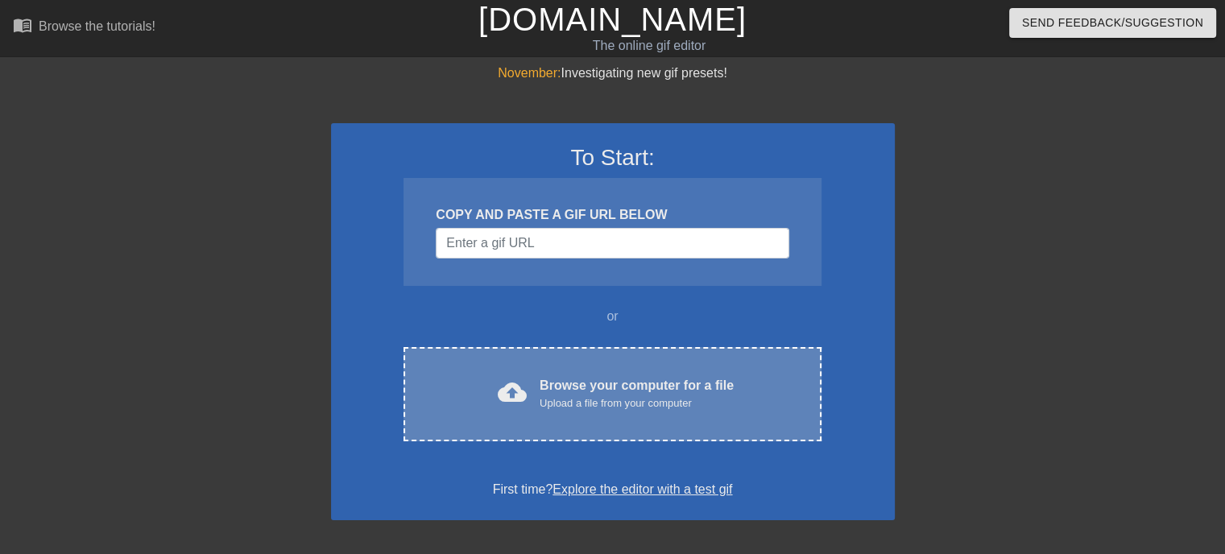
click at [574, 390] on div "Browse your computer for a file Upload a file from your computer" at bounding box center [637, 393] width 194 height 35
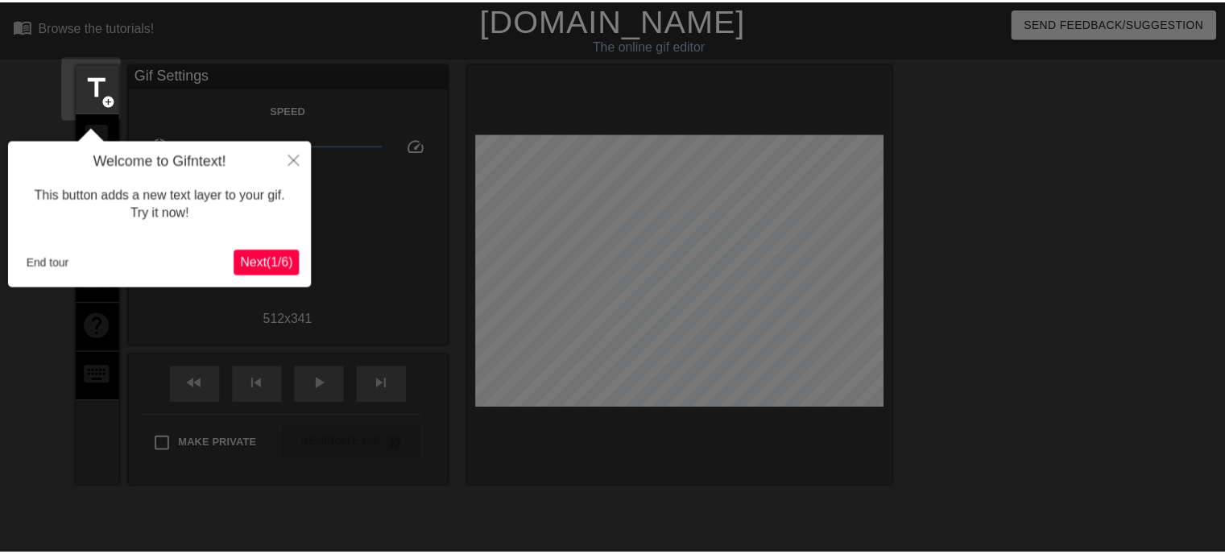
scroll to position [39, 0]
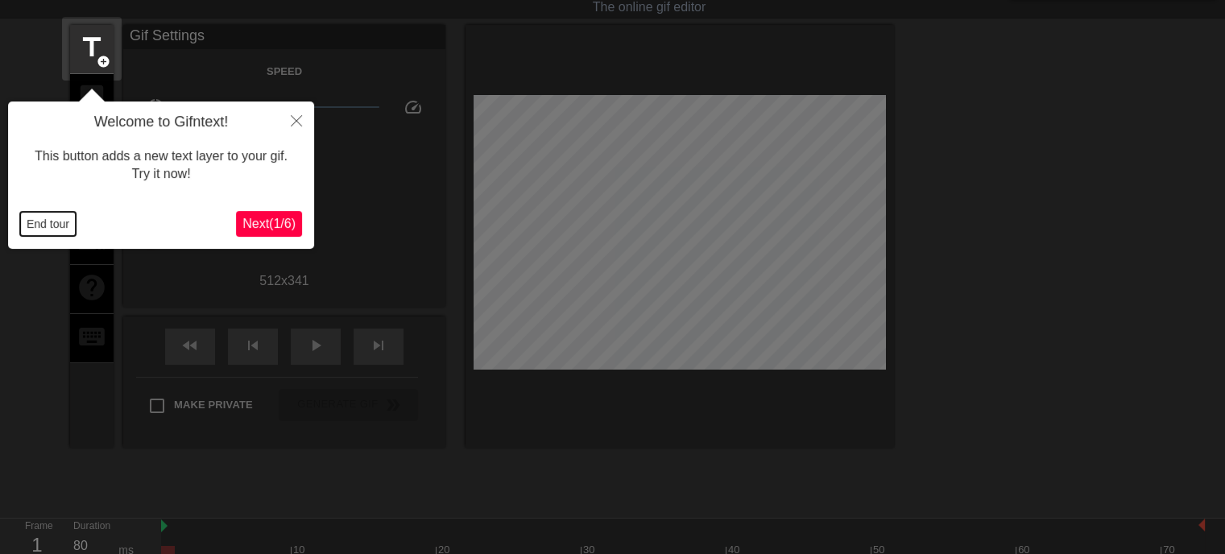
click at [38, 226] on button "End tour" at bounding box center [48, 224] width 56 height 24
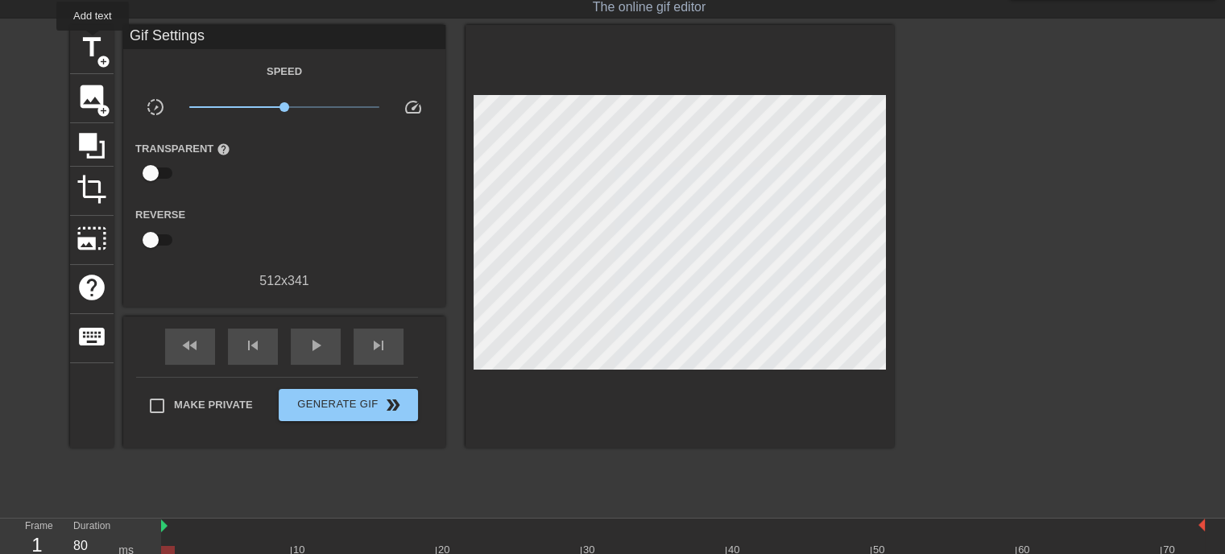
drag, startPoint x: 93, startPoint y: 42, endPoint x: 216, endPoint y: 19, distance: 125.4
click at [92, 41] on span "title" at bounding box center [92, 47] width 31 height 31
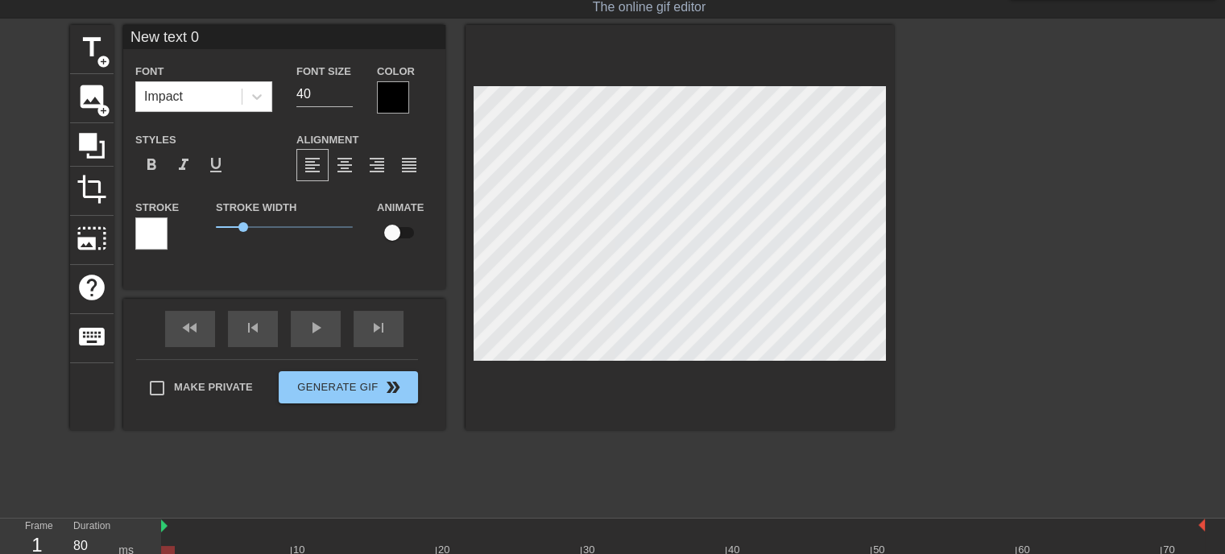
drag, startPoint x: 229, startPoint y: 28, endPoint x: 52, endPoint y: 23, distance: 177.2
click at [52, 23] on div "menu_book Browse the tutorials! [DOMAIN_NAME] The online gif editor Send Feedba…" at bounding box center [612, 282] width 1225 height 642
type input "いらっしゃいませじじくさい電気屋のブログへ"
click at [348, 97] on input "28" at bounding box center [324, 94] width 56 height 26
click at [347, 97] on input "27" at bounding box center [324, 94] width 56 height 26
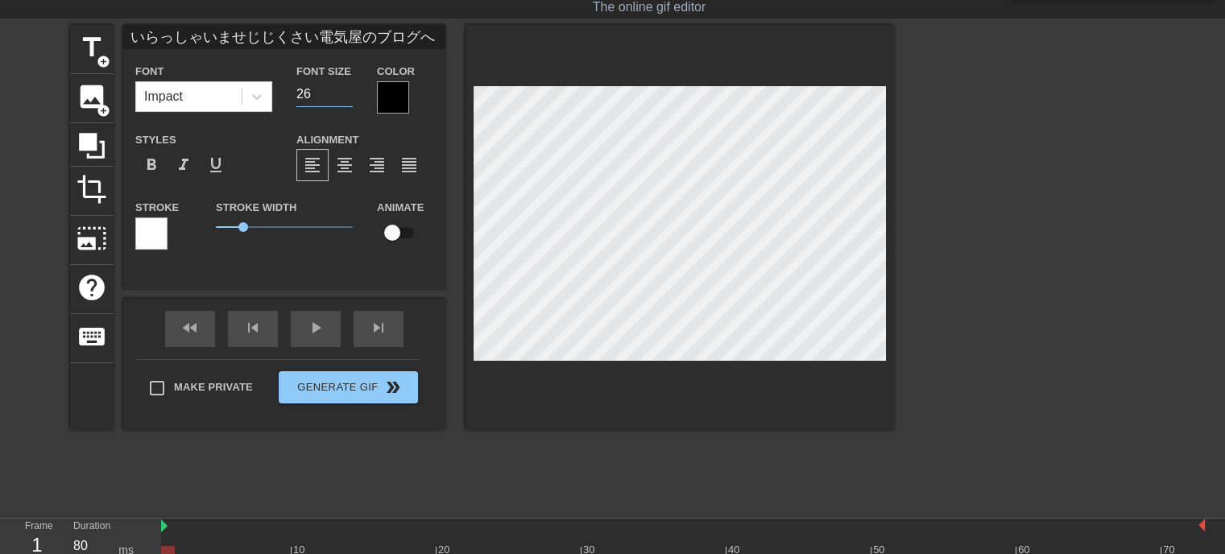
click at [346, 97] on input "26" at bounding box center [324, 94] width 56 height 26
click at [345, 97] on input "25" at bounding box center [324, 94] width 56 height 26
type input "24"
click at [345, 98] on input "24" at bounding box center [324, 94] width 56 height 26
click at [387, 99] on div at bounding box center [393, 97] width 32 height 32
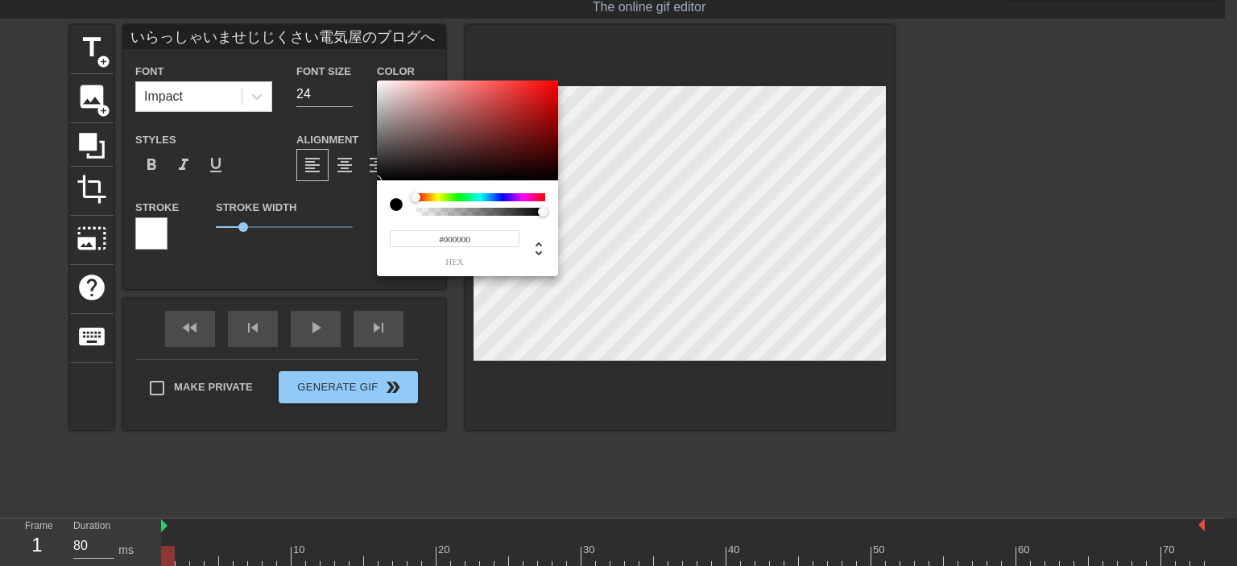
click at [480, 241] on input "#000000" at bounding box center [455, 238] width 130 height 17
type input "#ffff"
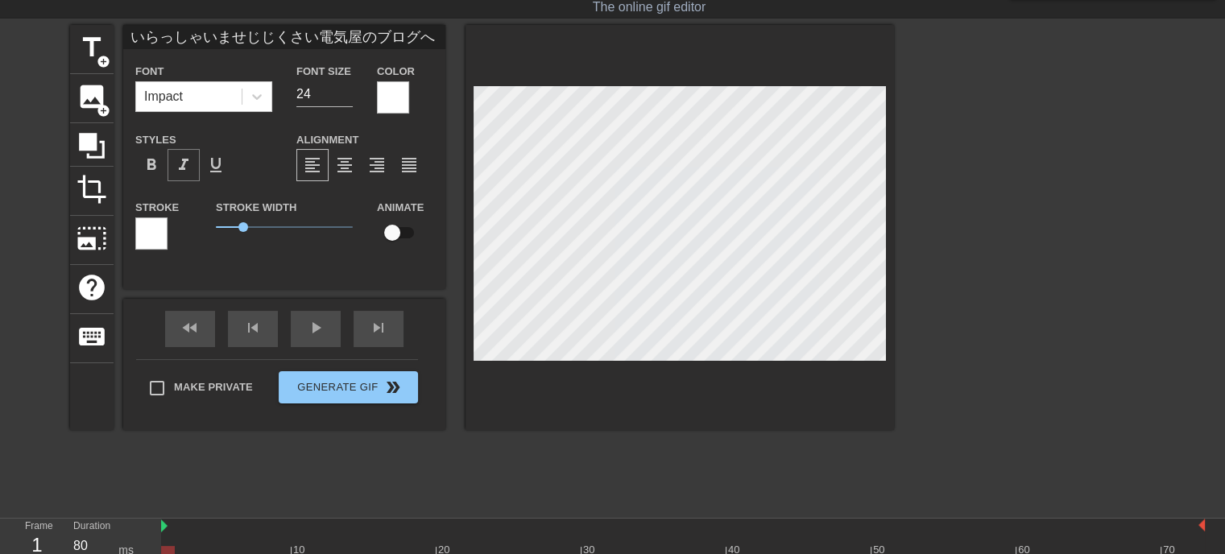
click at [184, 172] on span "format_italic" at bounding box center [183, 164] width 19 height 19
drag, startPoint x: 240, startPoint y: 225, endPoint x: 223, endPoint y: 223, distance: 17.0
click at [229, 225] on span "0.6" at bounding box center [232, 227] width 10 height 10
click at [146, 167] on span "format_bold" at bounding box center [151, 164] width 19 height 19
click at [148, 167] on span "format_bold" at bounding box center [151, 164] width 19 height 19
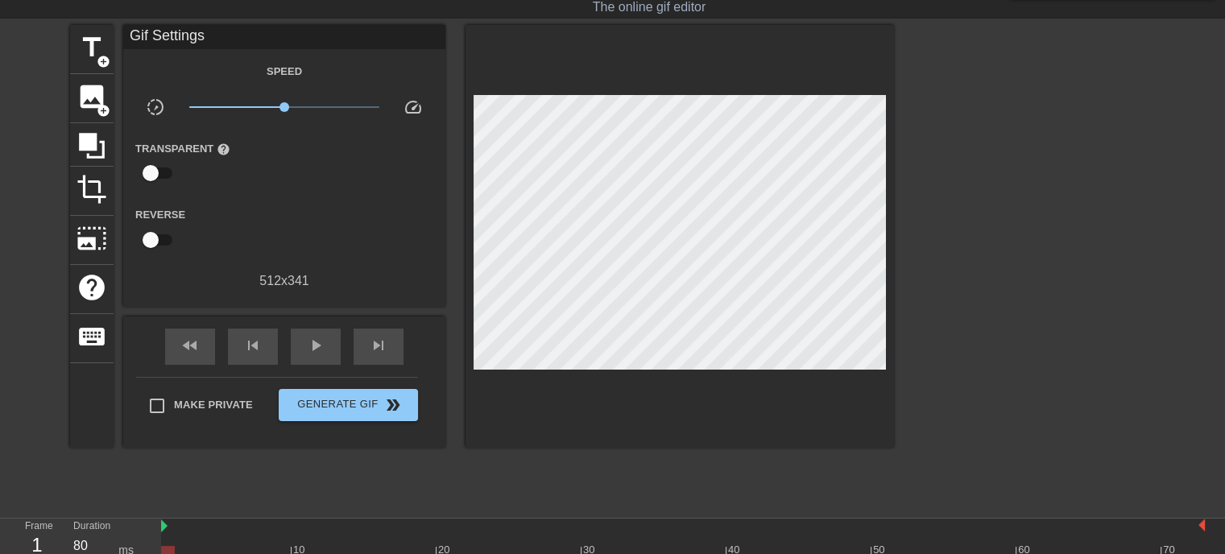
click at [624, 377] on div at bounding box center [679, 236] width 428 height 423
click at [350, 405] on span "Generate Gif double_arrow" at bounding box center [348, 404] width 126 height 19
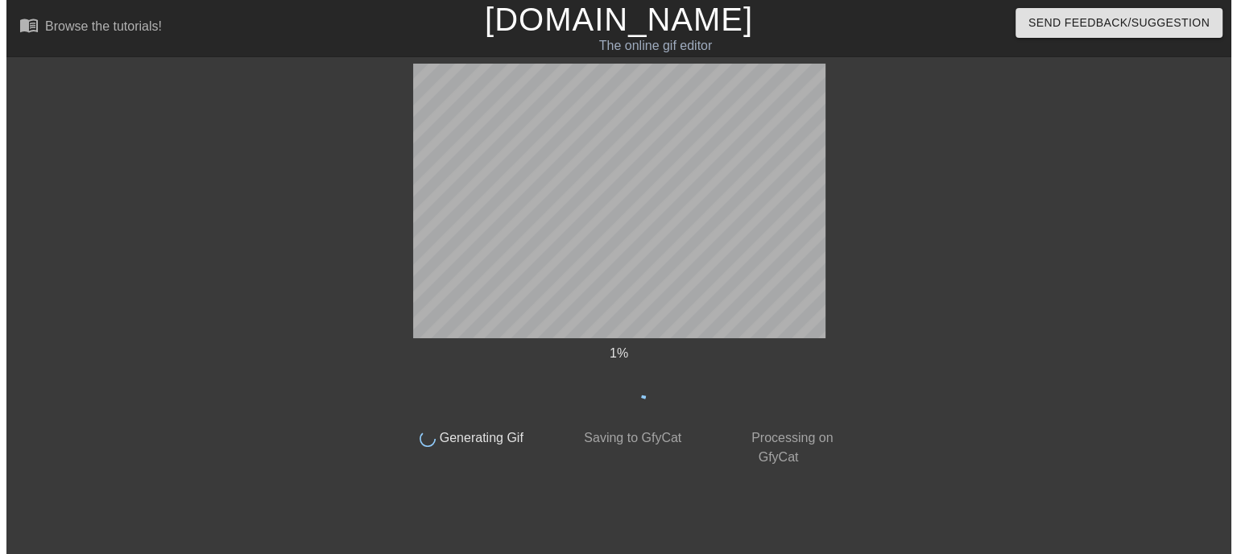
scroll to position [0, 0]
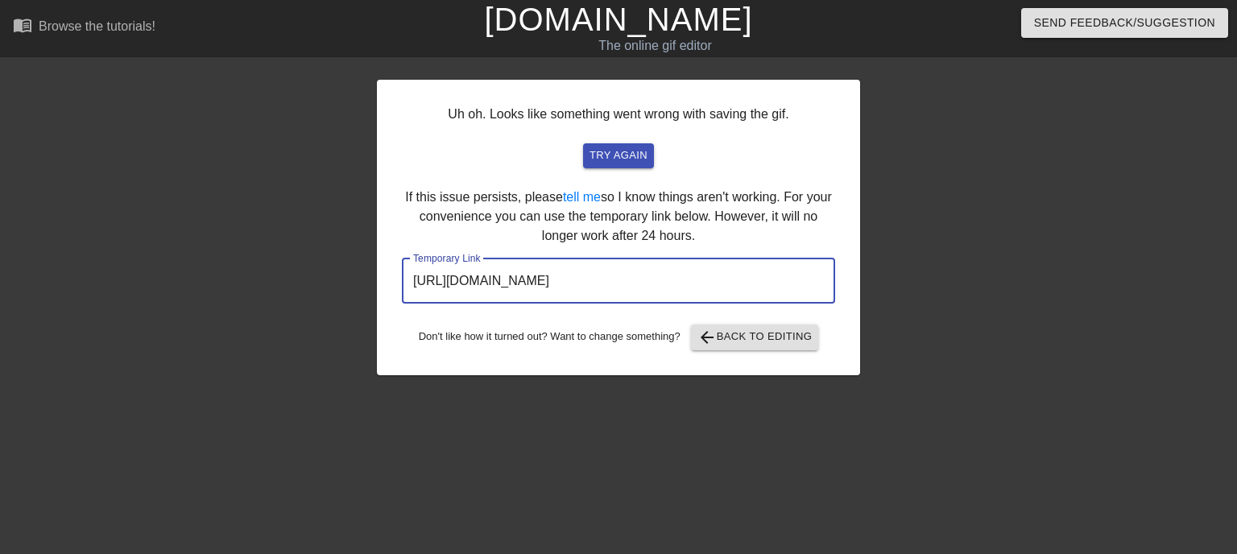
drag, startPoint x: 756, startPoint y: 276, endPoint x: 260, endPoint y: 309, distance: 497.2
click at [263, 309] on div "Uh oh. Looks like something went wrong with saving the gif. try again If this i…" at bounding box center [618, 305] width 1237 height 483
click at [472, 280] on input "[URL][DOMAIN_NAME]" at bounding box center [618, 281] width 433 height 45
drag, startPoint x: 788, startPoint y: 275, endPoint x: 199, endPoint y: 326, distance: 591.7
click at [199, 326] on div "Uh oh. Looks like something went wrong with saving the gif. try again If this i…" at bounding box center [618, 305] width 1237 height 483
